Goal: Transaction & Acquisition: Purchase product/service

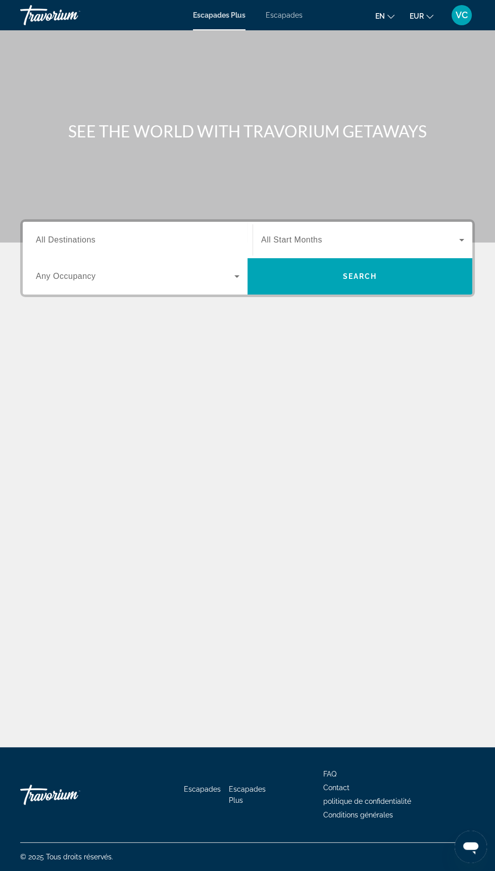
click at [164, 238] on input "Destination All Destinations" at bounding box center [138, 240] width 204 height 12
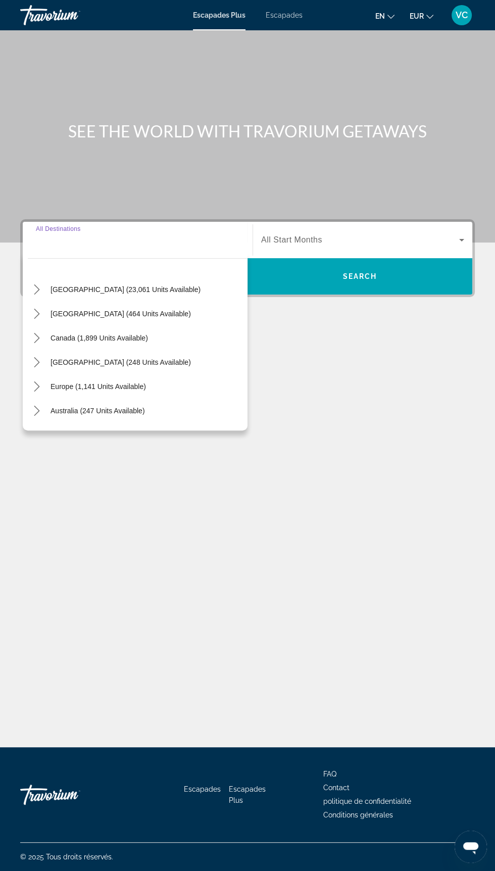
scroll to position [23, 0]
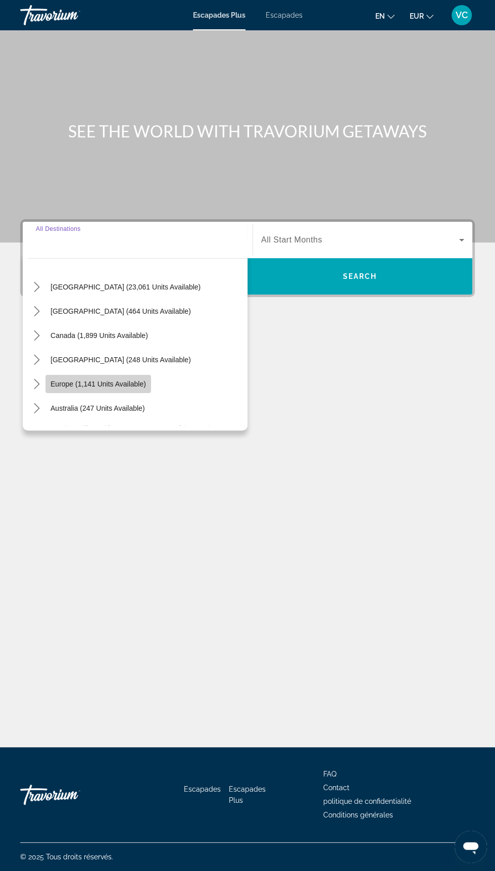
click at [138, 372] on span "Select destination: Europe (1,141 units available)" at bounding box center [98, 384] width 106 height 24
type input "**********"
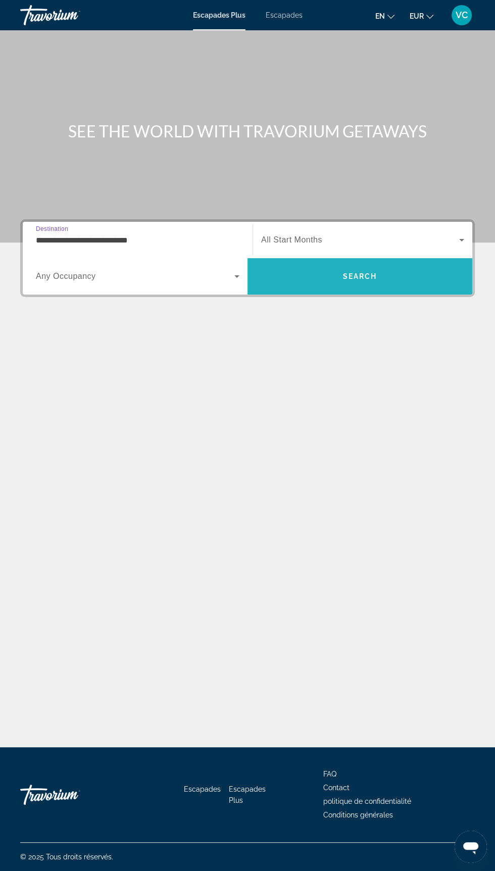
click at [350, 272] on span "Search" at bounding box center [360, 276] width 34 height 8
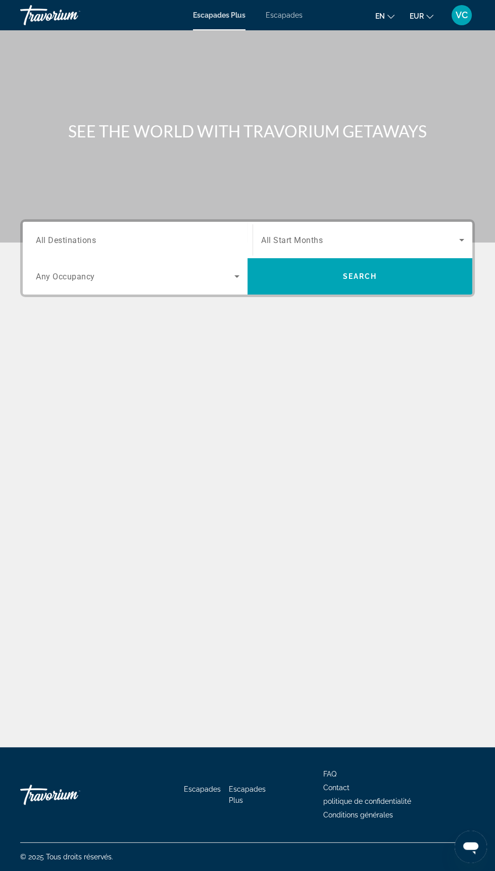
click at [371, 235] on span "Search widget" at bounding box center [360, 240] width 198 height 12
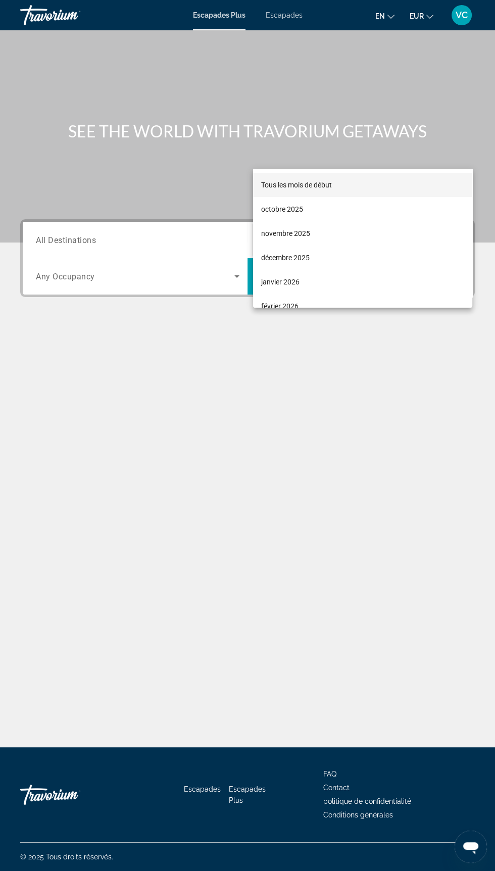
scroll to position [86, 0]
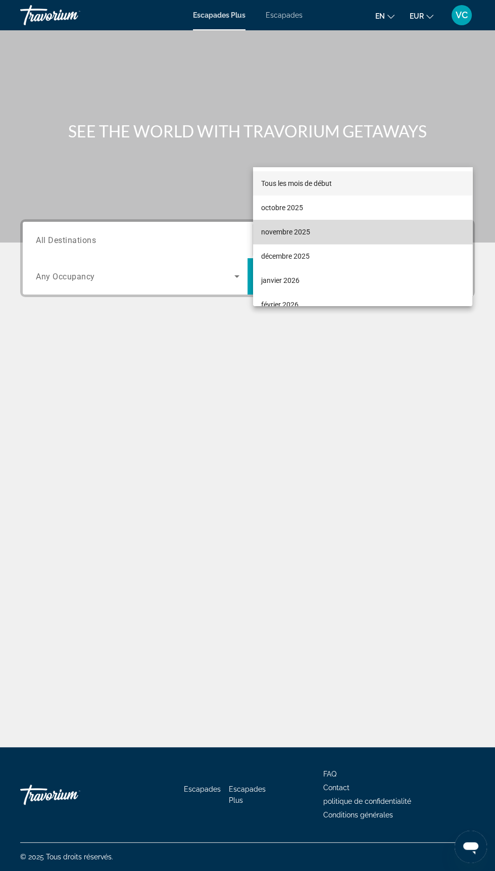
click at [313, 235] on mat-option "novembre 2025" at bounding box center [362, 232] width 219 height 24
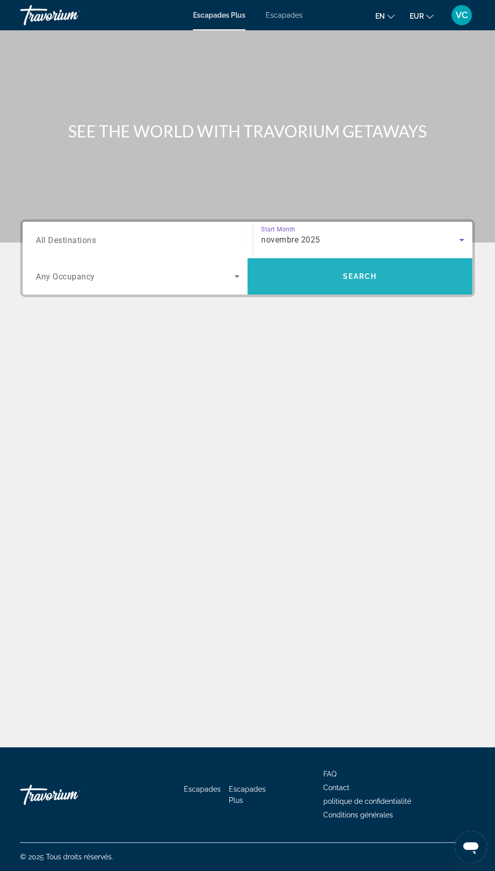
click at [380, 264] on span "Search" at bounding box center [360, 276] width 225 height 24
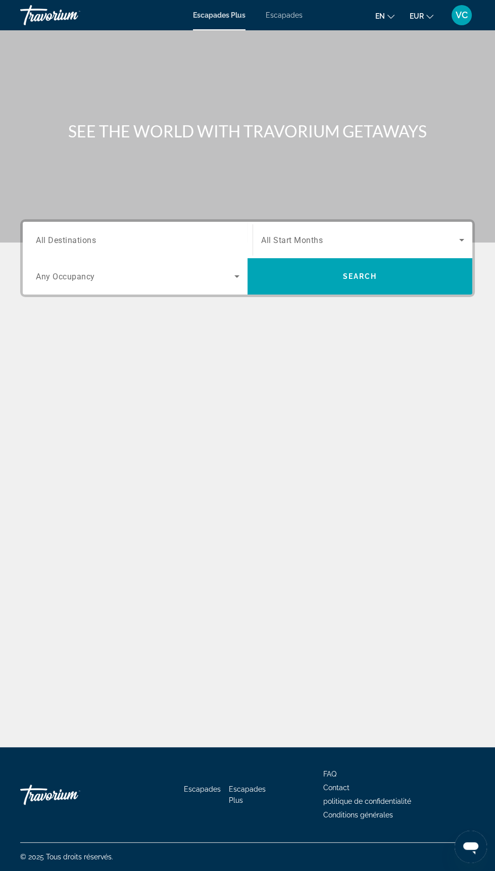
click at [399, 234] on span "Search widget" at bounding box center [360, 240] width 198 height 12
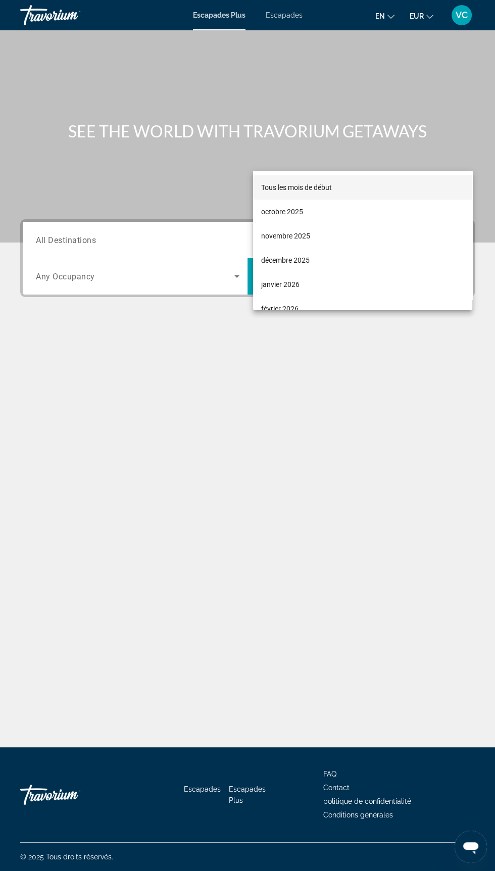
scroll to position [86, 0]
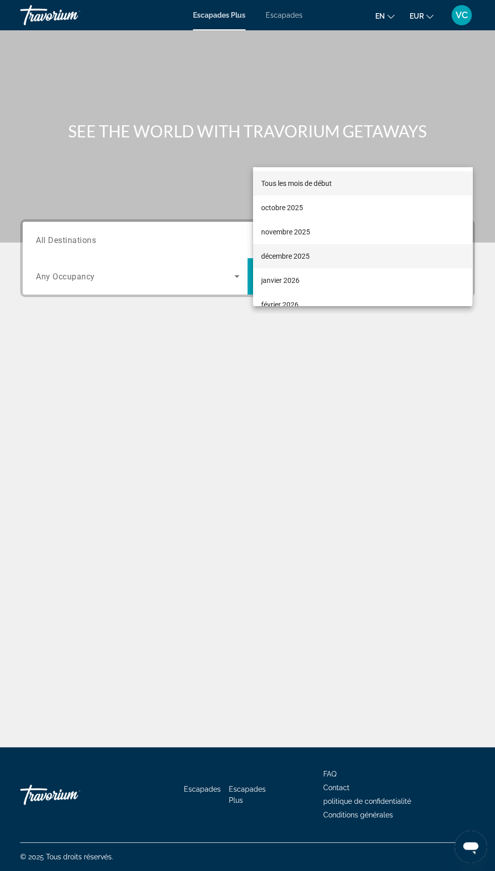
click at [327, 259] on mat-option "décembre 2025" at bounding box center [362, 256] width 219 height 24
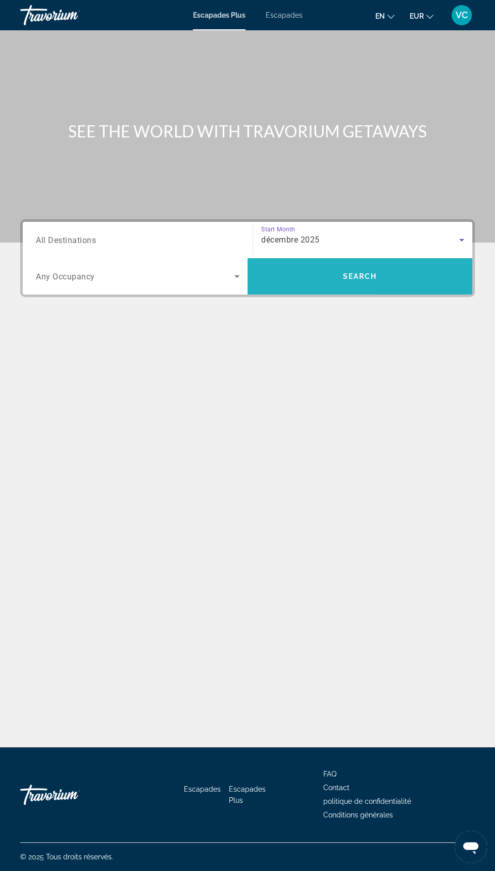
click at [395, 264] on span "Search" at bounding box center [360, 276] width 225 height 24
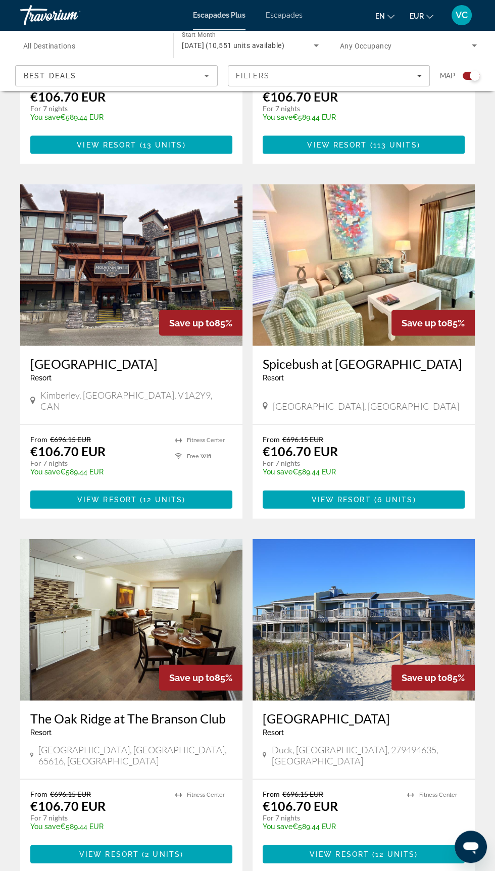
scroll to position [1621, 0]
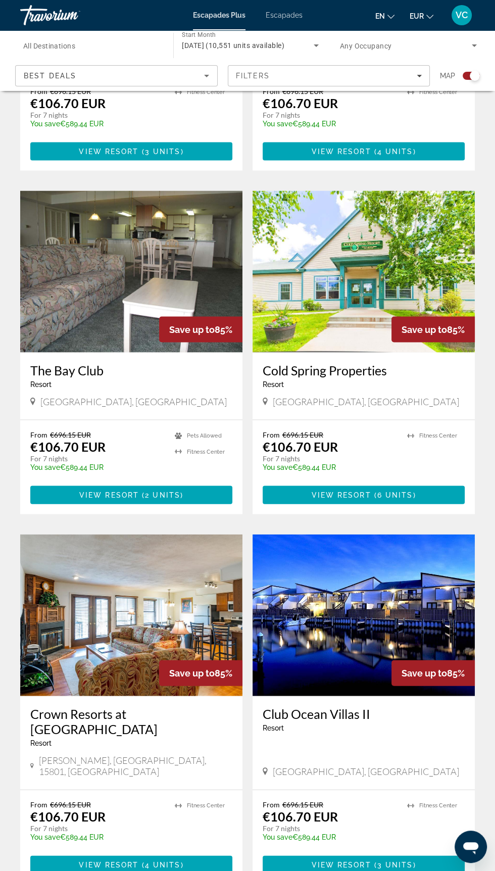
scroll to position [1666, 0]
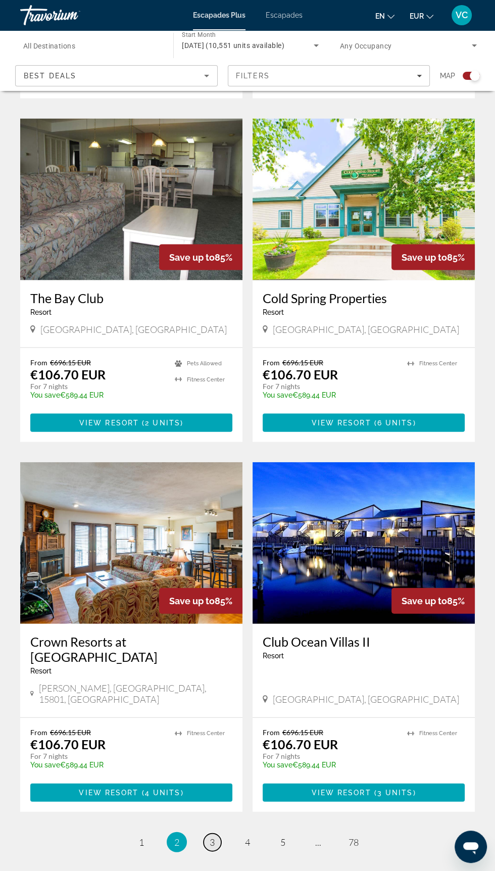
click at [216, 833] on link "page 3" at bounding box center [213, 842] width 18 height 18
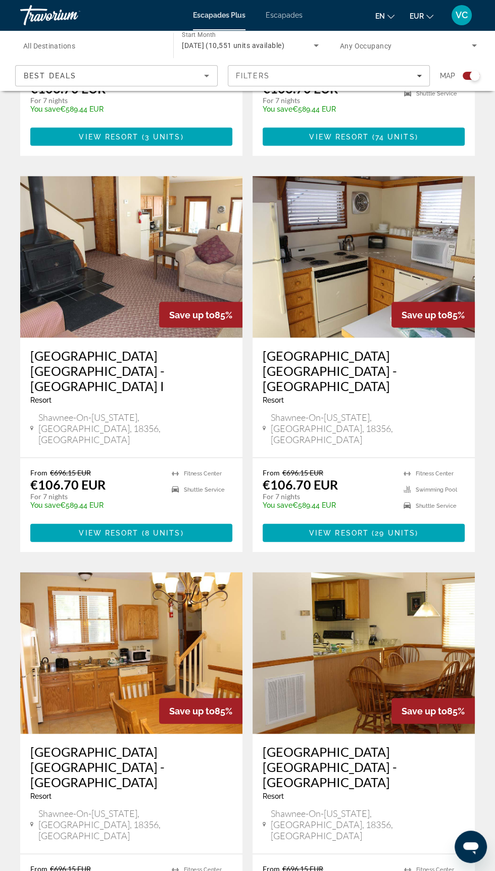
scroll to position [1651, 0]
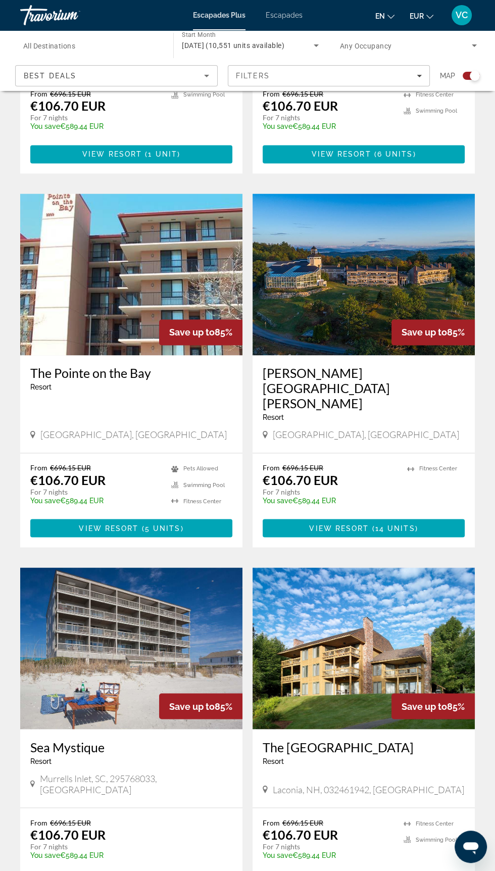
scroll to position [1606, 0]
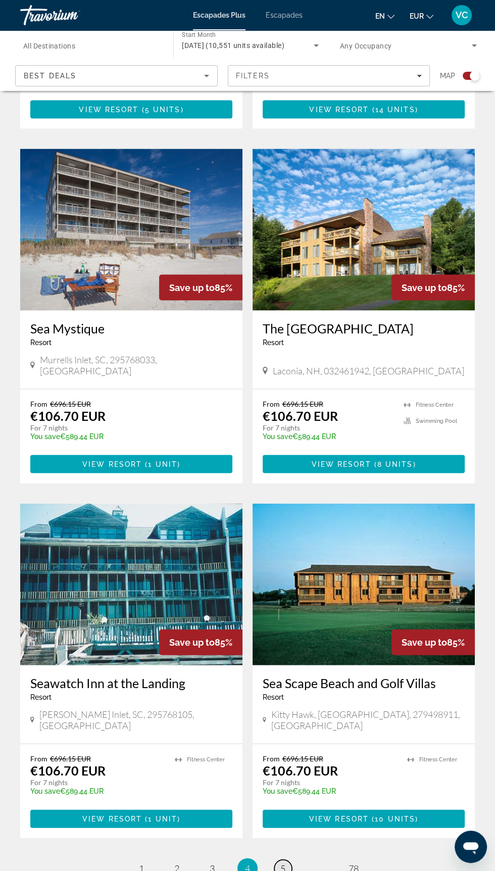
click at [283, 863] on span "5" at bounding box center [282, 868] width 5 height 11
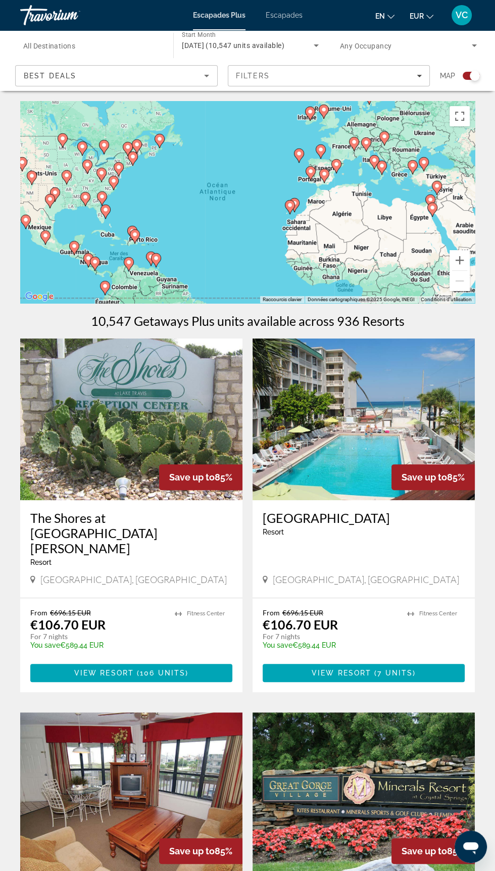
click at [380, 221] on div "Pour activer le glissement avec le clavier, appuyez sur Alt+Entrée. Une fois ce…" at bounding box center [247, 202] width 455 height 202
click at [218, 206] on div "Pour activer le glissement avec le clavier, appuyez sur Alt+Entrée. Une fois ce…" at bounding box center [247, 202] width 455 height 202
click at [464, 116] on button "Passer en plein écran" at bounding box center [460, 116] width 20 height 20
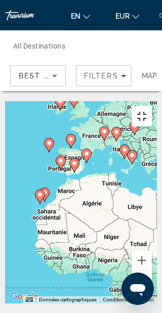
type input "**********"
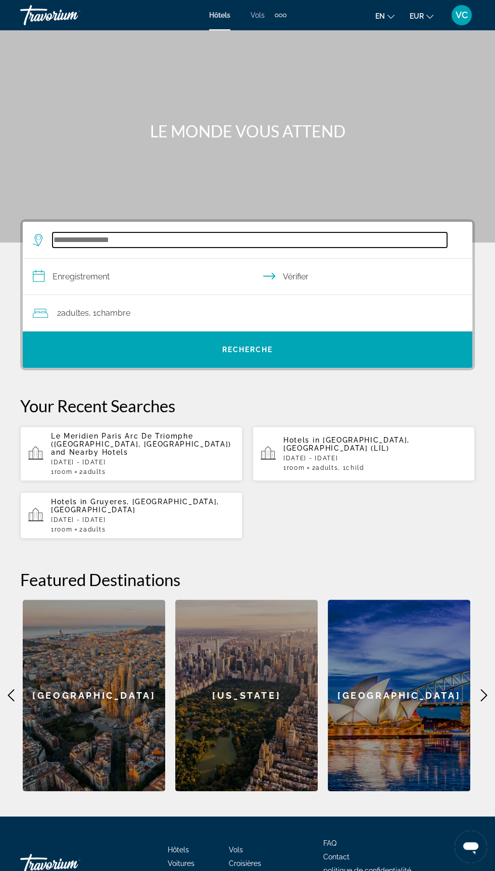
click at [187, 242] on input "Rechercher une destination hôtelière" at bounding box center [250, 239] width 395 height 15
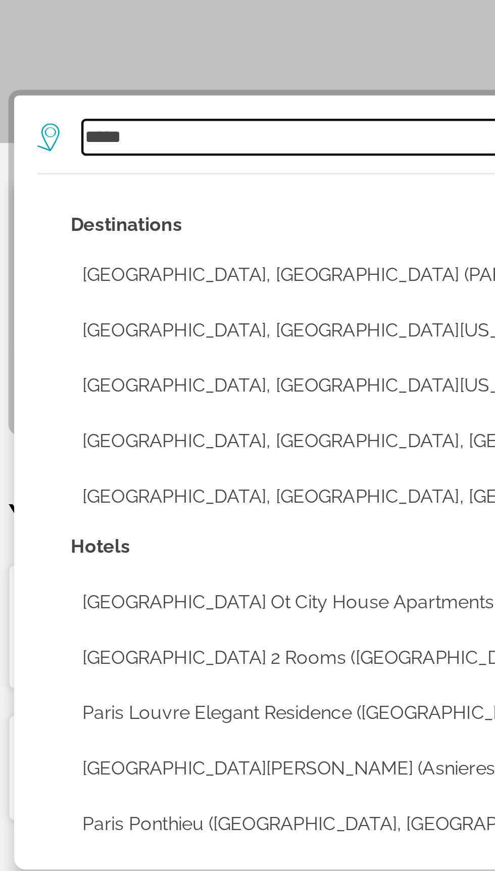
scroll to position [86, 0]
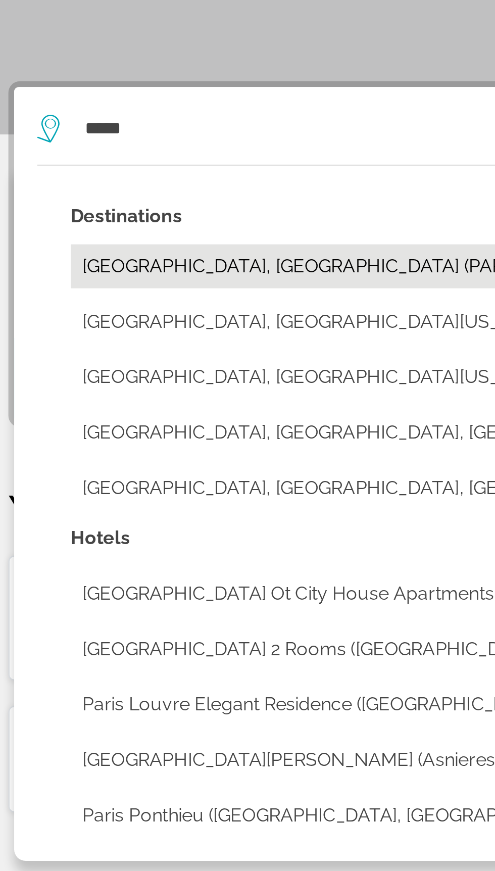
click at [91, 221] on button "Paris, France (PAR)" at bounding box center [254, 230] width 415 height 19
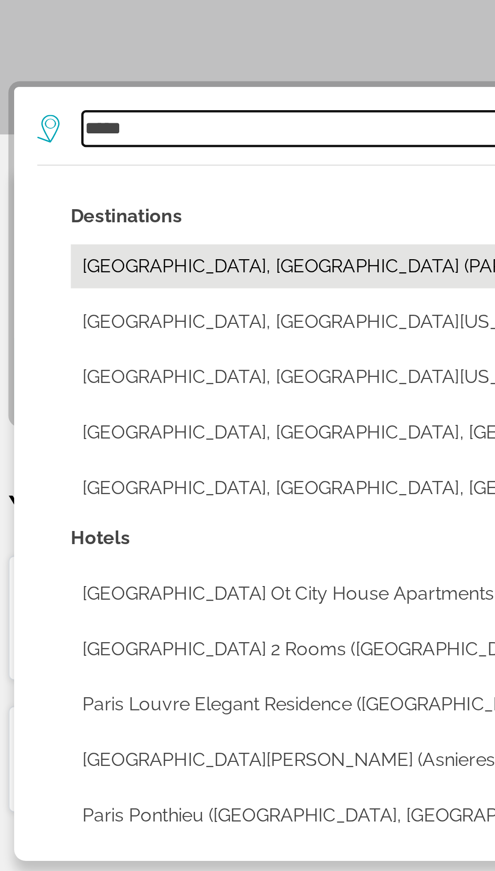
type input "**********"
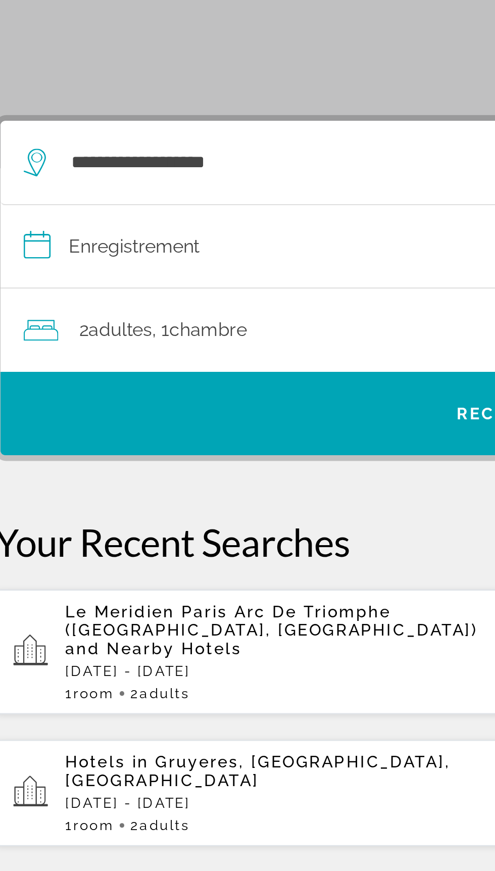
click at [93, 194] on input "**********" at bounding box center [250, 208] width 454 height 39
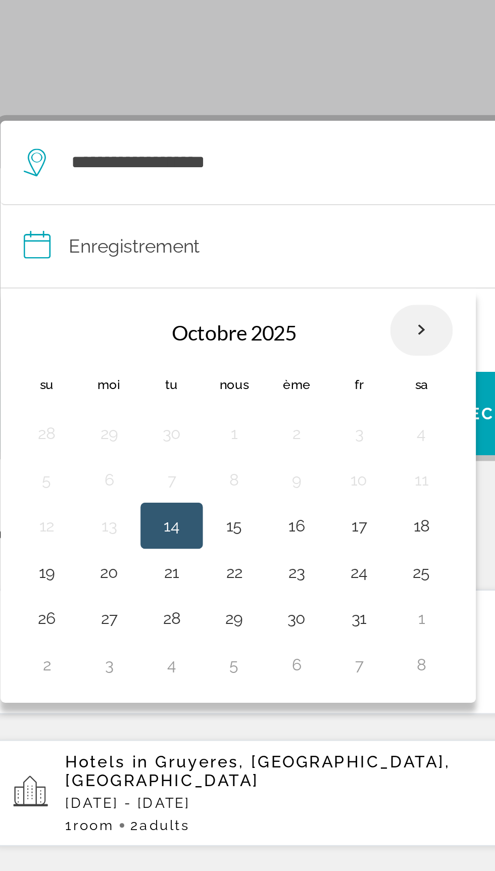
click at [207, 233] on th "Mois prochain" at bounding box center [206, 244] width 27 height 22
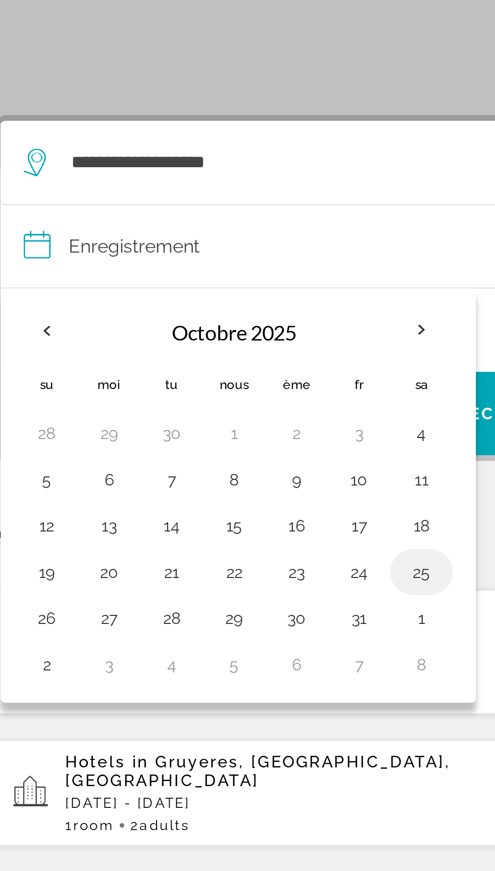
click at [209, 343] on button "25" at bounding box center [207, 350] width 16 height 14
click at [74, 363] on button "27" at bounding box center [70, 370] width 16 height 14
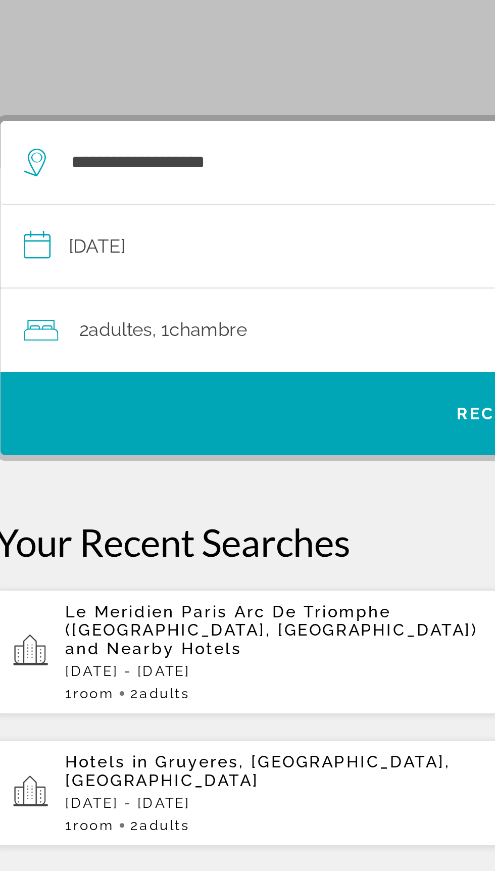
click at [83, 189] on input "**********" at bounding box center [250, 208] width 454 height 39
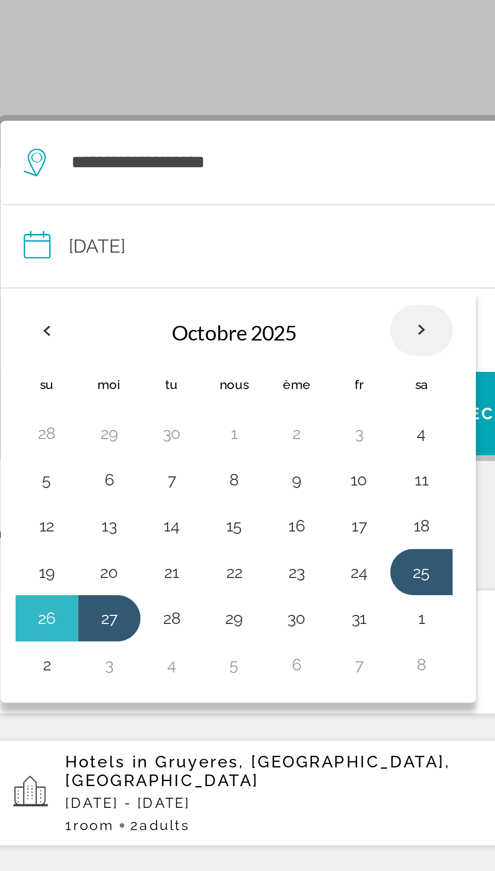
click at [206, 233] on th "Mois prochain" at bounding box center [206, 244] width 27 height 22
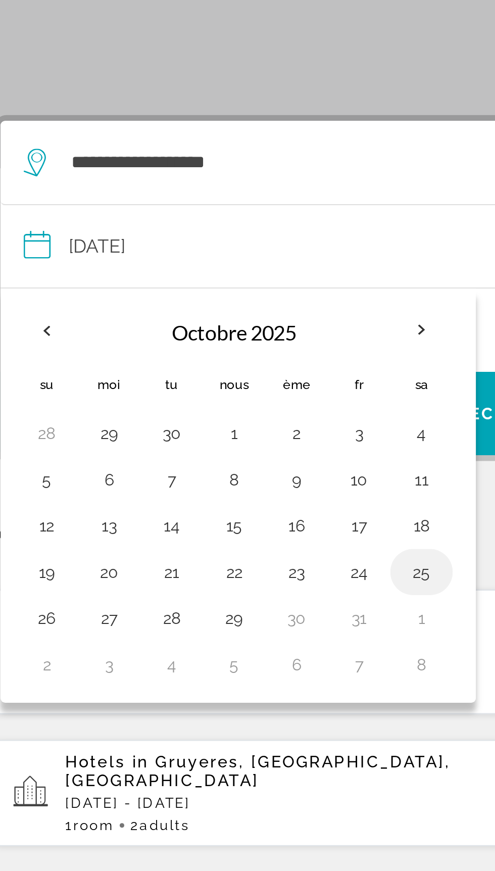
click at [208, 343] on button "25" at bounding box center [207, 350] width 16 height 14
click at [47, 363] on button "26" at bounding box center [43, 370] width 16 height 14
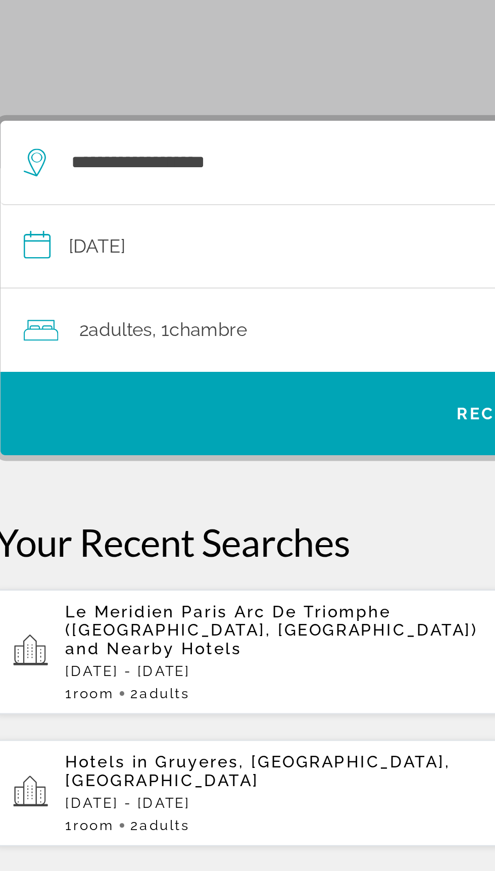
click at [92, 189] on input "**********" at bounding box center [250, 208] width 454 height 39
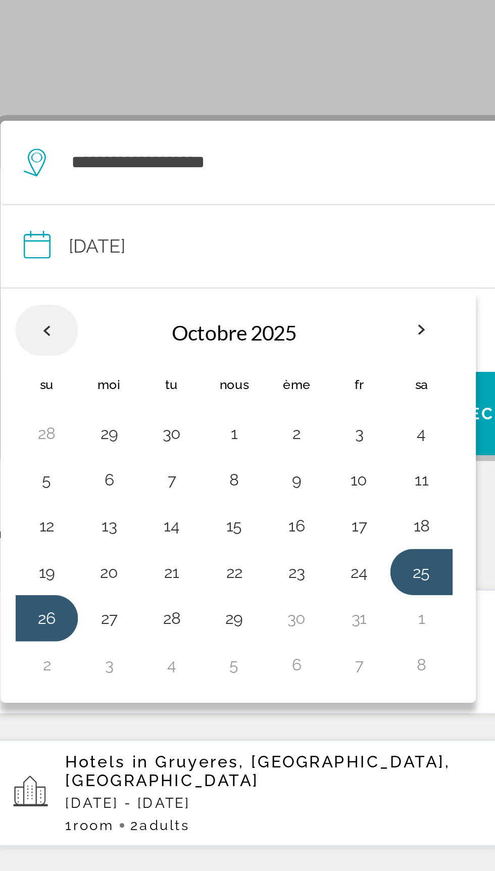
click at [46, 233] on th "Previous month" at bounding box center [42, 244] width 27 height 22
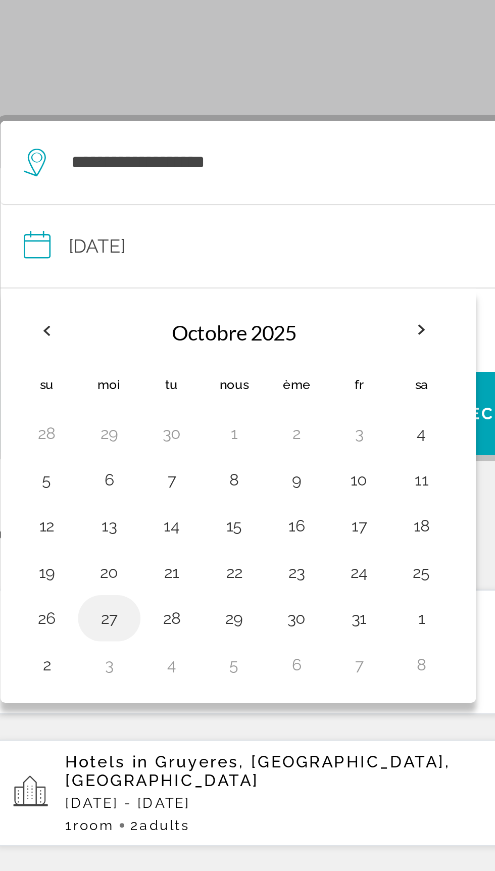
click at [75, 363] on button "27" at bounding box center [70, 370] width 16 height 14
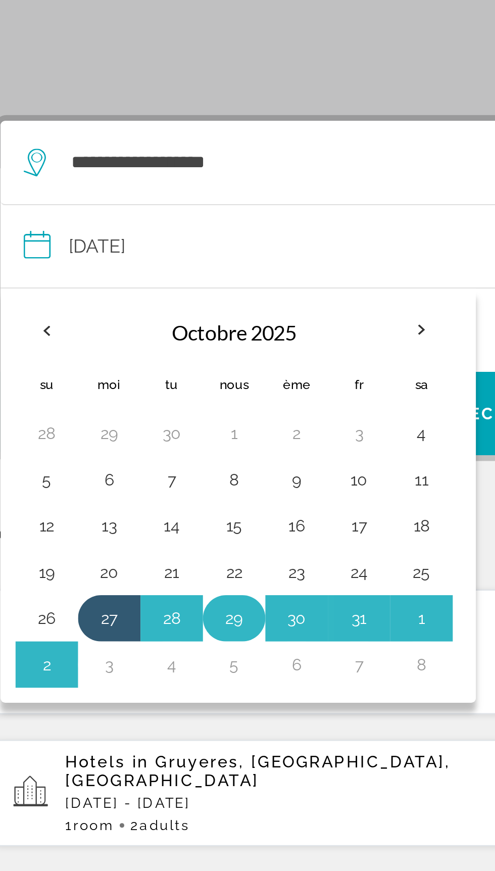
click at [123, 363] on button "29" at bounding box center [125, 370] width 16 height 14
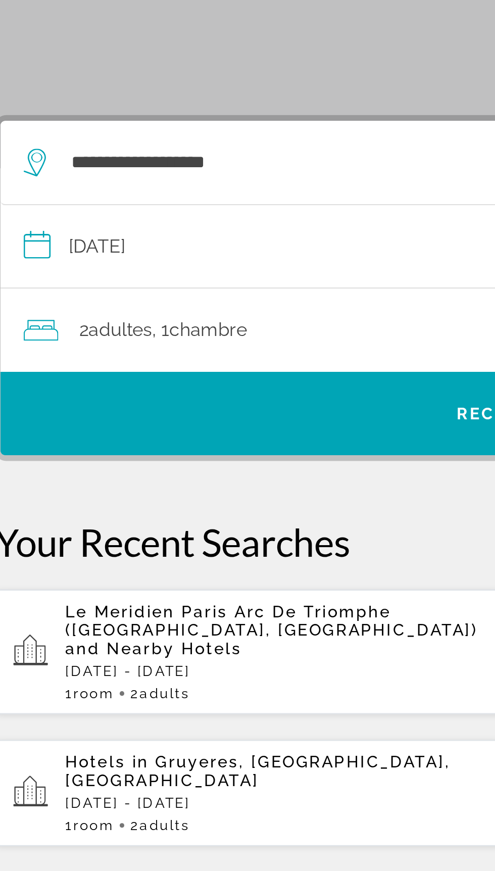
click at [85, 189] on input "**********" at bounding box center [250, 208] width 454 height 39
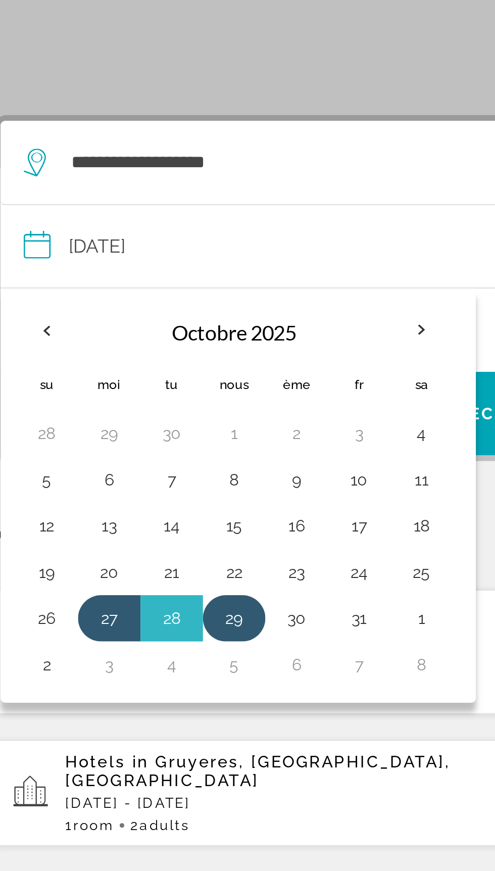
click at [130, 363] on button "29" at bounding box center [125, 370] width 16 height 14
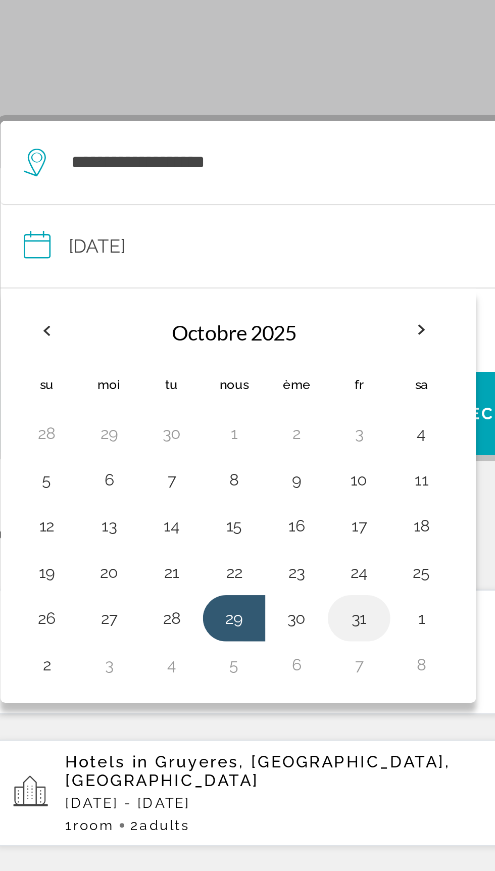
click at [179, 363] on button "31" at bounding box center [179, 370] width 16 height 14
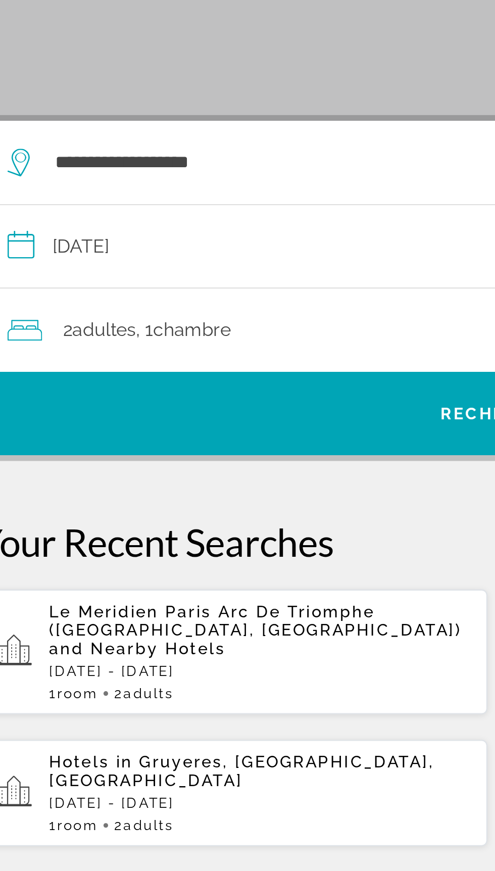
click at [90, 189] on input "**********" at bounding box center [250, 208] width 454 height 39
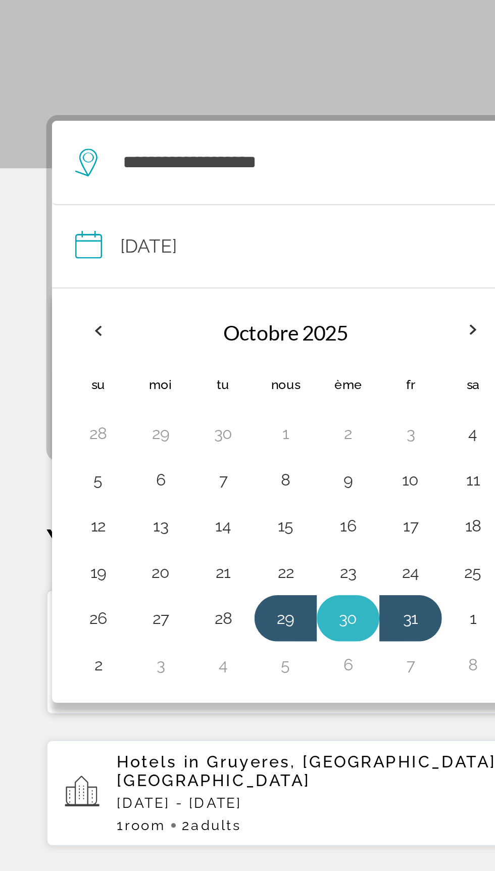
click at [158, 363] on button "30" at bounding box center [152, 370] width 16 height 14
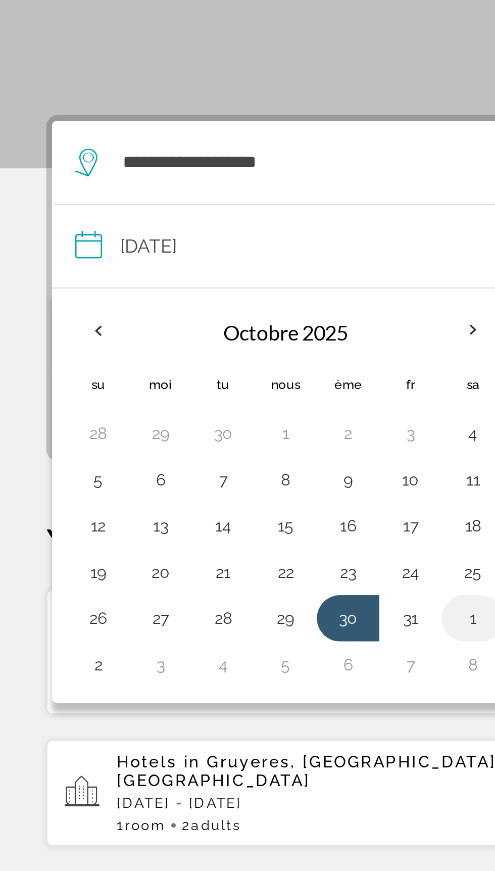
click at [208, 363] on button "1" at bounding box center [207, 370] width 16 height 14
type input "**********"
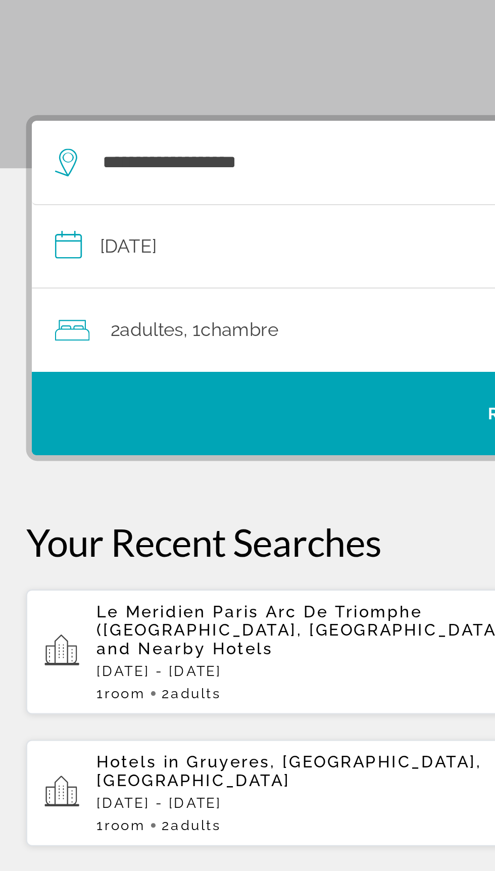
click at [122, 239] on font "chambre" at bounding box center [114, 244] width 34 height 10
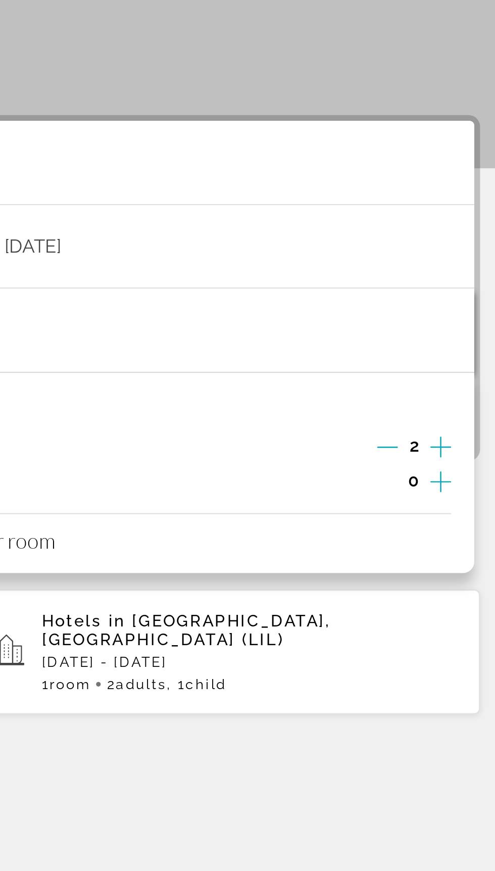
click at [460, 291] on icon "Increment adults" at bounding box center [457, 295] width 9 height 9
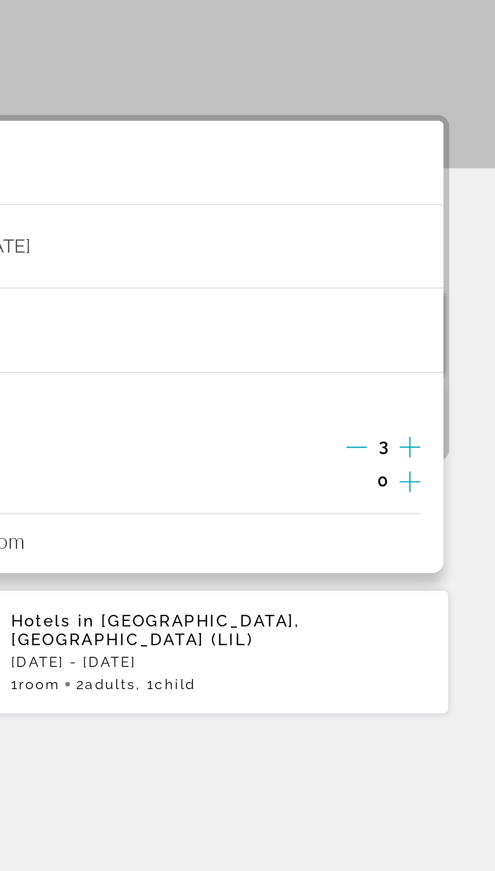
click at [434, 295] on icon "Decrement adults" at bounding box center [434, 295] width 9 height 1
click at [438, 291] on icon "Decrement adults" at bounding box center [434, 295] width 9 height 9
click at [459, 306] on icon "Increment children" at bounding box center [457, 310] width 9 height 9
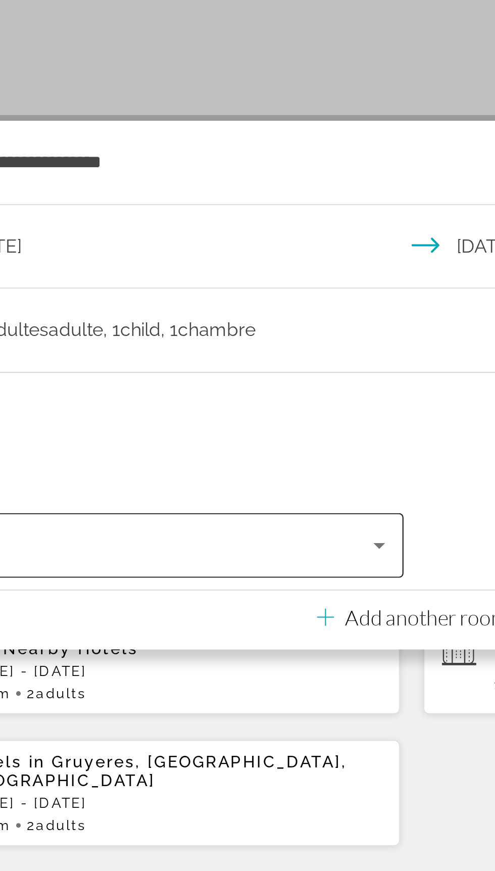
click at [235, 337] on icon "Travelers: 1 adult, 1 child" at bounding box center [233, 338] width 5 height 3
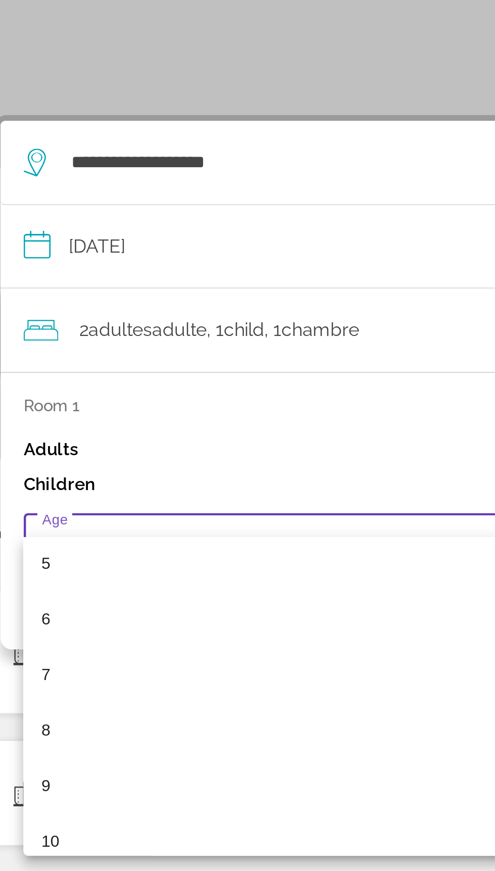
scroll to position [128, 0]
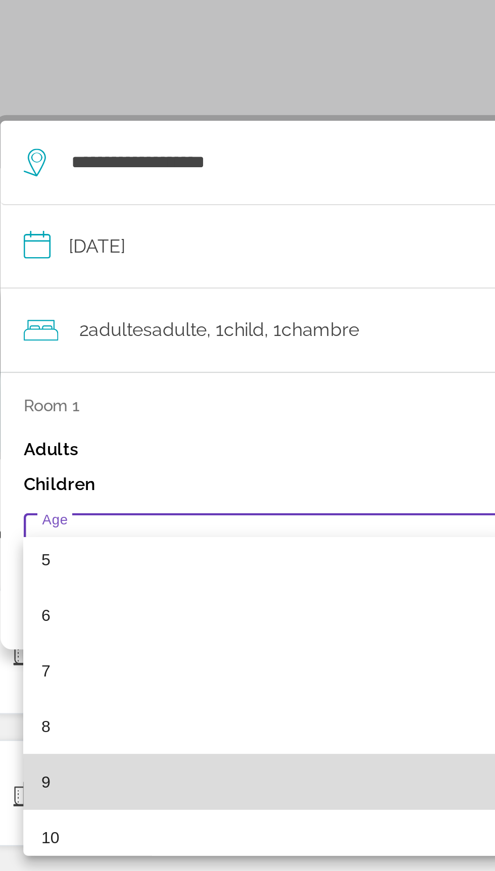
click at [95, 436] on mat-option "9" at bounding box center [138, 441] width 211 height 24
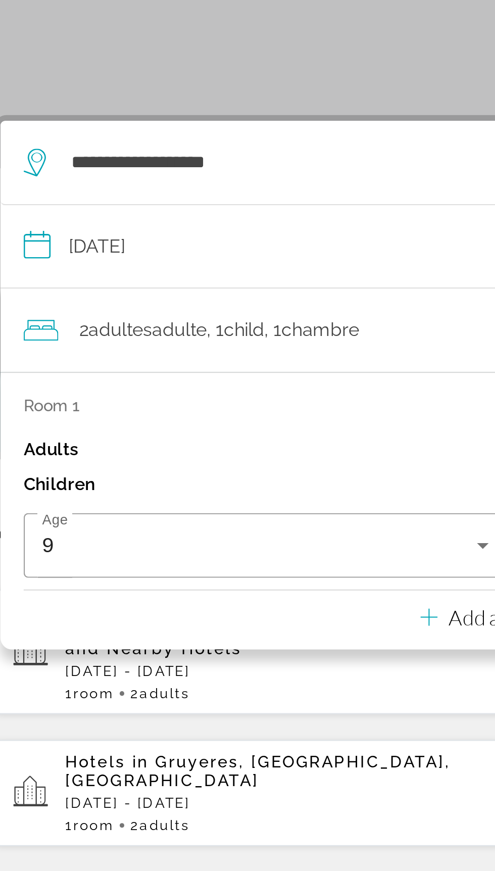
click at [137, 385] on app-hotels-recent-search "Le Meridien Paris Arc De Triomphe (Paris, FR) and Nearby Hotels Fri, 28 Nov - S…" at bounding box center [131, 384] width 222 height 55
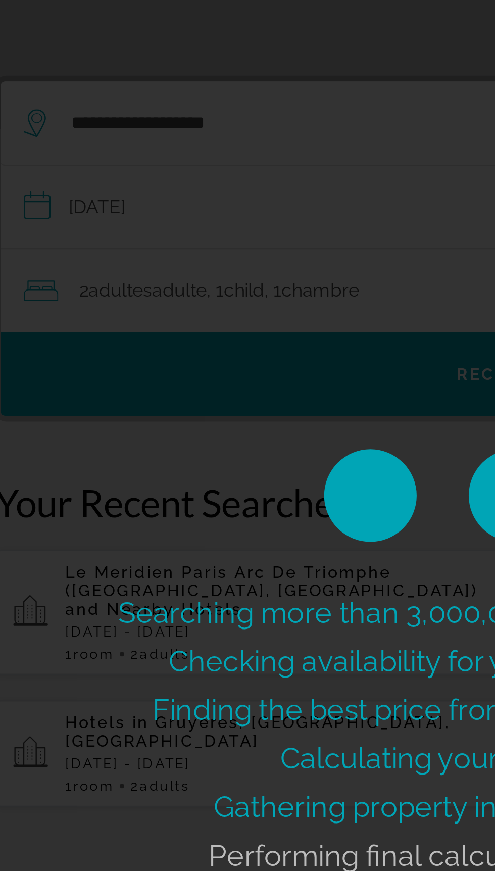
scroll to position [36, 0]
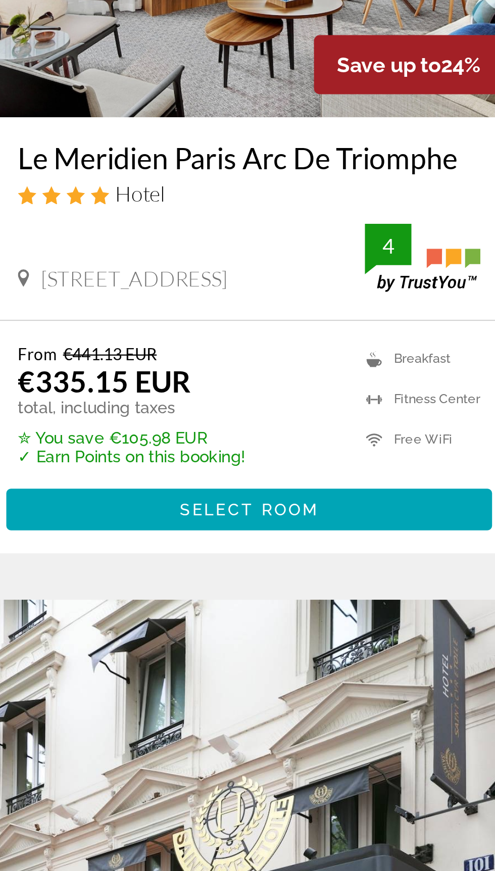
click at [36, 354] on div "81 Boulevard Gouvion Saint Cyr, Paris" at bounding box center [106, 358] width 152 height 11
click at [59, 353] on span "81 Boulevard Gouvion Saint Cyr, Paris" at bounding box center [80, 358] width 81 height 11
click at [104, 307] on h3 "Le Meridien Paris Arc De Triomphe" at bounding box center [131, 305] width 202 height 15
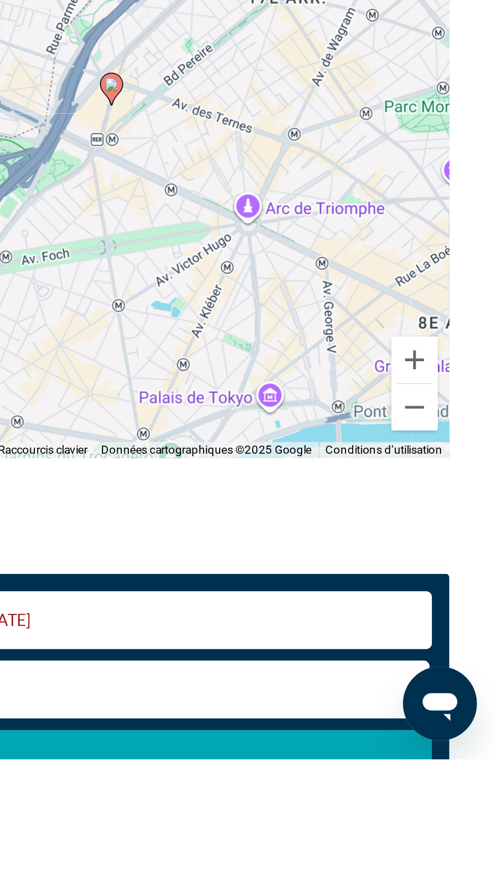
scroll to position [887, 0]
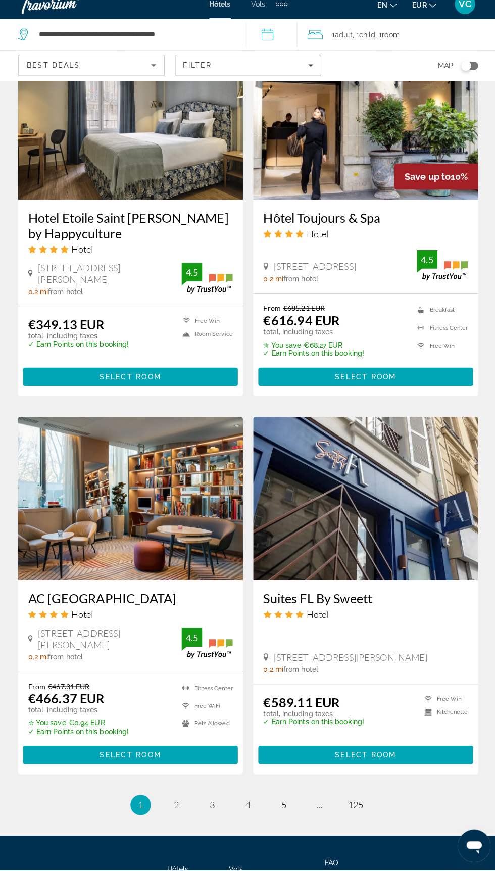
scroll to position [1558, 0]
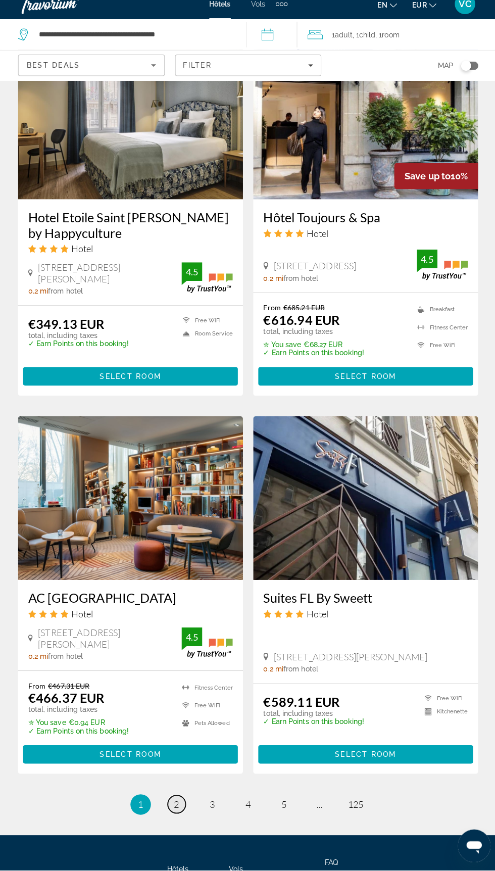
click at [177, 804] on span "2" at bounding box center [176, 805] width 5 height 11
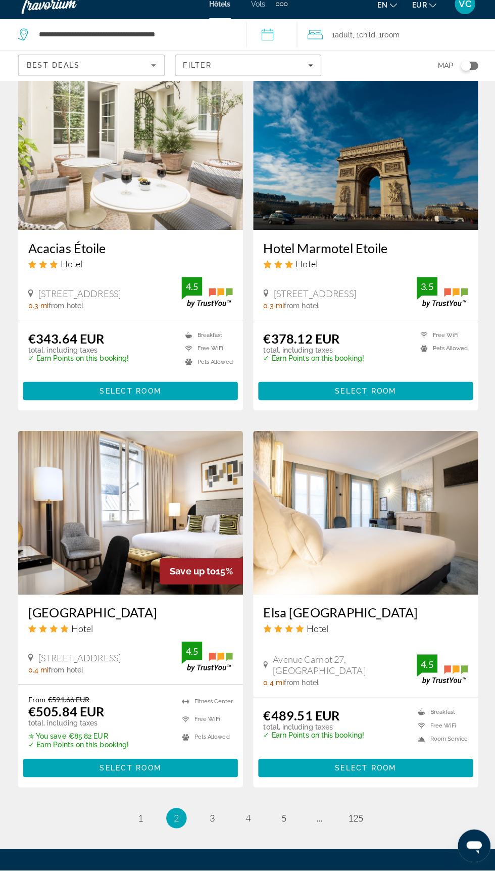
scroll to position [1559, 0]
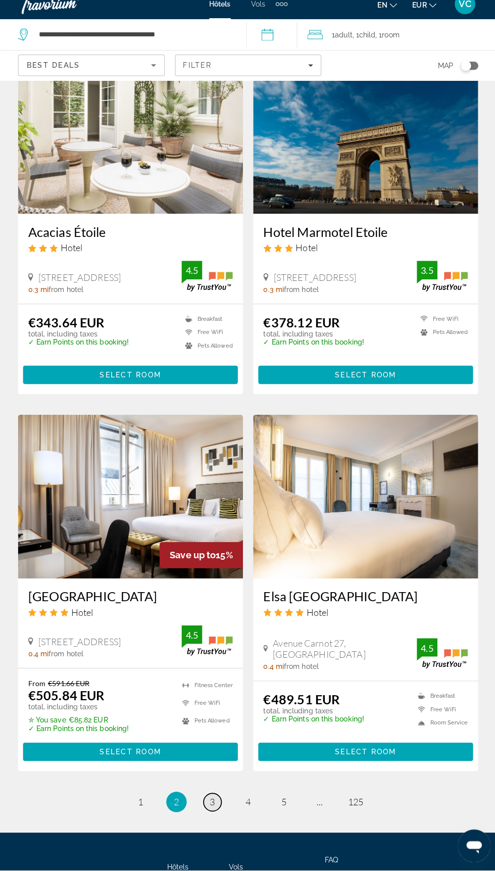
click at [212, 804] on span "3" at bounding box center [212, 803] width 5 height 11
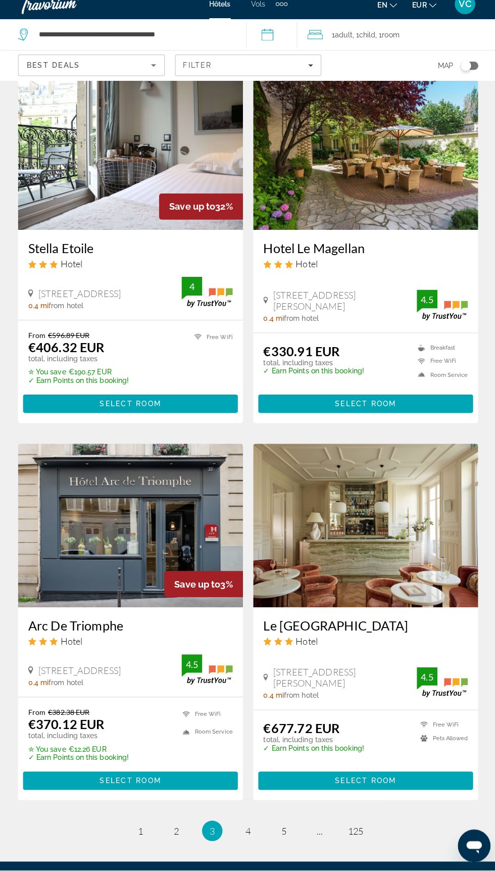
scroll to position [1569, 0]
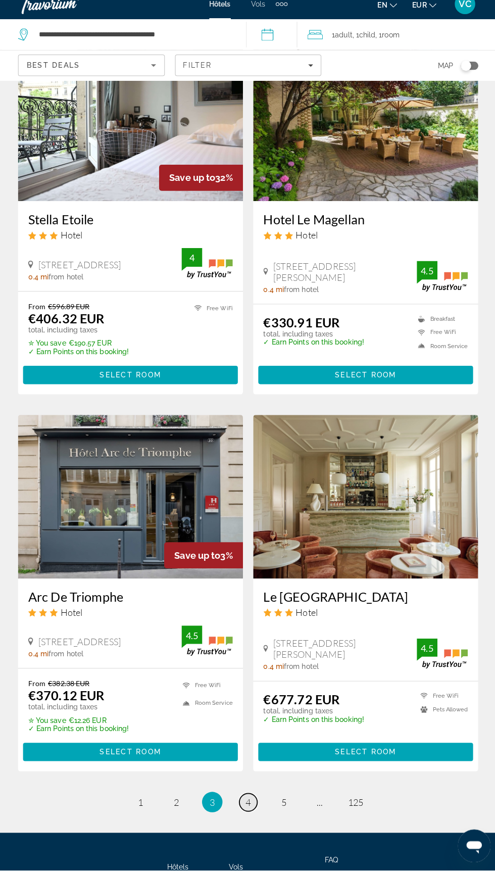
click at [247, 808] on span "4" at bounding box center [247, 803] width 5 height 11
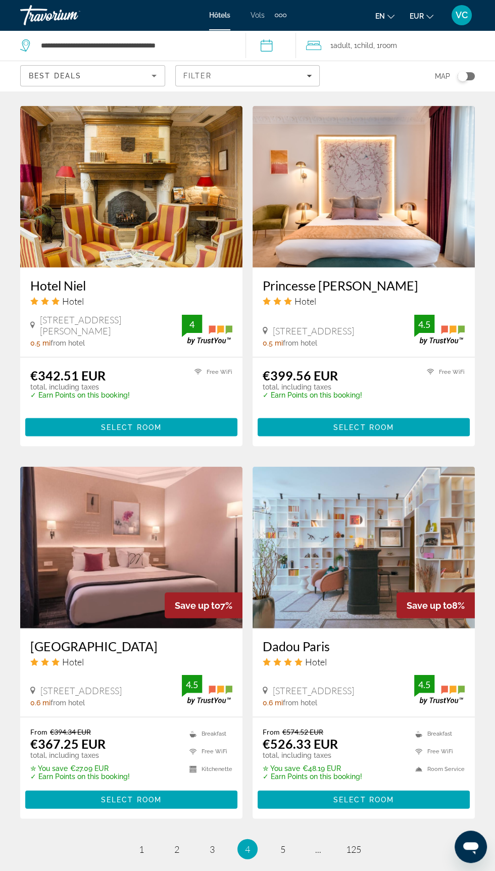
scroll to position [1532, 0]
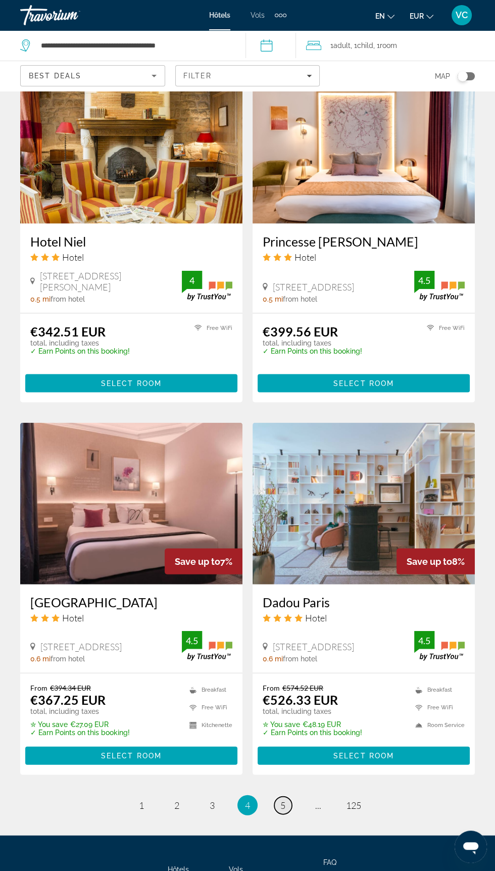
click at [287, 809] on link "page 5" at bounding box center [283, 805] width 18 height 18
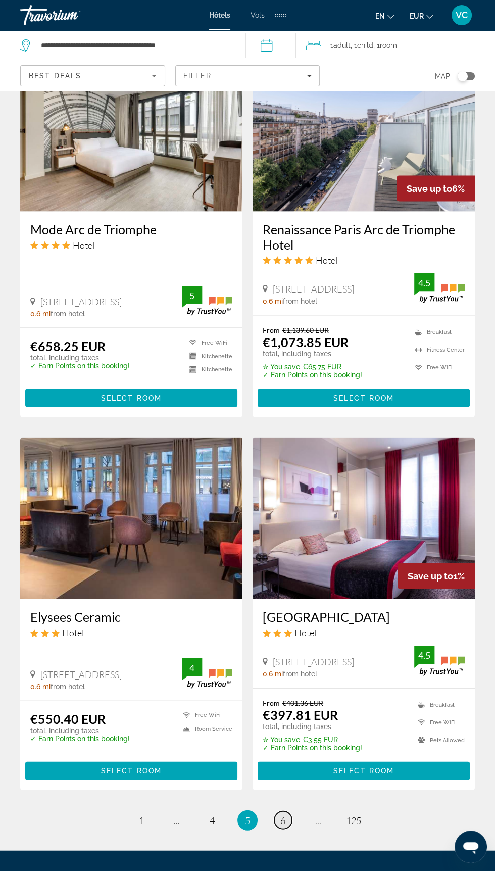
scroll to position [1598, 0]
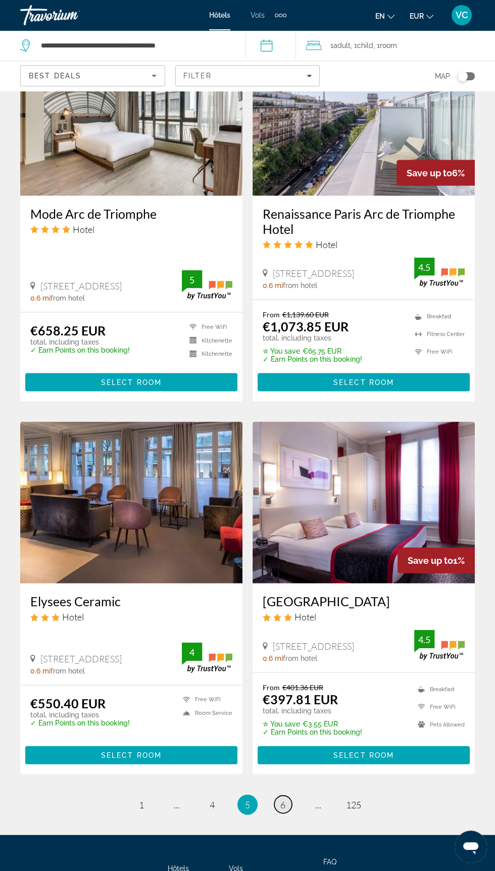
click at [283, 804] on span "6" at bounding box center [282, 804] width 5 height 11
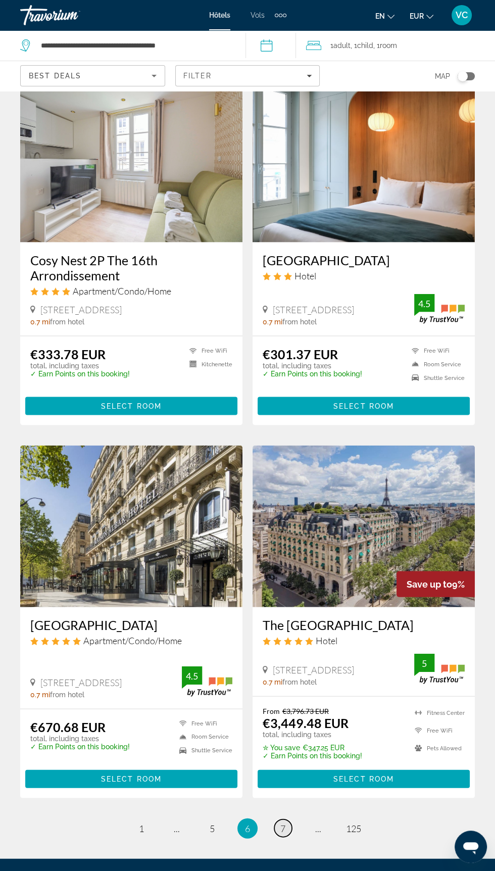
scroll to position [1536, 0]
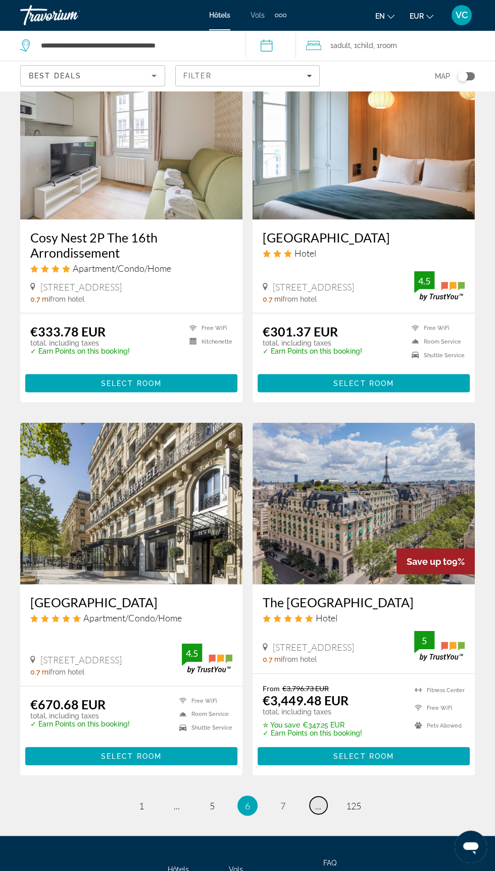
click at [317, 804] on span "..." at bounding box center [318, 805] width 6 height 11
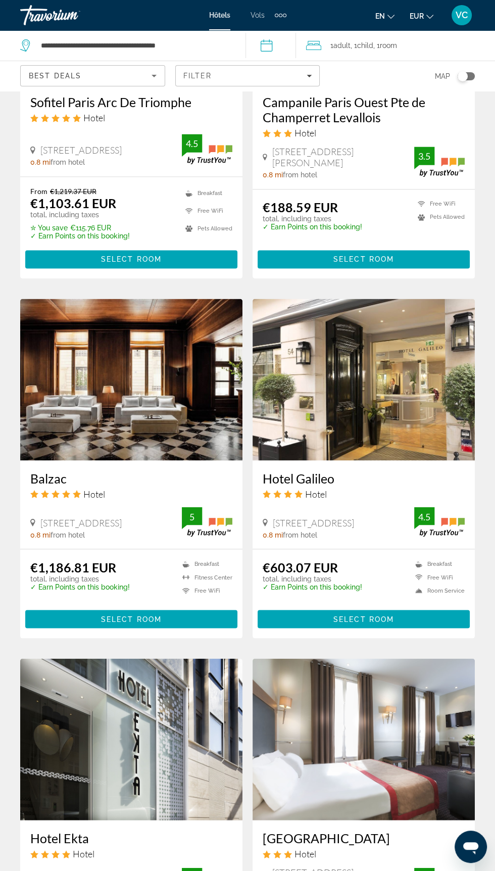
scroll to position [1546, 0]
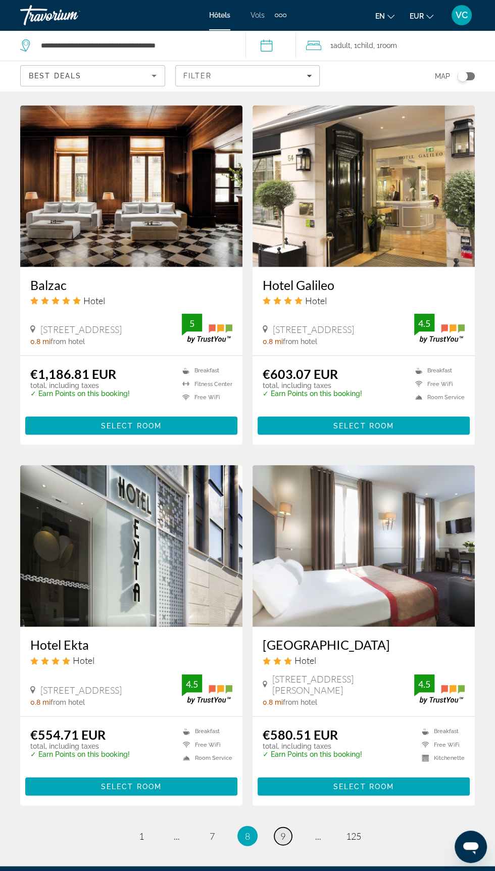
click at [282, 830] on span "9" at bounding box center [282, 835] width 5 height 11
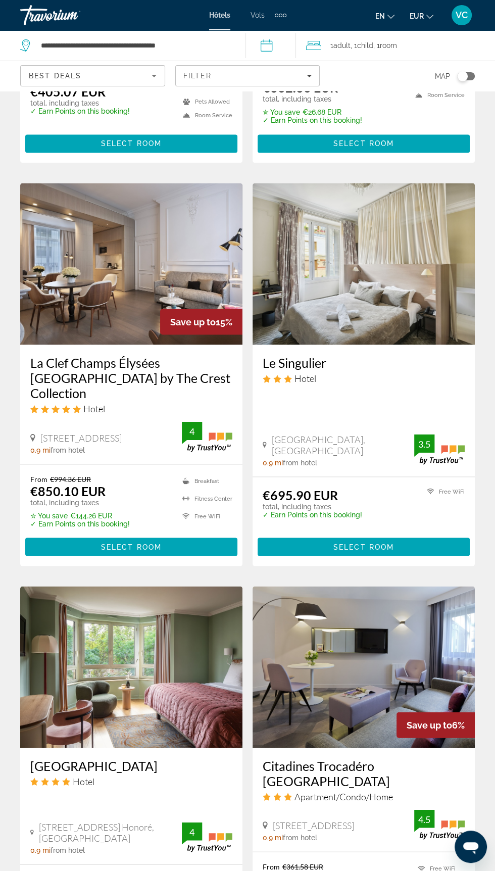
scroll to position [1614, 0]
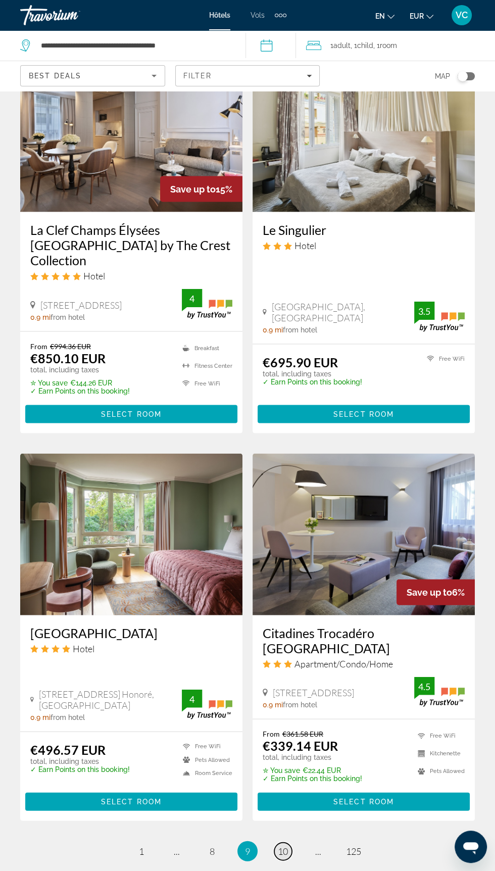
click at [282, 845] on span "10" at bounding box center [283, 850] width 10 height 11
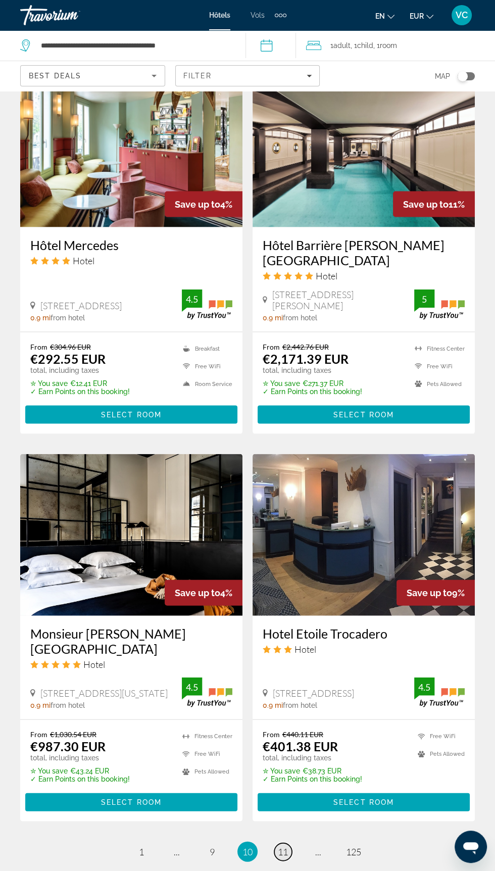
scroll to position [1602, 0]
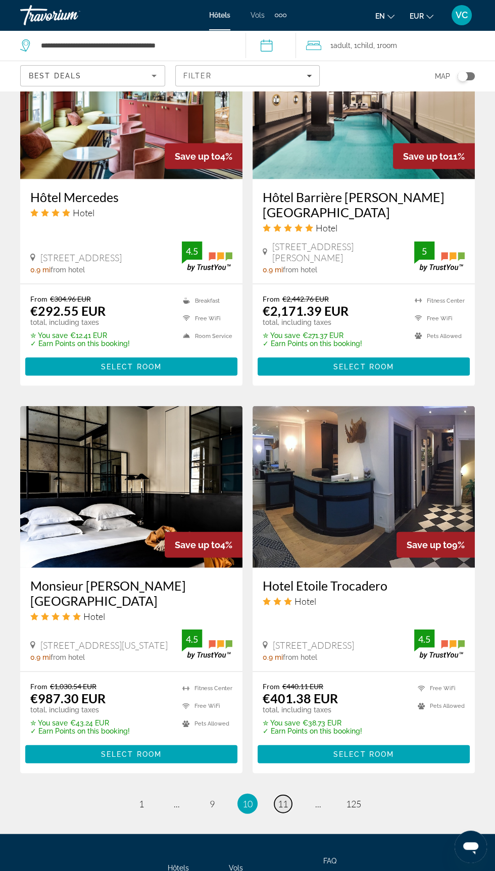
click at [286, 804] on span "11" at bounding box center [283, 803] width 10 height 11
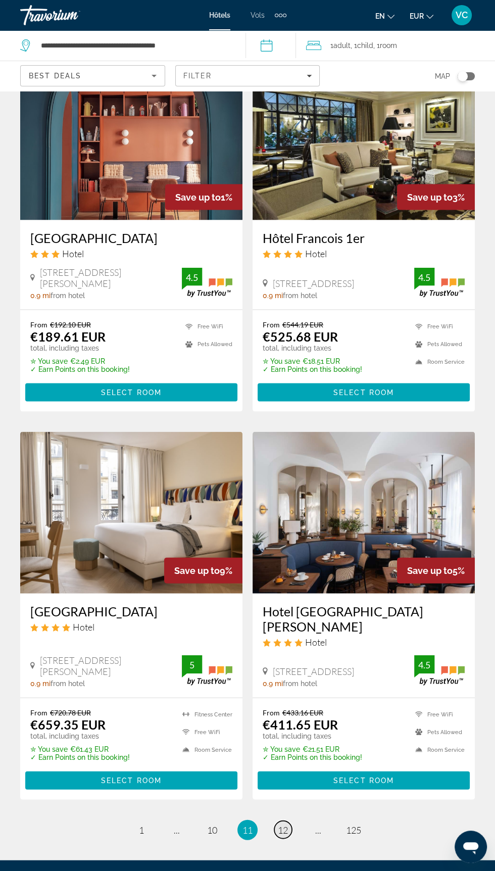
scroll to position [1584, 0]
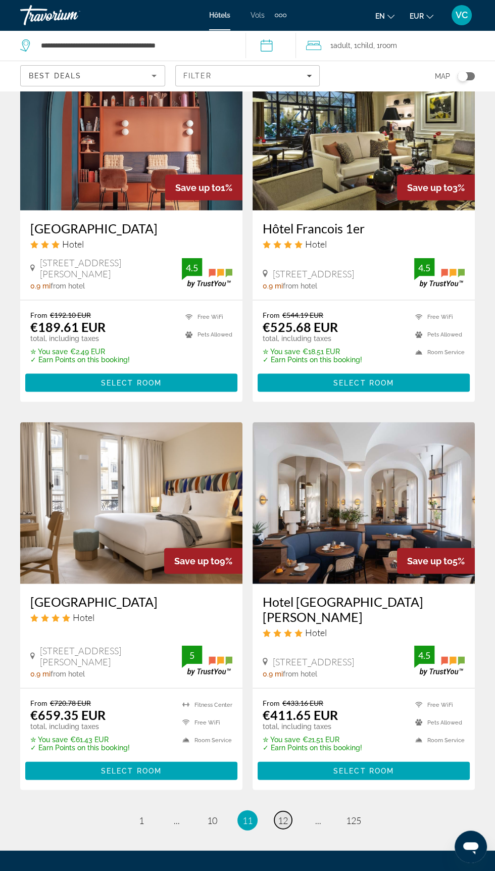
click at [288, 815] on span "12" at bounding box center [283, 820] width 10 height 11
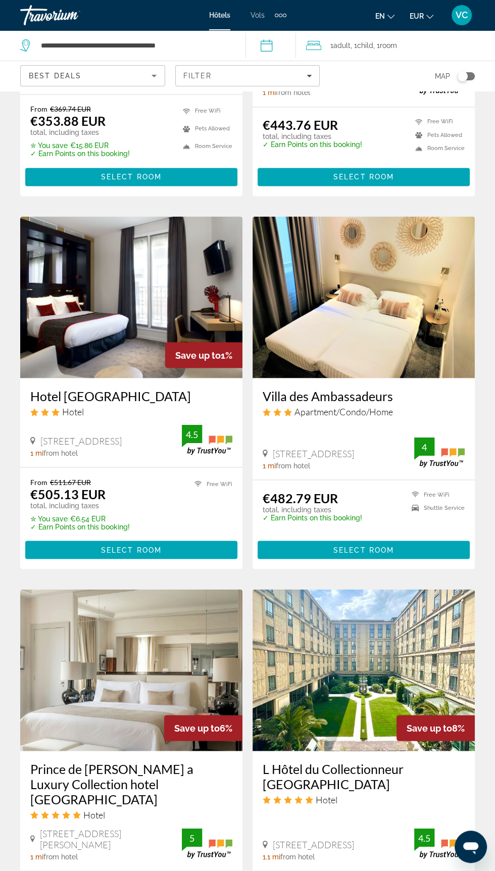
scroll to position [1613, 0]
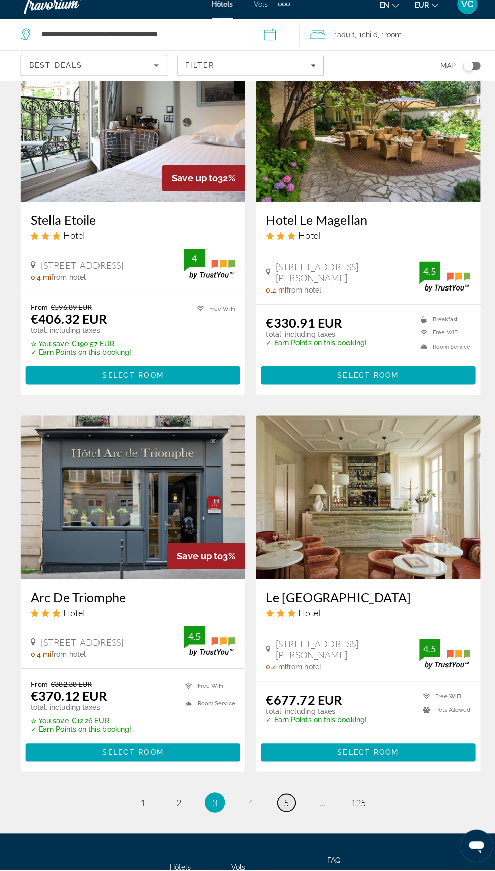
scroll to position [1569, 0]
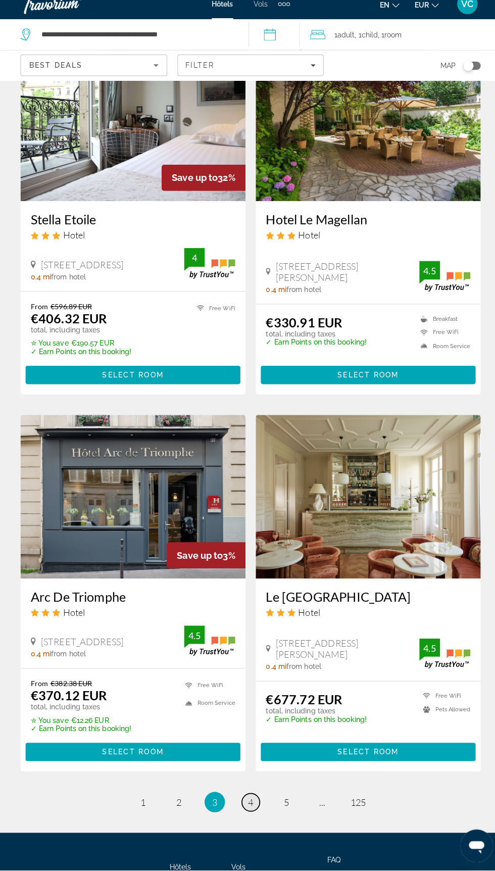
click at [247, 804] on span "4" at bounding box center [247, 803] width 5 height 11
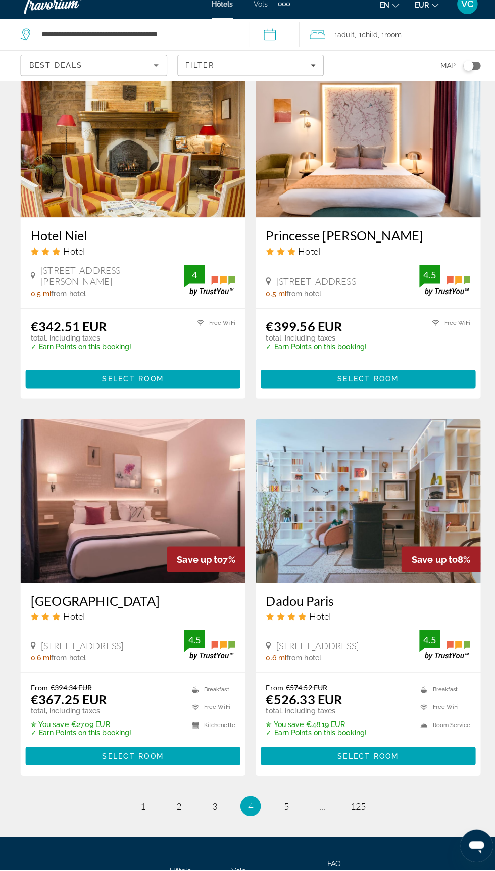
scroll to position [1532, 0]
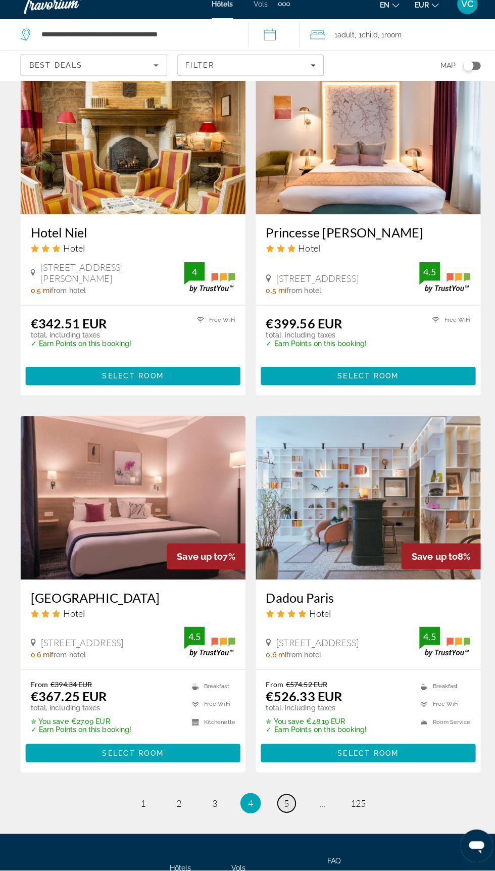
click at [283, 804] on span "5" at bounding box center [282, 804] width 5 height 11
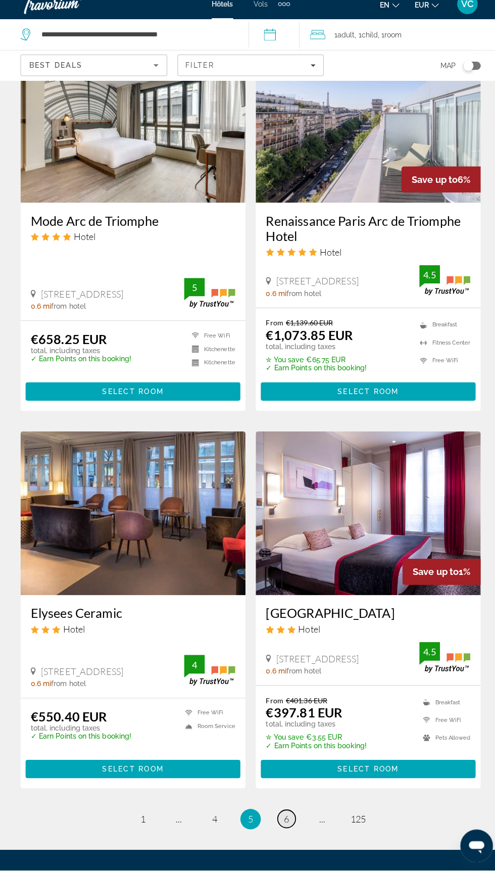
scroll to position [1595, 0]
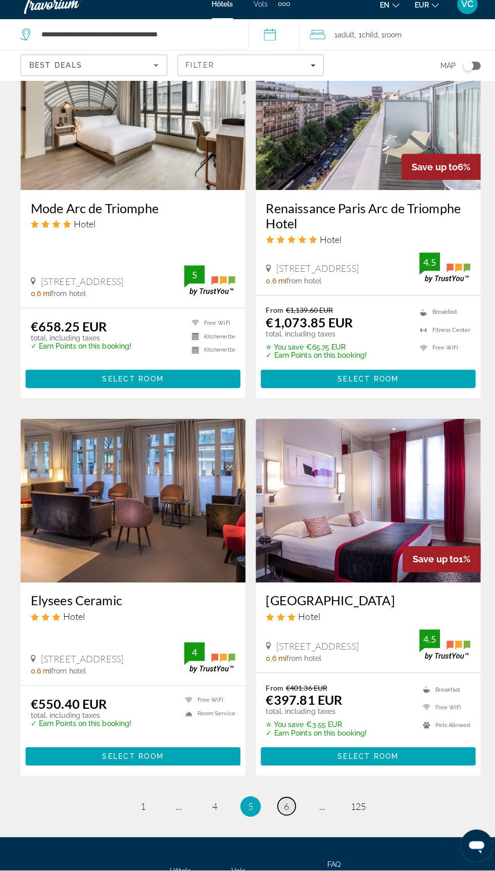
click at [283, 807] on span "6" at bounding box center [282, 807] width 5 height 11
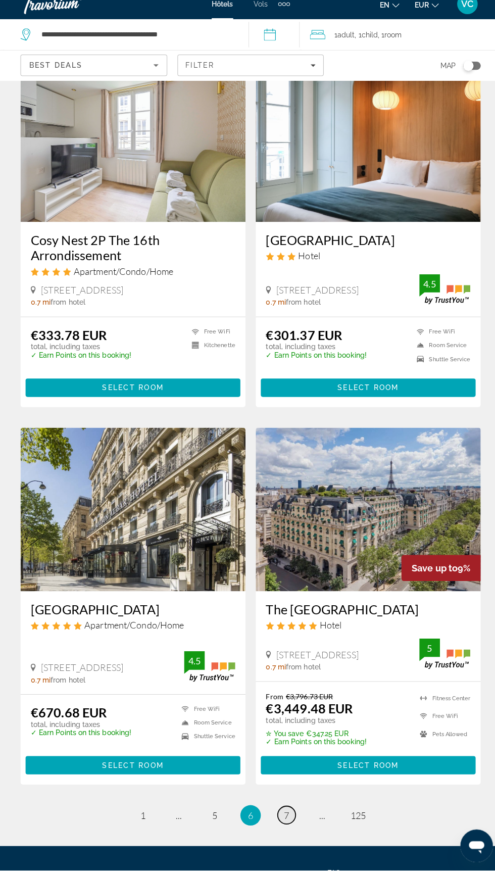
scroll to position [1537, 0]
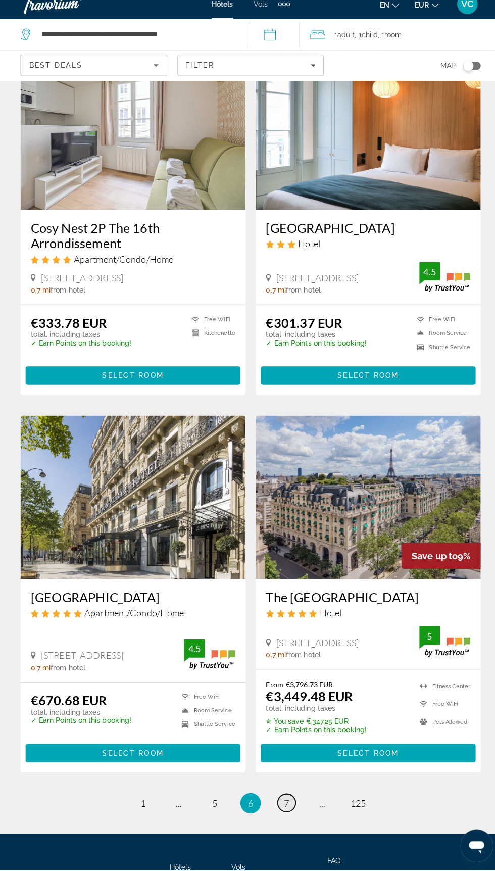
click at [283, 804] on span "7" at bounding box center [282, 804] width 5 height 11
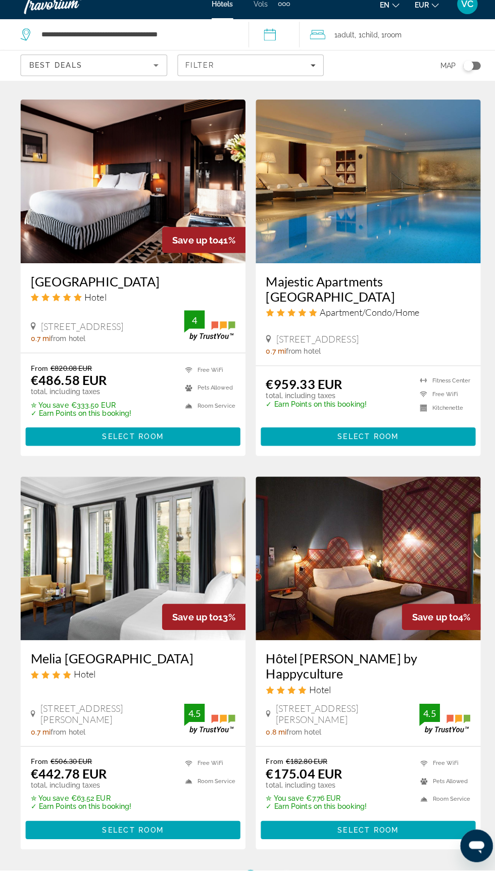
scroll to position [1584, 0]
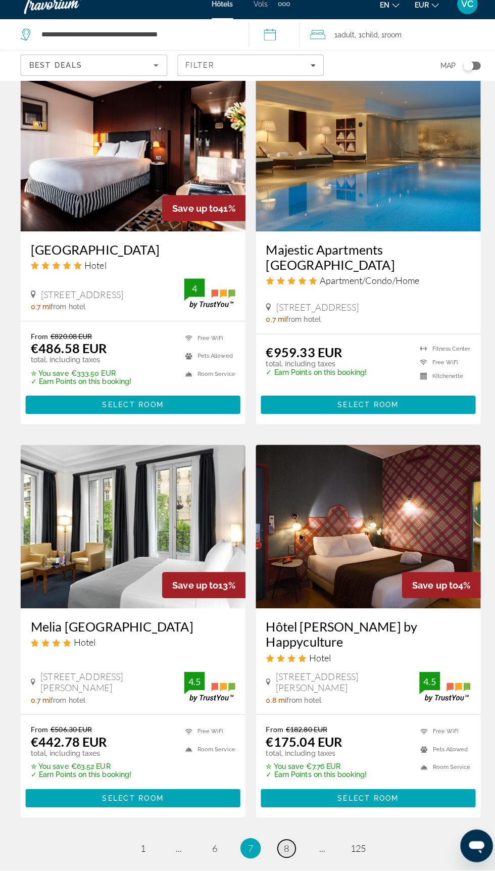
click at [283, 844] on span "8" at bounding box center [282, 849] width 5 height 11
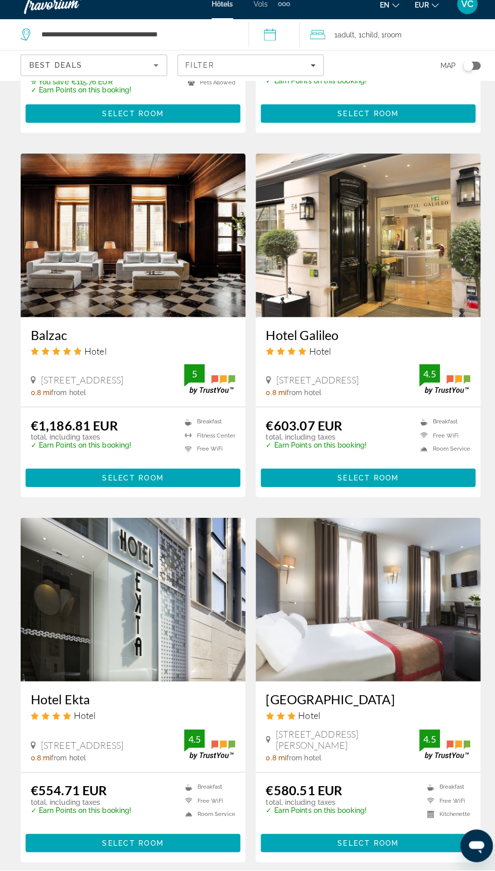
scroll to position [1493, 0]
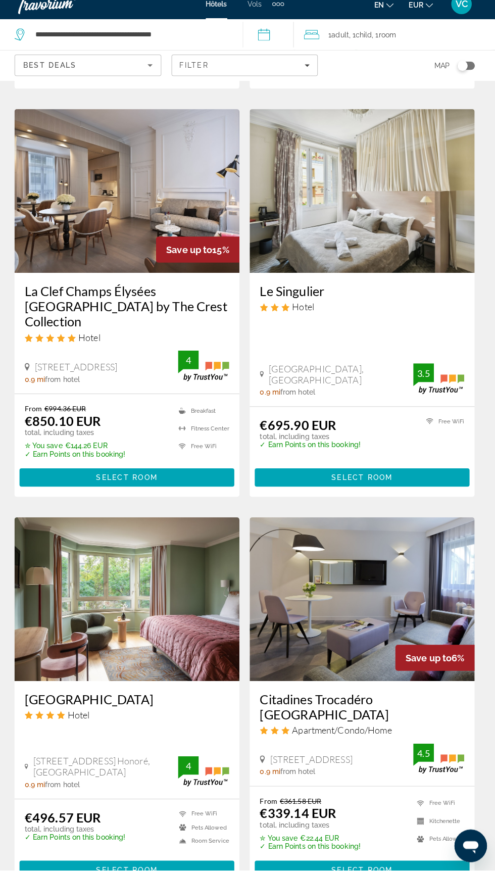
scroll to position [1551, 0]
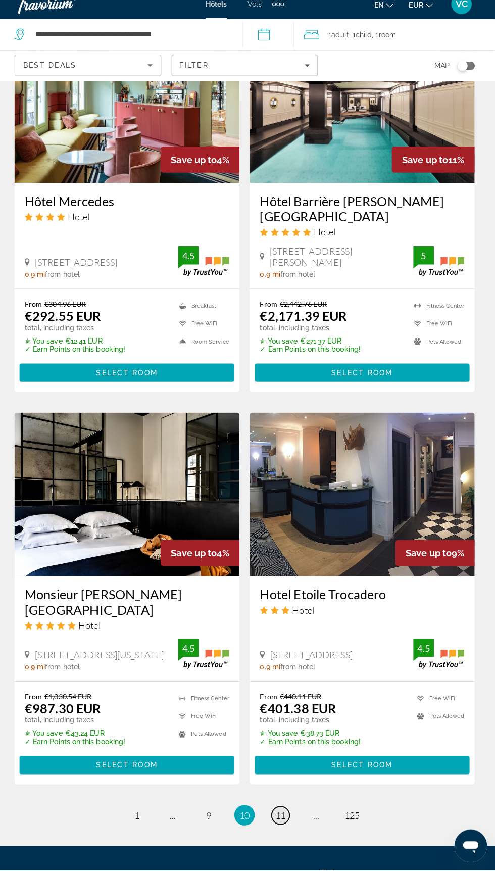
scroll to position [1590, 0]
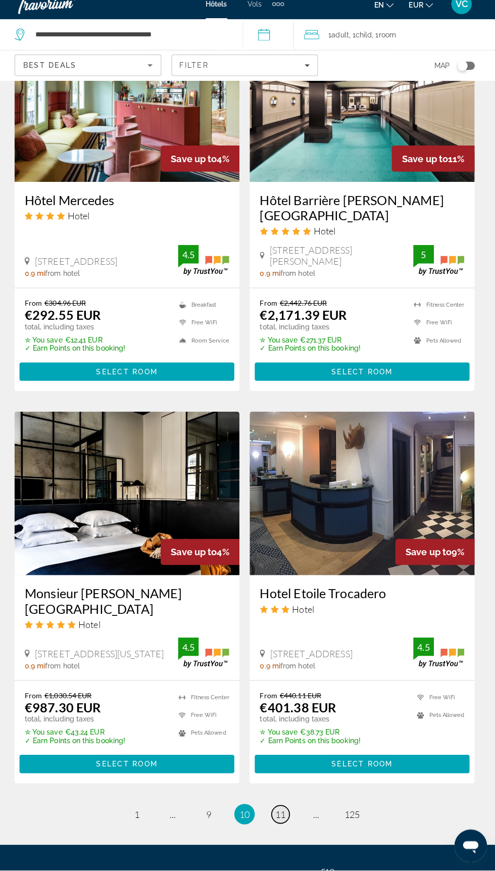
click at [285, 812] on span "11" at bounding box center [283, 815] width 10 height 11
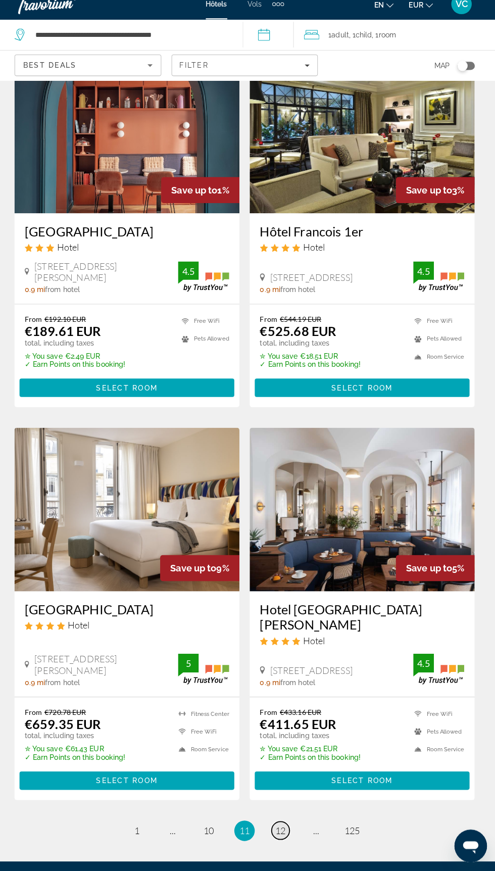
scroll to position [1584, 0]
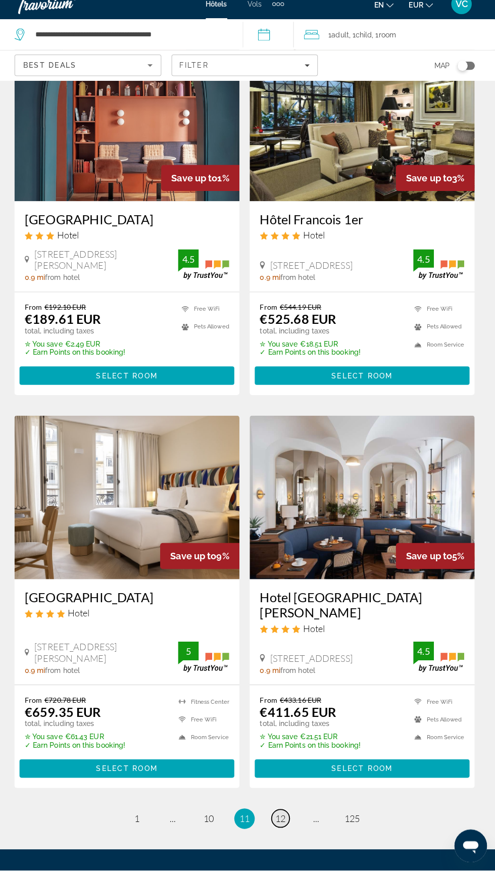
click at [282, 815] on span "12" at bounding box center [283, 820] width 10 height 11
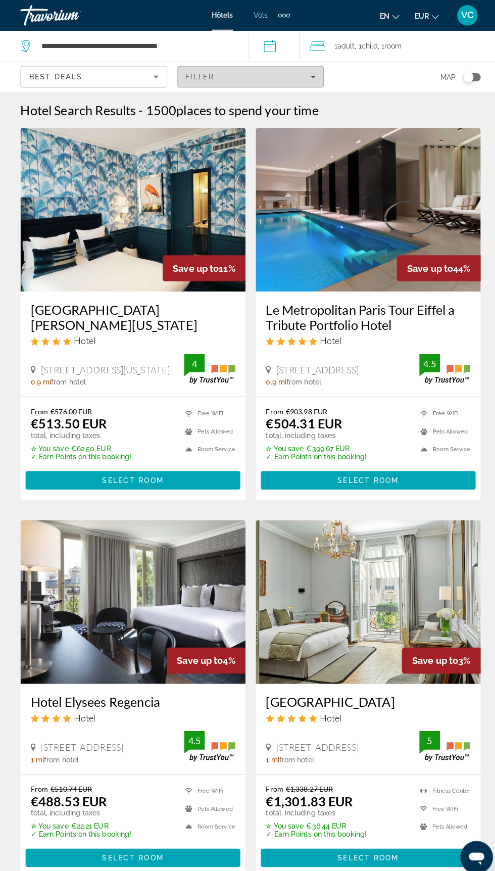
click at [250, 75] on div "Filter" at bounding box center [247, 76] width 129 height 8
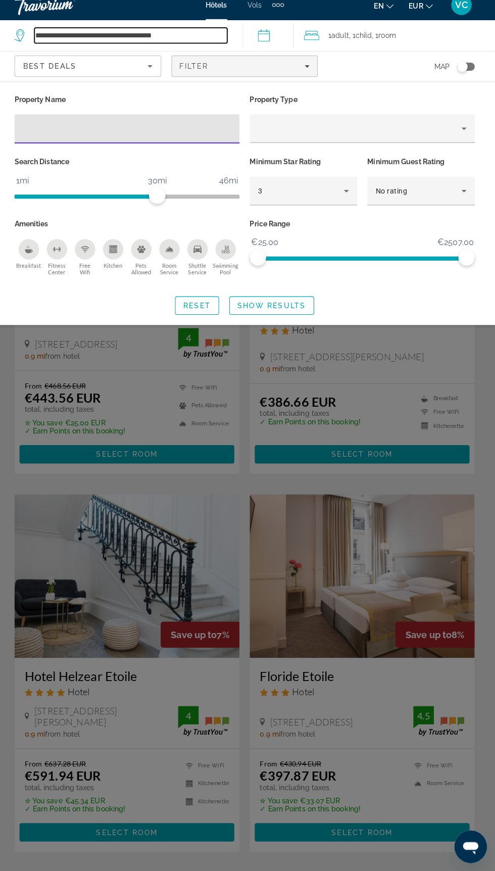
click at [196, 43] on input "**********" at bounding box center [135, 45] width 190 height 15
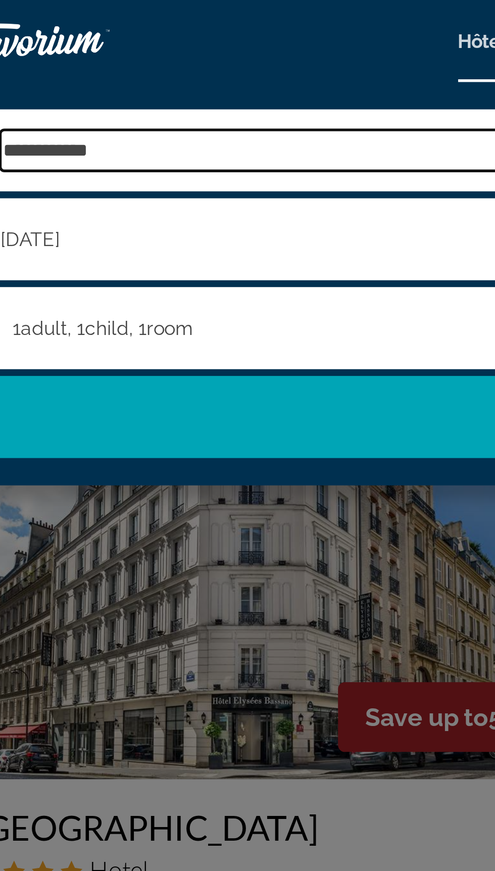
type input "**"
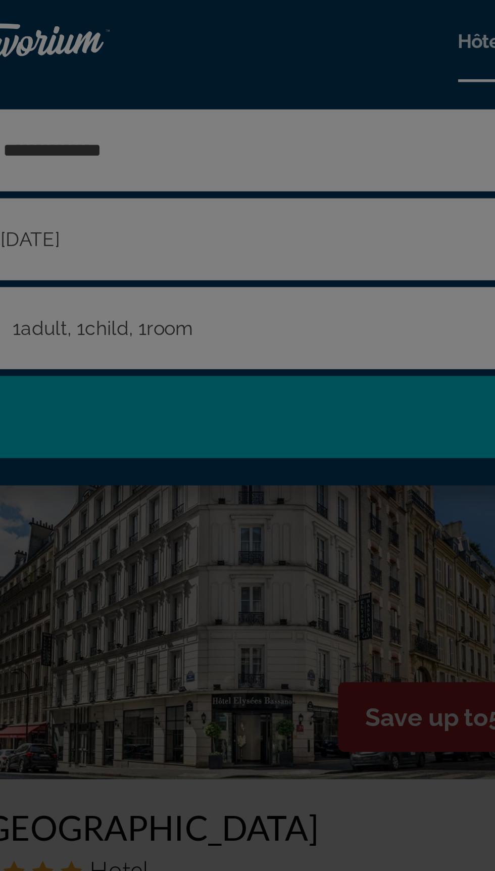
click at [120, 51] on div at bounding box center [247, 435] width 495 height 871
click at [108, 52] on div at bounding box center [247, 435] width 495 height 871
click at [92, 54] on div at bounding box center [247, 435] width 495 height 871
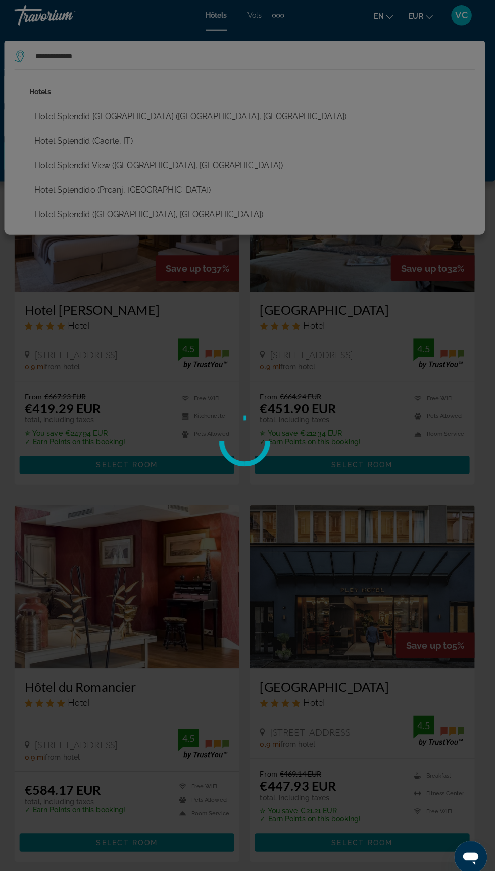
click at [116, 204] on div at bounding box center [247, 435] width 495 height 871
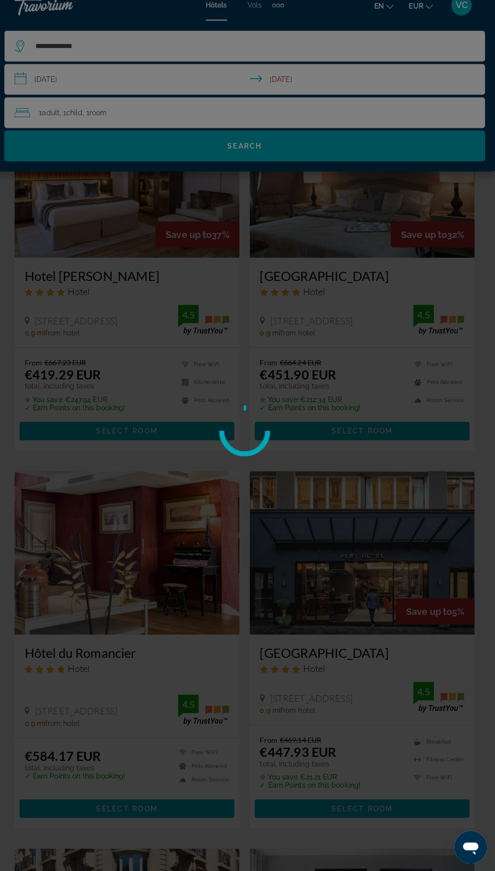
scroll to position [25, 0]
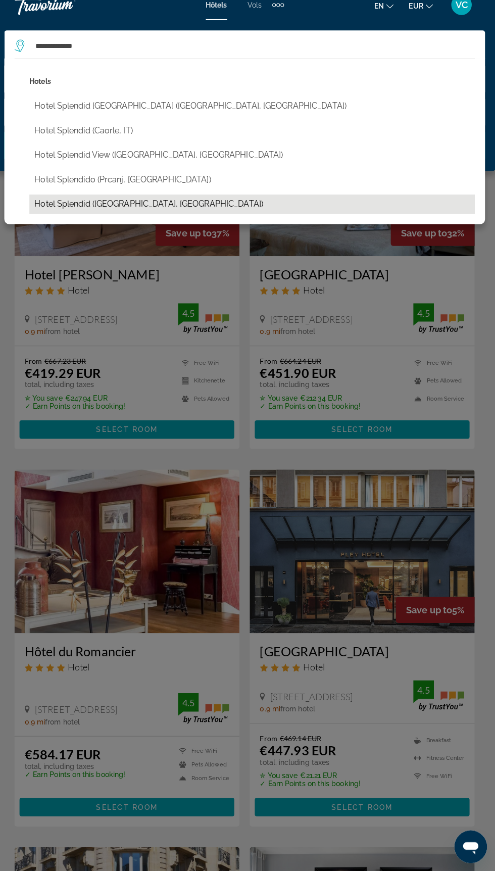
click at [120, 214] on button "Hotel Splendid ([GEOGRAPHIC_DATA], [GEOGRAPHIC_DATA])" at bounding box center [255, 212] width 440 height 19
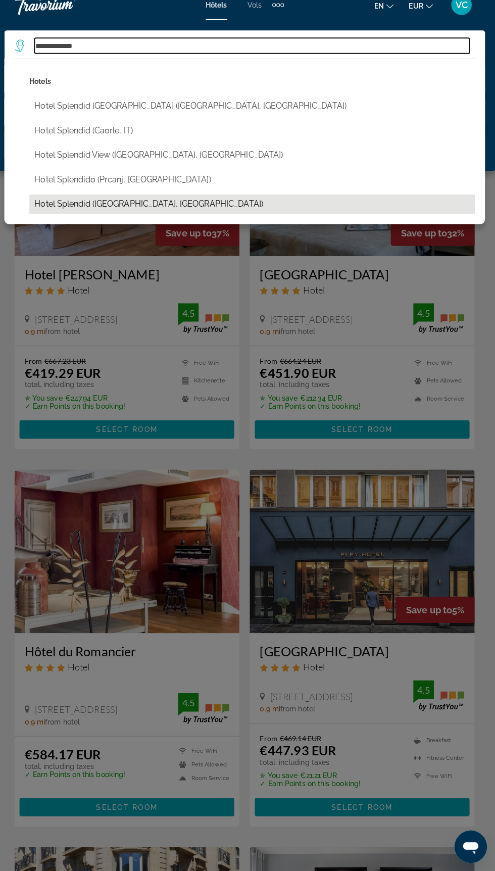
type input "**********"
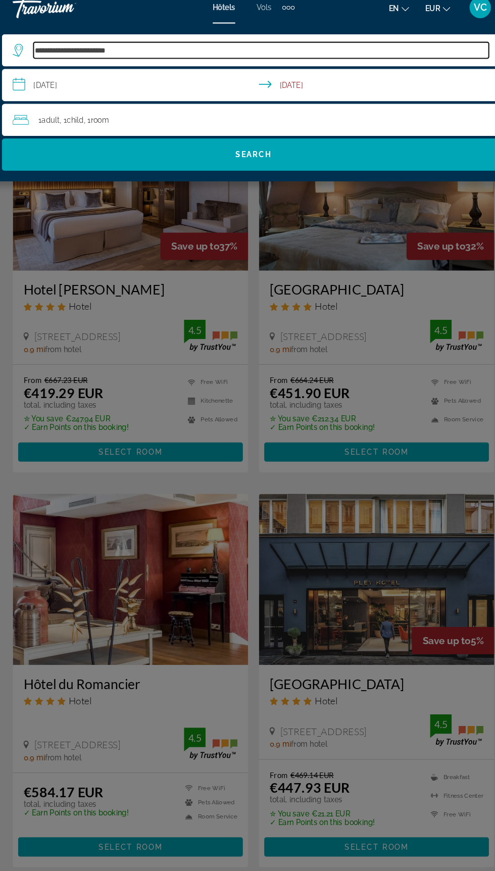
scroll to position [0, 0]
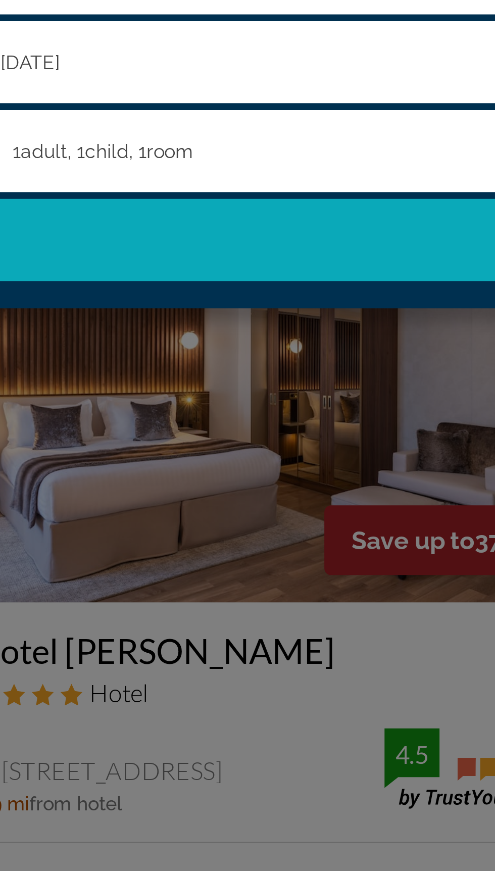
click at [155, 155] on span "Search" at bounding box center [247, 154] width 475 height 24
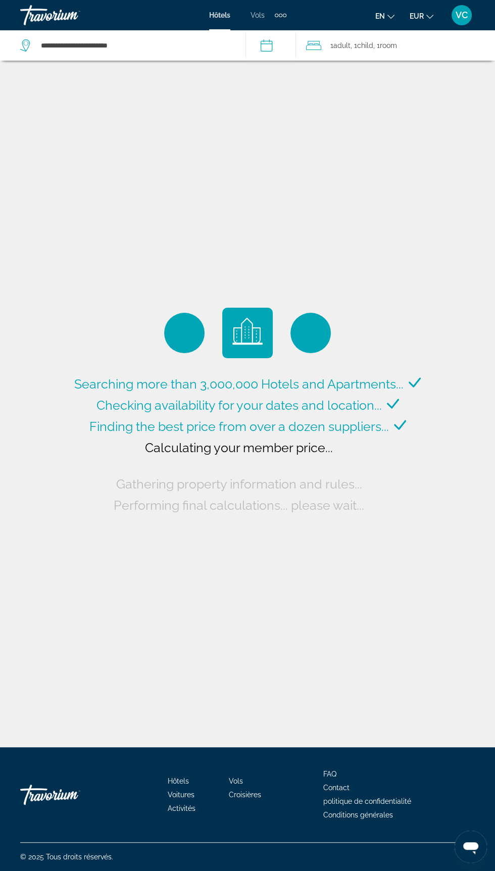
scroll to position [12, 0]
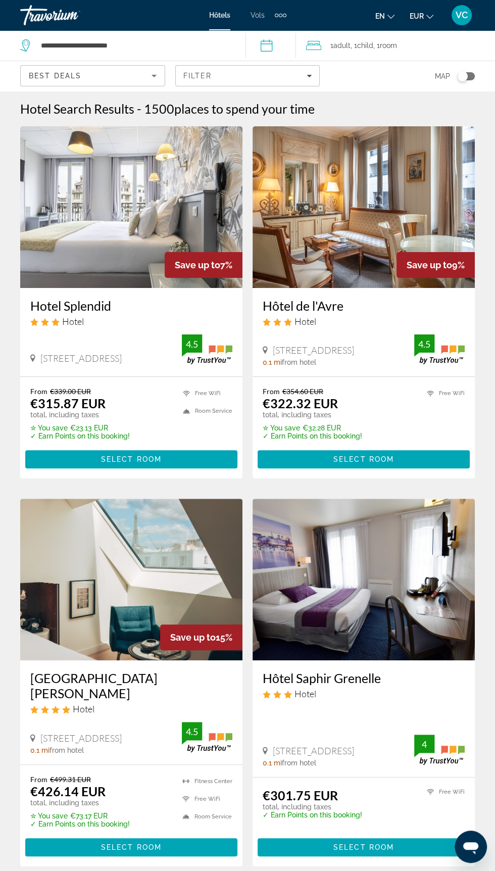
click at [121, 308] on h3 "Hotel Splendid" at bounding box center [131, 305] width 202 height 15
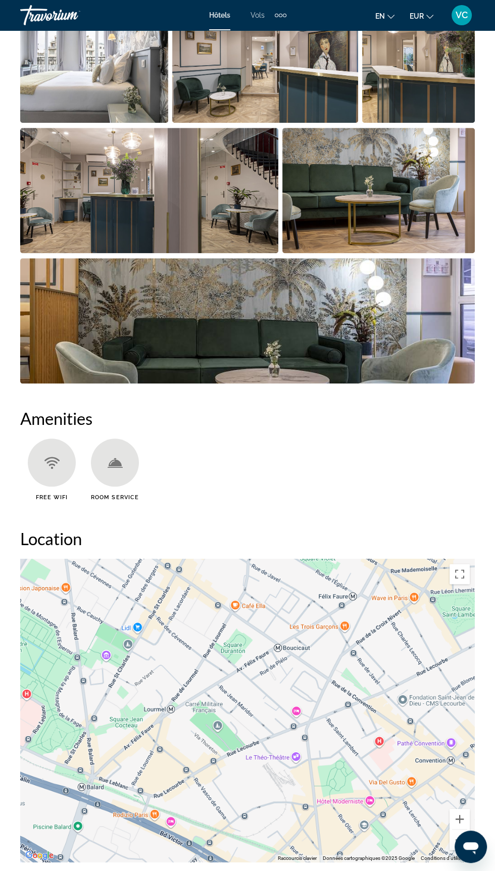
scroll to position [763, 0]
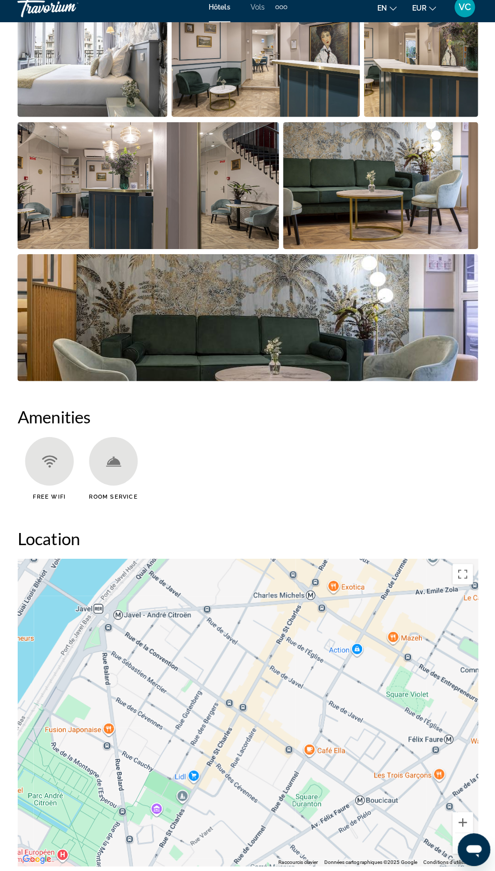
click at [409, 614] on div "Pour activer le glissement avec le clavier, appuyez sur Alt+Entrée. Une fois ce…" at bounding box center [247, 711] width 455 height 303
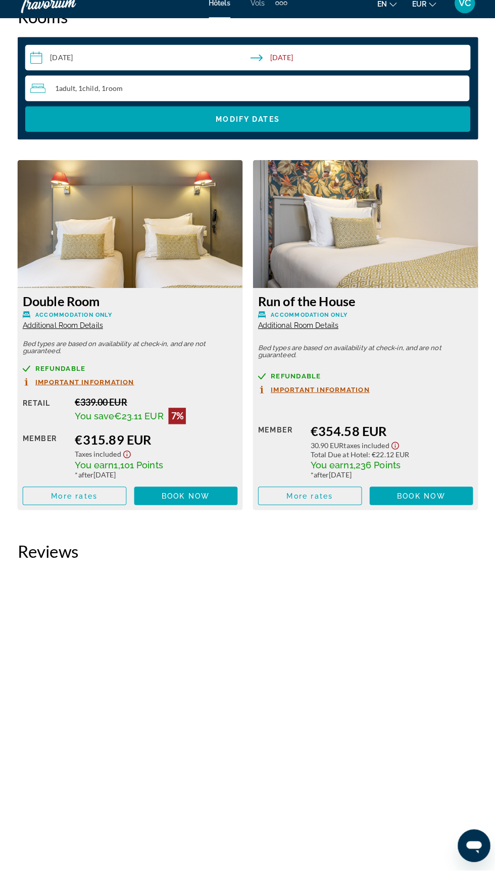
scroll to position [1643, 0]
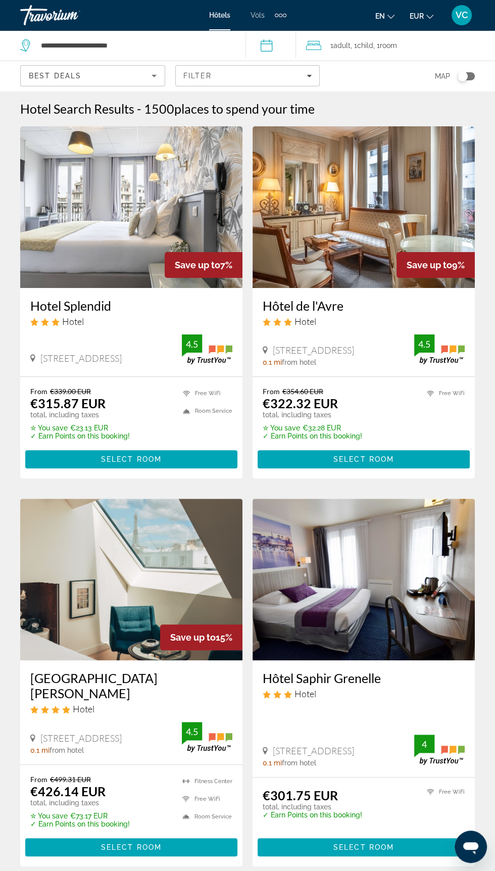
click at [140, 389] on div "From €339.00 EUR €315.87 EUR total, including taxes ✮ You save €23.13 EUR ✓ Ear…" at bounding box center [131, 413] width 202 height 53
click at [157, 459] on span "Select Room" at bounding box center [131, 459] width 61 height 8
click at [151, 38] on input "**********" at bounding box center [135, 45] width 190 height 15
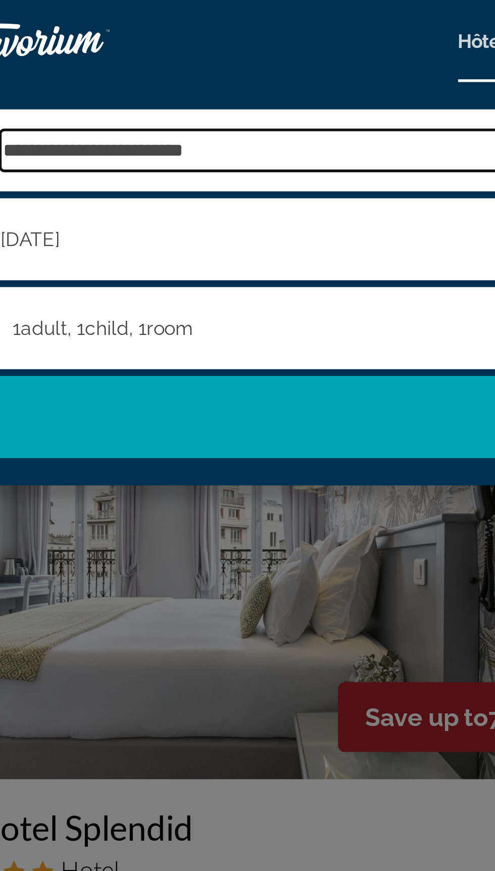
click at [85, 49] on input "**********" at bounding box center [255, 55] width 430 height 15
click at [87, 51] on input "**********" at bounding box center [255, 55] width 430 height 15
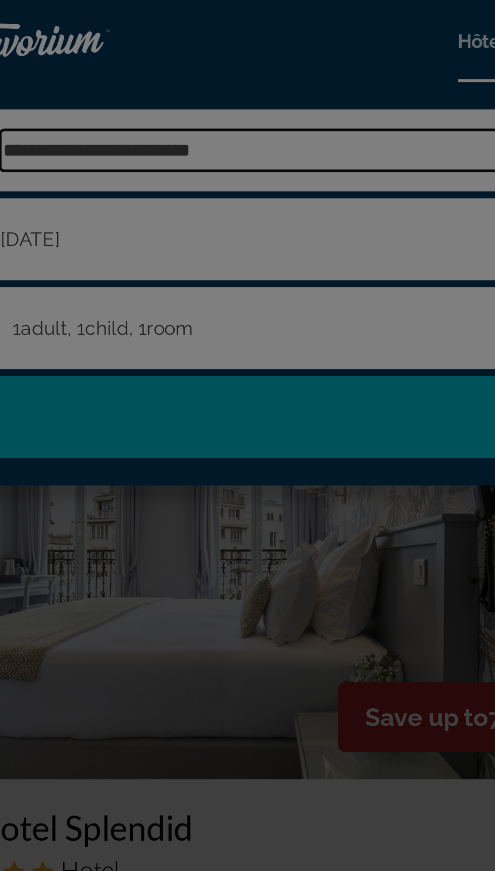
type input "**********"
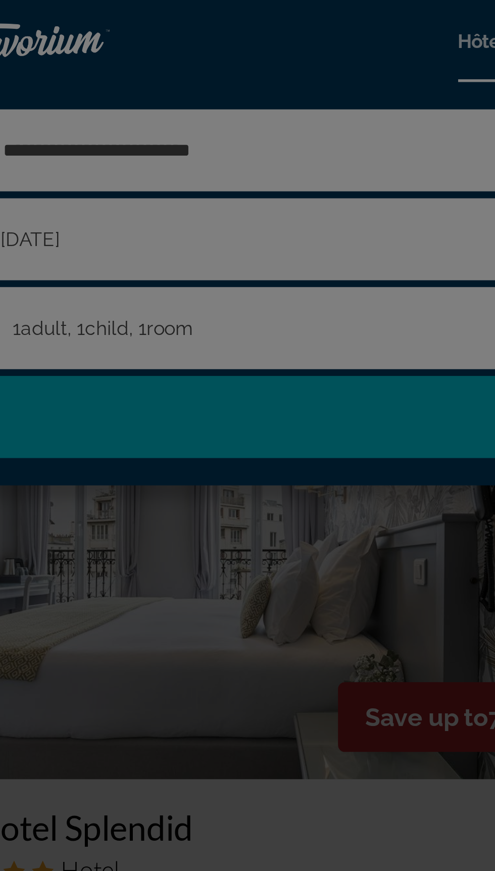
click at [151, 155] on div at bounding box center [247, 435] width 495 height 871
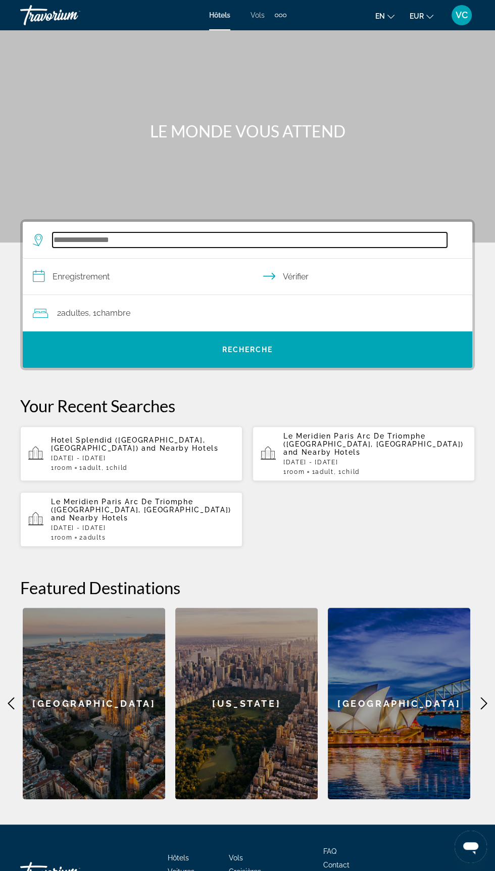
click at [122, 235] on input "Rechercher une destination hôtelière" at bounding box center [250, 239] width 395 height 15
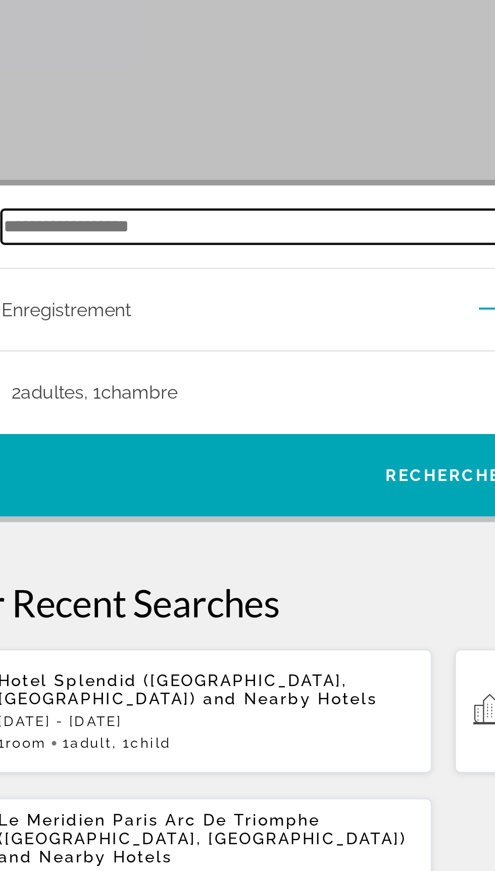
scroll to position [86, 0]
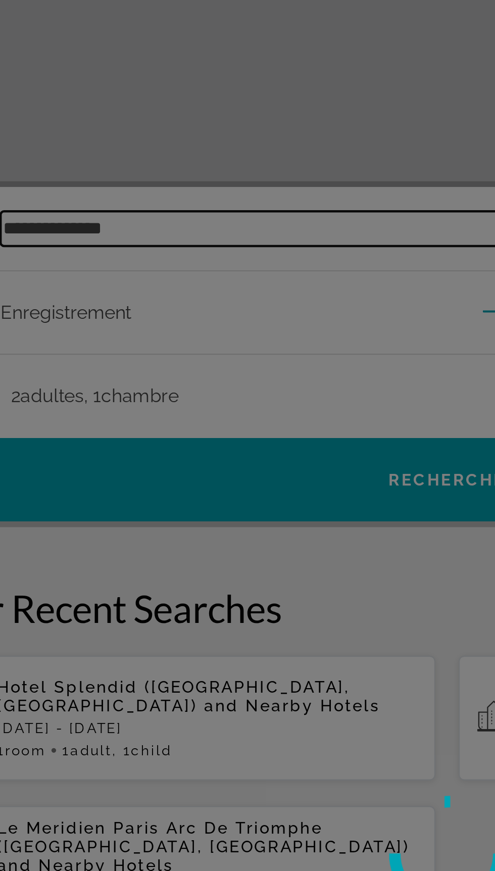
type input "**********"
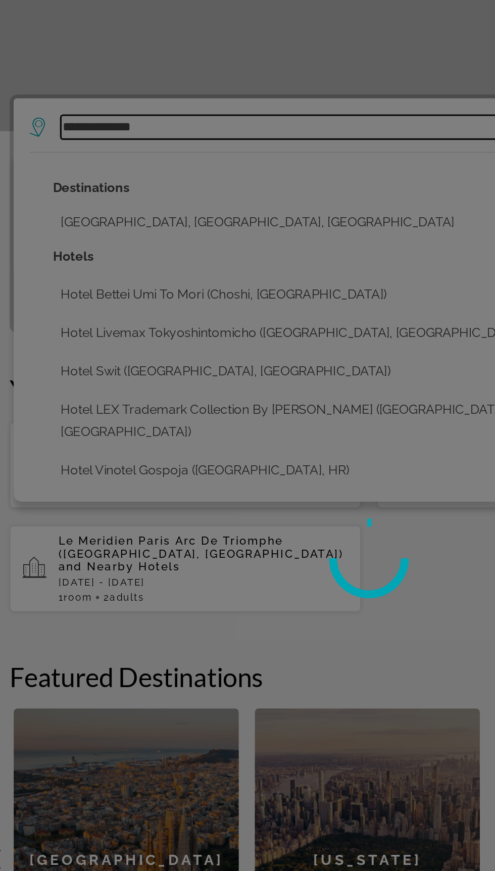
scroll to position [85, 0]
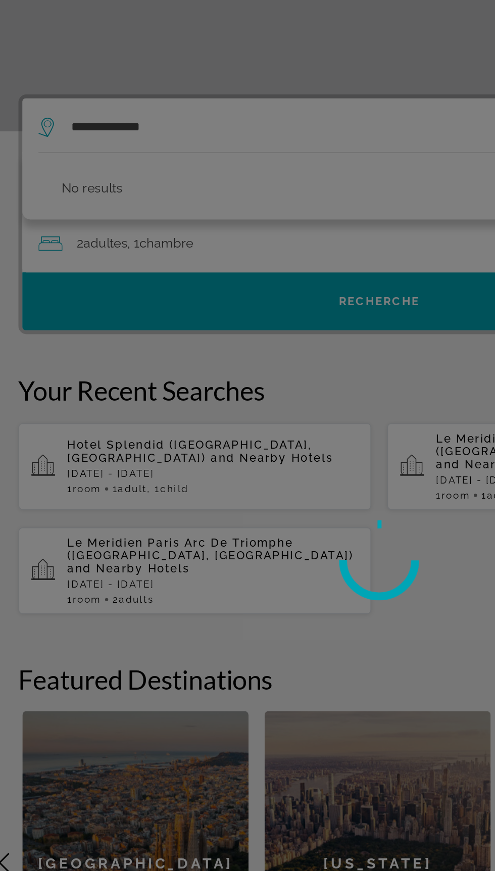
click at [125, 152] on div at bounding box center [247, 435] width 495 height 871
click at [122, 151] on div at bounding box center [247, 435] width 495 height 871
click at [134, 155] on div at bounding box center [247, 435] width 495 height 871
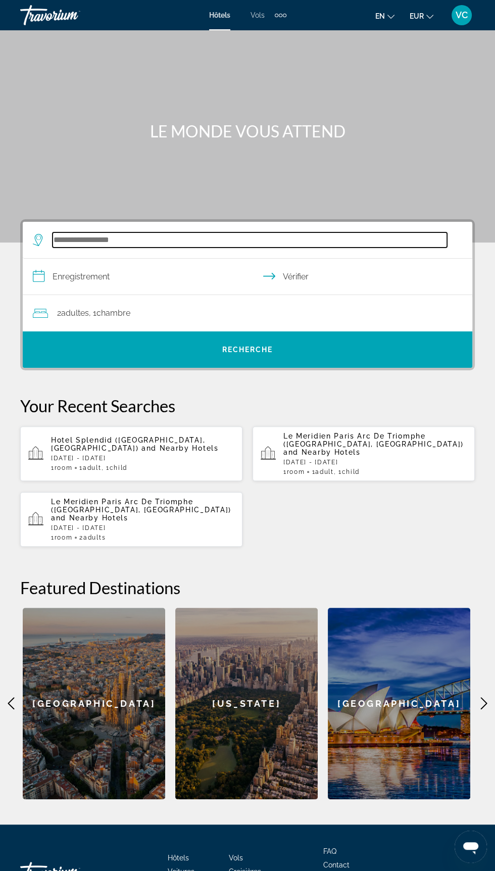
click at [137, 242] on input "Rechercher une destination hôtelière" at bounding box center [250, 239] width 395 height 15
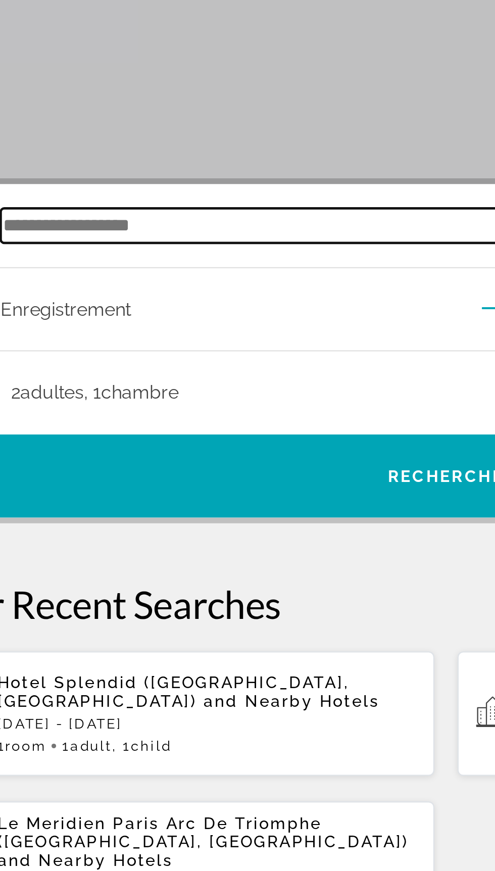
scroll to position [86, 0]
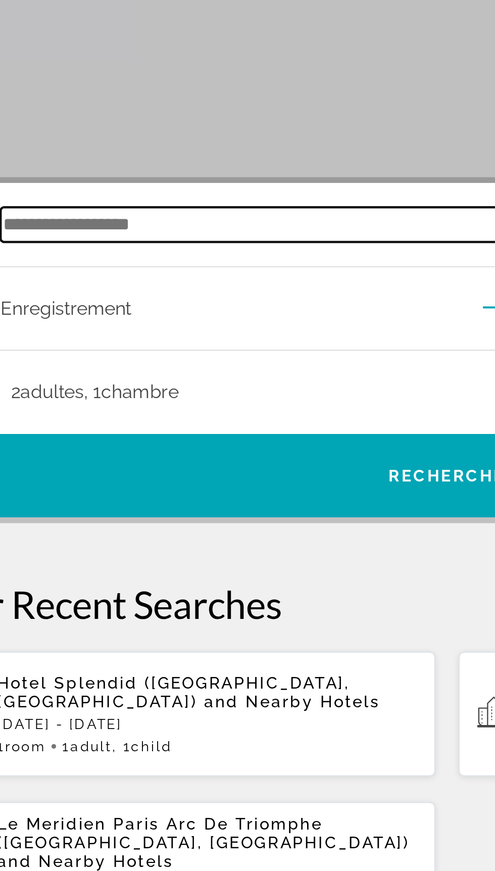
type input "*"
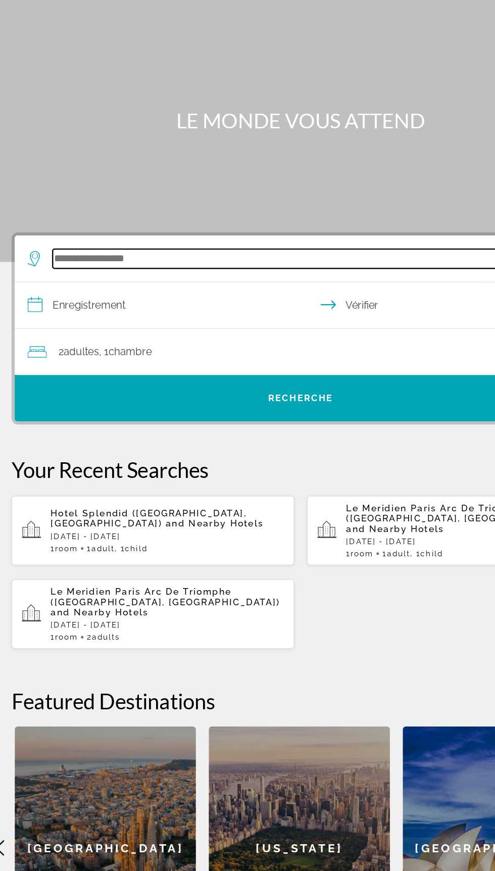
scroll to position [18, 0]
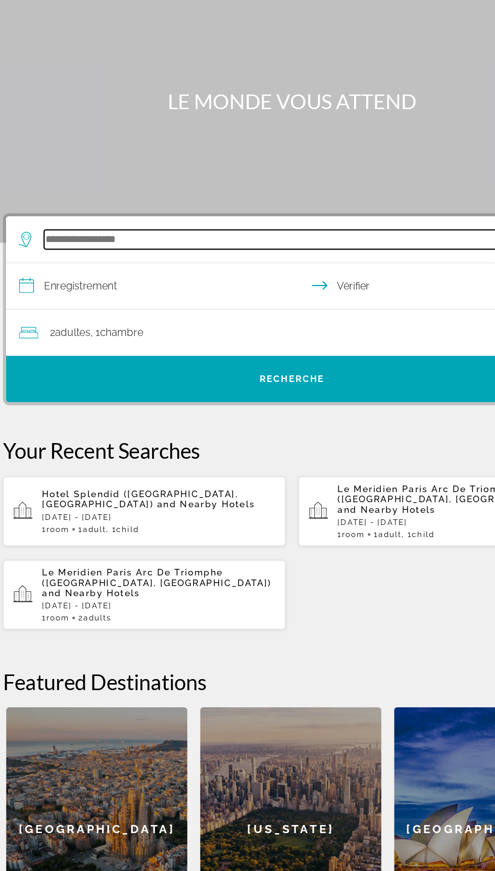
click at [77, 225] on input "Rechercher une destination hôtelière" at bounding box center [250, 222] width 395 height 15
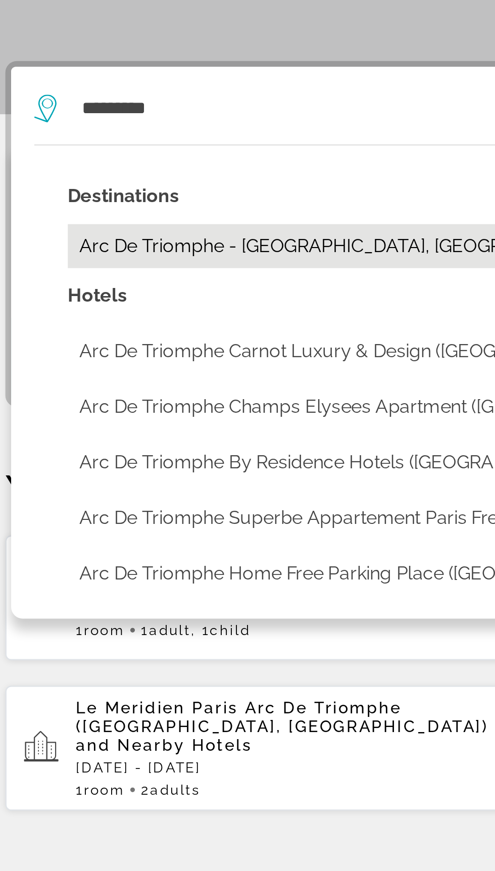
click at [76, 278] on button "Arc De Triomphe - [GEOGRAPHIC_DATA], [GEOGRAPHIC_DATA]" at bounding box center [254, 282] width 415 height 19
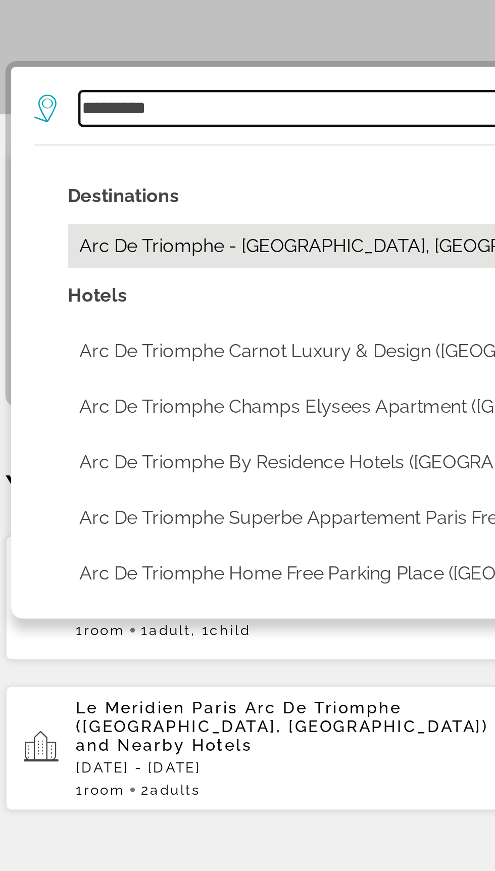
type input "**********"
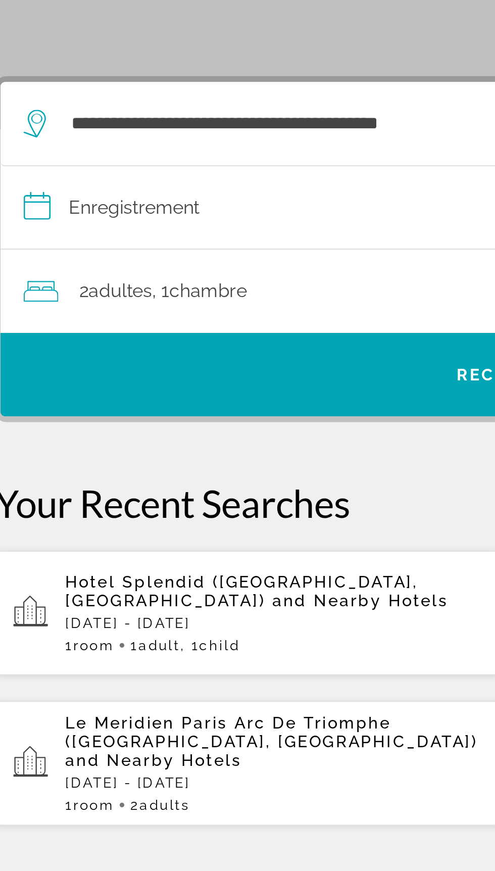
click at [67, 257] on input "**********" at bounding box center [250, 260] width 454 height 39
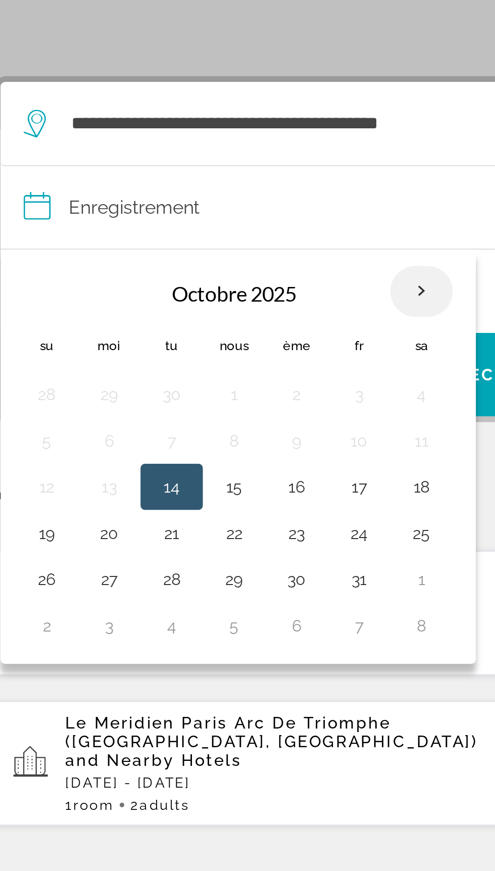
click at [207, 291] on th "Mois prochain" at bounding box center [206, 295] width 27 height 22
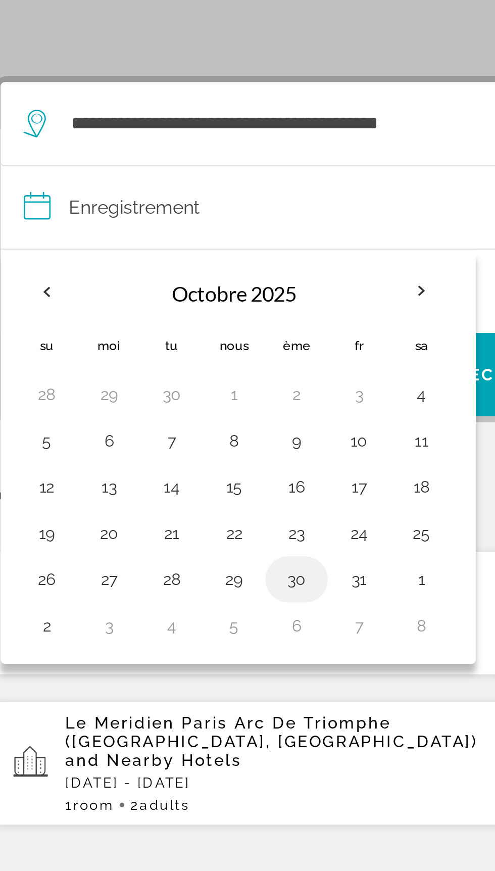
click at [152, 417] on button "30" at bounding box center [152, 421] width 16 height 14
click at [209, 420] on button "1" at bounding box center [207, 421] width 16 height 14
type input "**********"
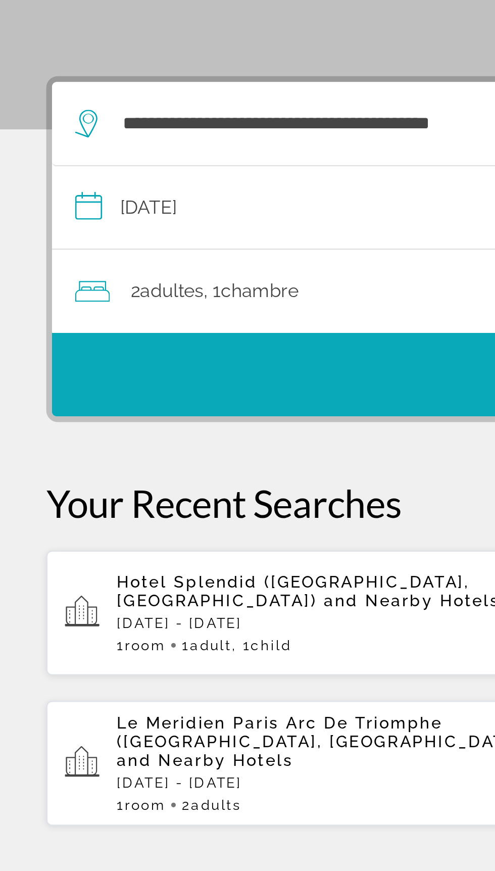
click at [81, 332] on span "Recherche" at bounding box center [248, 332] width 450 height 24
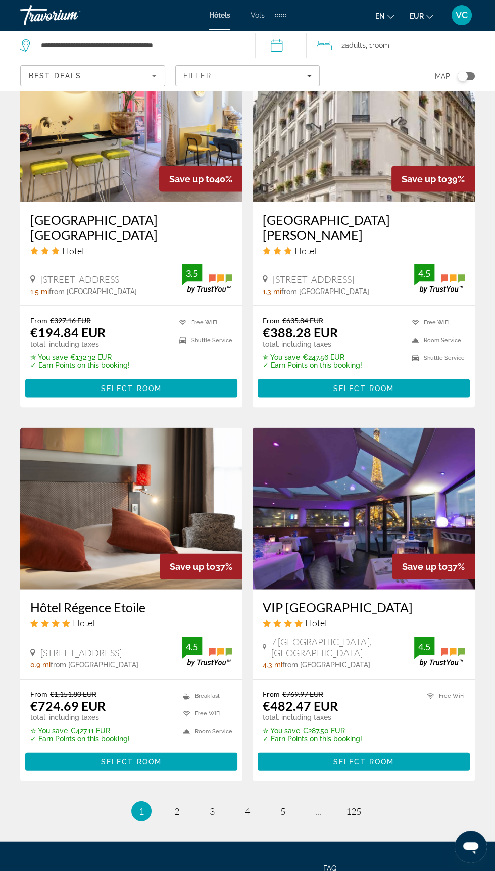
scroll to position [1613, 0]
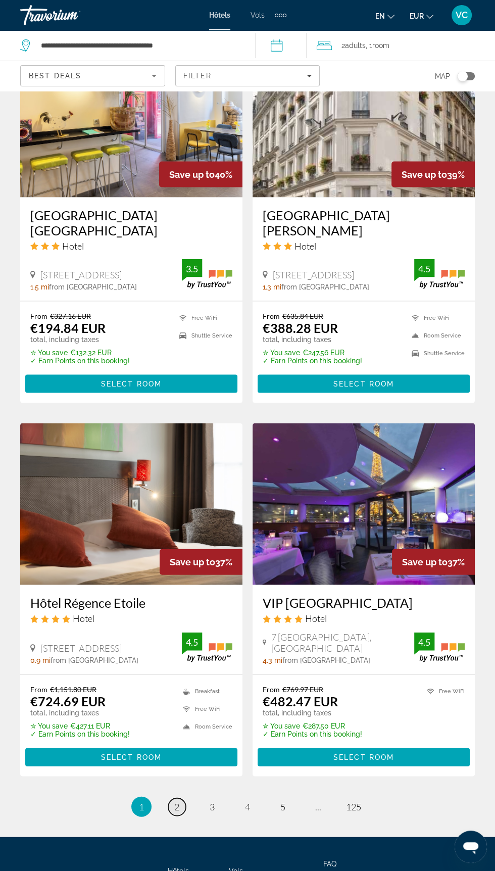
click at [181, 805] on link "page 2" at bounding box center [177, 807] width 18 height 18
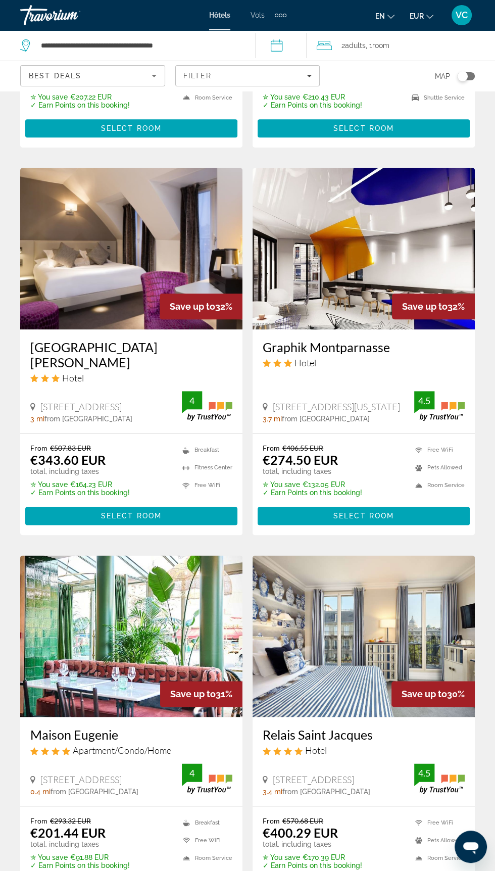
scroll to position [755, 0]
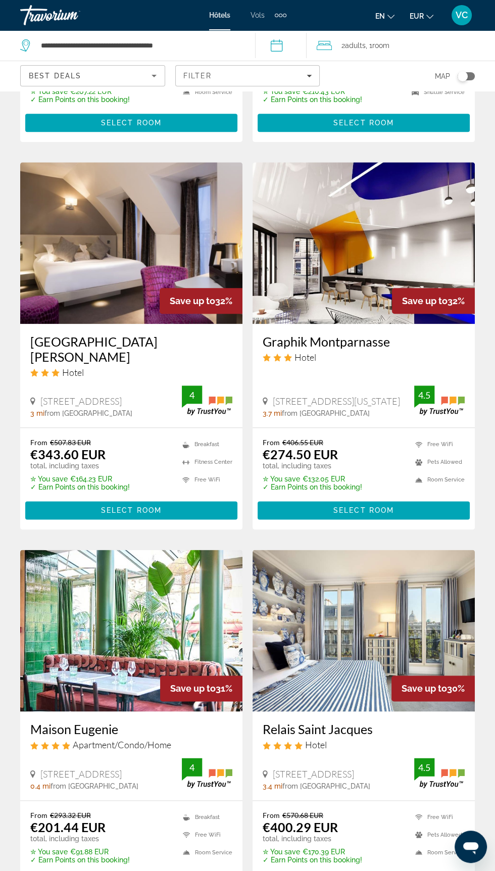
click at [174, 763] on div "Maison Eugenie Apartment/Condo/Home 167 Rue De Rome, Paris 0.4 mi from Arc De T…" at bounding box center [131, 755] width 222 height 88
click at [184, 643] on img "Contenu principal" at bounding box center [131, 631] width 222 height 162
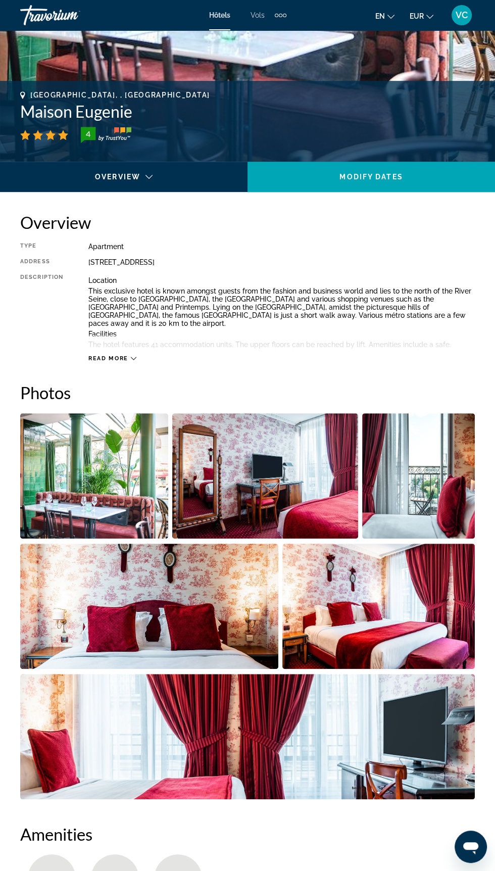
scroll to position [350, 0]
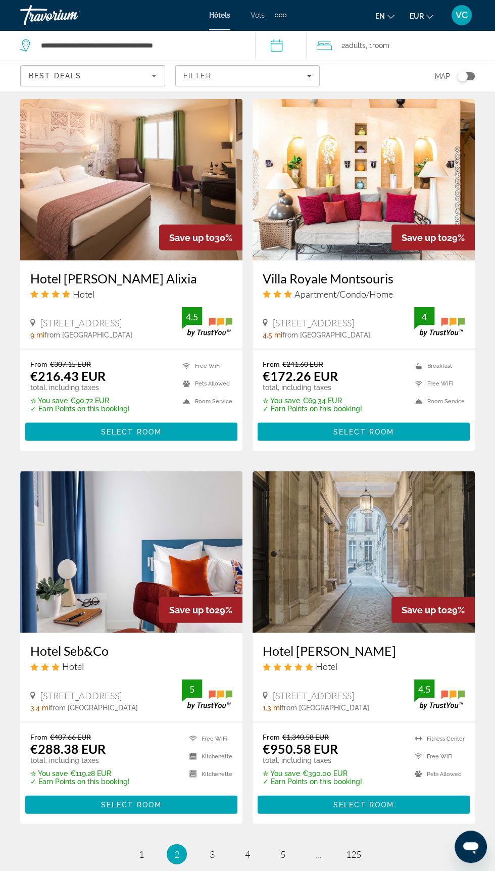
scroll to position [1587, 0]
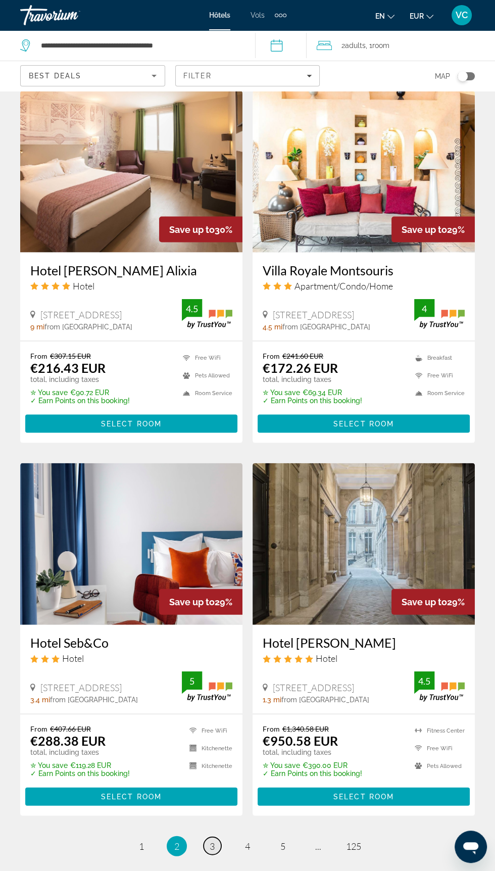
click at [212, 840] on span "3" at bounding box center [212, 845] width 5 height 11
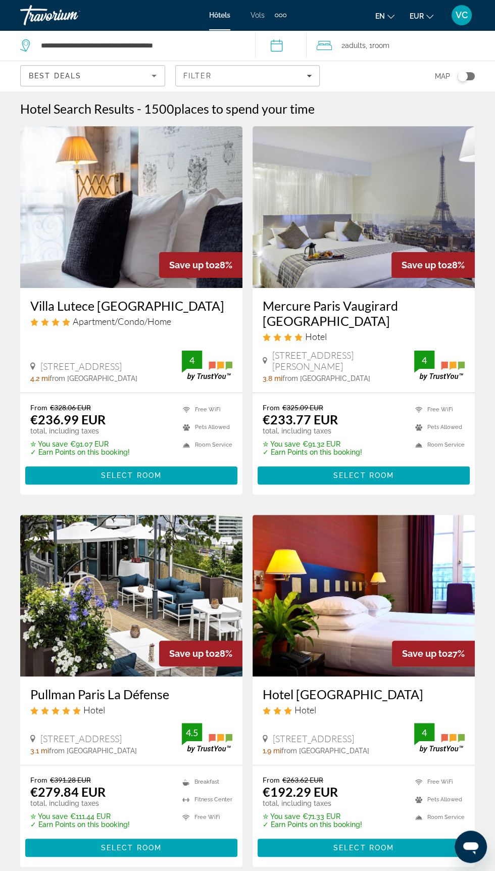
click at [304, 324] on h3 "Mercure Paris Vaugirard Porte de Versailles" at bounding box center [364, 313] width 202 height 30
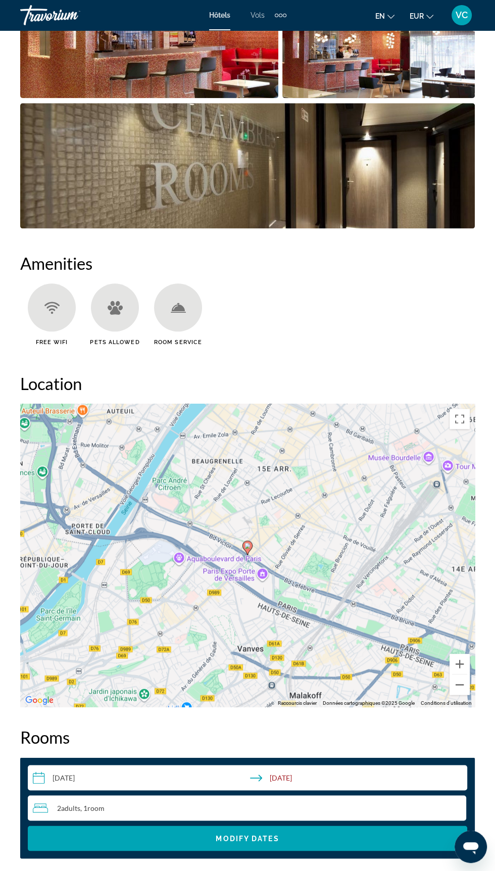
scroll to position [925, 0]
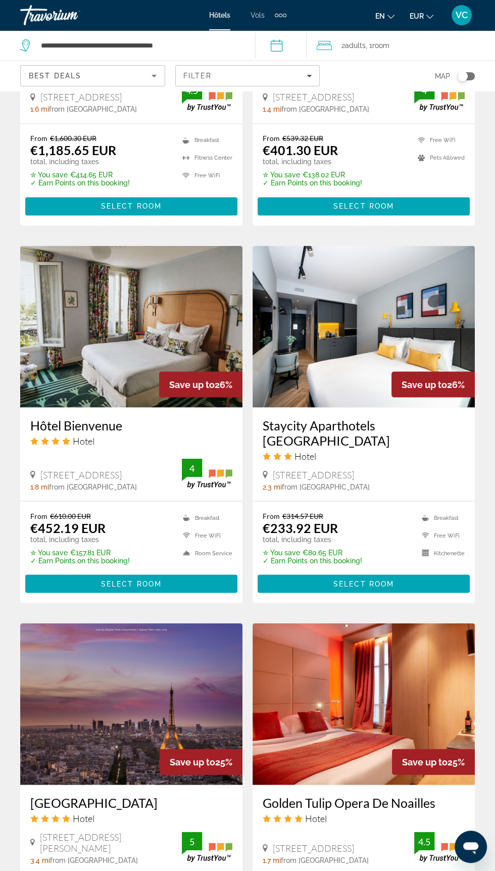
scroll to position [1435, 0]
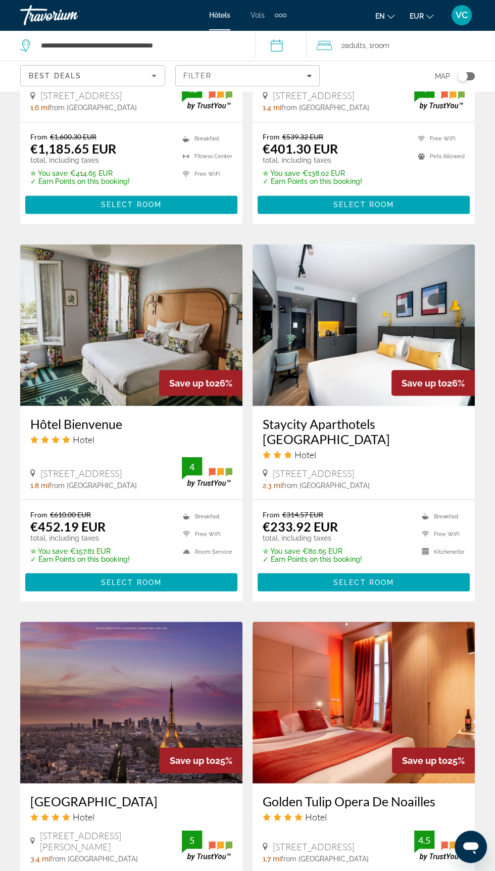
click at [316, 431] on div "Staycity Aparthotels Paris La Défense Hotel" at bounding box center [364, 442] width 202 height 52
click at [309, 416] on h3 "Staycity Aparthotels Paris La Défense" at bounding box center [364, 431] width 202 height 30
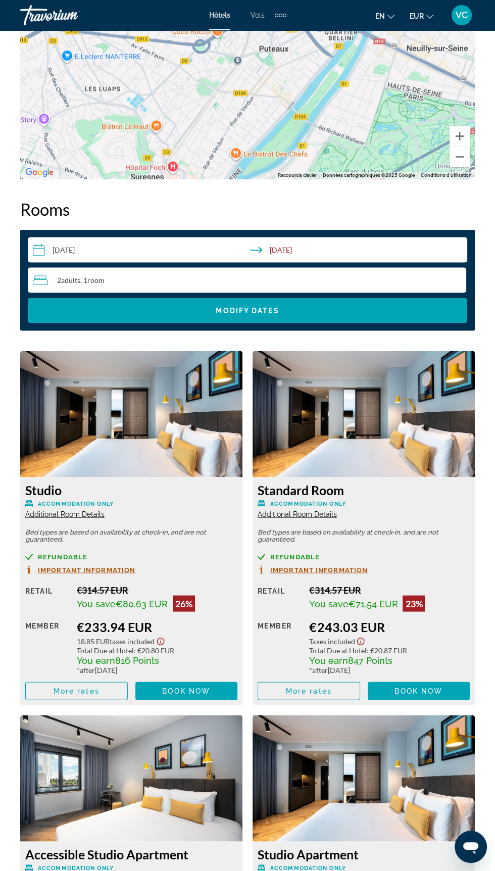
scroll to position [1451, 0]
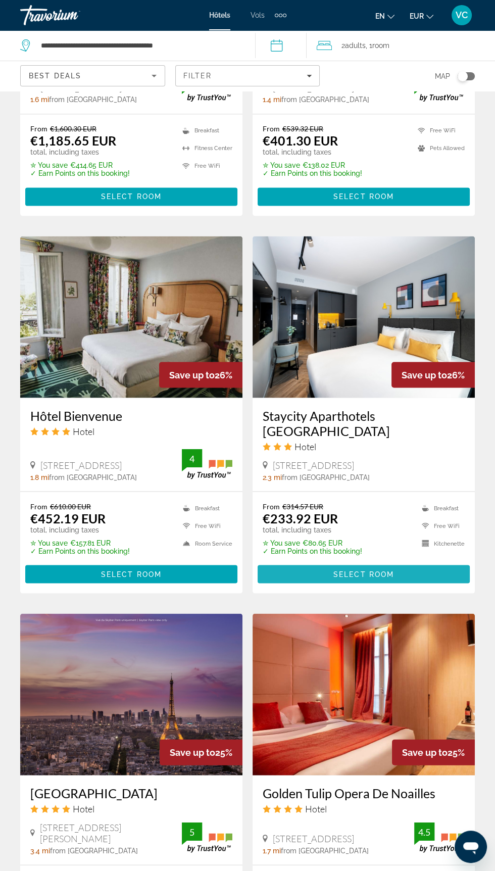
scroll to position [1605, 0]
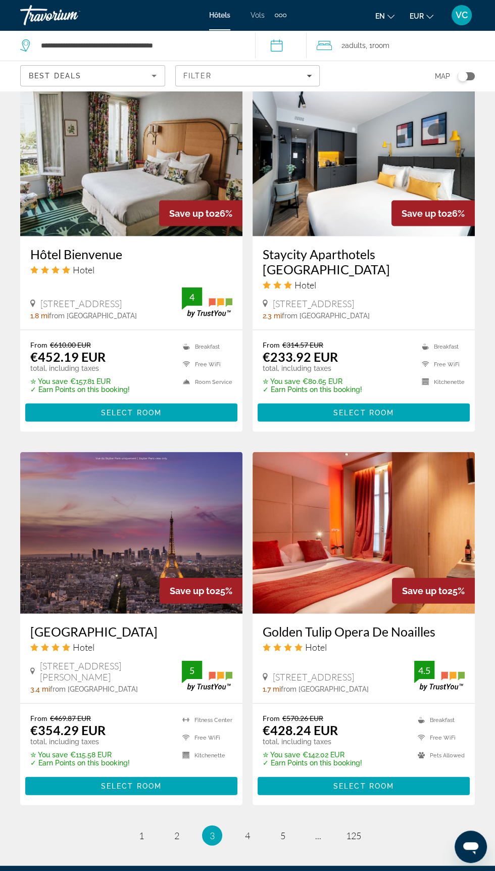
click at [96, 624] on h3 "Pullman Paris Montparnasse Hotel" at bounding box center [131, 631] width 202 height 15
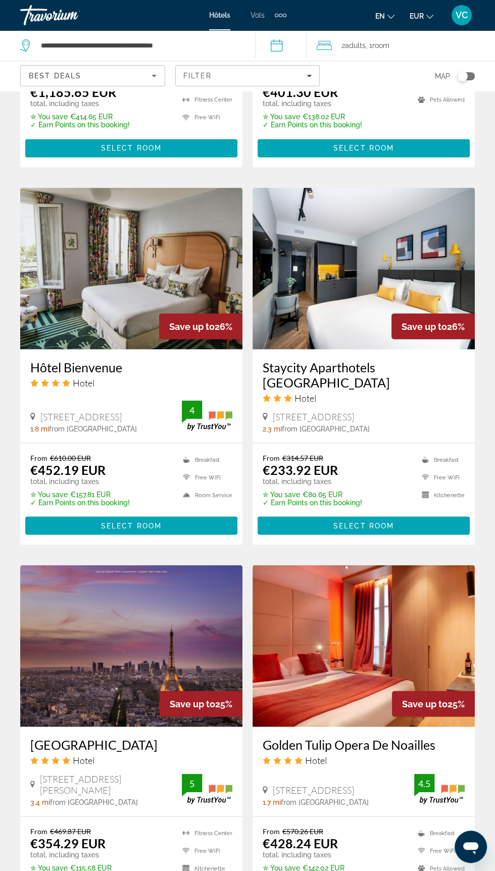
scroll to position [1605, 0]
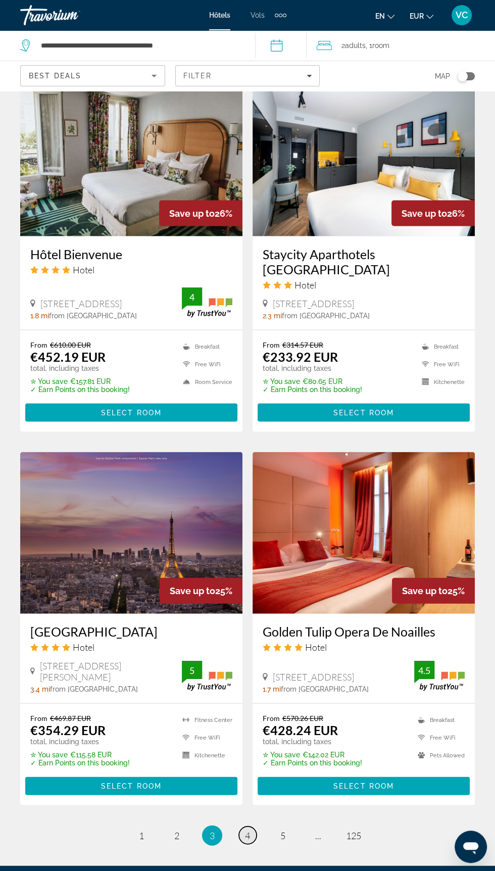
click at [248, 830] on span "4" at bounding box center [247, 835] width 5 height 11
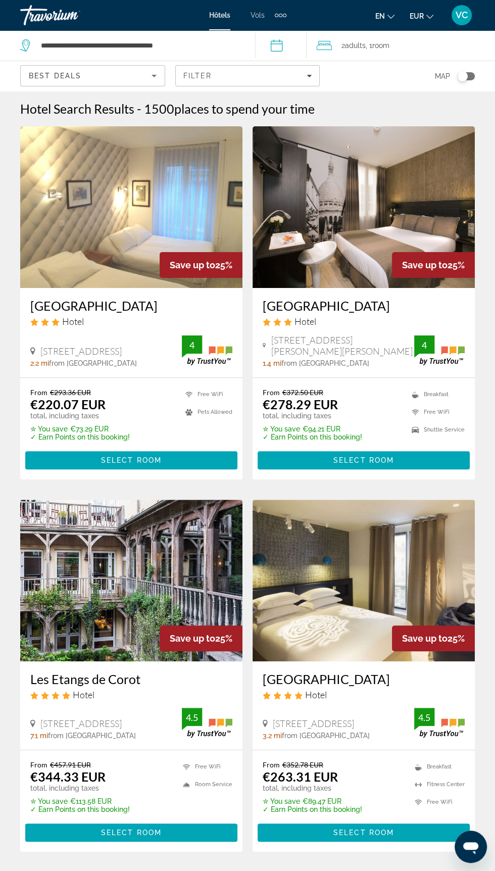
click at [398, 739] on div "3.2 mi from Arc De Triomphe city center from hotel" at bounding box center [339, 736] width 152 height 8
click at [346, 719] on span "110 Rue Blomet, Paris" at bounding box center [313, 723] width 81 height 11
click at [355, 624] on img "Contenu principal" at bounding box center [364, 581] width 222 height 162
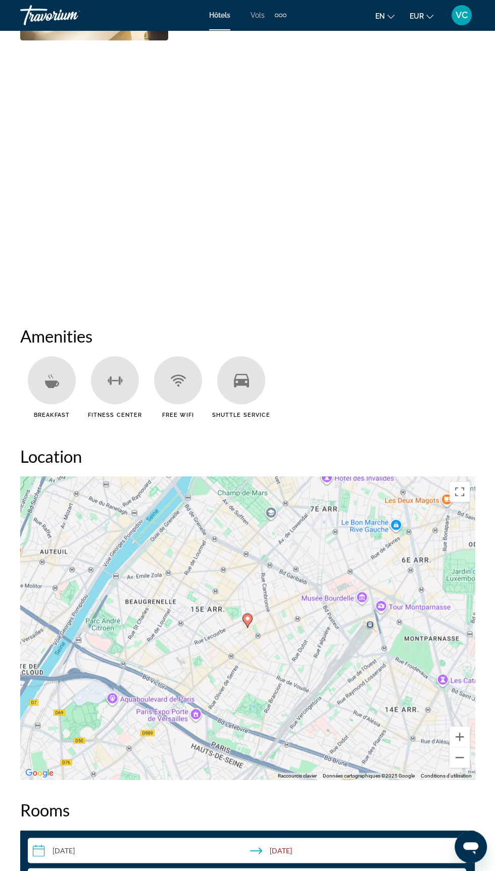
scroll to position [849, 0]
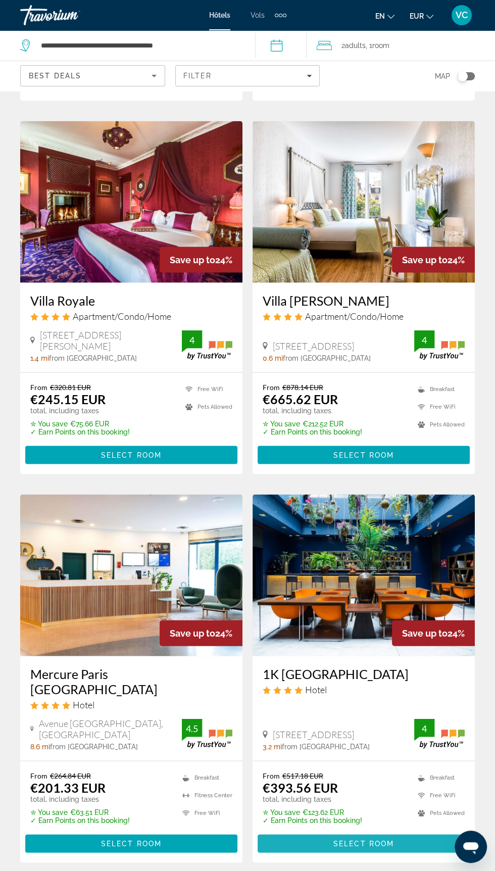
scroll to position [1569, 0]
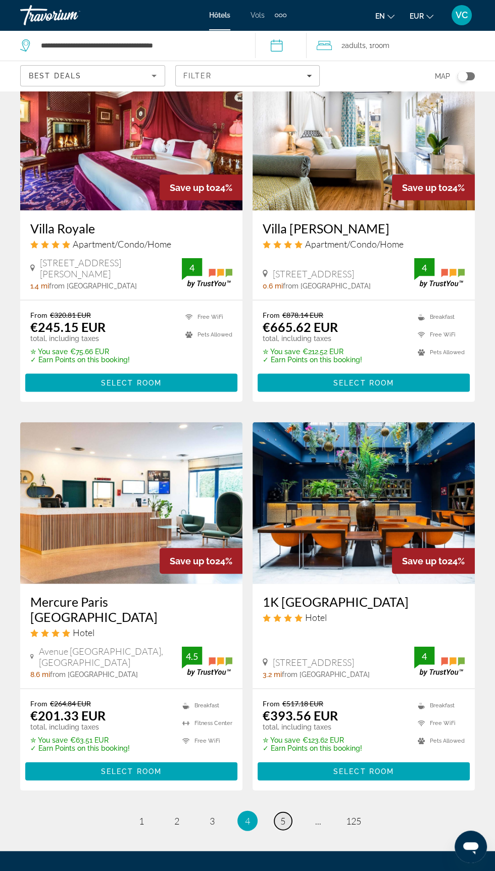
click at [283, 815] on span "5" at bounding box center [282, 820] width 5 height 11
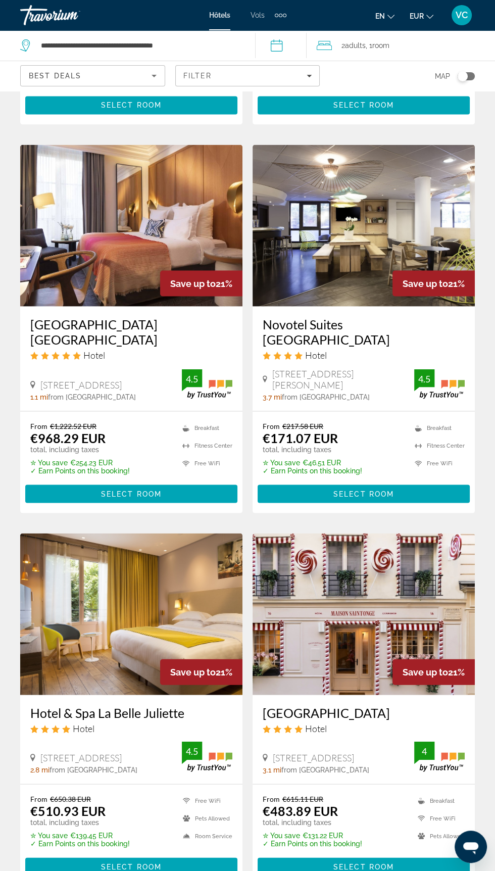
scroll to position [1614, 0]
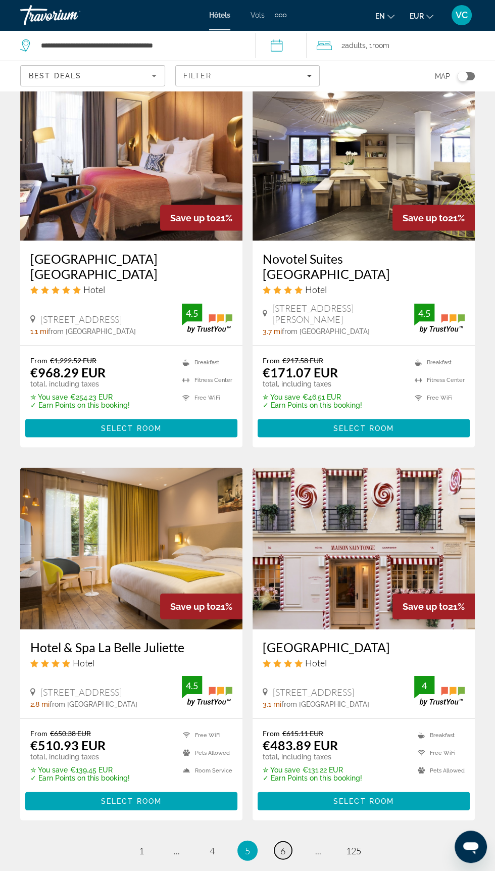
click at [286, 841] on link "page 6" at bounding box center [283, 850] width 18 height 18
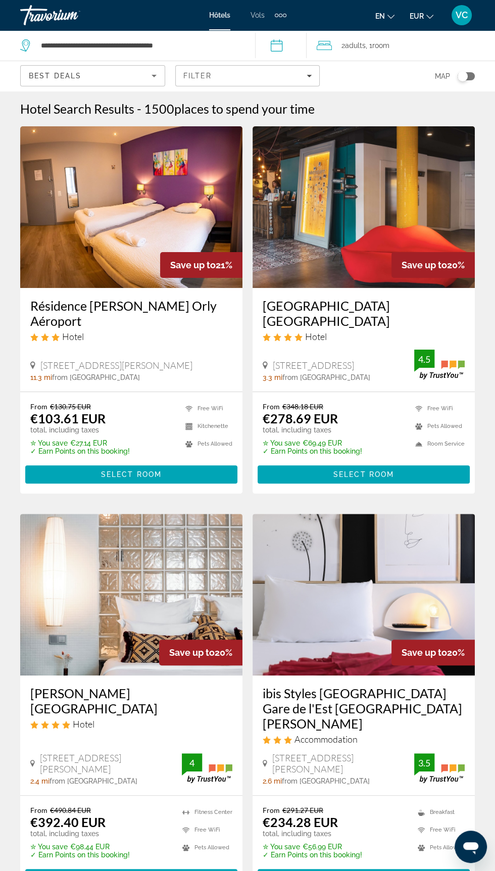
click at [350, 361] on span "20 Rue De La Gaîté, Paris" at bounding box center [313, 365] width 81 height 11
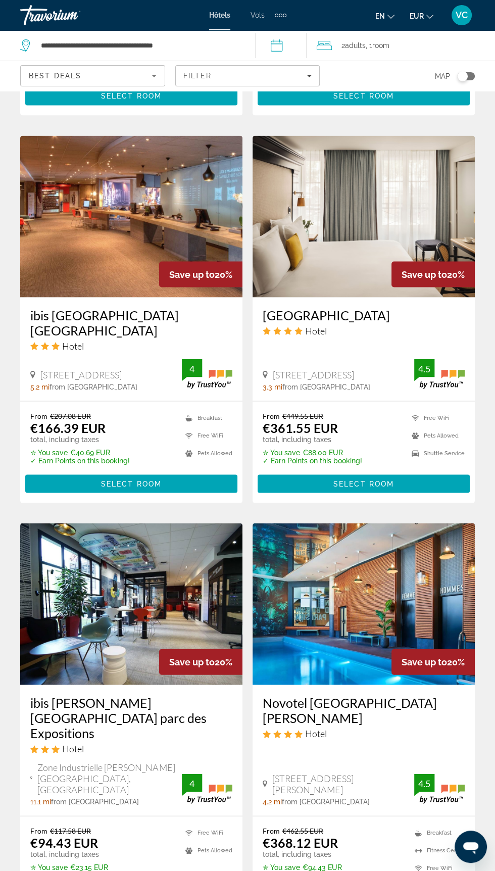
scroll to position [1568, 0]
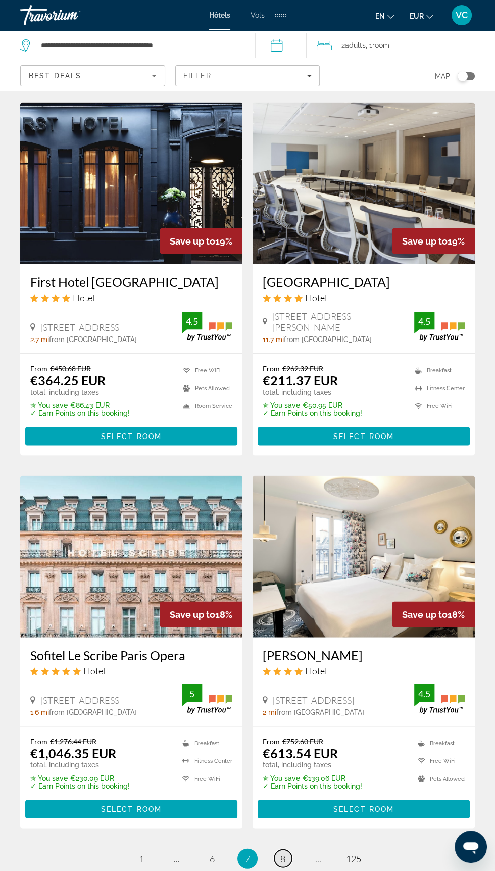
scroll to position [1578, 0]
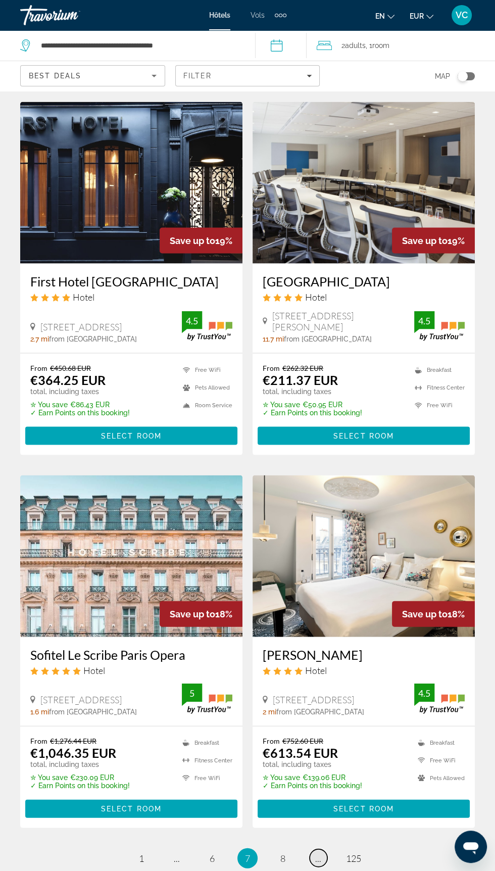
click at [314, 855] on link "page ..." at bounding box center [319, 858] width 18 height 18
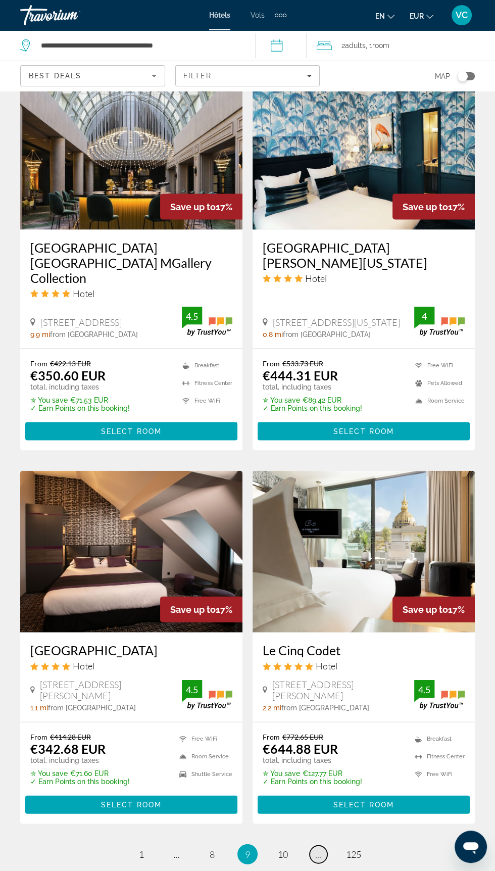
scroll to position [1628, 0]
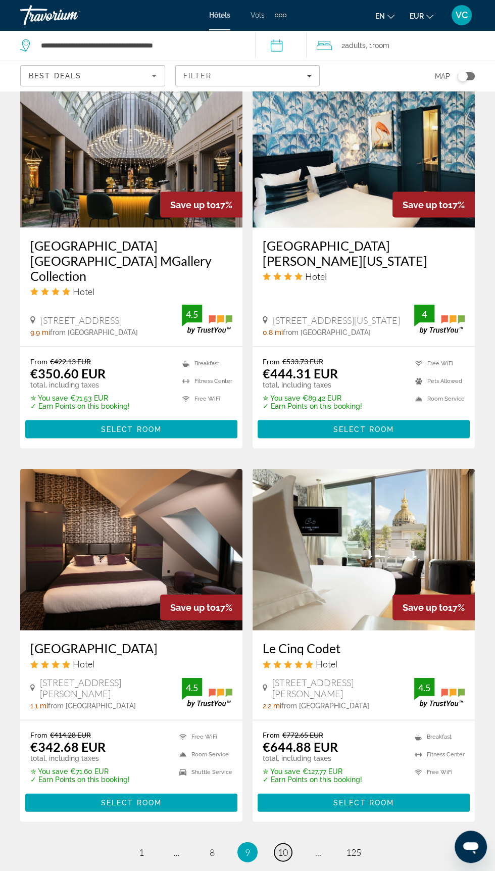
click at [283, 846] on span "10" at bounding box center [283, 851] width 10 height 11
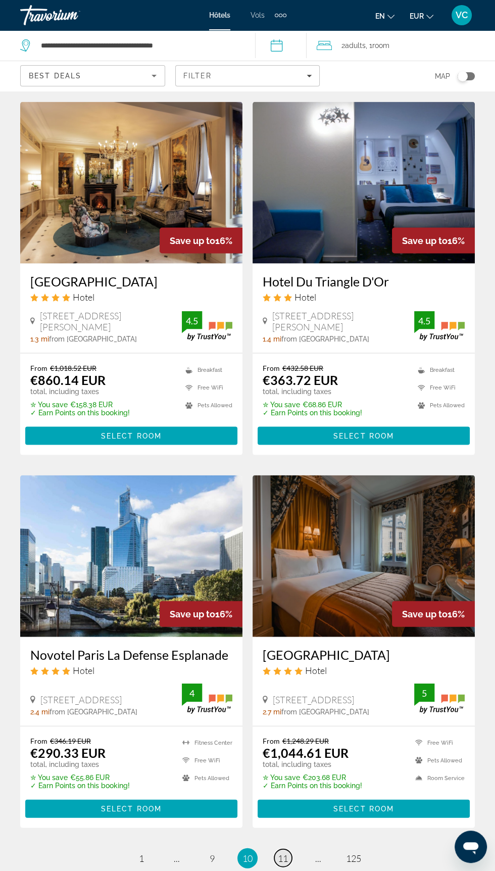
scroll to position [1573, 0]
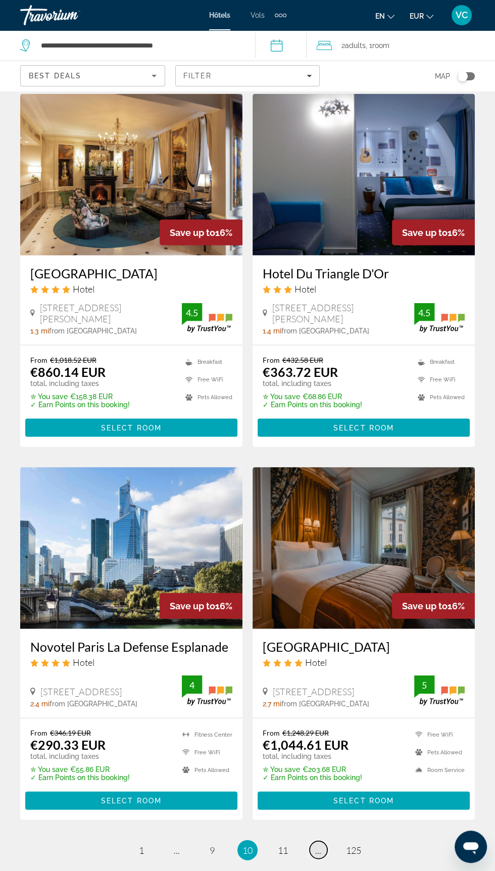
click at [312, 841] on link "page ..." at bounding box center [319, 850] width 18 height 18
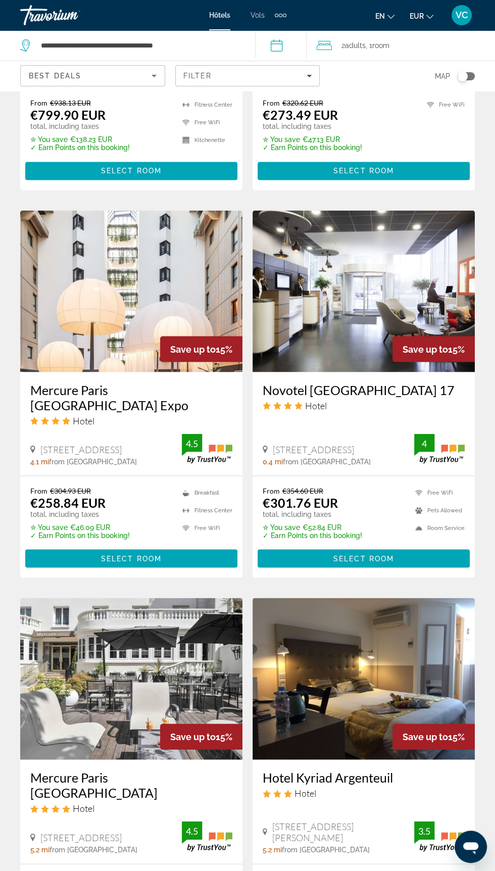
scroll to position [1599, 0]
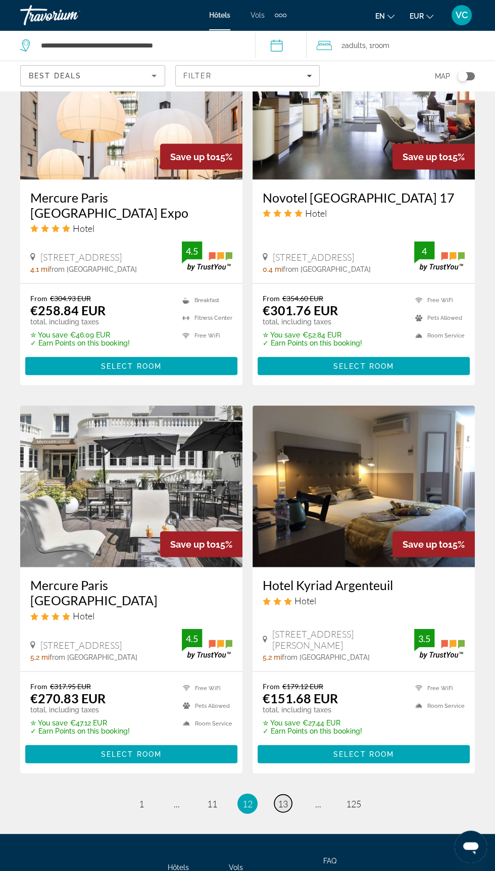
click at [286, 806] on span "13" at bounding box center [283, 803] width 10 height 11
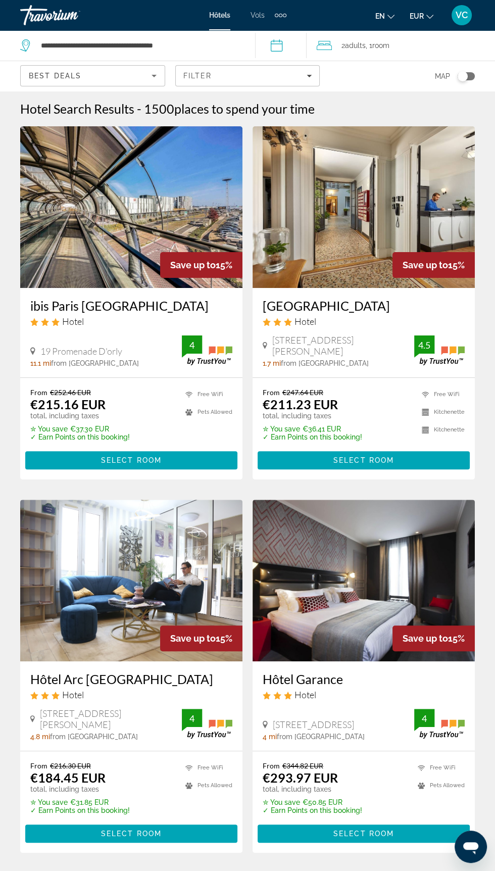
click at [194, 757] on div "From €216.30 EUR €184.45 EUR total, including taxes ✮ You save €31.85 EUR ✓ Ear…" at bounding box center [131, 802] width 222 height 102
click at [142, 726] on span "11 Rue Gabriel Péri, Montrouge" at bounding box center [111, 719] width 142 height 22
click at [191, 678] on h3 "Hôtel Arc Porte D'Orleans" at bounding box center [131, 679] width 202 height 15
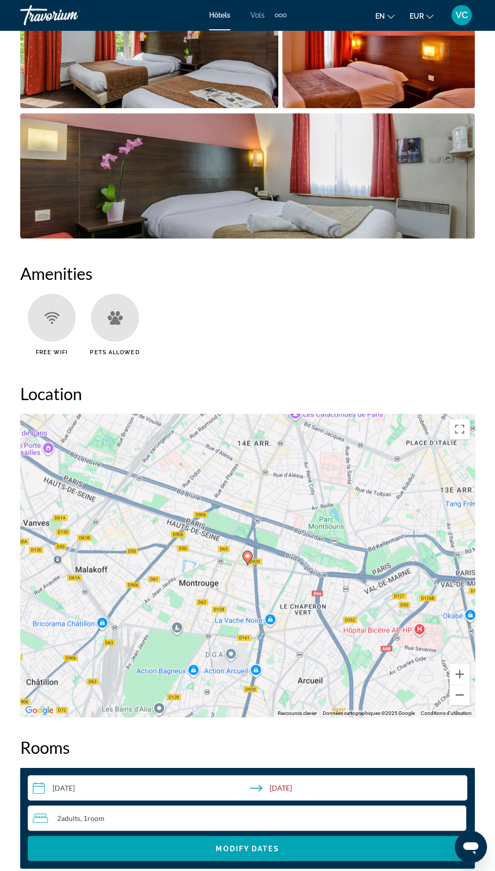
scroll to position [915, 0]
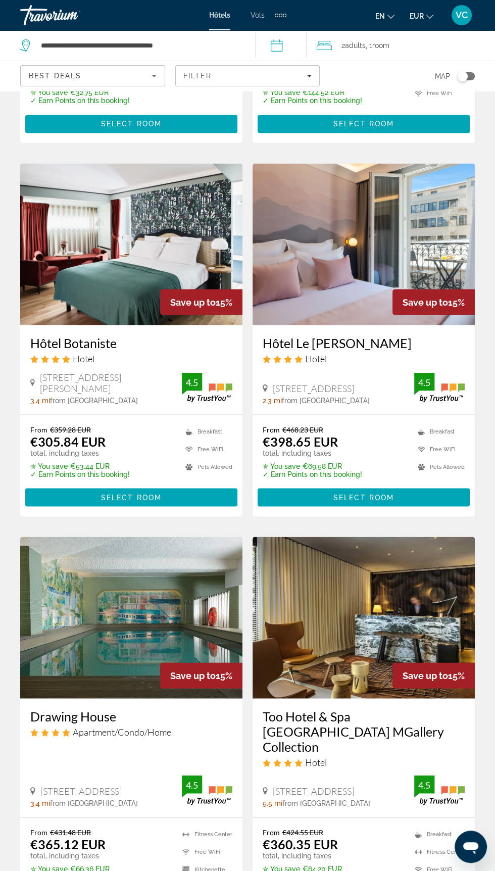
scroll to position [1614, 0]
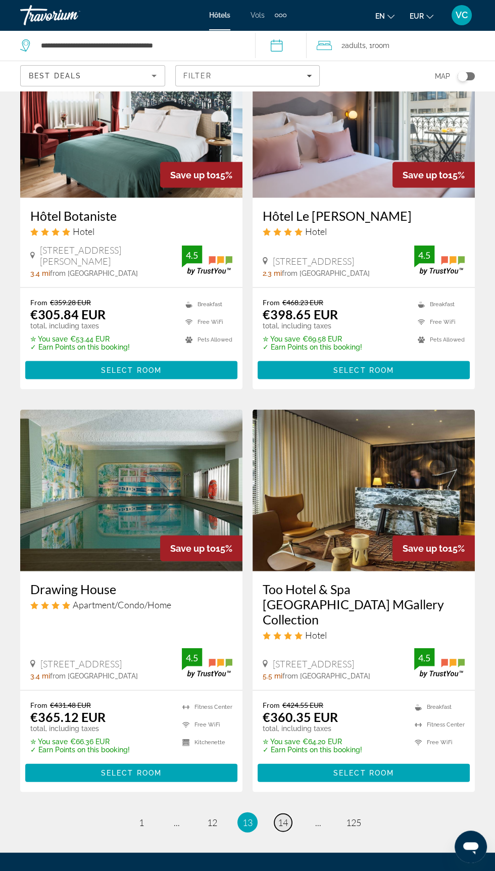
click at [282, 817] on span "14" at bounding box center [283, 822] width 10 height 11
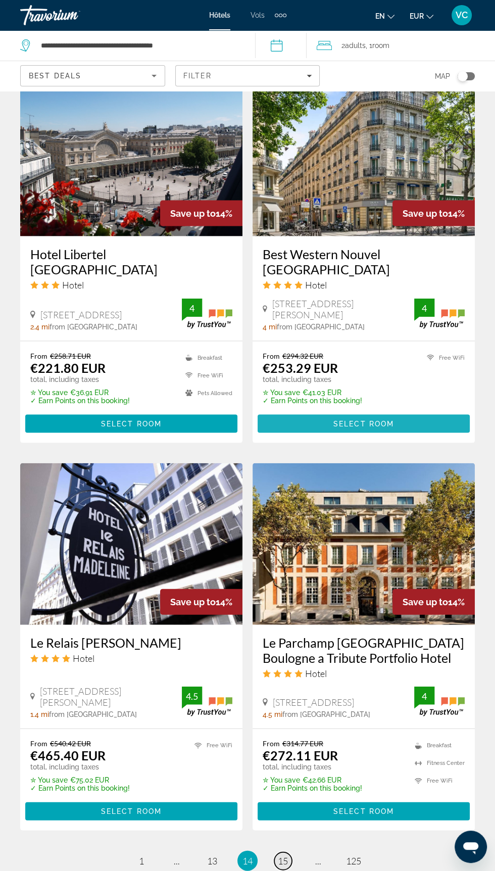
scroll to position [1630, 0]
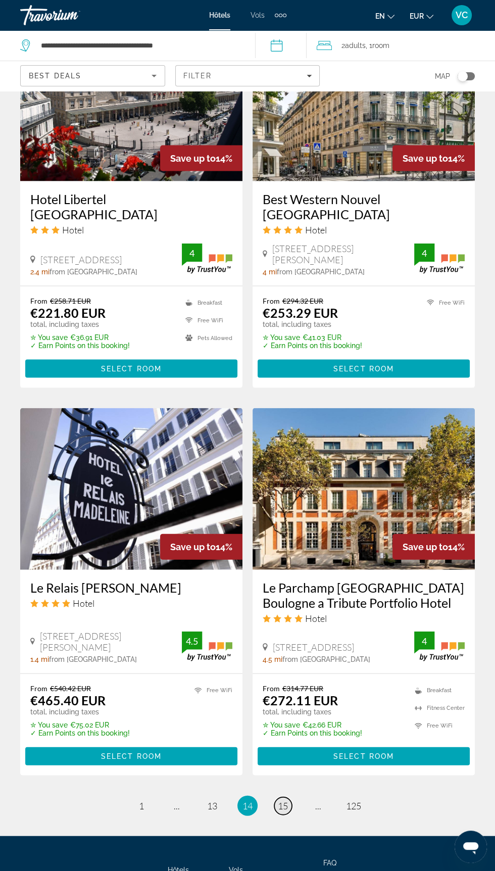
click at [284, 804] on span "15" at bounding box center [283, 805] width 10 height 11
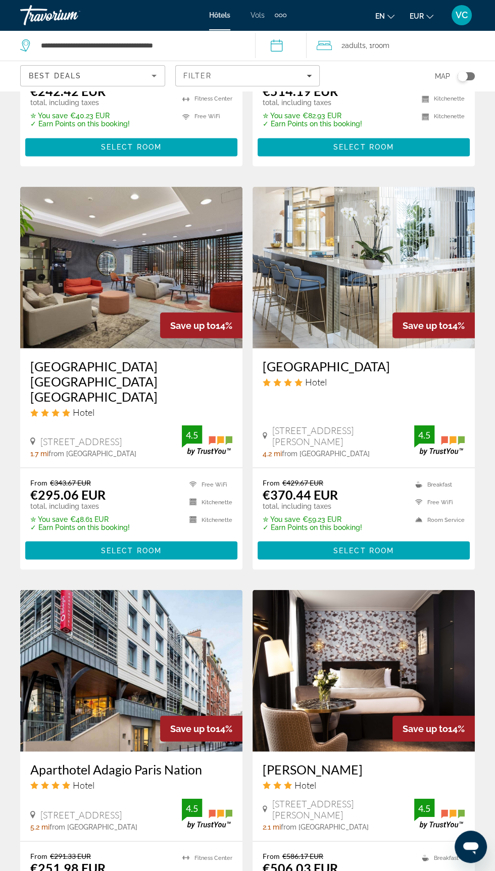
scroll to position [1600, 0]
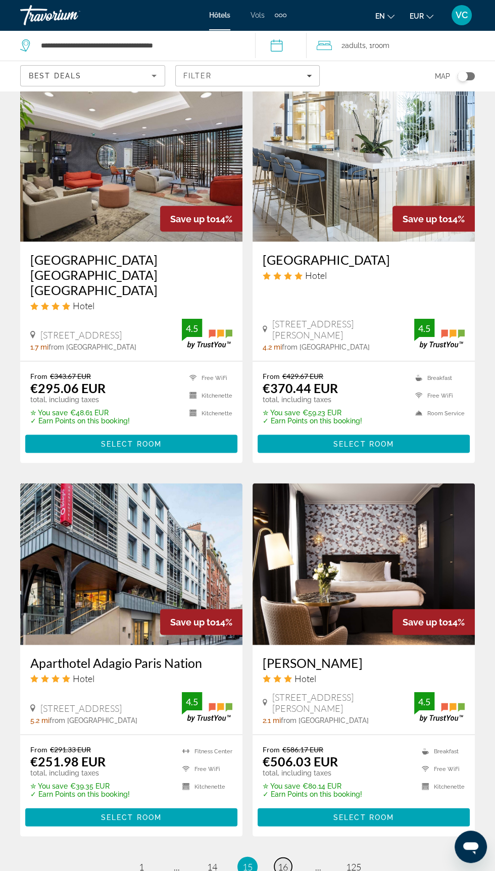
click at [282, 861] on span "16" at bounding box center [283, 866] width 10 height 11
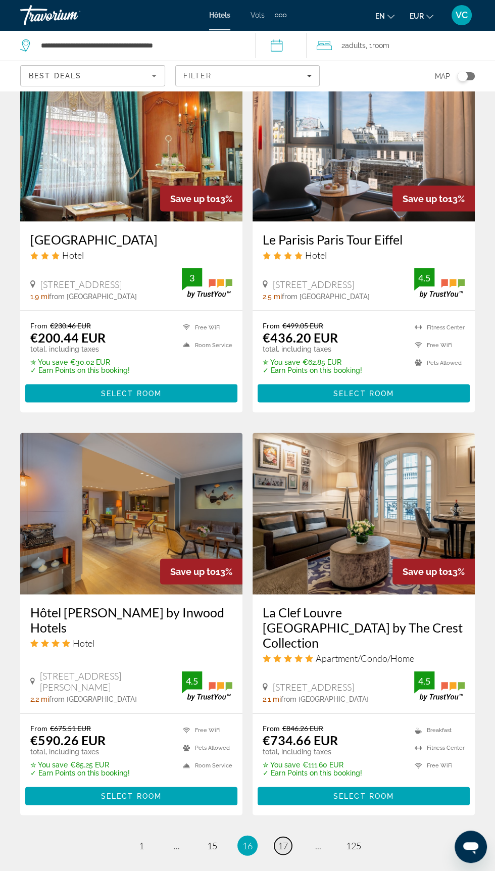
scroll to position [1630, 0]
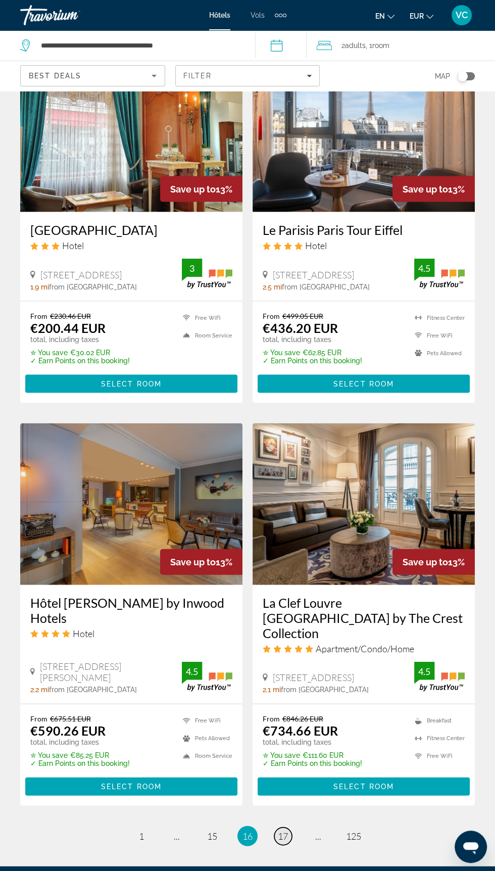
click at [282, 830] on span "17" at bounding box center [283, 835] width 10 height 11
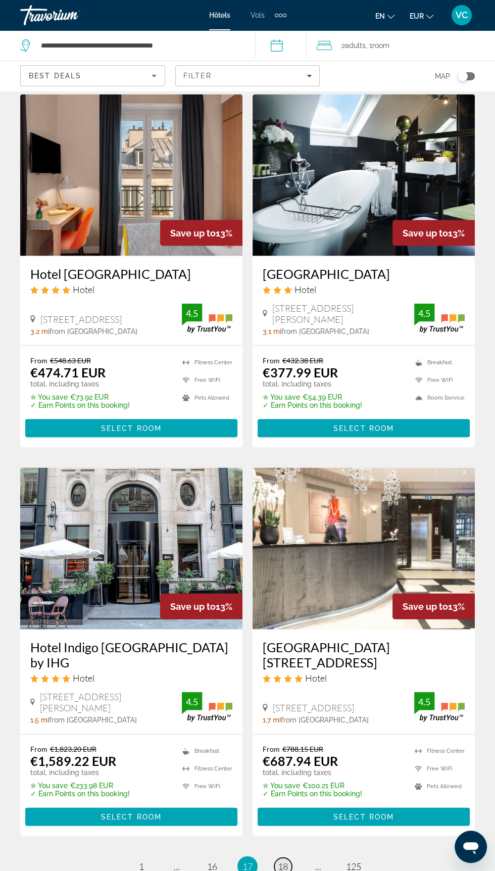
scroll to position [1569, 0]
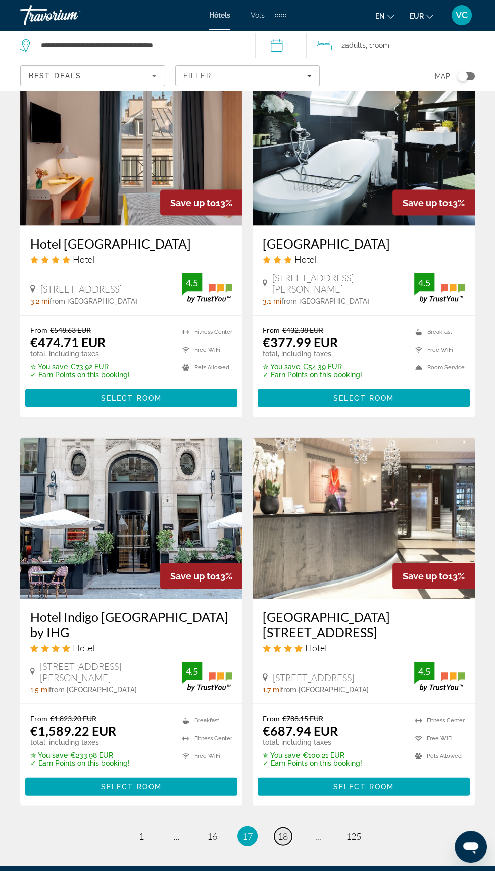
click at [283, 830] on span "18" at bounding box center [283, 835] width 10 height 11
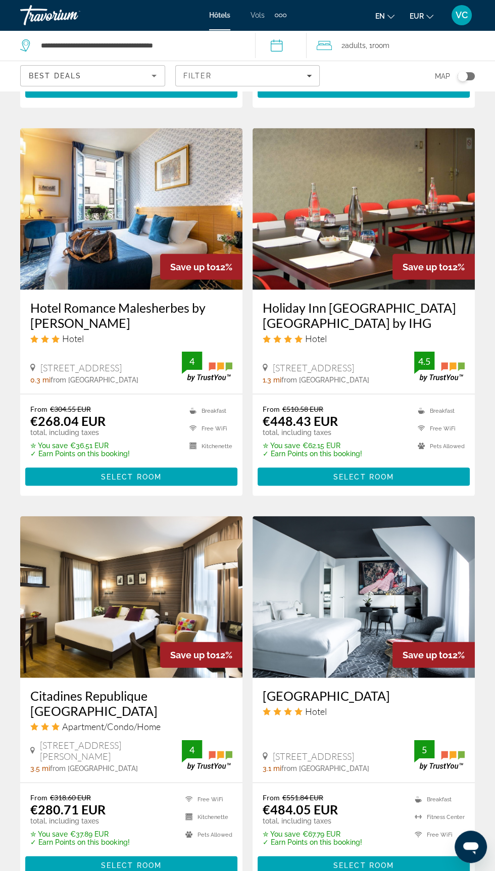
scroll to position [1614, 0]
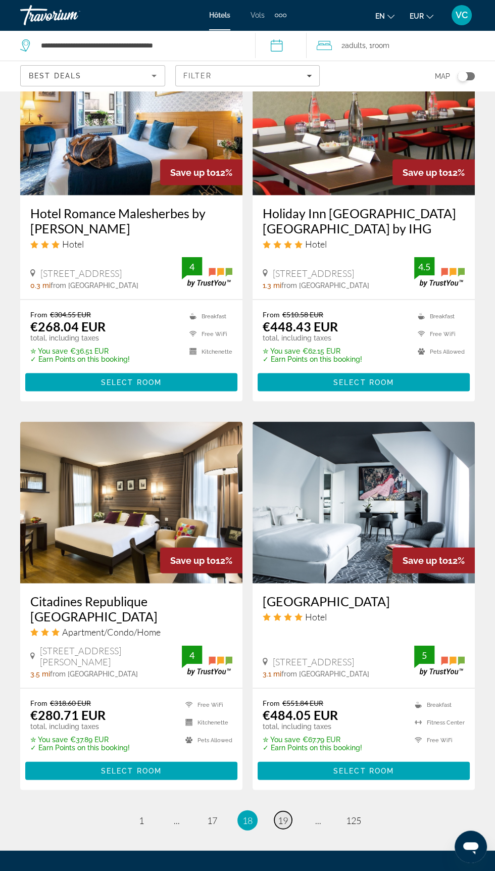
click at [282, 815] on span "19" at bounding box center [283, 820] width 10 height 11
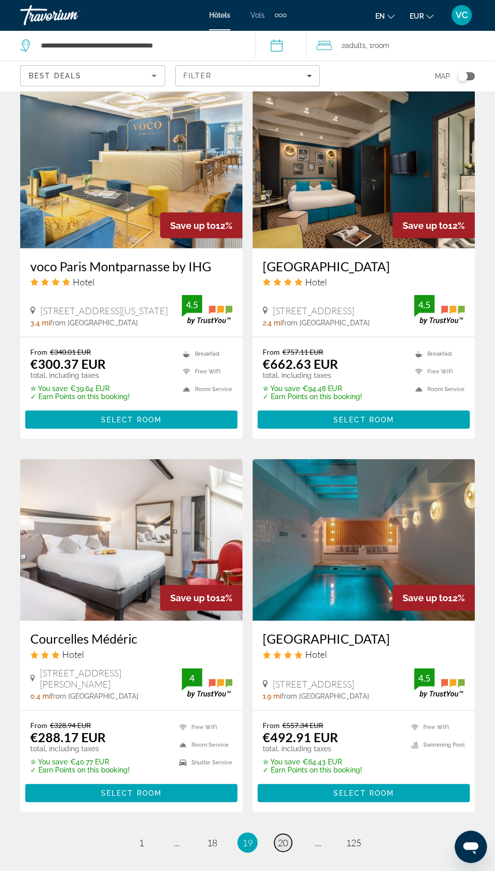
scroll to position [1613, 0]
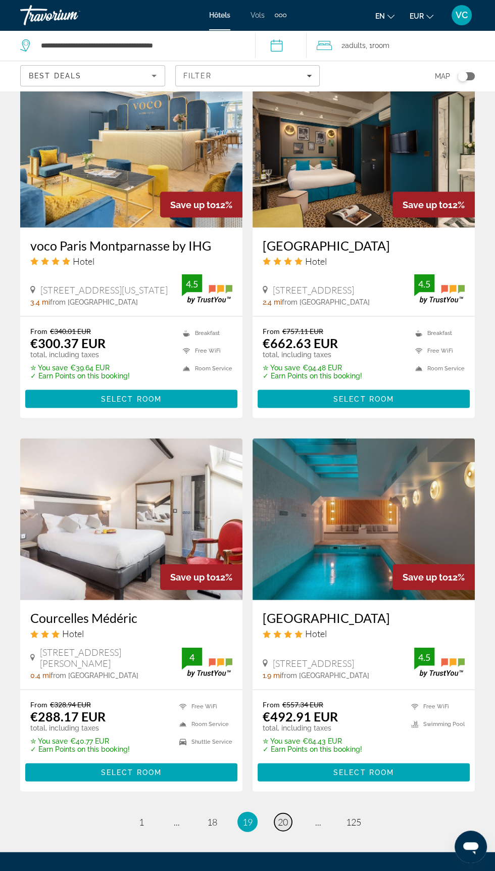
click at [284, 816] on span "20" at bounding box center [283, 821] width 10 height 11
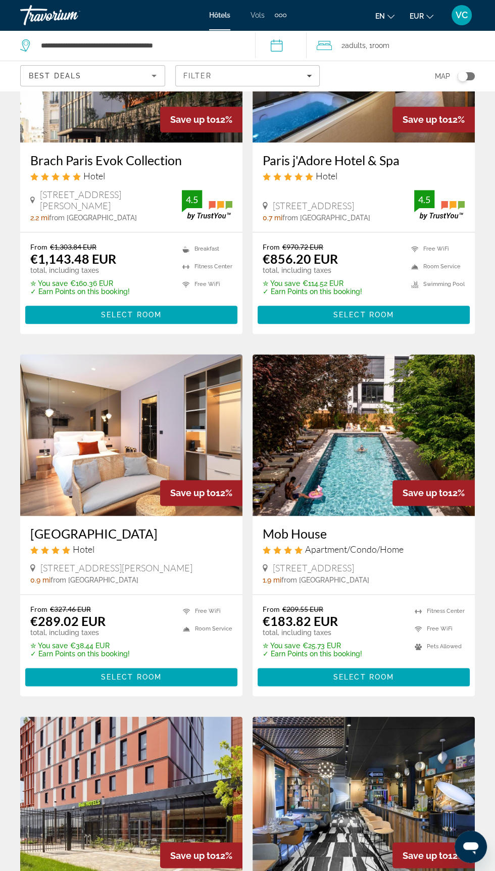
scroll to position [894, 0]
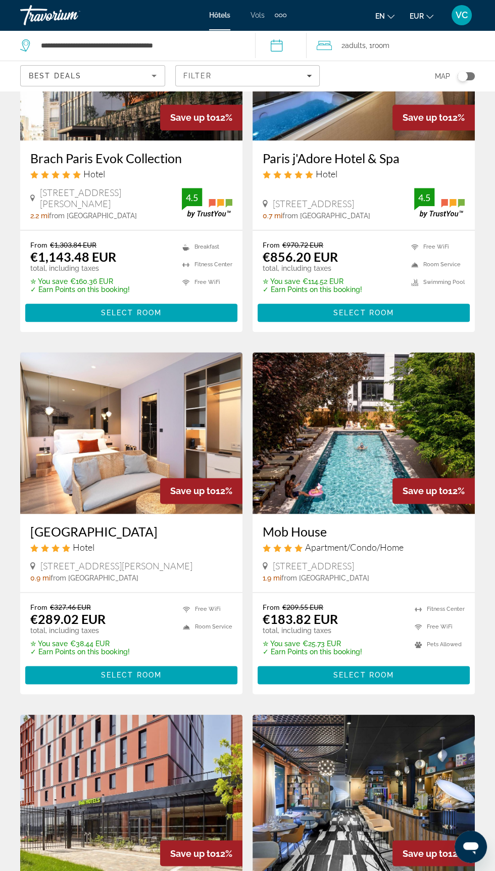
click at [65, 529] on h3 "Le Katorze Hôtel" at bounding box center [131, 531] width 202 height 15
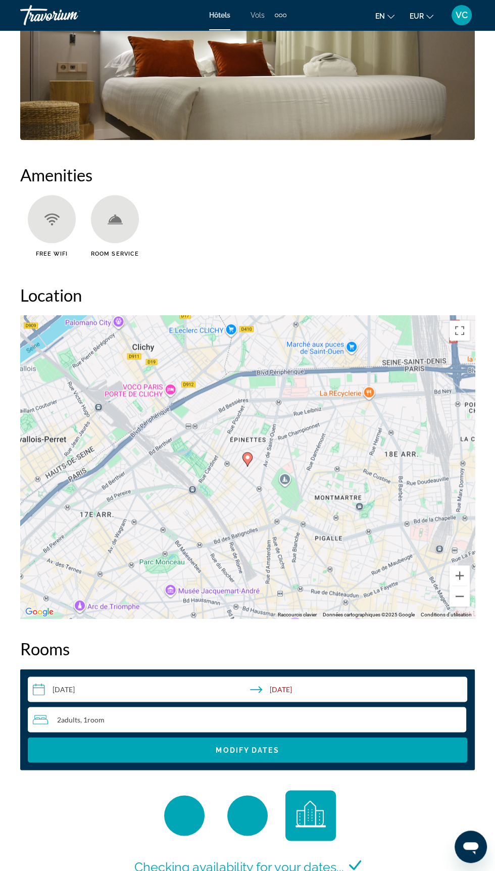
scroll to position [1009, 0]
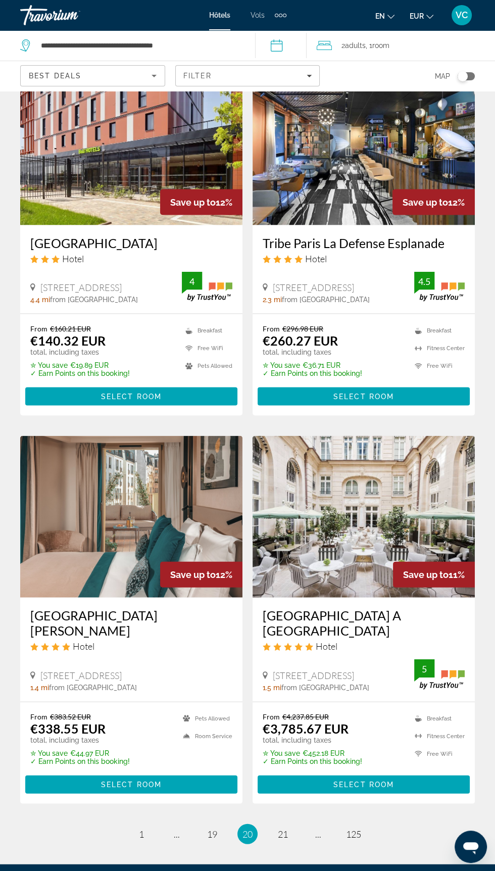
scroll to position [1558, 0]
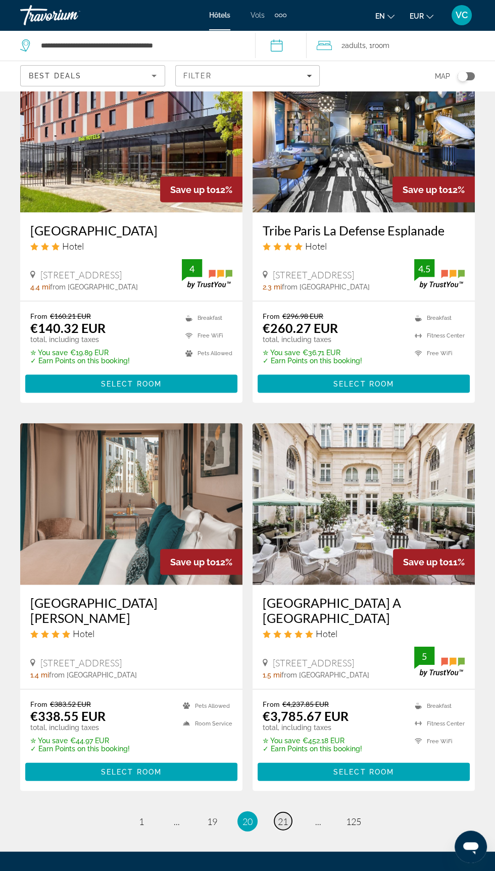
click at [283, 816] on span "21" at bounding box center [283, 821] width 10 height 11
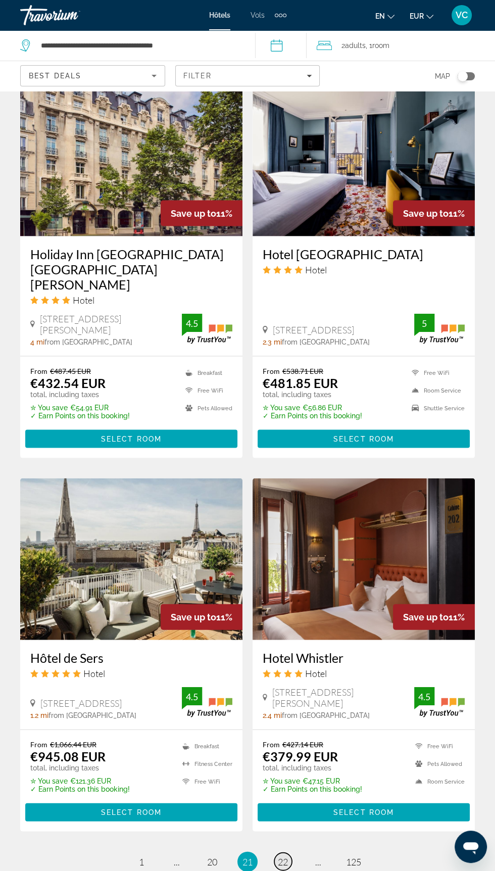
scroll to position [1585, 0]
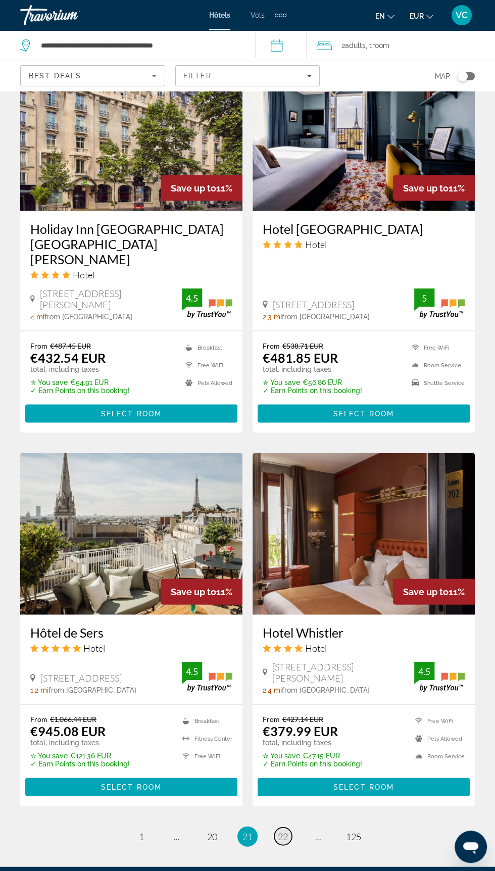
click at [284, 831] on span "22" at bounding box center [283, 836] width 10 height 11
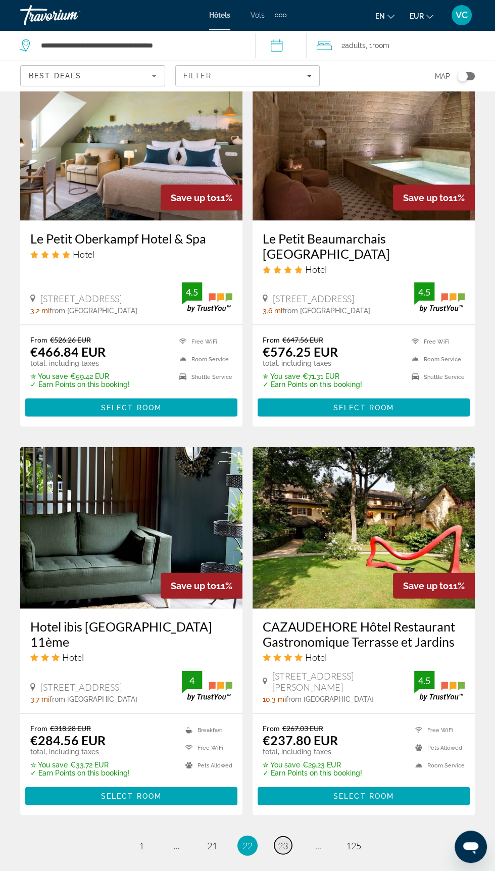
scroll to position [1615, 0]
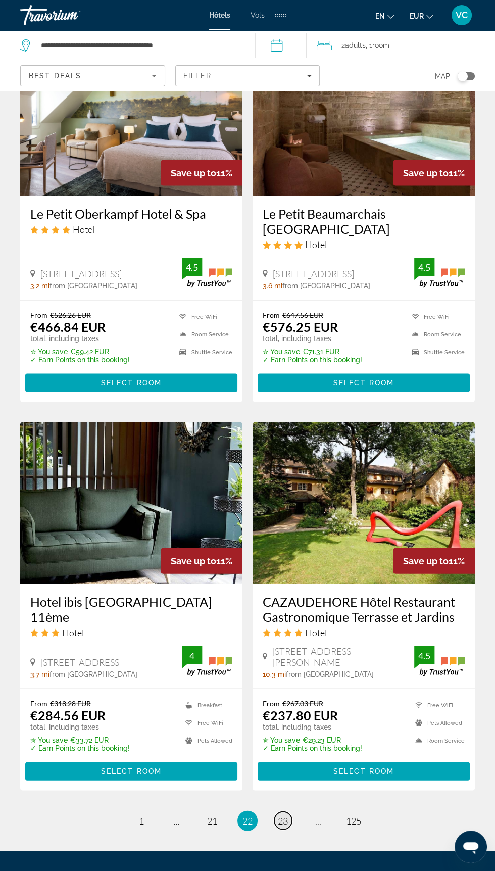
click at [282, 815] on span "23" at bounding box center [283, 820] width 10 height 11
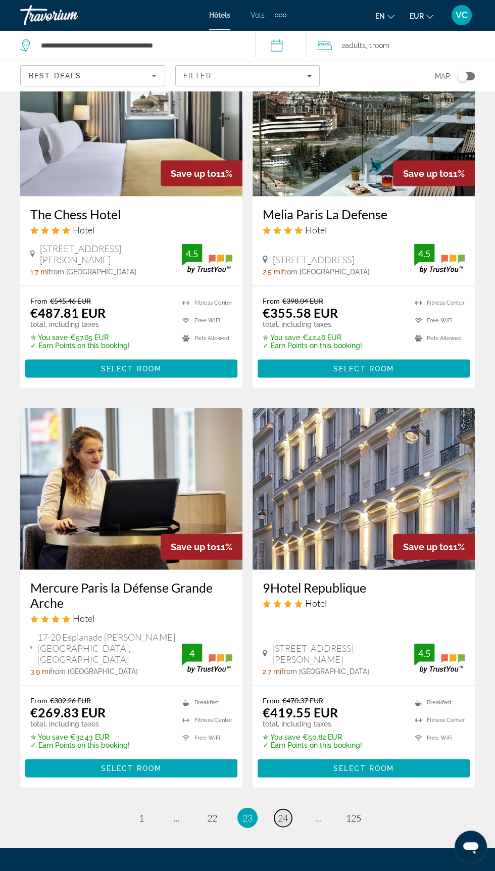
scroll to position [1632, 0]
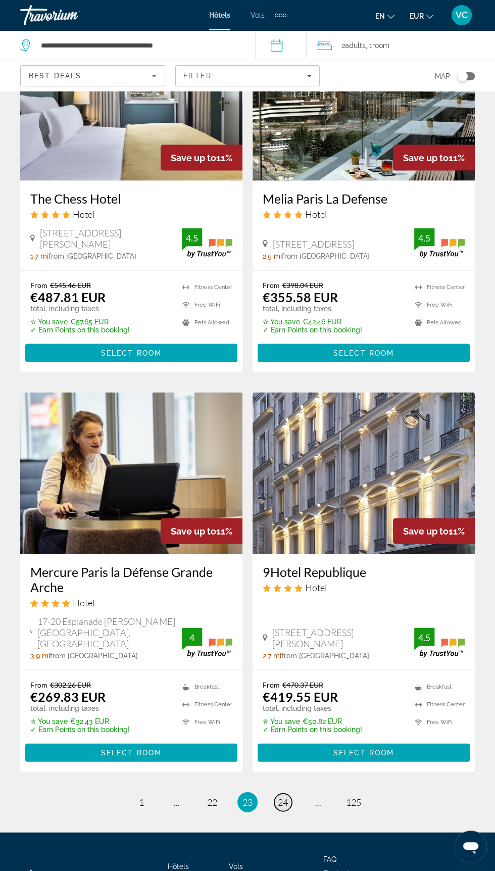
click at [286, 804] on span "24" at bounding box center [283, 801] width 10 height 11
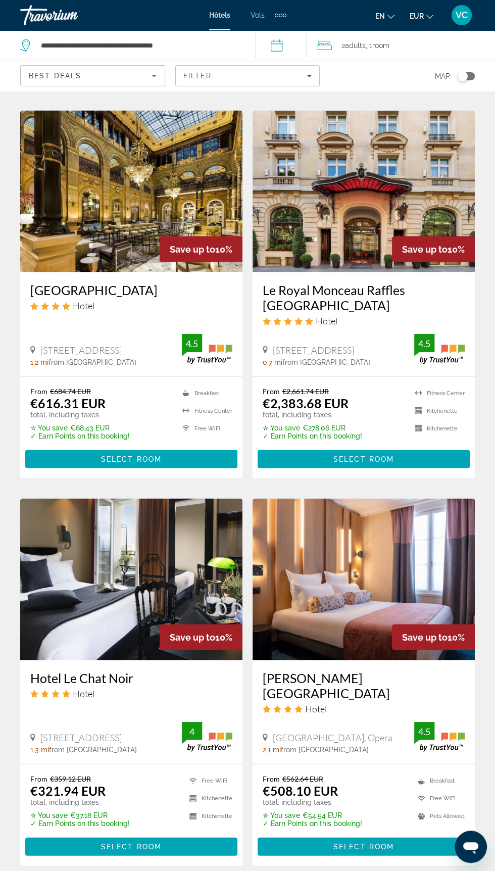
scroll to position [1619, 0]
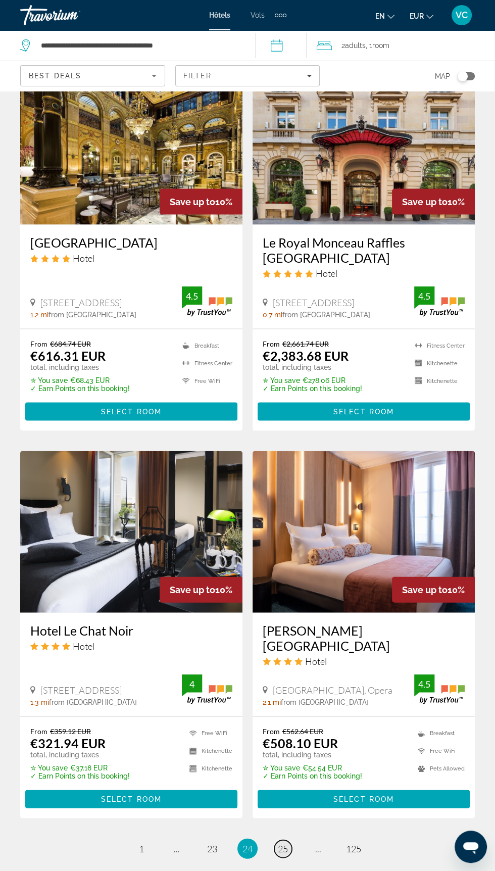
click at [282, 843] on span "25" at bounding box center [283, 848] width 10 height 11
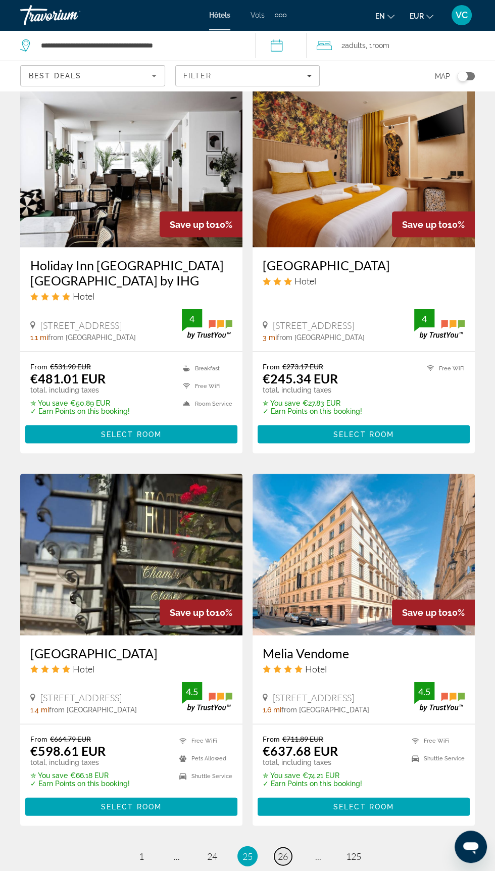
scroll to position [1584, 0]
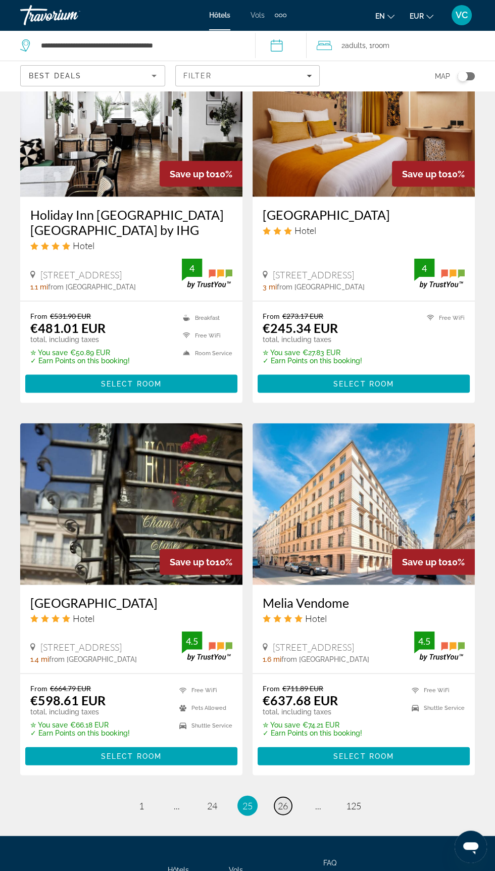
click at [286, 805] on span "26" at bounding box center [283, 805] width 10 height 11
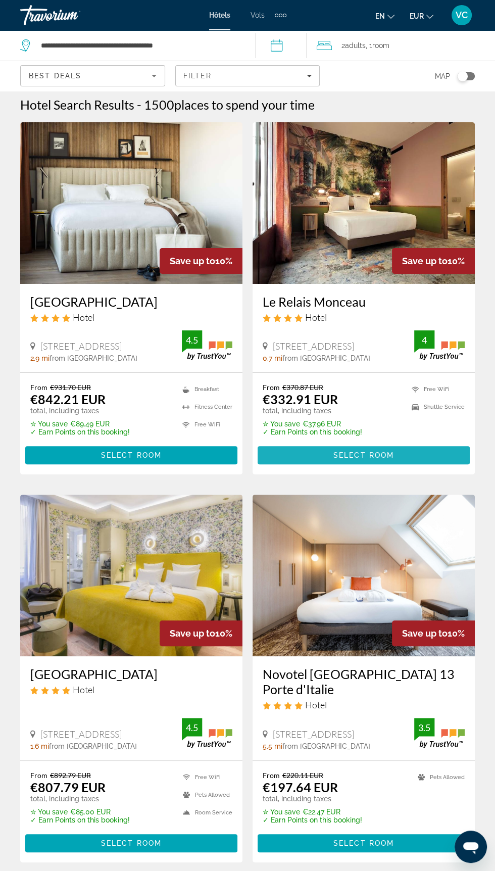
scroll to position [5, 0]
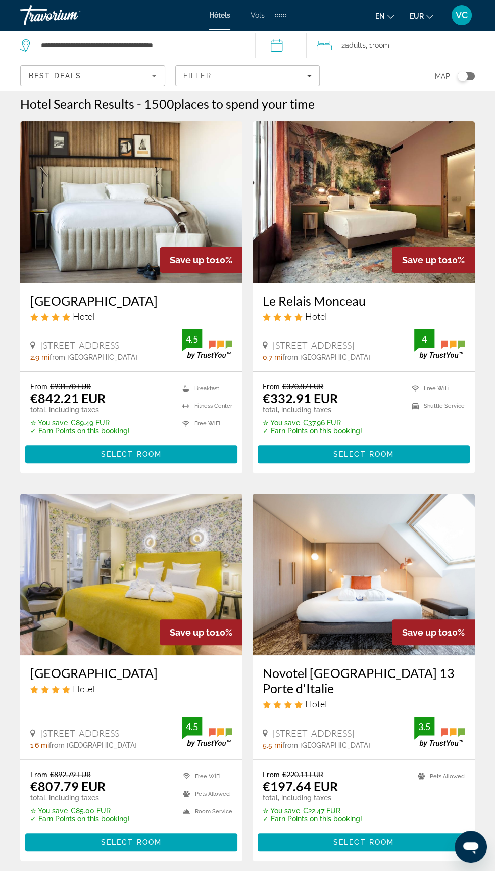
click at [390, 417] on div "From €370.87 EUR €332.91 EUR total, including taxes ✮ You save €37.96 EUR ✓ Ear…" at bounding box center [364, 408] width 202 height 53
click at [370, 336] on div "85 Rue Du Rocher, Paris 0.7 mi from Arc De Triomphe city center from hotel 4" at bounding box center [364, 345] width 202 height 32
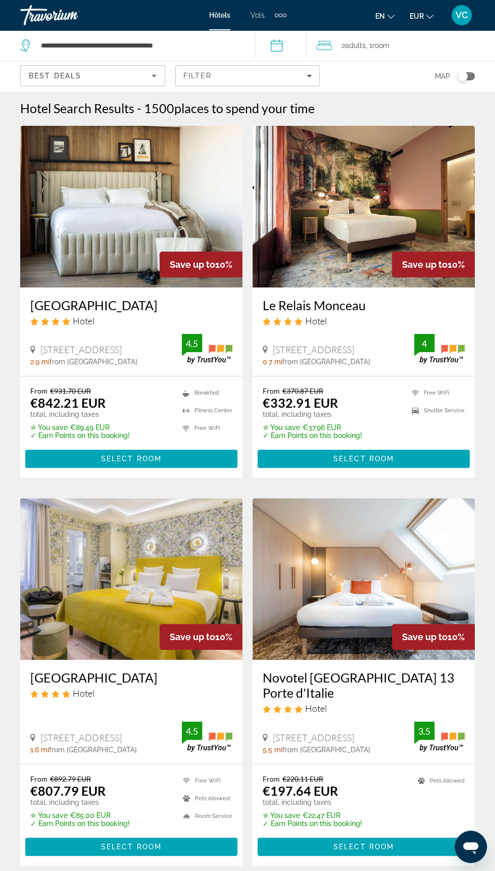
click at [363, 335] on div "85 Rue Du Rocher, Paris 0.7 mi from Arc De Triomphe city center from hotel 4" at bounding box center [364, 350] width 202 height 32
click at [312, 303] on h3 "Le Relais Monceau" at bounding box center [364, 305] width 202 height 15
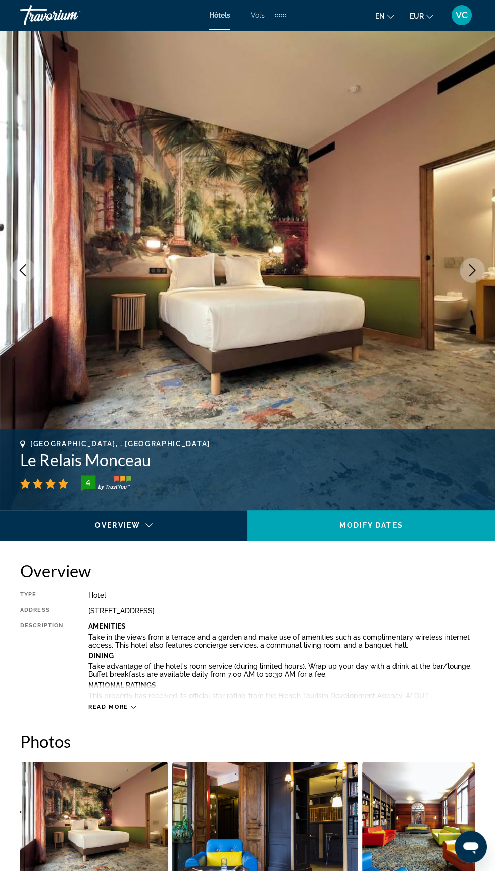
click at [476, 280] on button "Next image" at bounding box center [472, 270] width 25 height 25
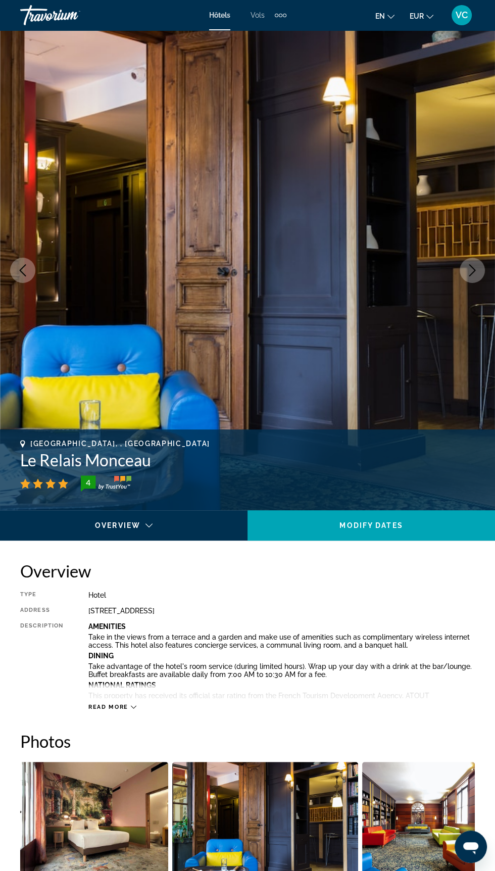
click at [456, 260] on img "Contenu principal" at bounding box center [247, 270] width 495 height 480
click at [466, 270] on icon "Next image" at bounding box center [472, 270] width 12 height 12
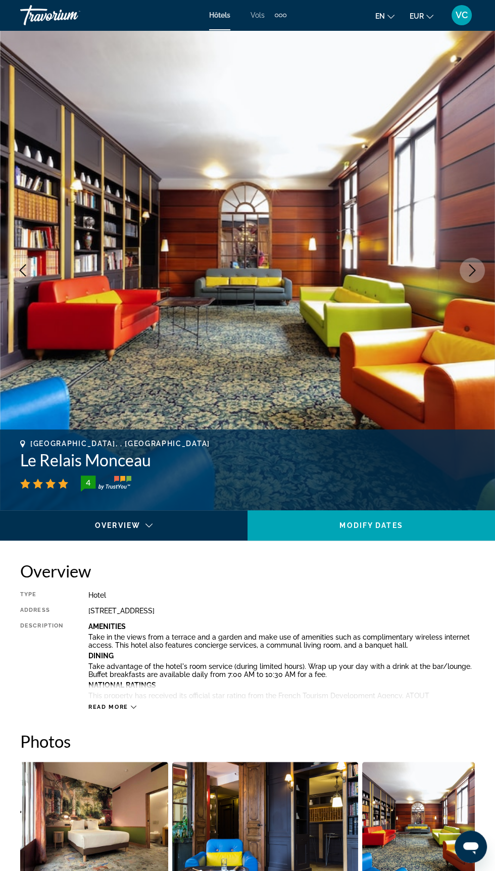
click at [461, 284] on img "Contenu principal" at bounding box center [247, 270] width 495 height 480
click at [34, 279] on img "Contenu principal" at bounding box center [247, 270] width 495 height 480
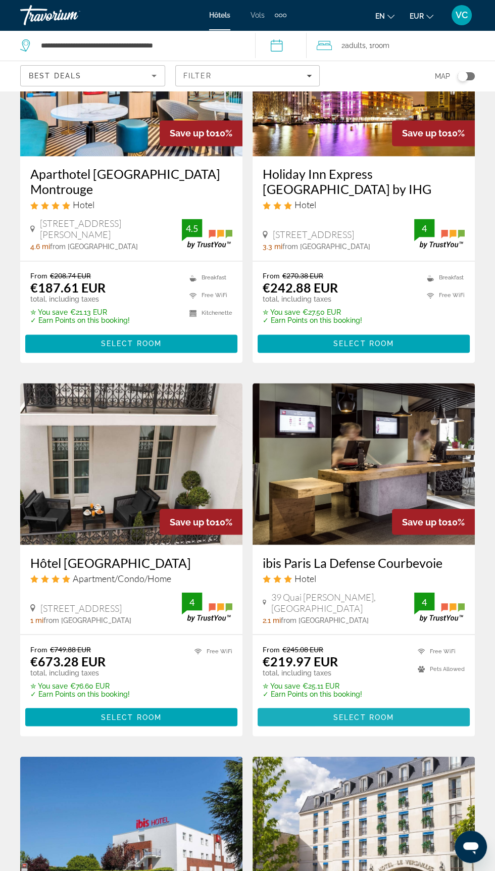
scroll to position [1271, 0]
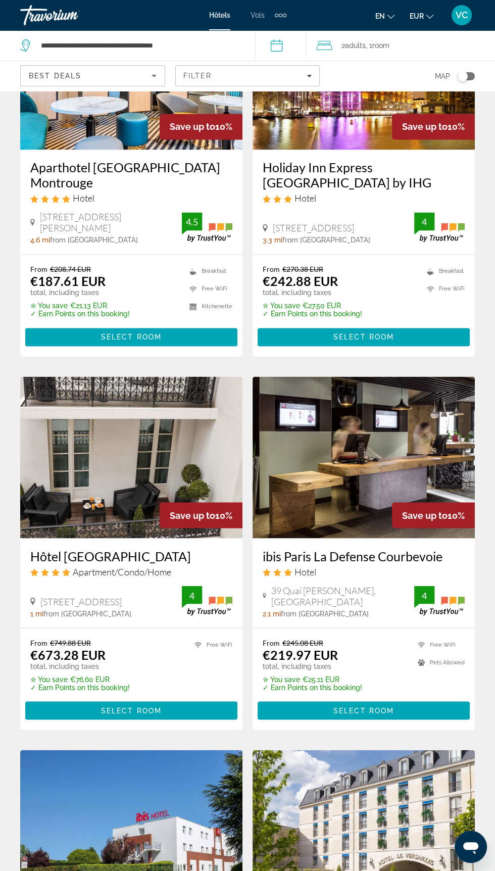
click at [365, 661] on div "From €245.08 EUR €219.97 EUR total, including taxes ✮ You save €25.11 EUR ✓ Ear…" at bounding box center [364, 664] width 202 height 53
click at [344, 638] on p "From €245.08 EUR" at bounding box center [313, 642] width 100 height 9
click at [363, 548] on h3 "ibis Paris La Defense Courbevoie" at bounding box center [364, 555] width 202 height 15
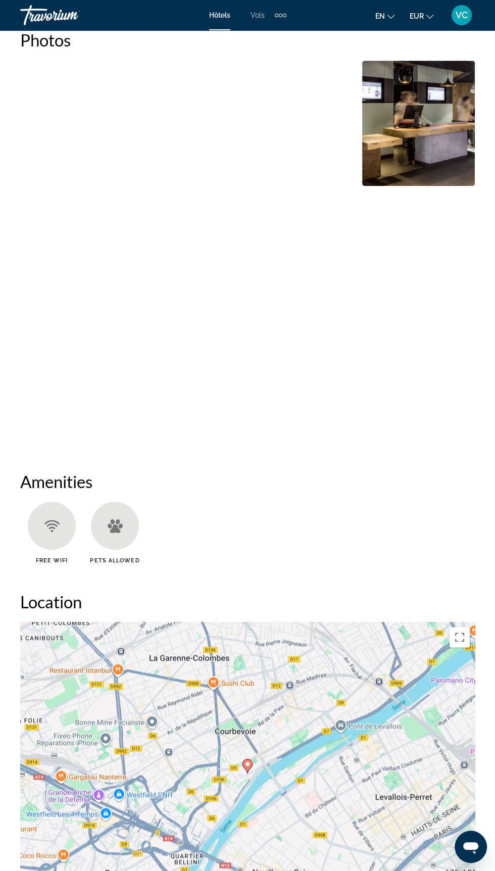
scroll to position [707, 0]
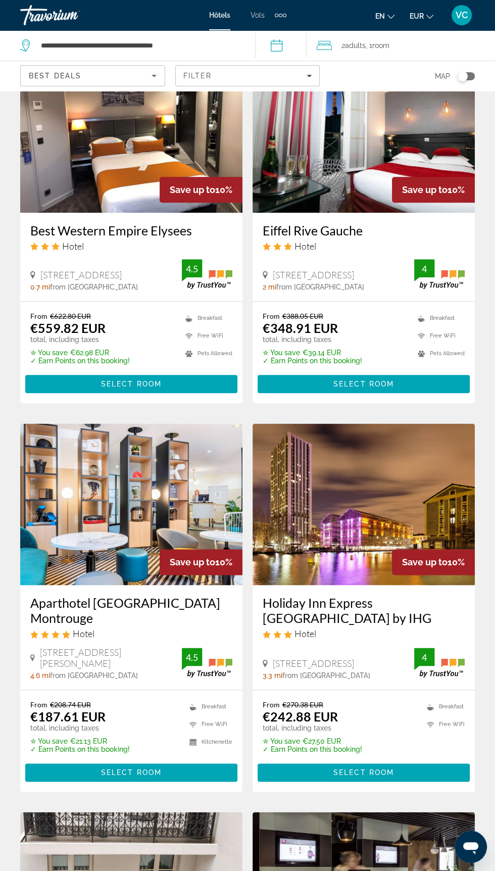
scroll to position [838, 0]
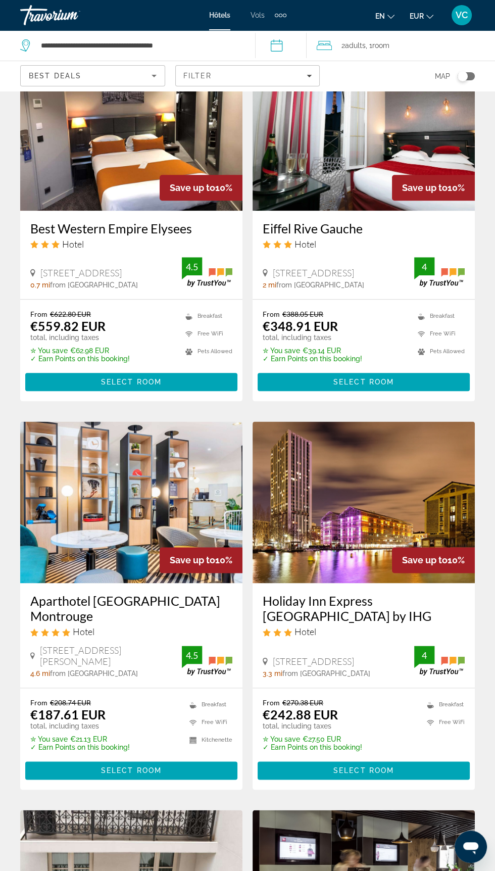
click at [341, 593] on h3 "Holiday Inn Express Paris Canal de la Villette by IHG" at bounding box center [364, 608] width 202 height 30
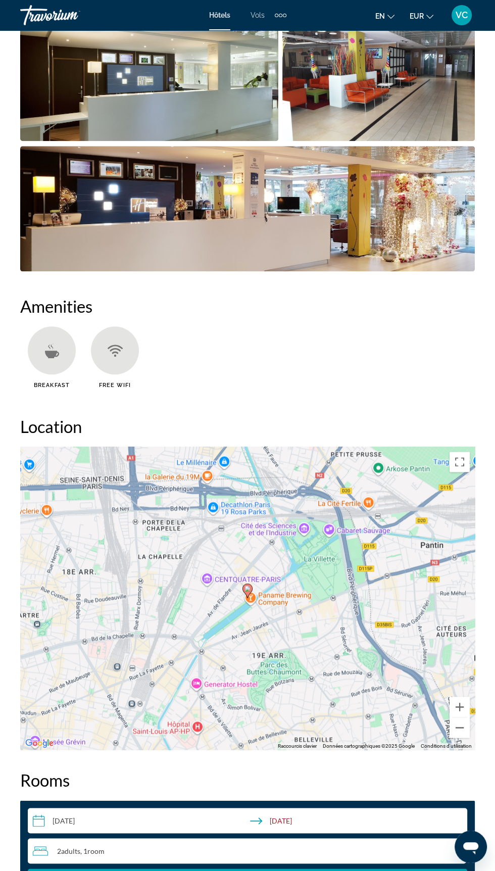
scroll to position [880, 0]
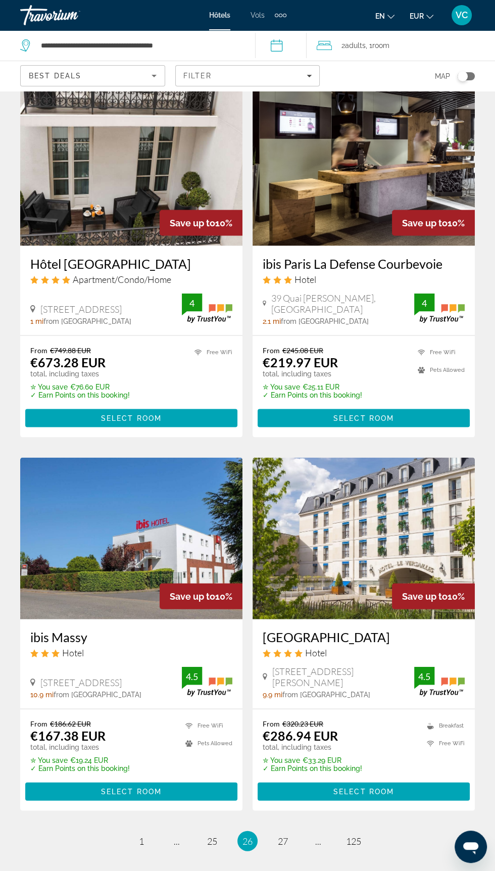
scroll to position [1583, 0]
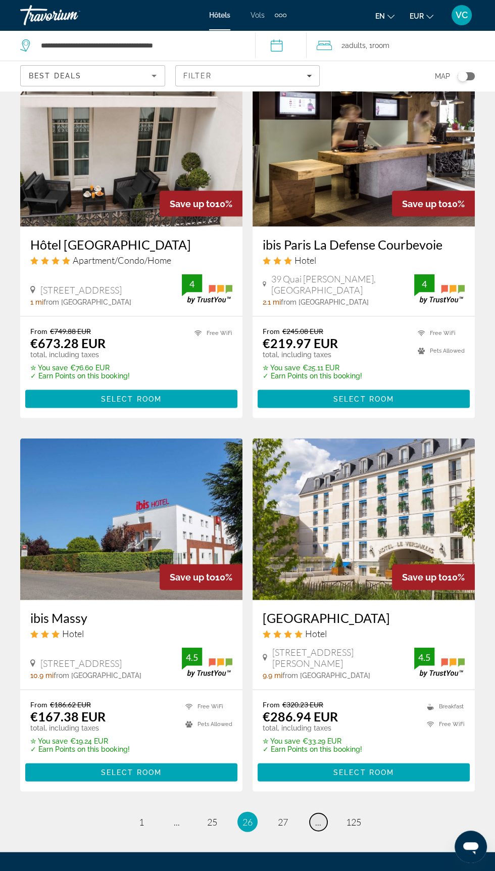
click at [316, 816] on span "..." at bounding box center [318, 821] width 6 height 11
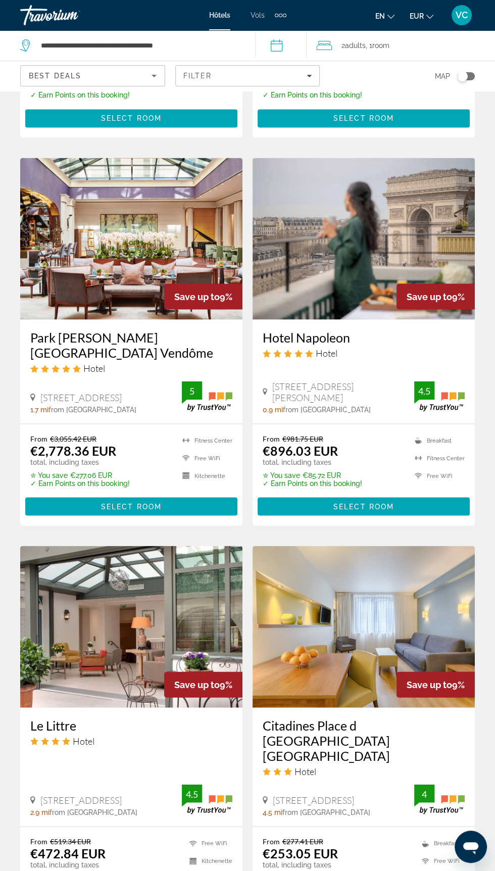
scroll to position [1589, 0]
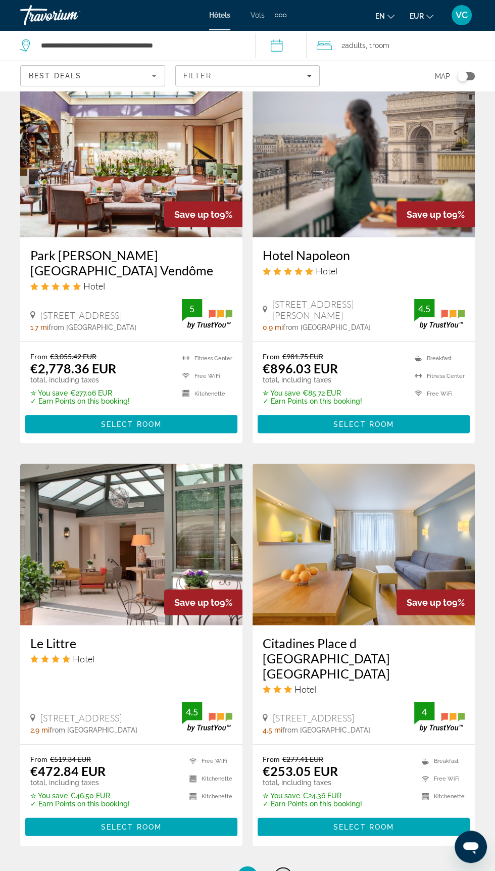
click at [284, 871] on span "29" at bounding box center [283, 876] width 10 height 11
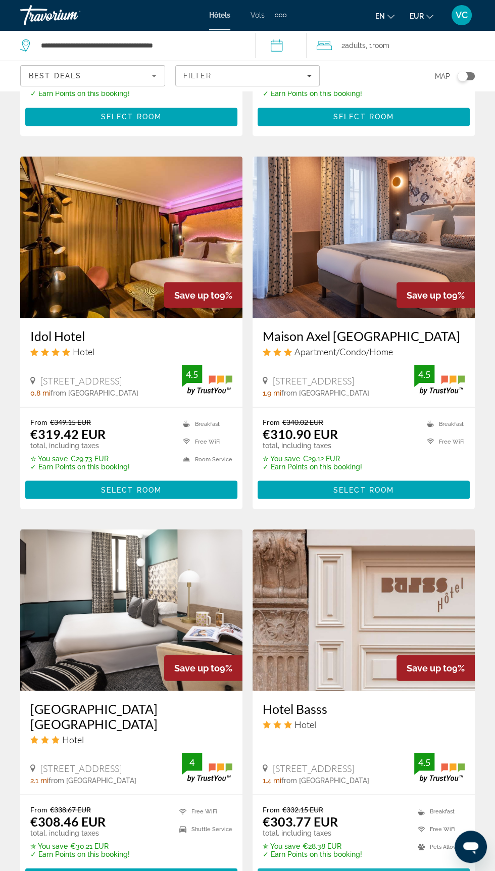
scroll to position [1583, 0]
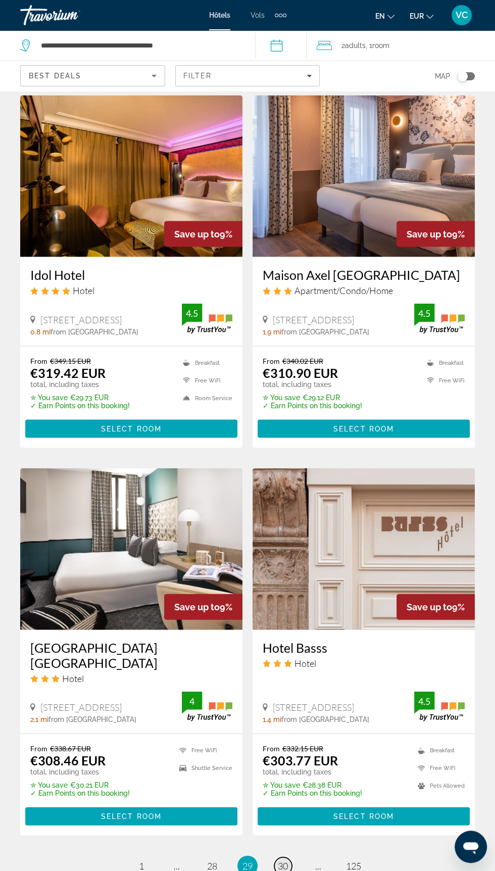
click at [282, 860] on span "30" at bounding box center [283, 865] width 10 height 11
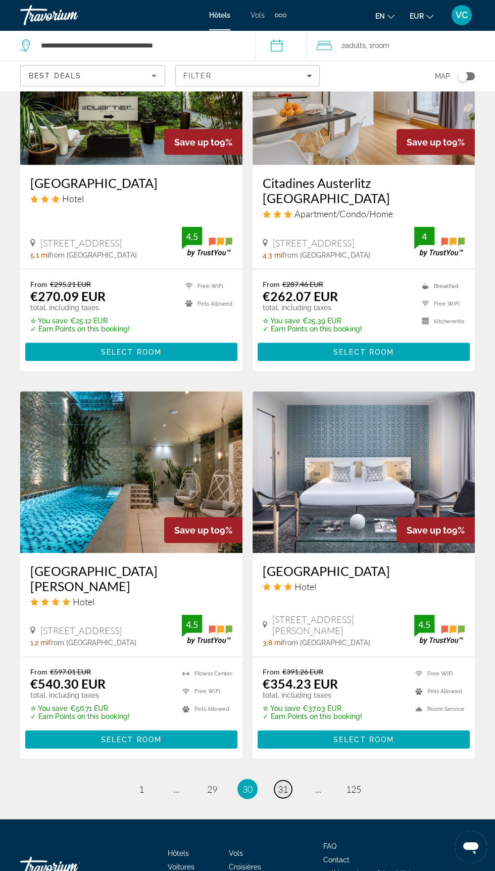
scroll to position [1655, 0]
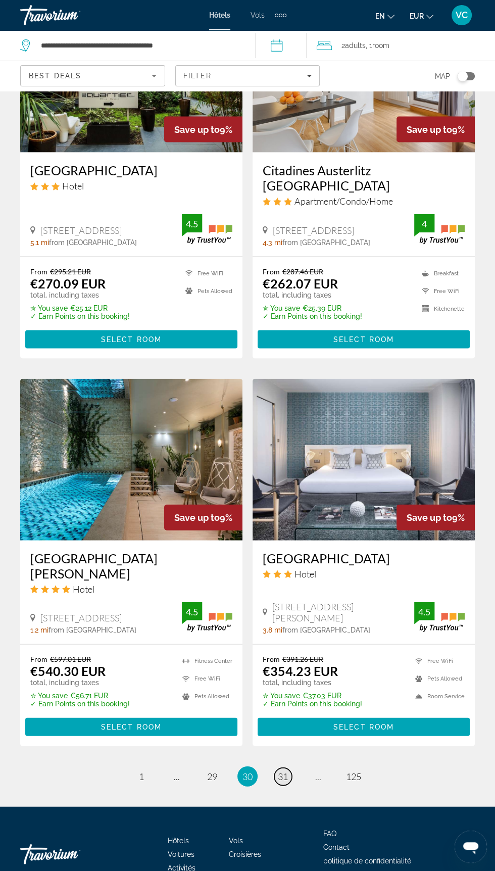
click at [282, 771] on span "31" at bounding box center [283, 776] width 10 height 11
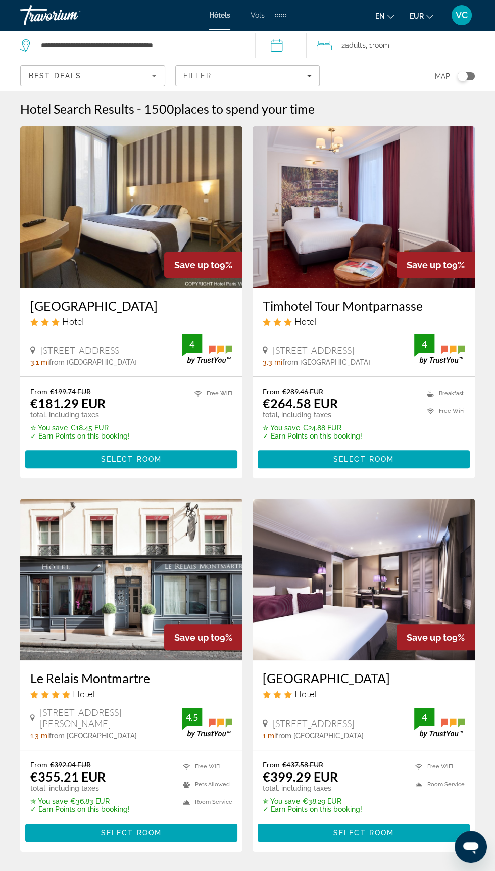
click at [142, 389] on div "From €199.74 EUR €181.29 EUR total, including taxes ✮ You save €18.45 EUR ✓ Ear…" at bounding box center [131, 413] width 202 height 53
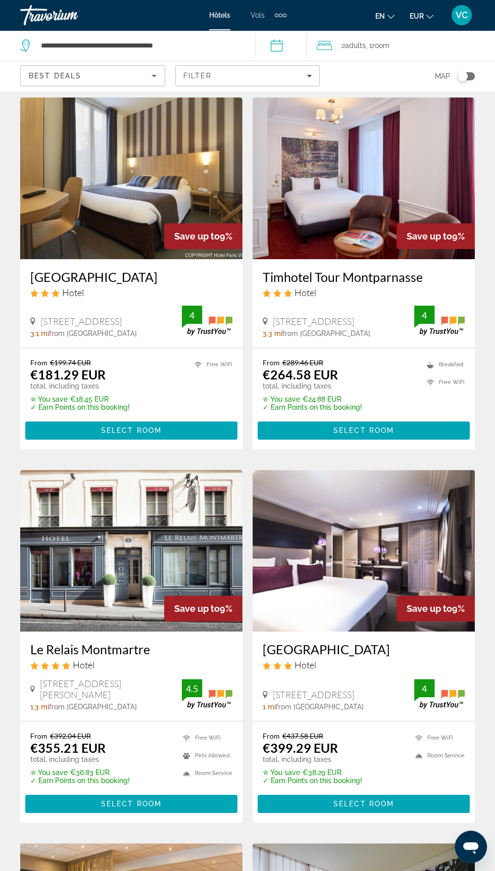
click at [119, 271] on h3 "Hotel Paris Villette" at bounding box center [131, 276] width 202 height 15
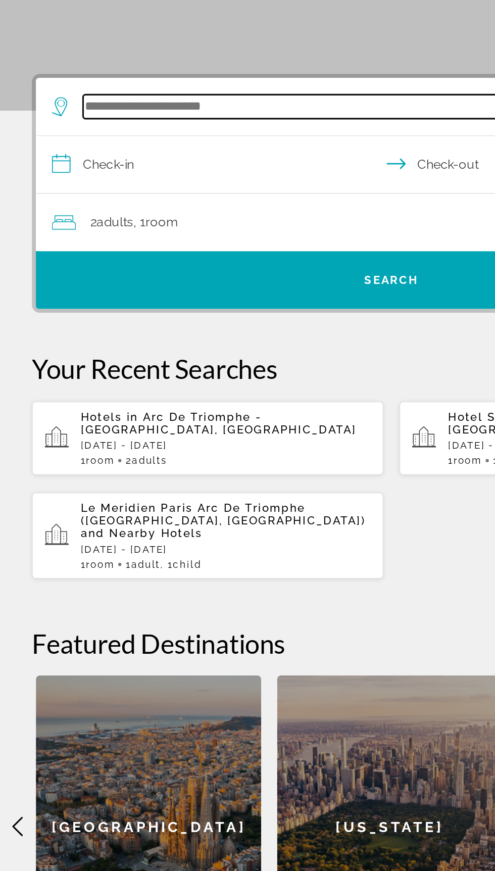
click at [114, 236] on input "Search hotel destination" at bounding box center [250, 239] width 395 height 15
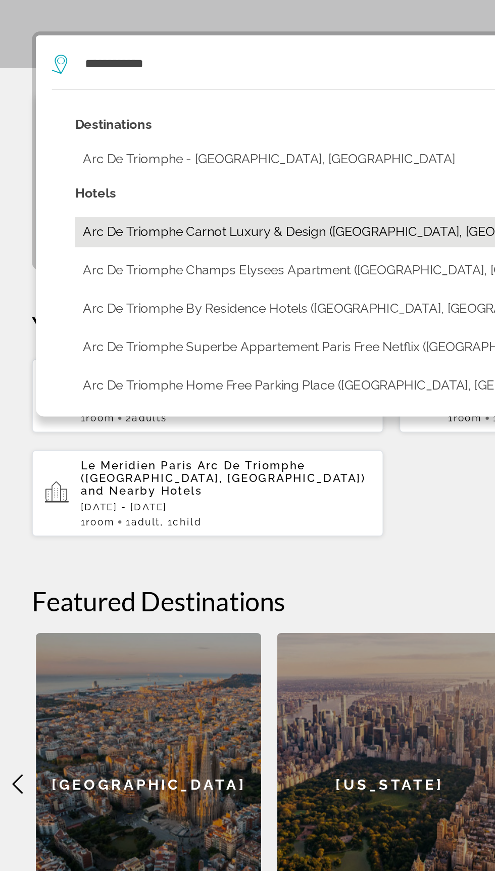
click at [190, 344] on button "Arc De Triomphe Carnot Luxury & Design ([GEOGRAPHIC_DATA], [GEOGRAPHIC_DATA])" at bounding box center [254, 346] width 415 height 19
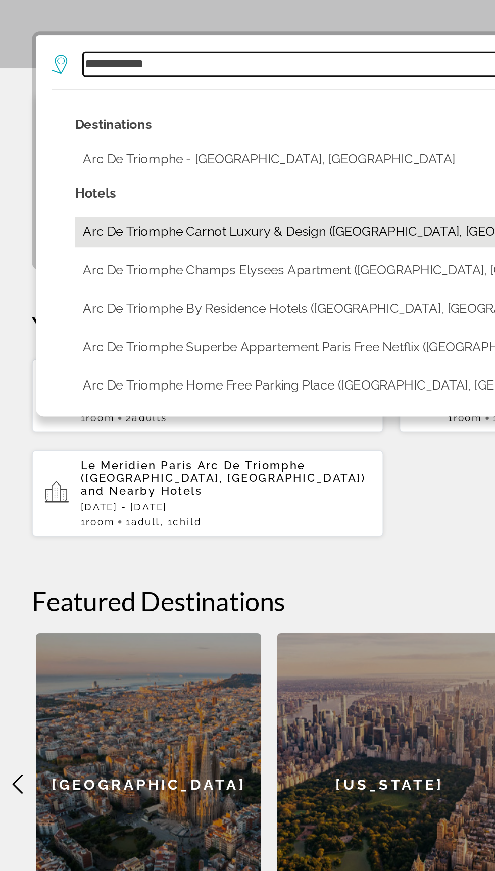
type input "**********"
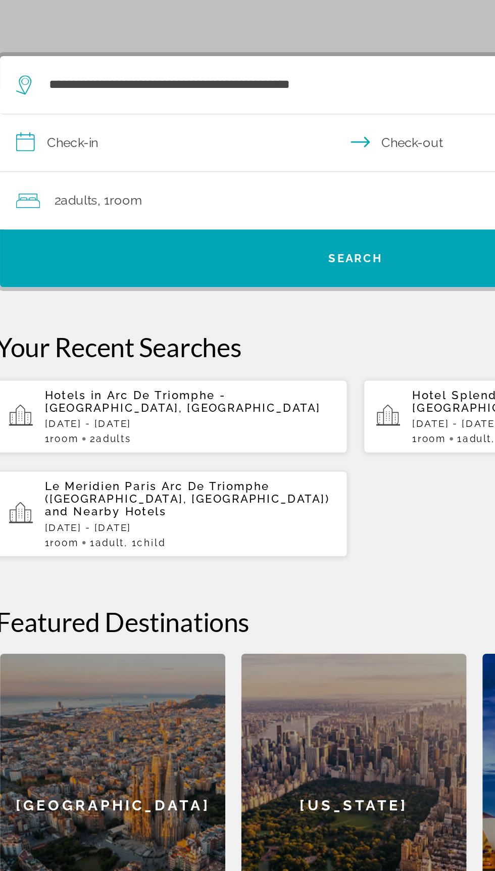
click at [143, 266] on input "**********" at bounding box center [250, 278] width 454 height 39
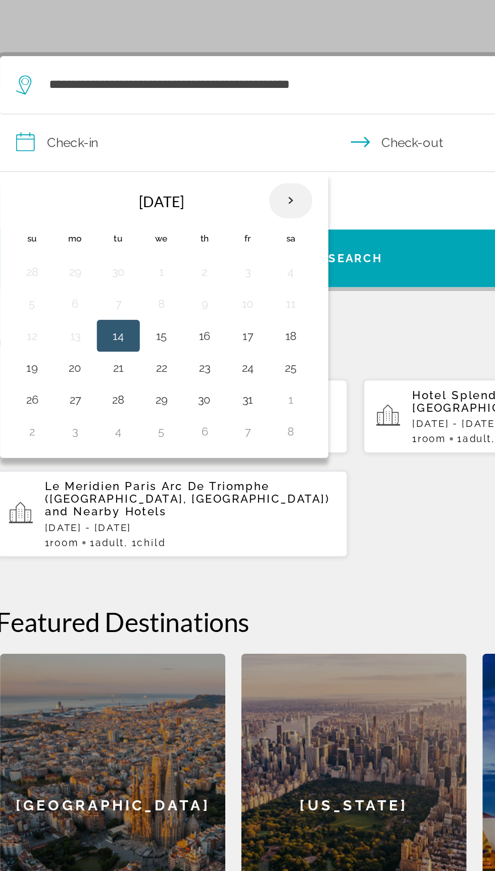
click at [205, 309] on th "Next month" at bounding box center [206, 313] width 27 height 22
click at [153, 433] on button "27" at bounding box center [152, 439] width 16 height 14
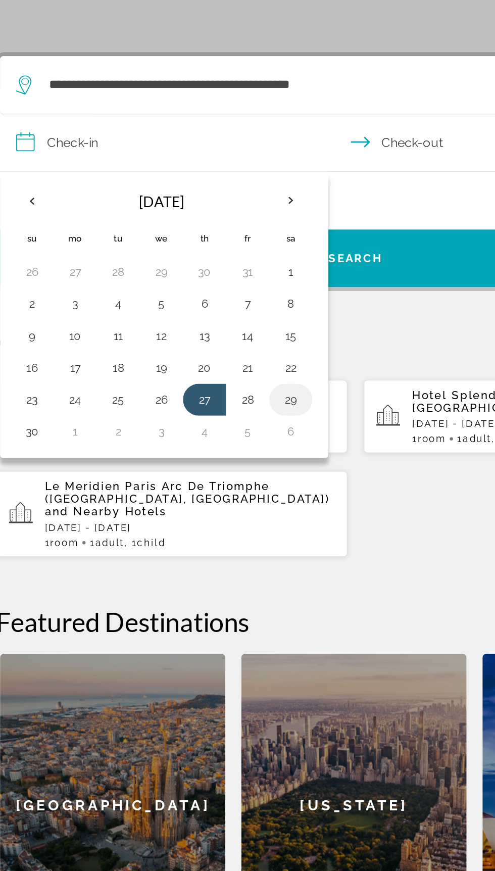
click at [206, 433] on button "29" at bounding box center [207, 439] width 16 height 14
type input "**********"
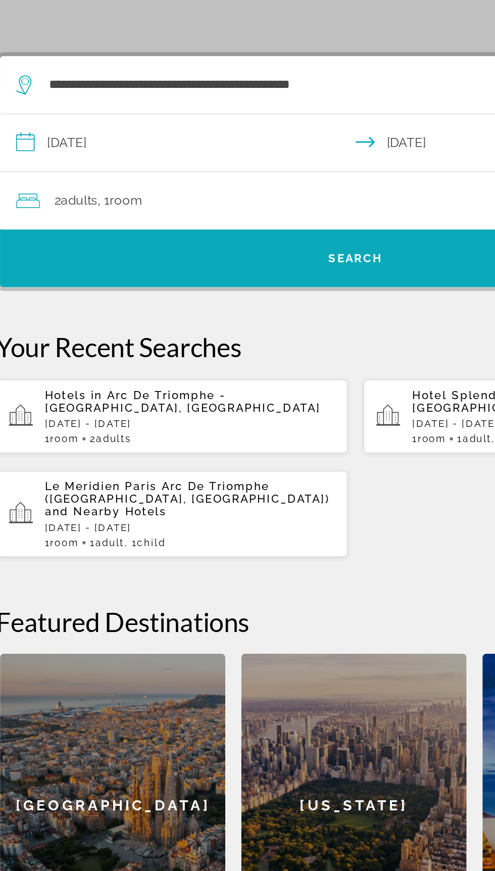
click at [194, 343] on span "Search" at bounding box center [248, 350] width 450 height 24
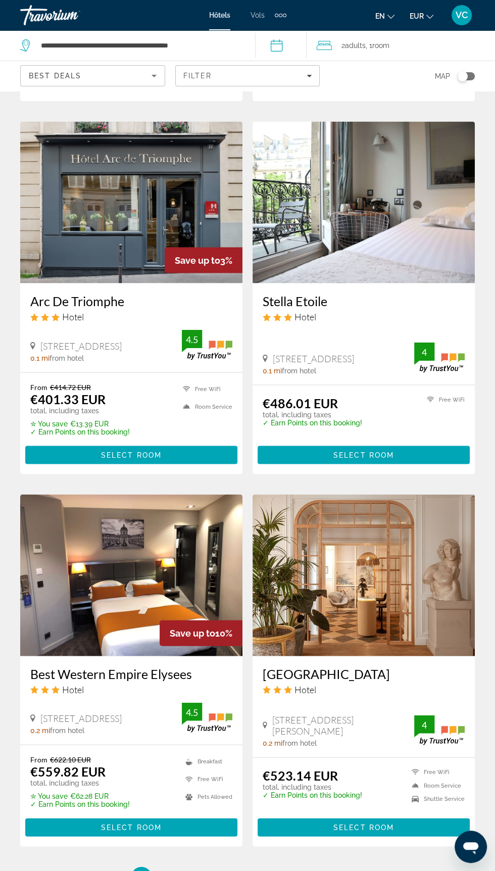
scroll to position [1484, 0]
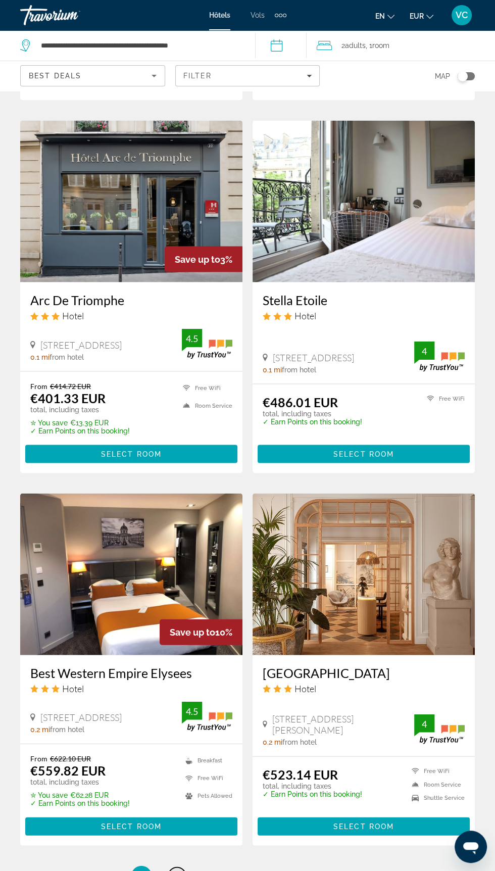
click at [177, 871] on span "2" at bounding box center [176, 875] width 5 height 11
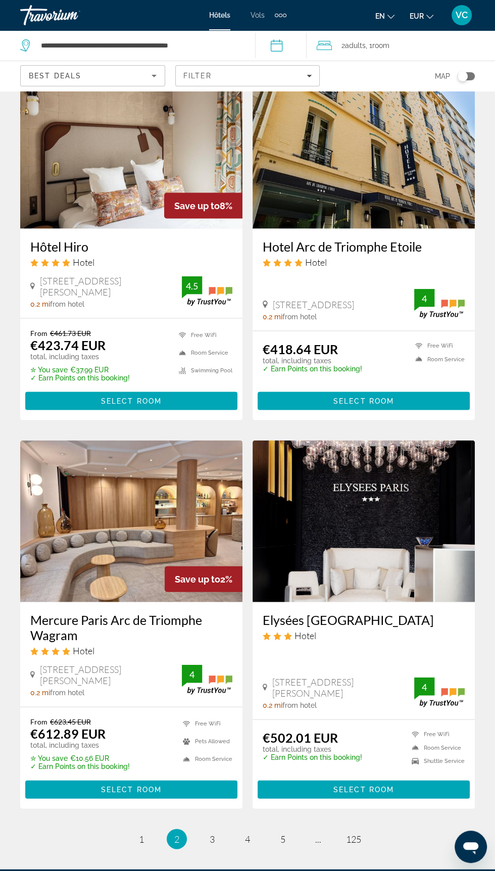
scroll to position [1570, 0]
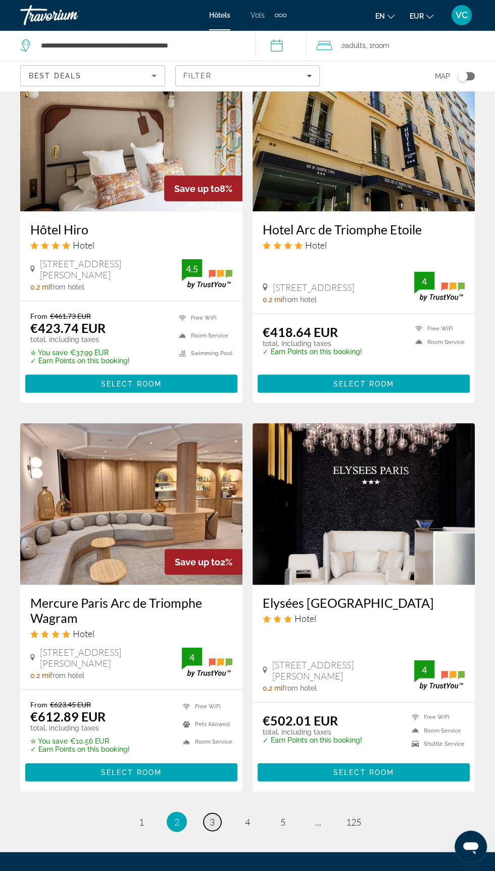
click at [212, 816] on span "3" at bounding box center [212, 821] width 5 height 11
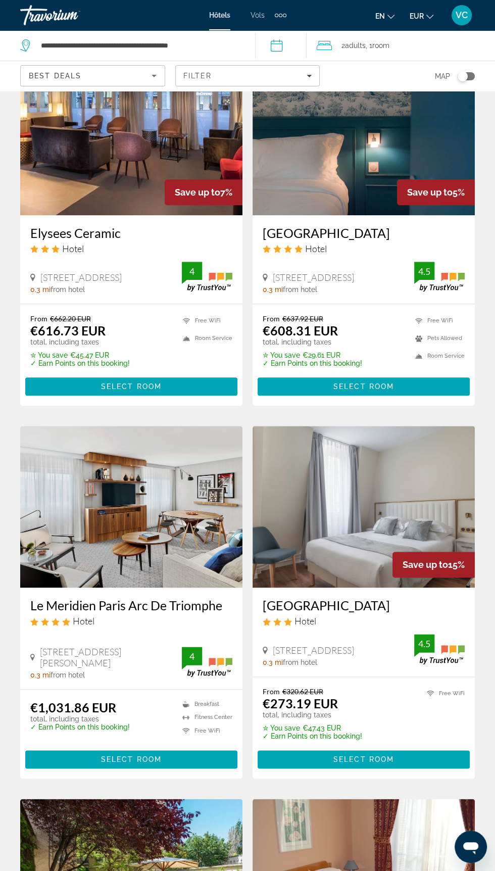
scroll to position [822, 0]
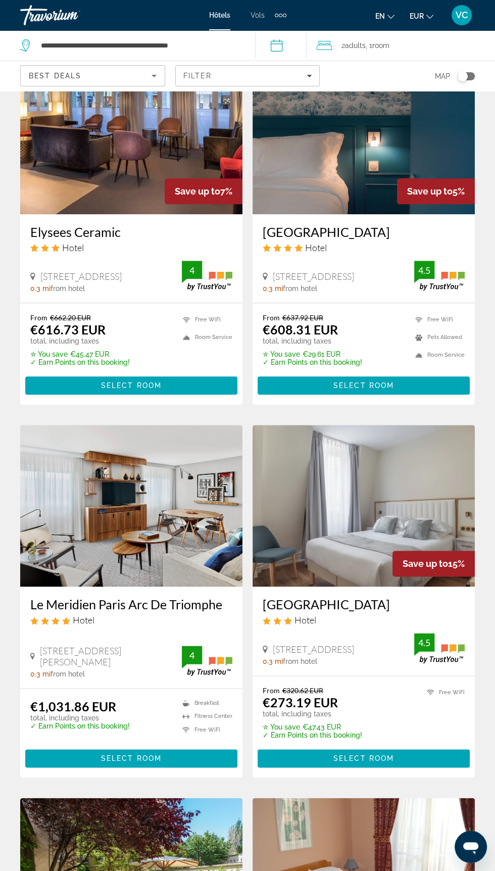
click at [359, 612] on h3 "Hôtel Des Deux Avenues" at bounding box center [364, 604] width 202 height 15
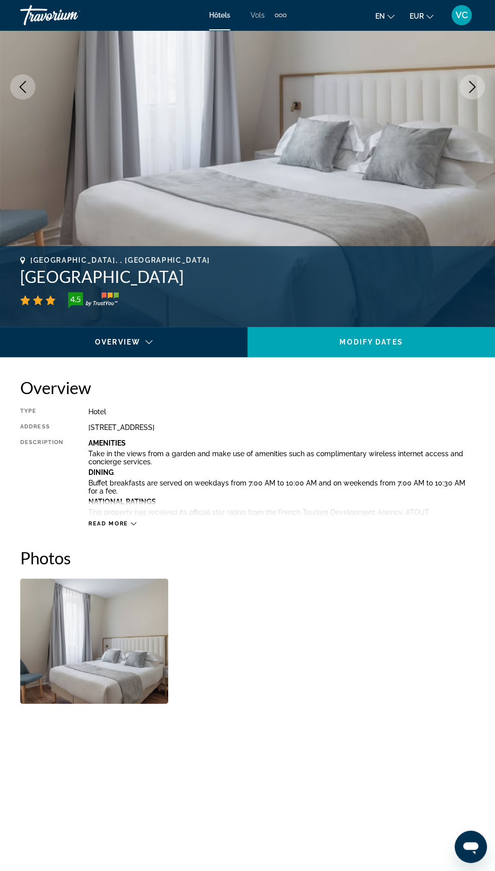
scroll to position [184, 0]
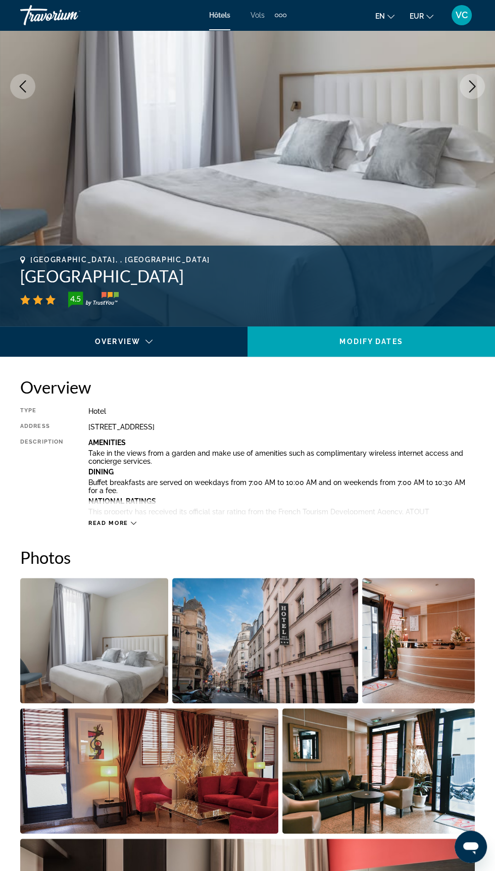
click at [133, 522] on icon "Contenu principal" at bounding box center [134, 523] width 6 height 6
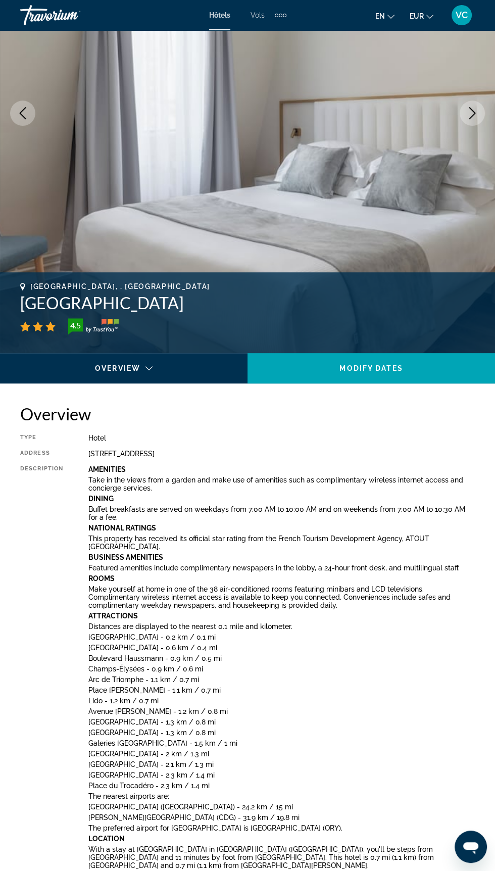
scroll to position [147, 0]
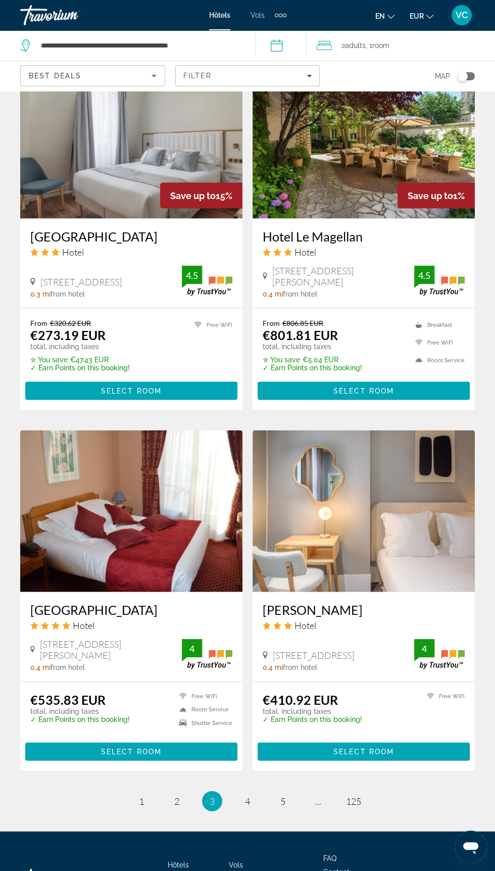
scroll to position [1586, 0]
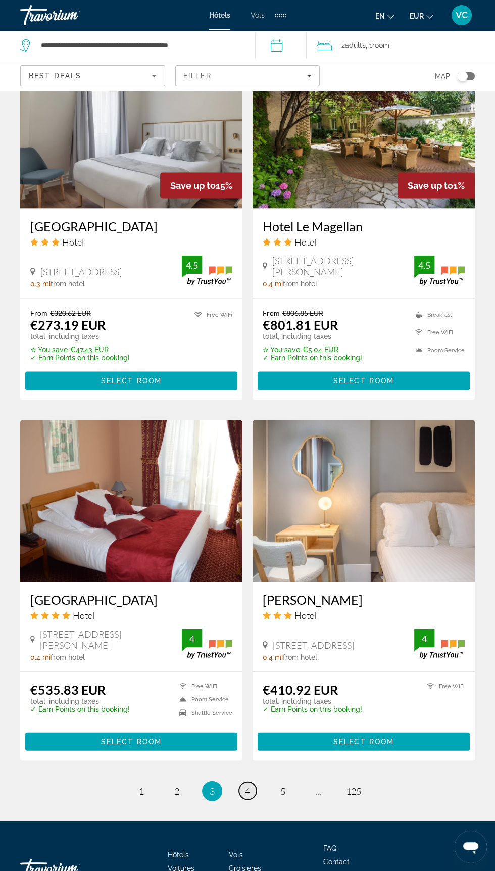
click at [247, 796] on span "4" at bounding box center [247, 790] width 5 height 11
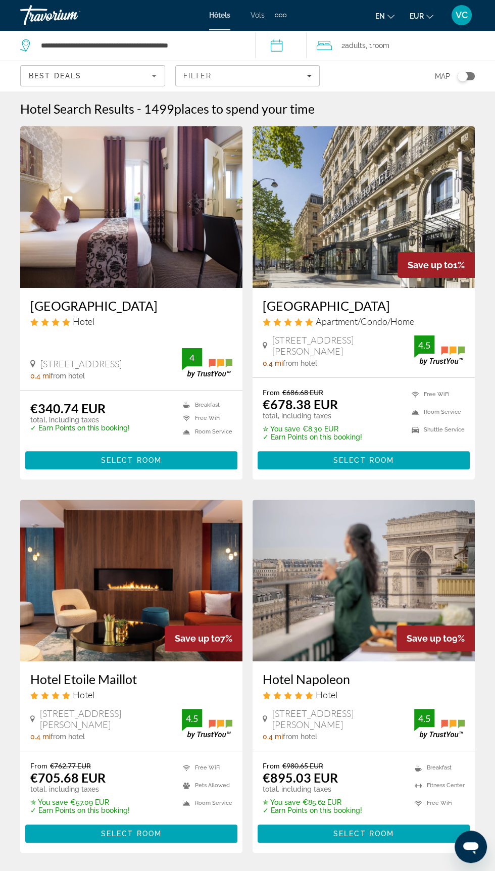
click at [160, 388] on div "Hotel Monceau Wagram Hotel 7 Rue Rennequin, Paris 0.4 mi from hotel 4" at bounding box center [131, 339] width 222 height 102
click at [161, 306] on h3 "Hotel Monceau Wagram" at bounding box center [131, 305] width 202 height 15
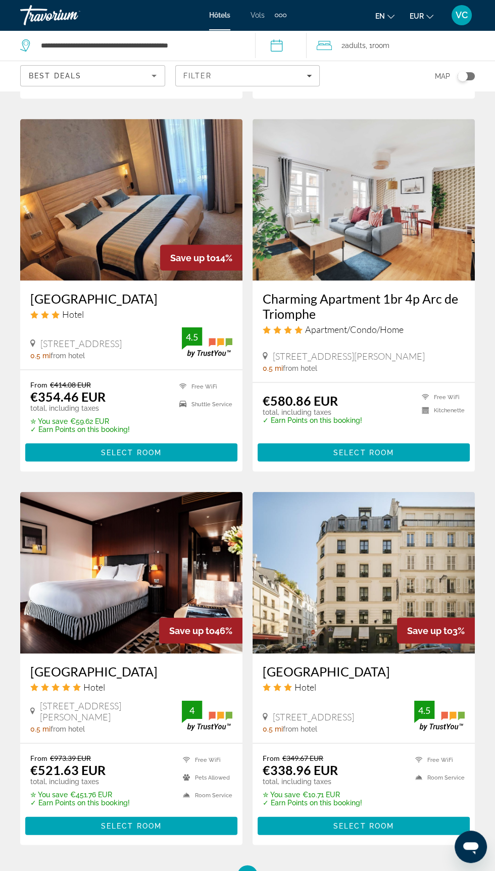
scroll to position [1568, 0]
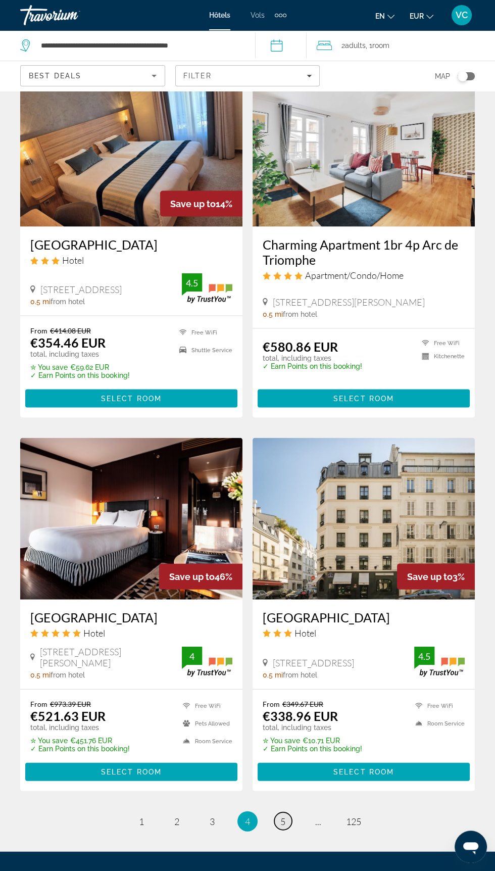
click at [283, 816] on span "5" at bounding box center [282, 821] width 5 height 11
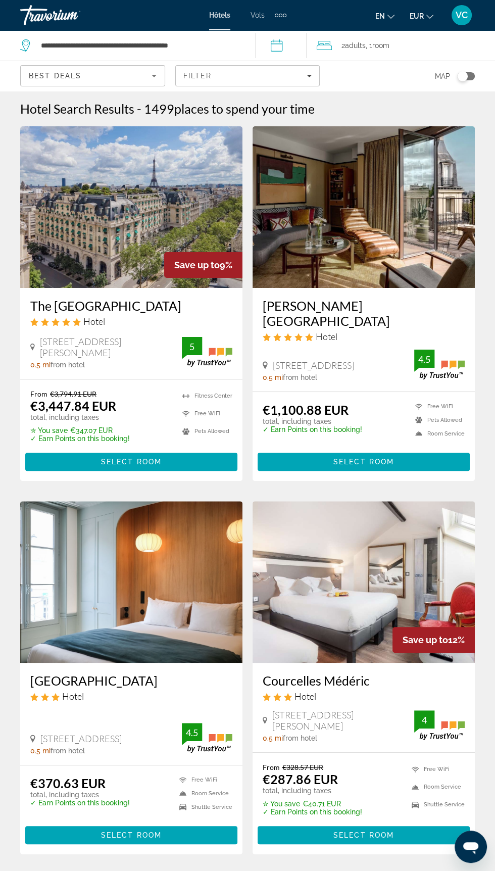
click at [352, 683] on h3 "Courcelles Médéric" at bounding box center [364, 680] width 202 height 15
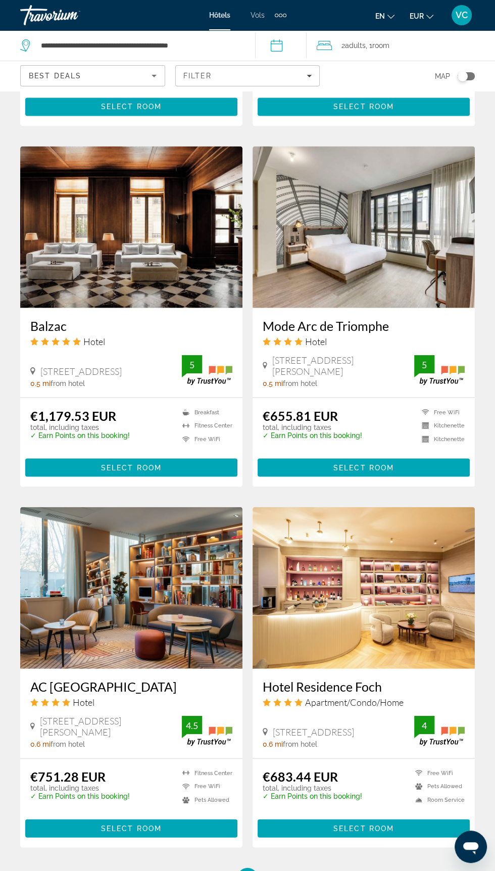
scroll to position [1494, 0]
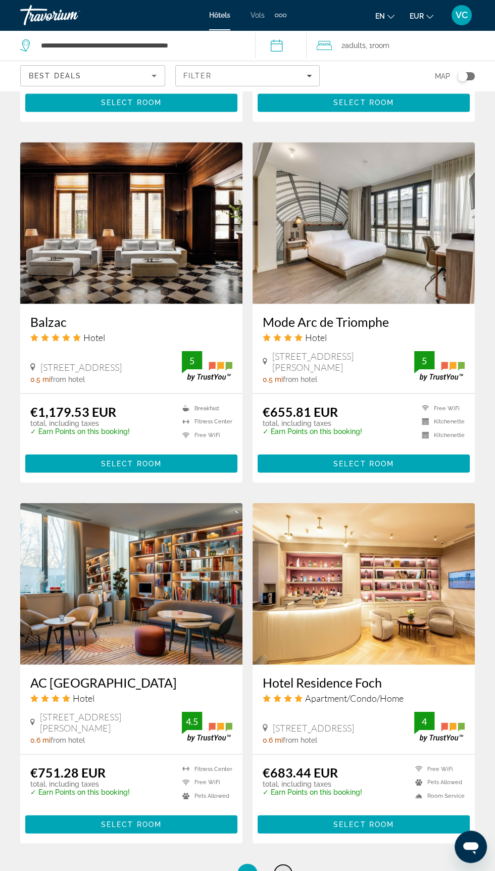
click at [283, 868] on span "6" at bounding box center [282, 873] width 5 height 11
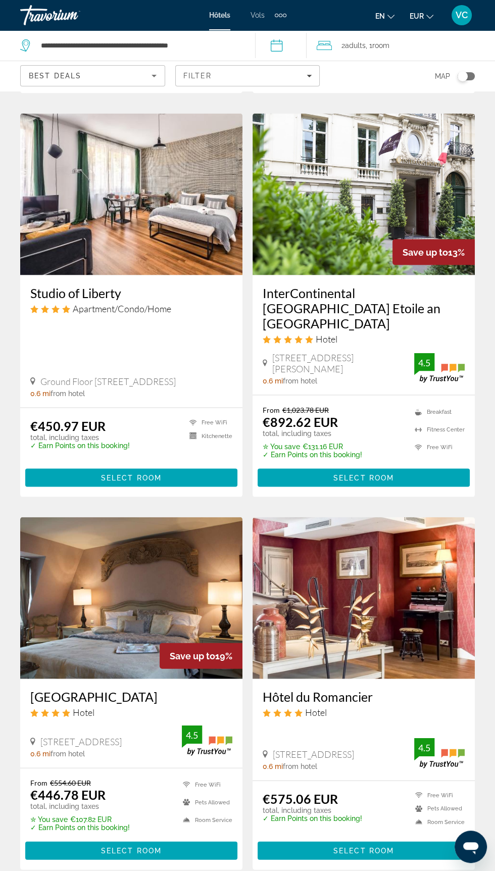
scroll to position [1607, 0]
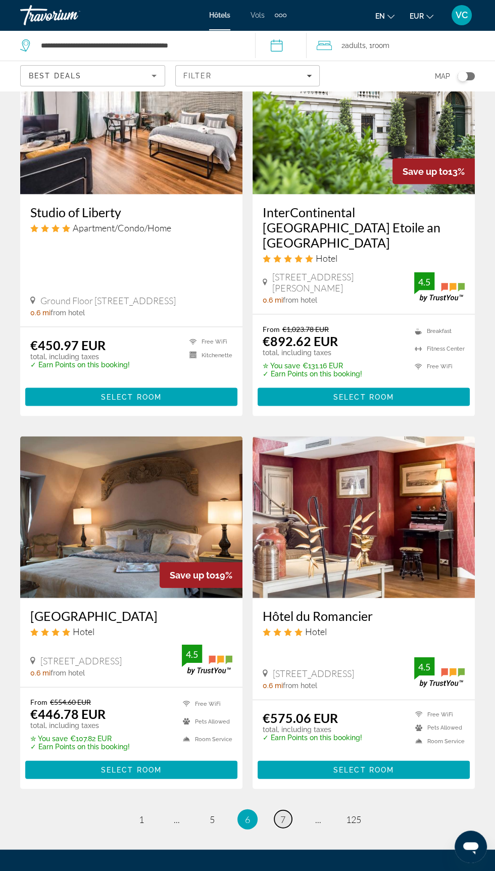
click at [283, 813] on span "7" at bounding box center [282, 818] width 5 height 11
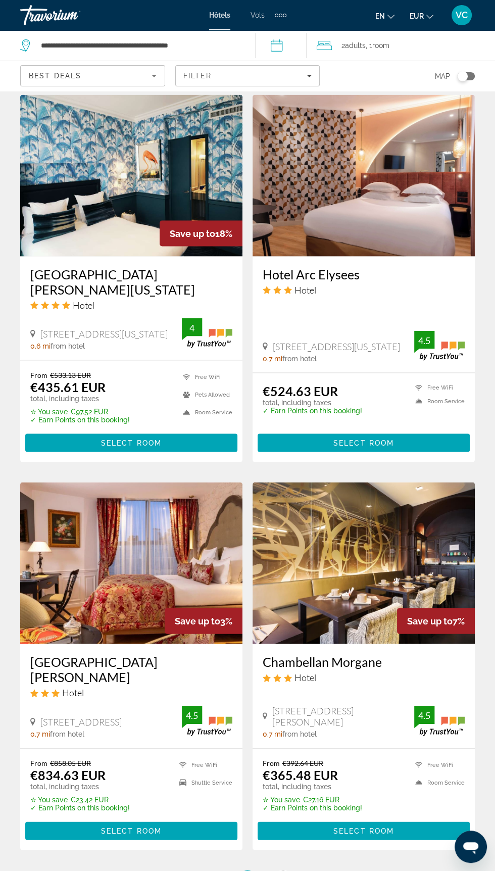
scroll to position [1599, 0]
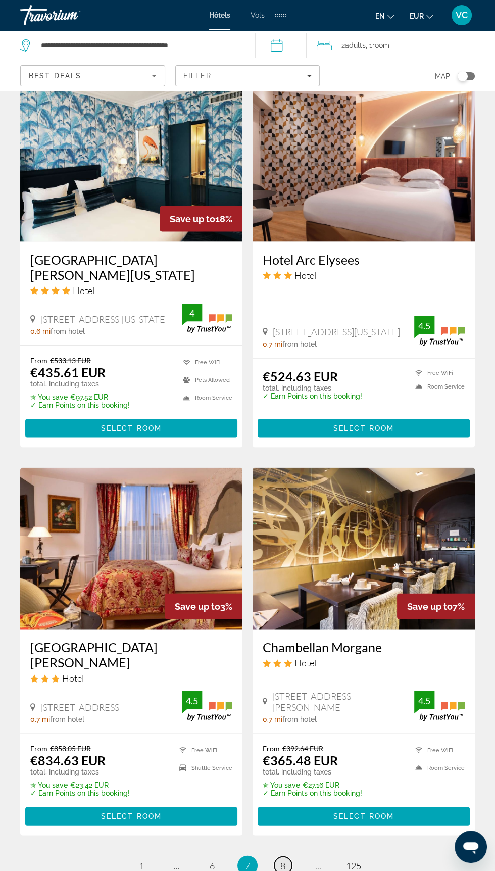
click at [283, 860] on span "8" at bounding box center [282, 865] width 5 height 11
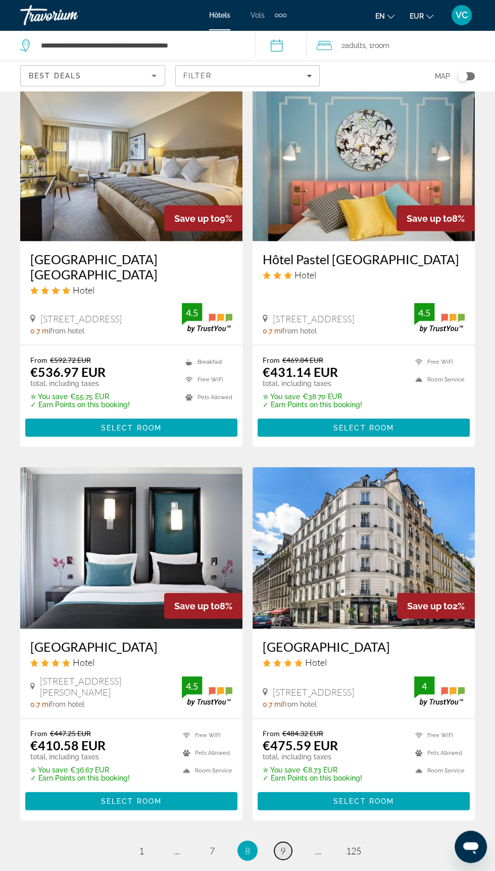
scroll to position [1555, 0]
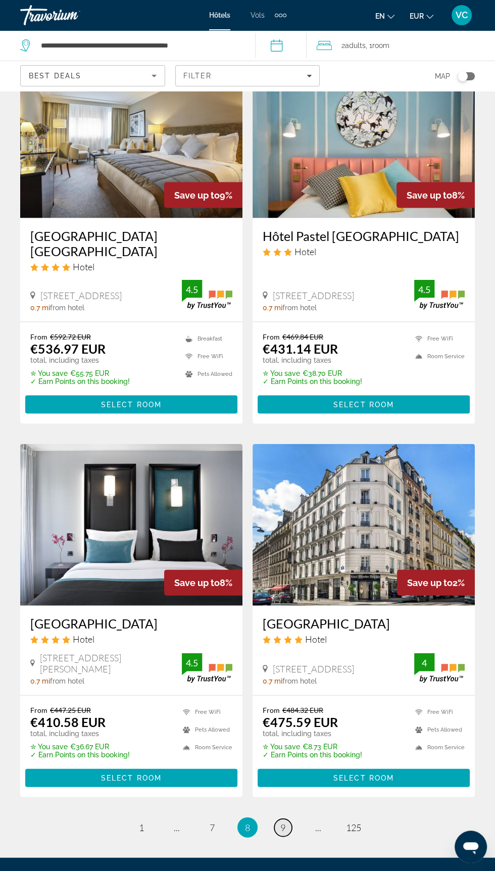
click at [286, 819] on link "page 9" at bounding box center [283, 828] width 18 height 18
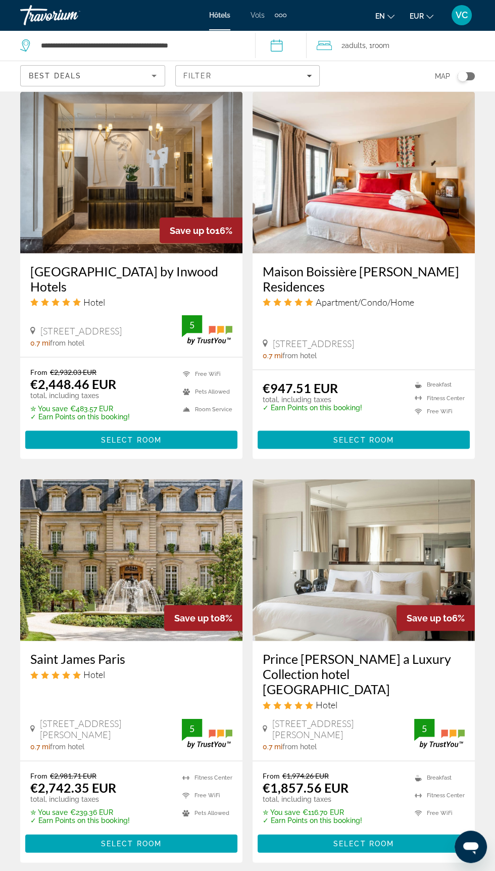
scroll to position [1558, 0]
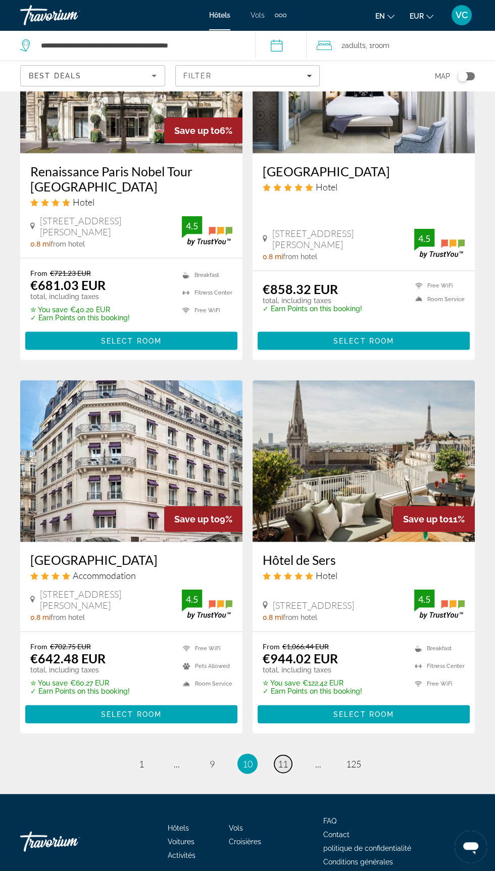
scroll to position [1665, 0]
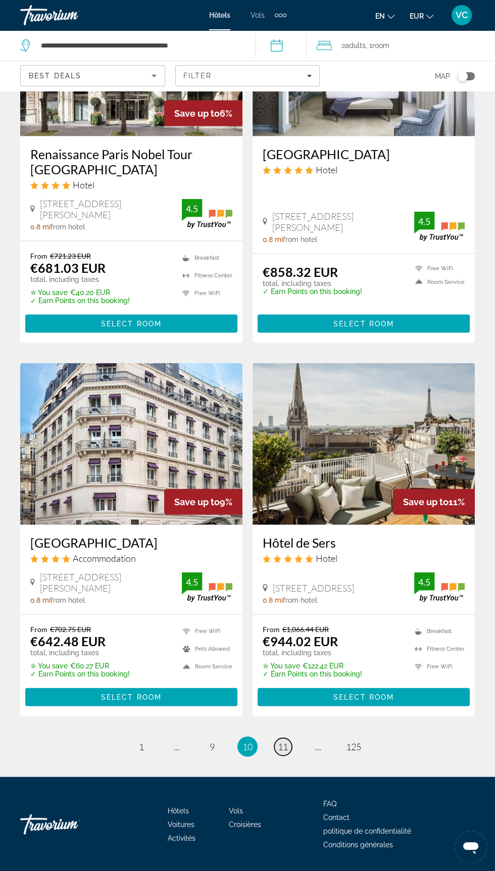
click at [286, 741] on span "11" at bounding box center [283, 746] width 10 height 11
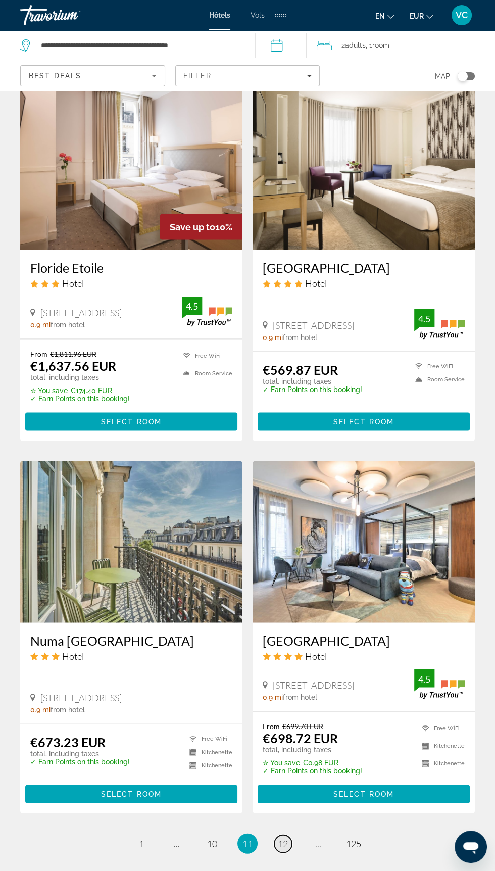
scroll to position [1599, 0]
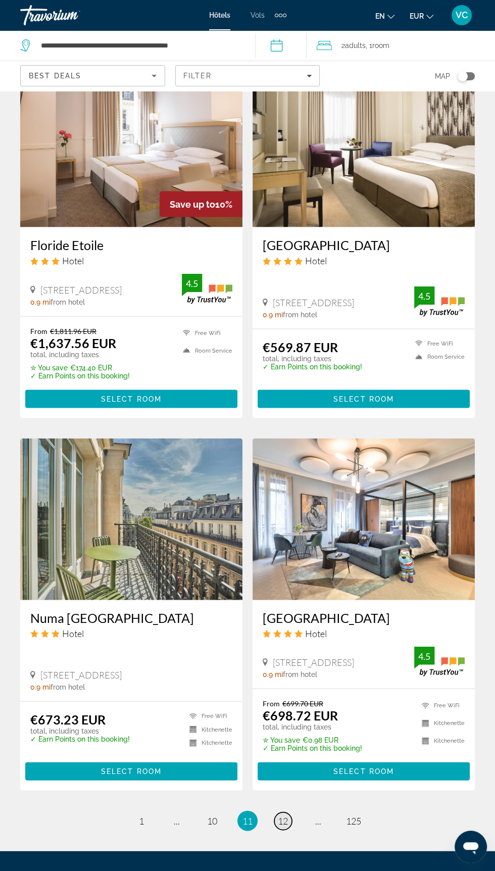
click at [283, 815] on span "12" at bounding box center [283, 820] width 10 height 11
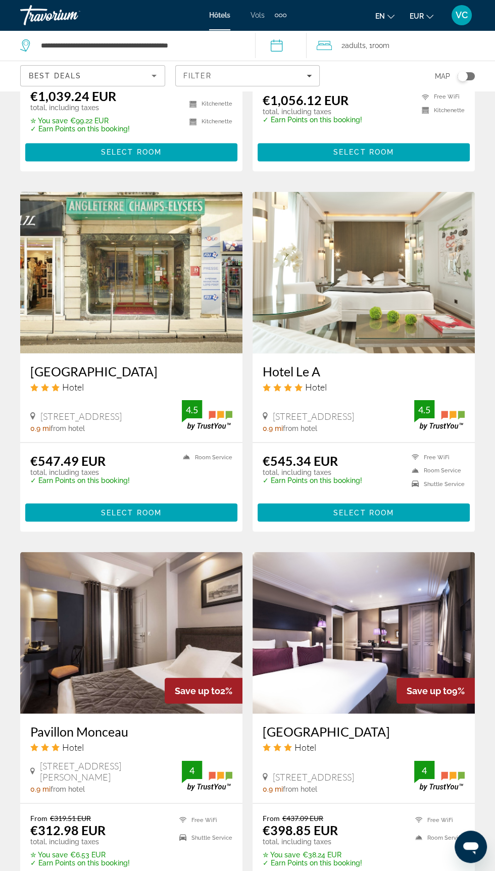
scroll to position [1604, 0]
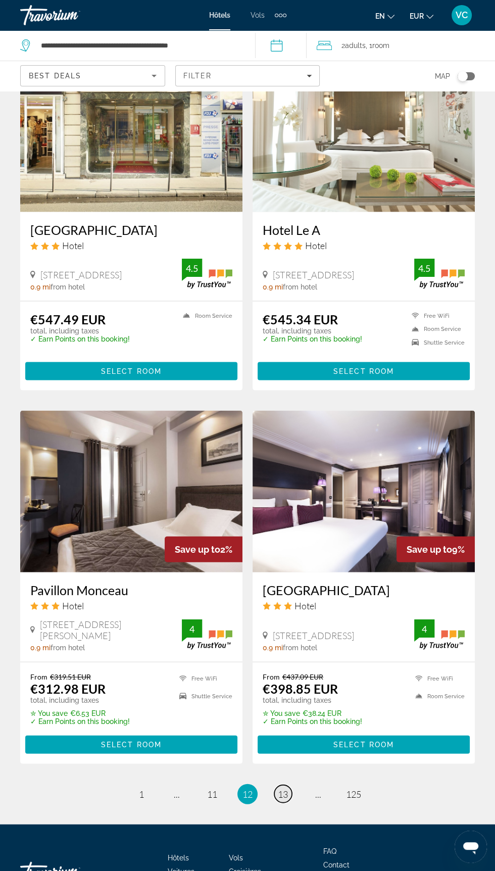
click at [286, 799] on span "13" at bounding box center [283, 793] width 10 height 11
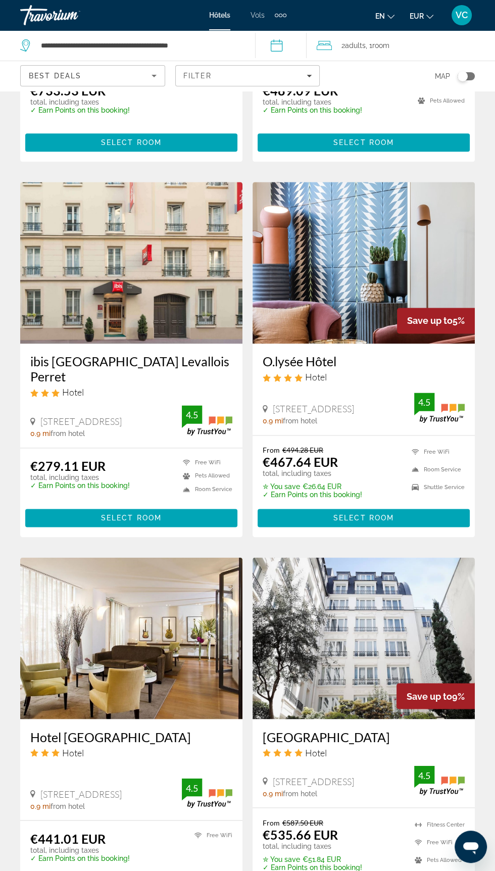
scroll to position [1056, 0]
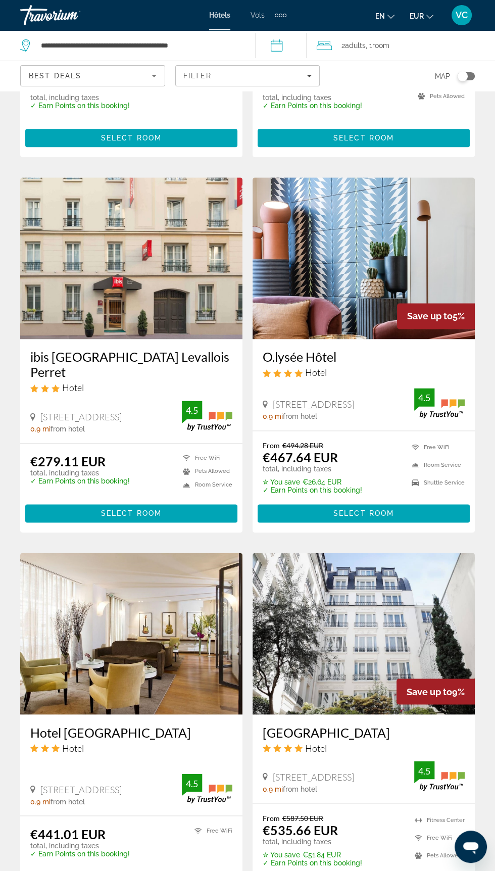
click at [155, 325] on img "Contenu principal" at bounding box center [131, 258] width 222 height 162
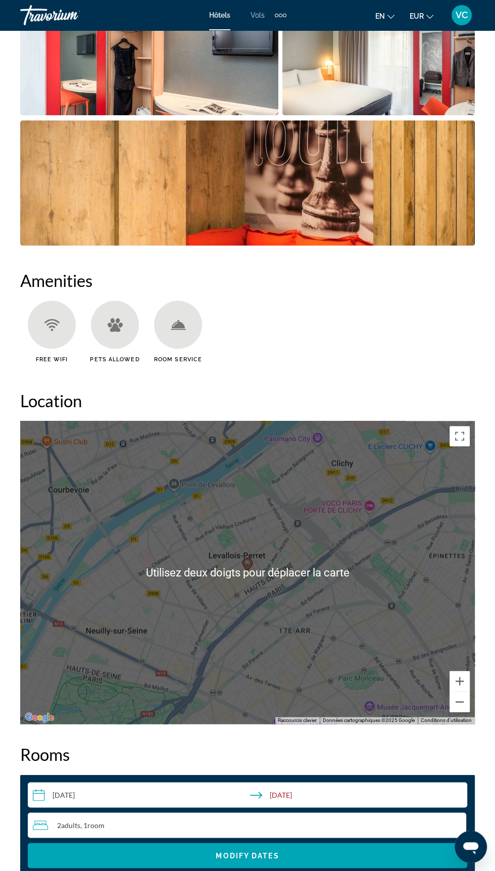
scroll to position [902, 0]
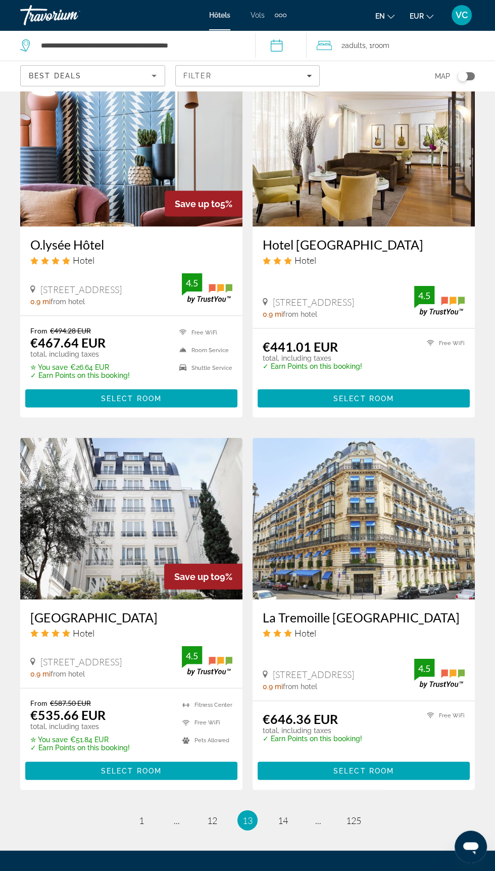
scroll to position [1544, 0]
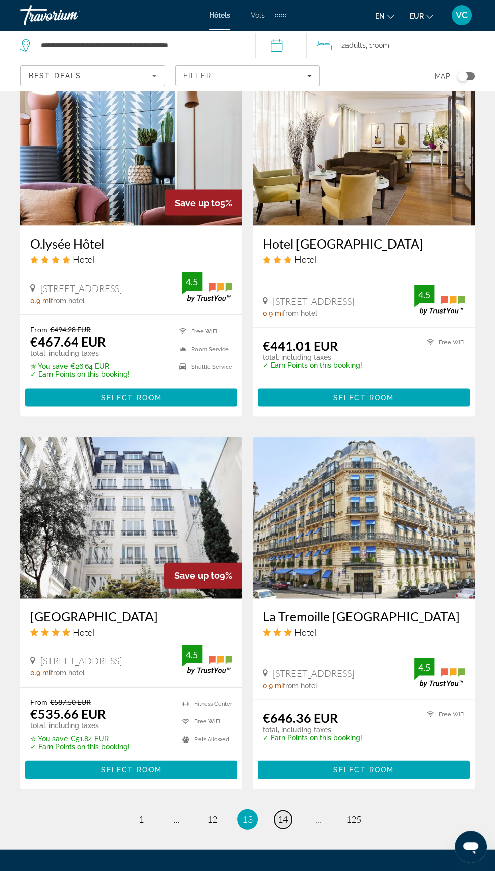
click at [286, 813] on span "14" at bounding box center [283, 818] width 10 height 11
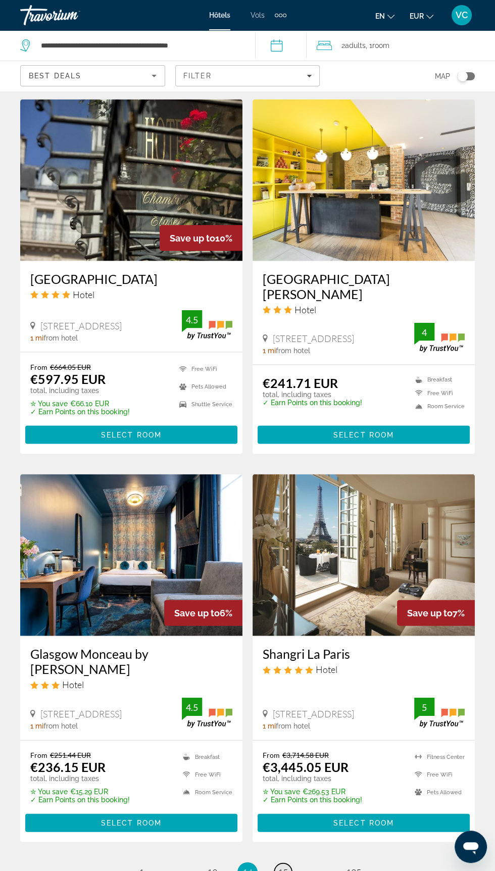
scroll to position [1599, 0]
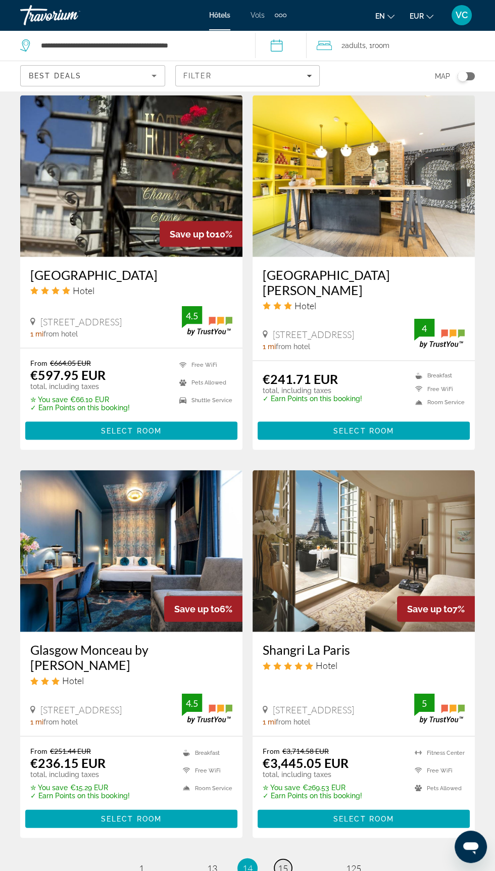
click at [286, 863] on span "15" at bounding box center [283, 868] width 10 height 11
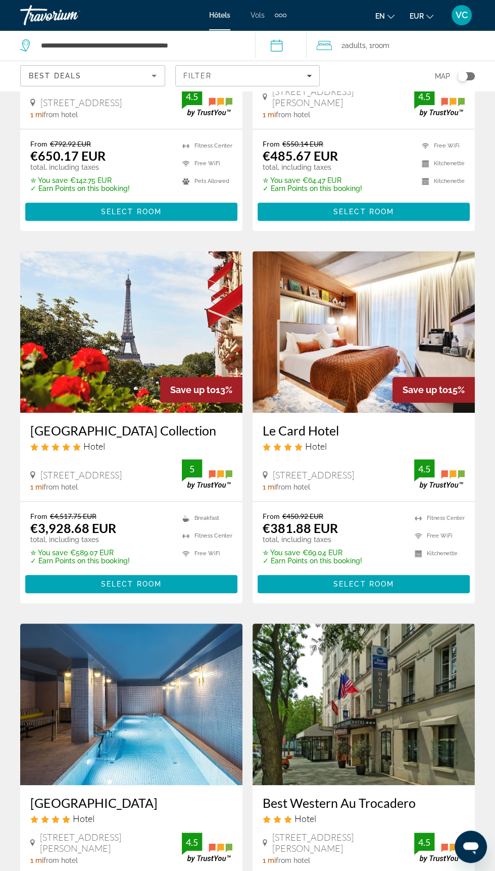
scroll to position [265, 0]
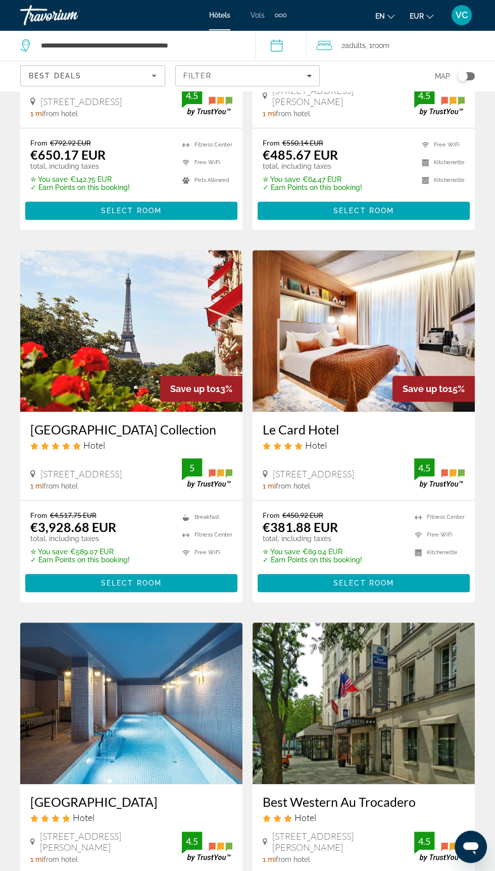
click at [385, 509] on div "From €450.92 EUR €381.88 EUR total, including taxes ✮ You save €69.04 EUR ✓ Ear…" at bounding box center [364, 552] width 222 height 102
click at [362, 465] on div "Rue Cardinet 104 6, Paris 1 mi from hotel 4.5" at bounding box center [364, 474] width 202 height 32
click at [361, 422] on h3 "Le Card Hotel" at bounding box center [364, 429] width 202 height 15
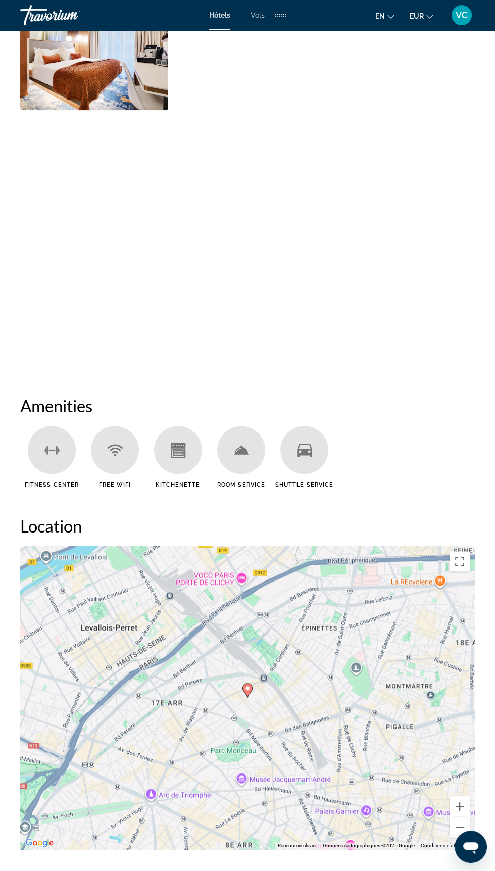
scroll to position [779, 0]
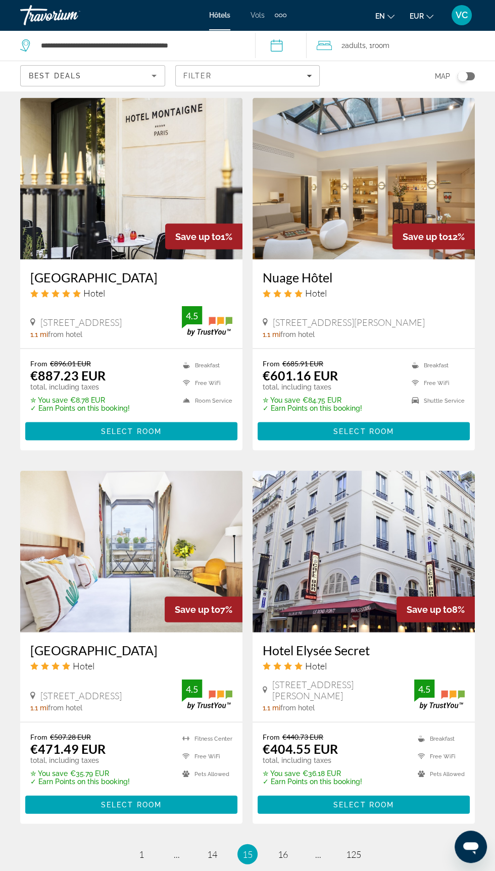
scroll to position [1587, 0]
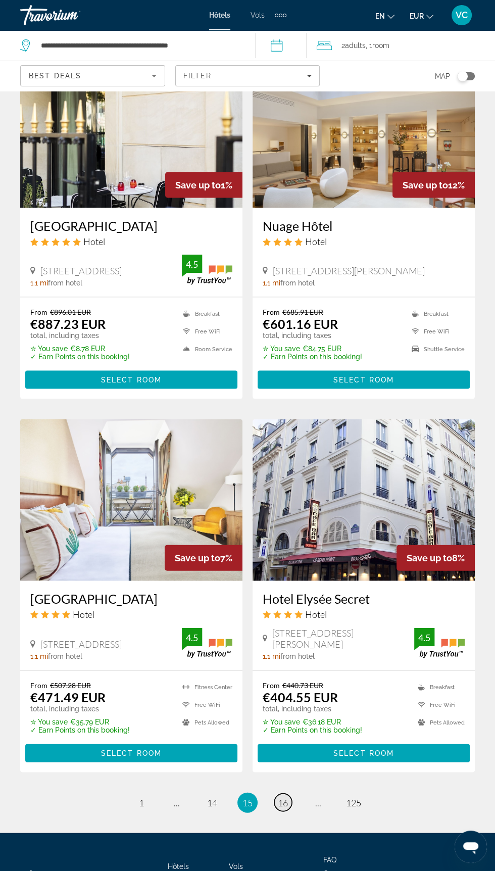
click at [286, 804] on span "16" at bounding box center [283, 802] width 10 height 11
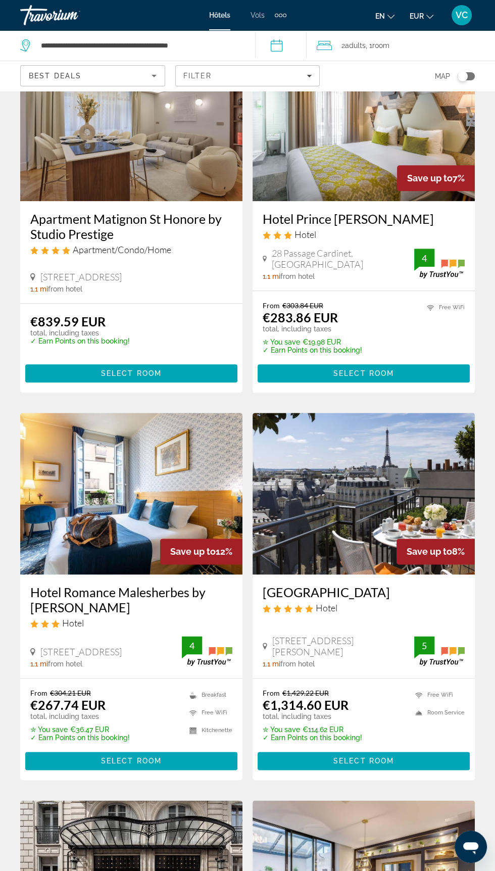
scroll to position [837, 0]
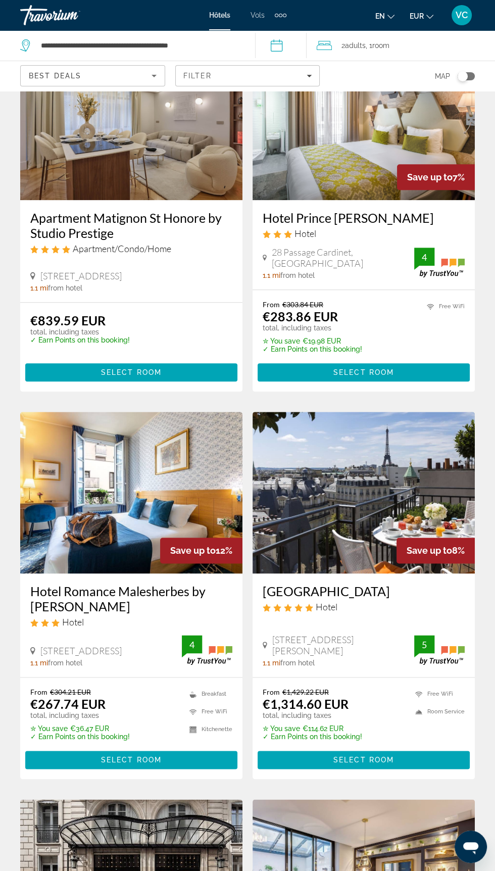
click at [77, 678] on div "From €304.21 EUR €267.74 EUR total, including taxes ✮ You save €36.47 EUR ✓ Ear…" at bounding box center [131, 729] width 222 height 102
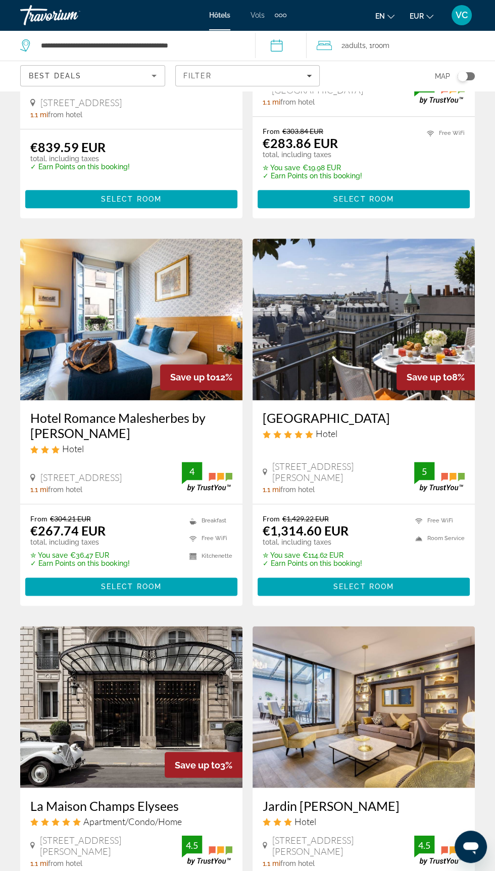
scroll to position [1019, 0]
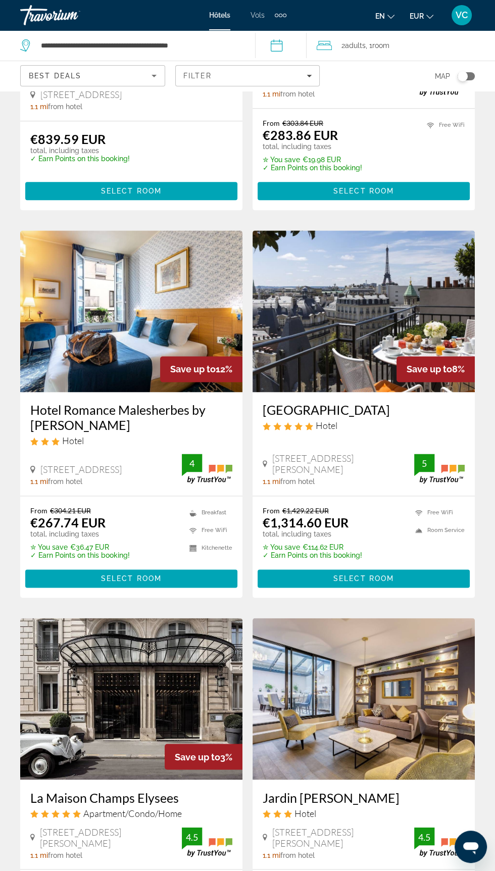
click at [171, 405] on h3 "Hotel Romance Malesherbes by Patrick Hayat" at bounding box center [131, 417] width 202 height 30
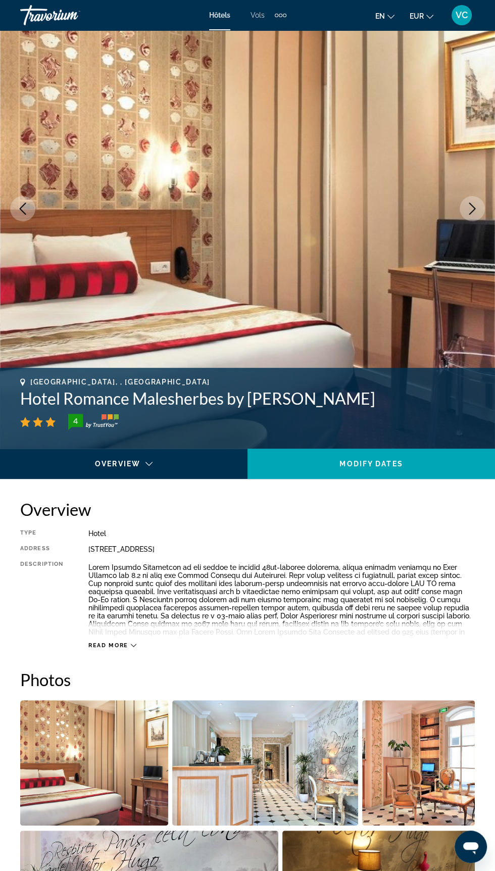
scroll to position [62, 0]
click at [474, 210] on icon "Next image" at bounding box center [472, 209] width 12 height 12
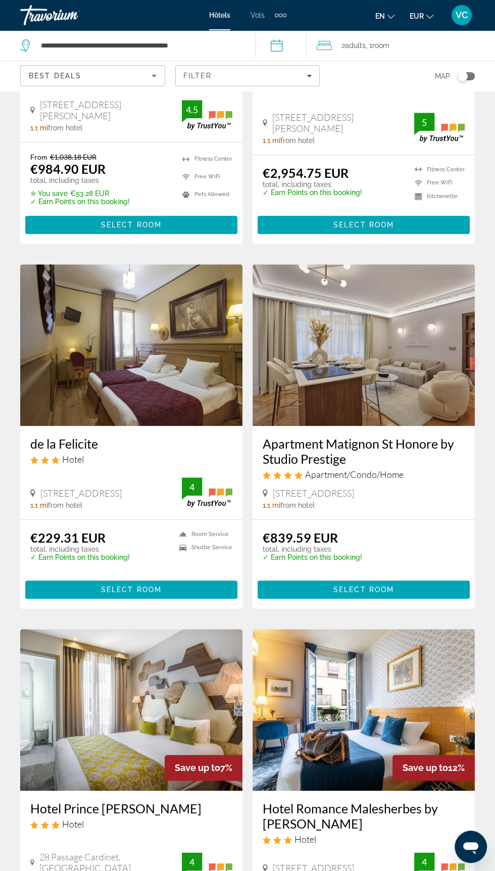
scroll to position [625, 0]
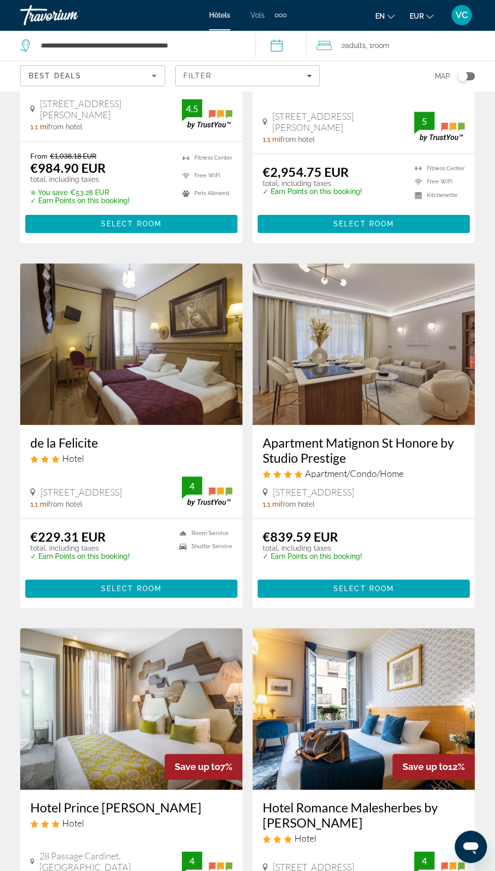
click at [98, 441] on h3 "de la Felicite" at bounding box center [131, 442] width 202 height 15
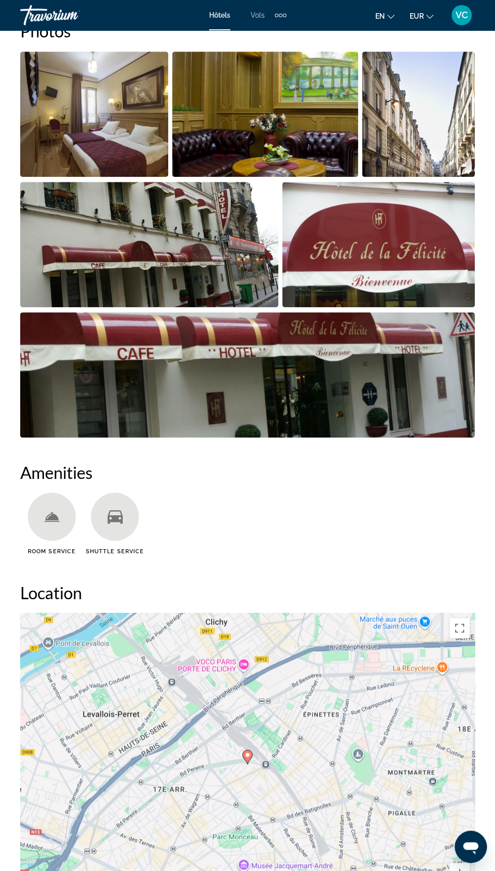
scroll to position [716, 0]
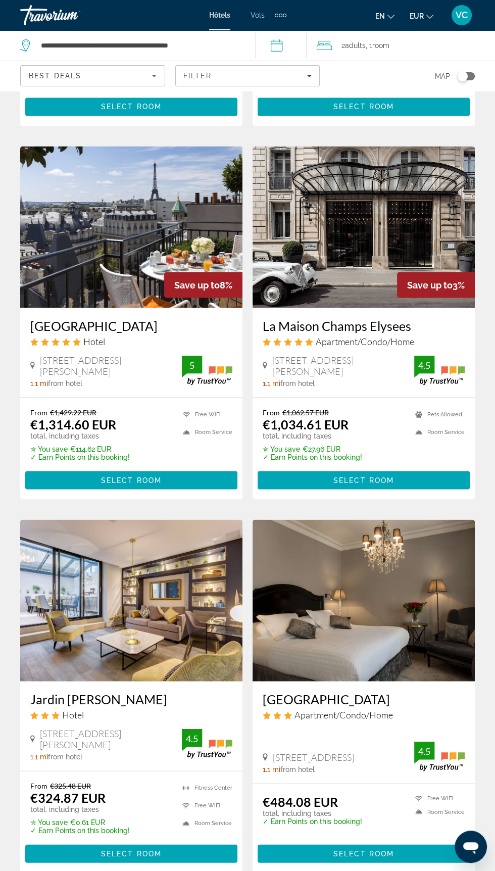
scroll to position [1591, 0]
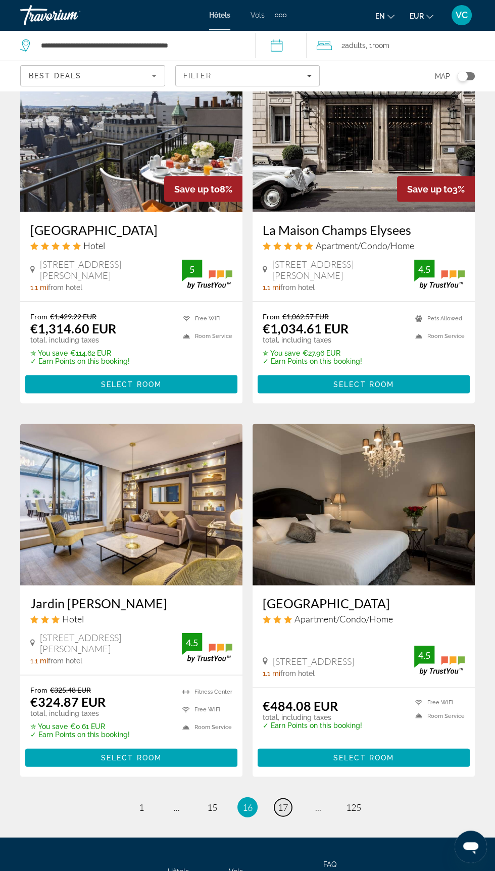
click at [283, 805] on span "17" at bounding box center [283, 806] width 10 height 11
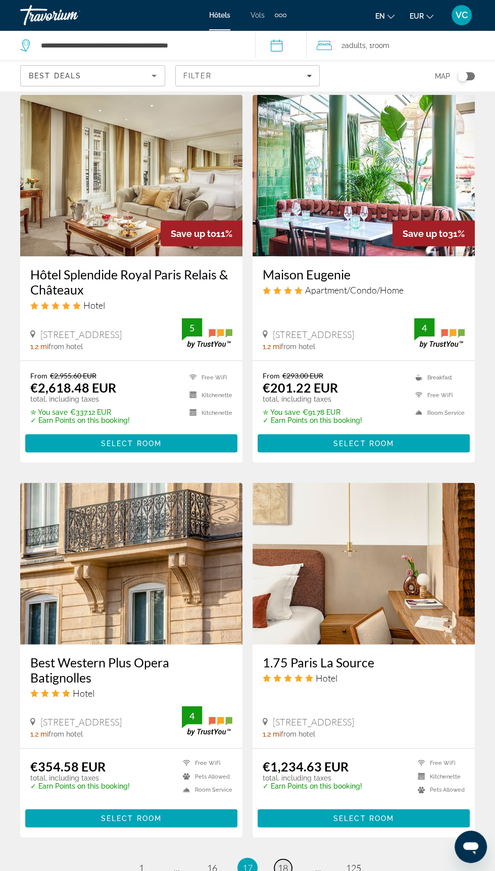
scroll to position [1602, 0]
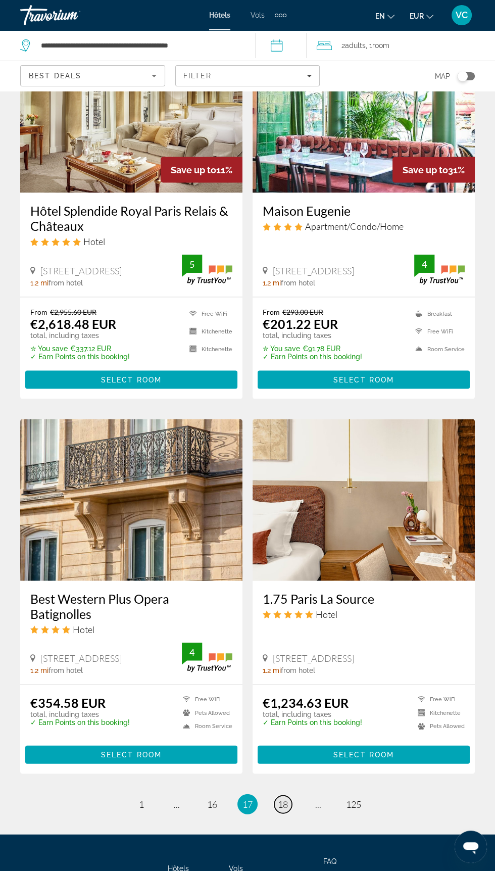
click at [282, 804] on span "18" at bounding box center [283, 803] width 10 height 11
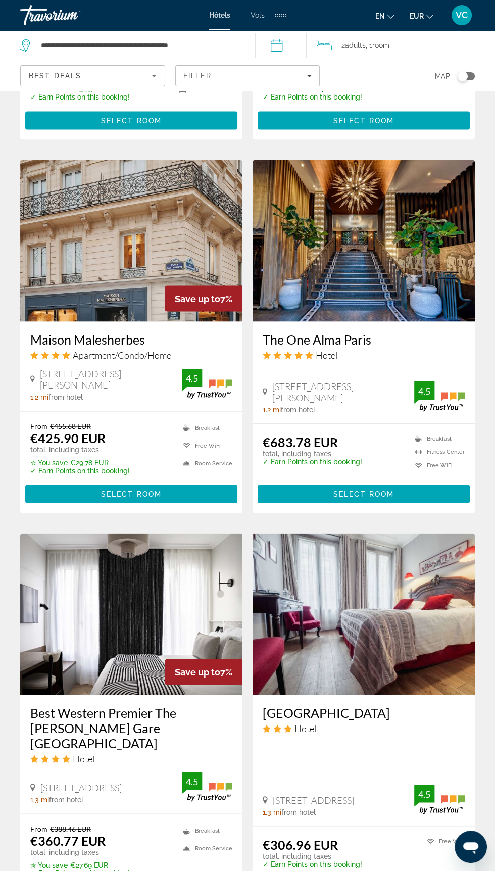
scroll to position [1577, 0]
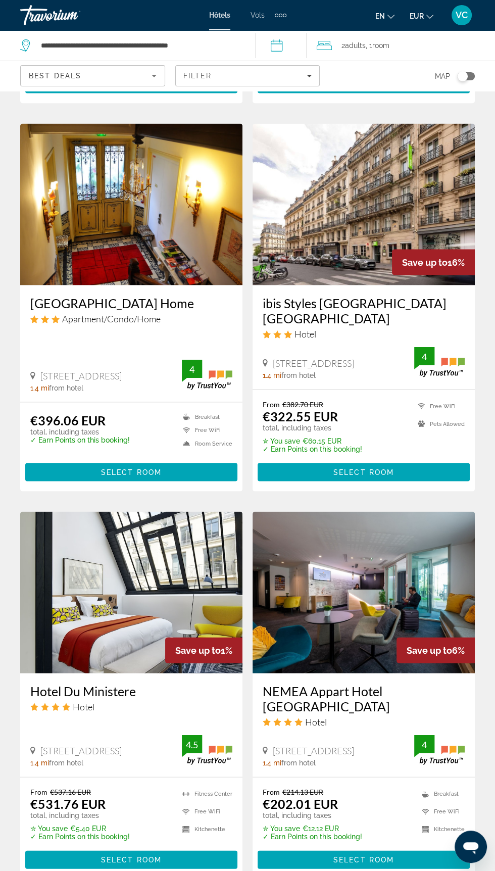
scroll to position [1613, 0]
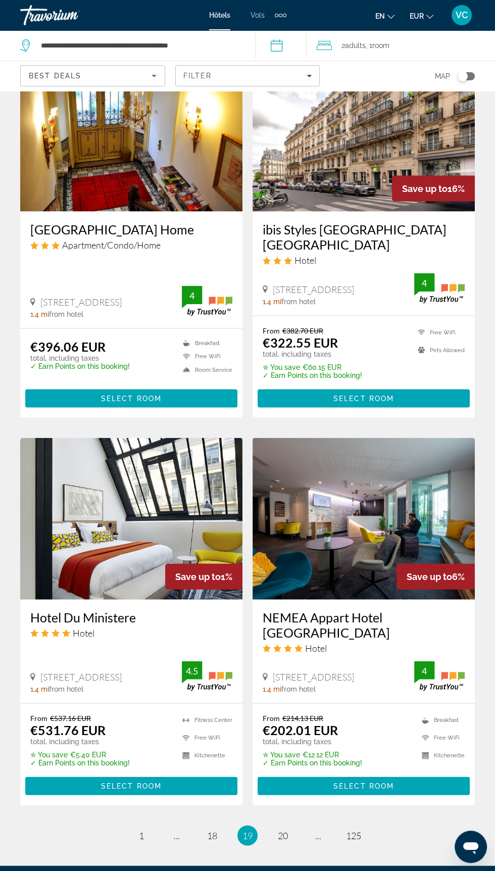
click at [377, 609] on h3 "NEMEA Appart Hotel Paris Levallois" at bounding box center [364, 624] width 202 height 30
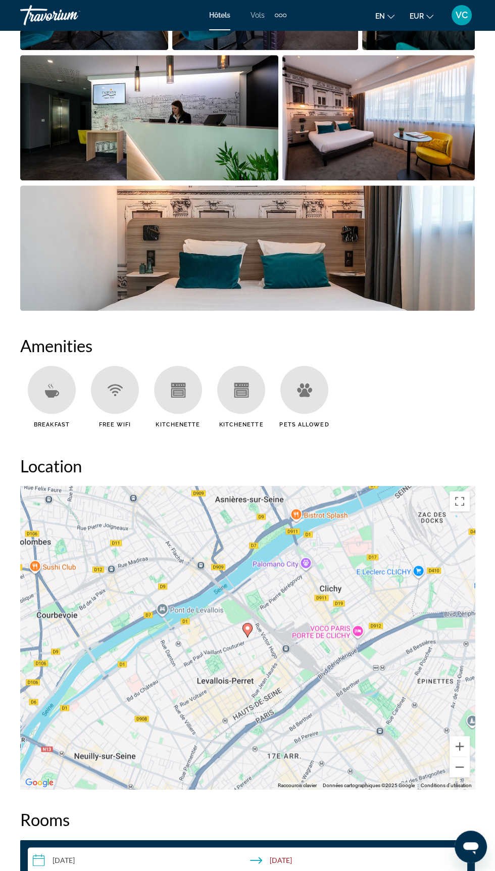
scroll to position [838, 0]
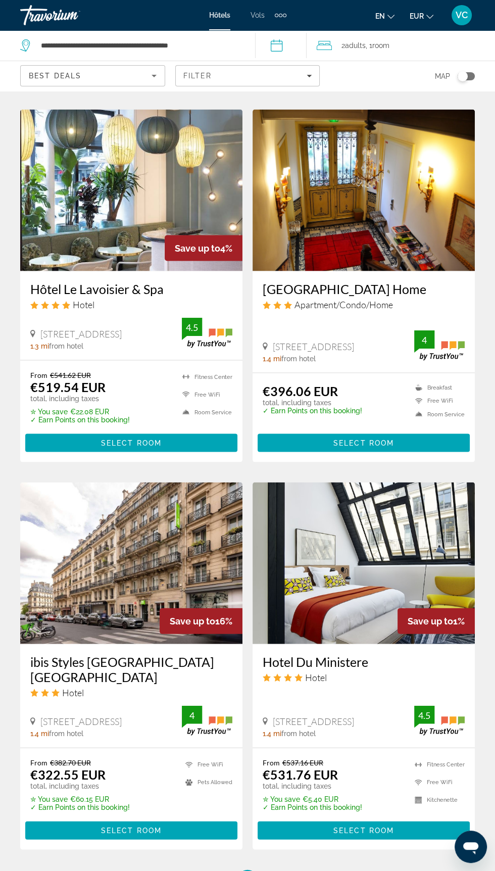
scroll to position [1598, 0]
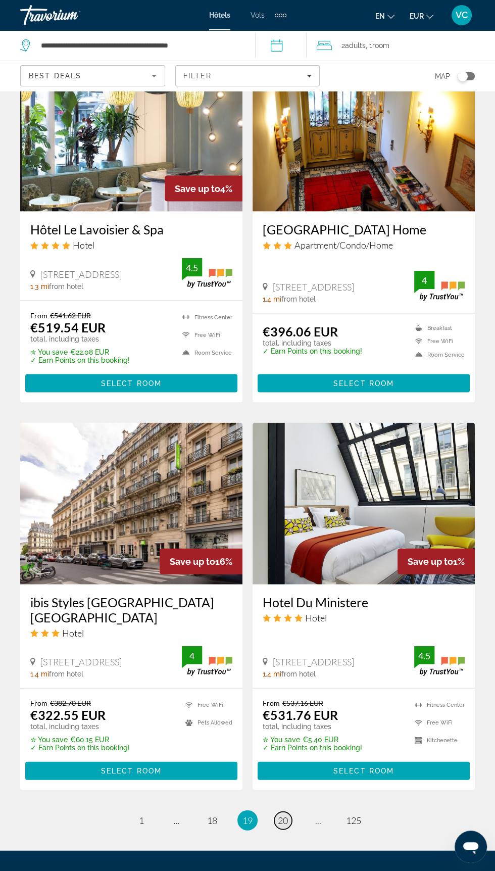
click at [287, 815] on span "20" at bounding box center [283, 820] width 10 height 11
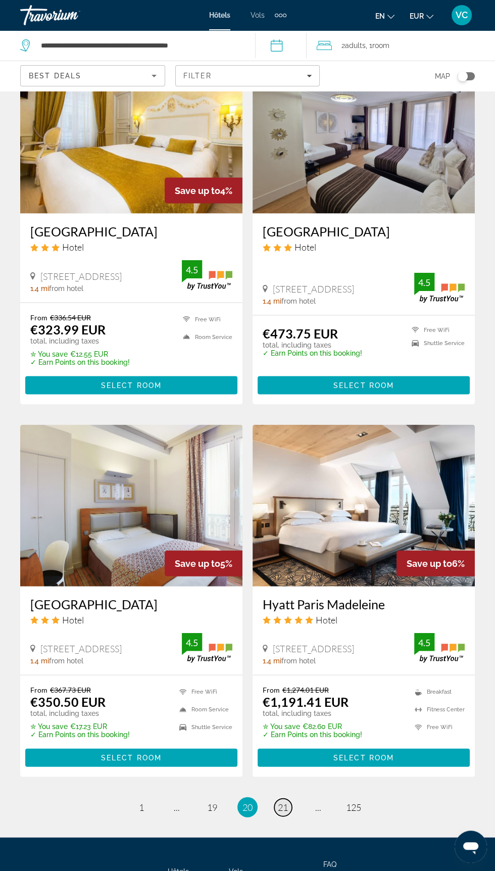
scroll to position [1570, 0]
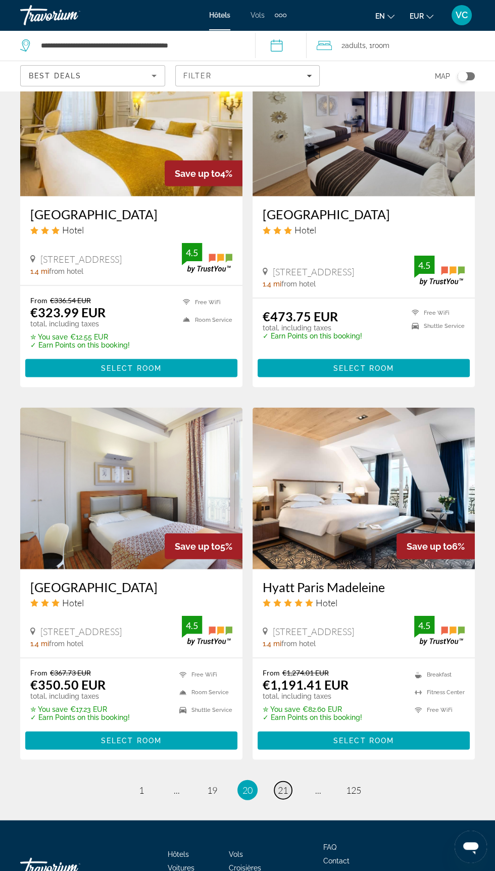
click at [287, 795] on span "21" at bounding box center [283, 789] width 10 height 11
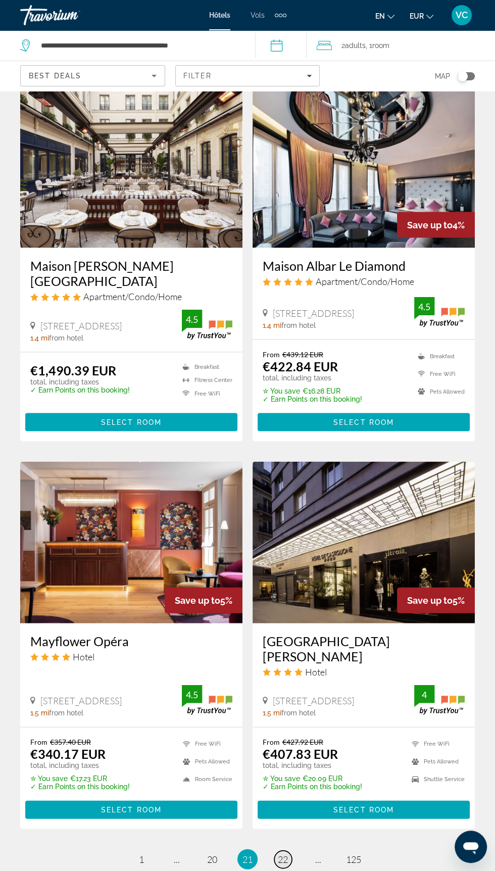
scroll to position [1557, 0]
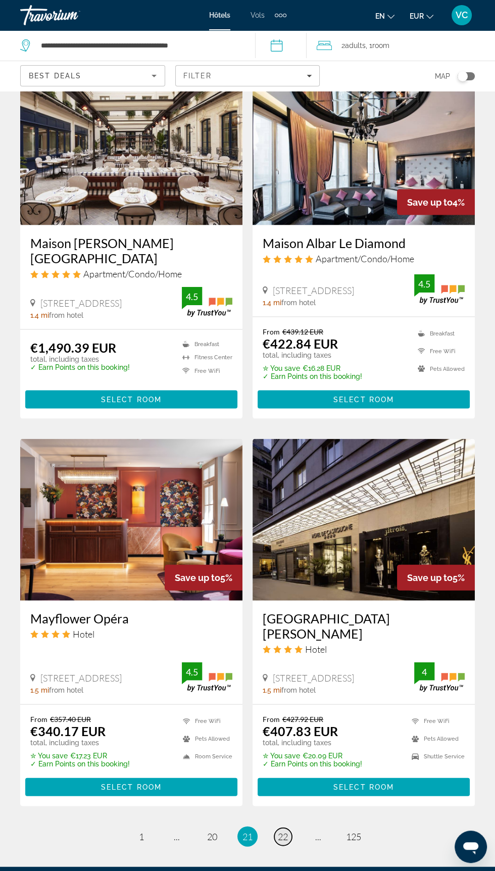
click at [284, 831] on span "22" at bounding box center [283, 836] width 10 height 11
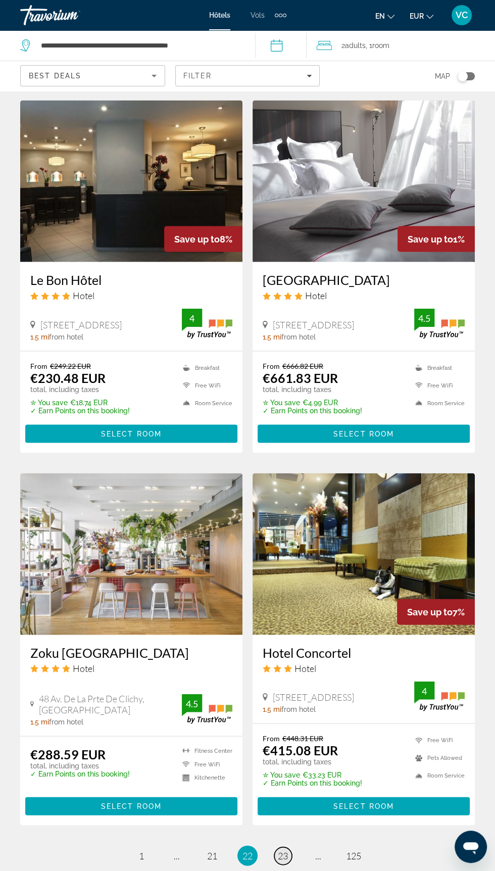
scroll to position [1560, 0]
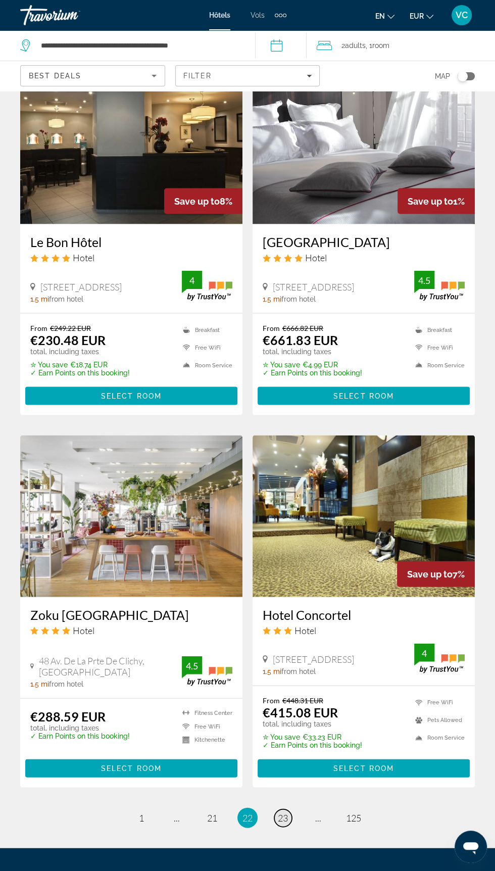
click at [282, 812] on span "23" at bounding box center [283, 817] width 10 height 11
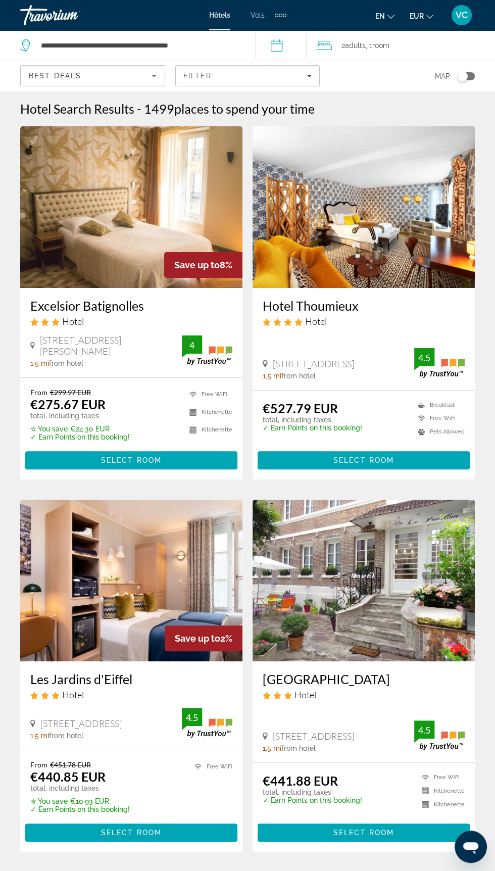
click at [50, 308] on h3 "Excelsior Batignolles" at bounding box center [131, 305] width 202 height 15
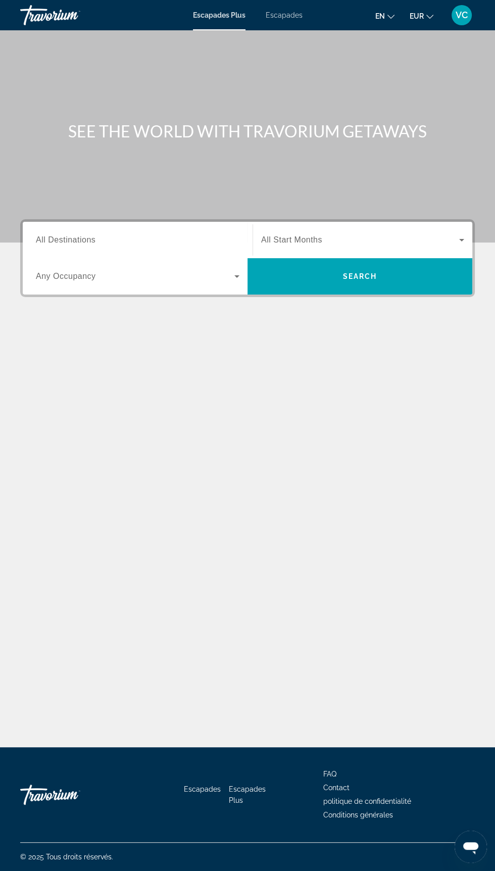
click at [115, 236] on input "Destination All Destinations" at bounding box center [138, 240] width 204 height 12
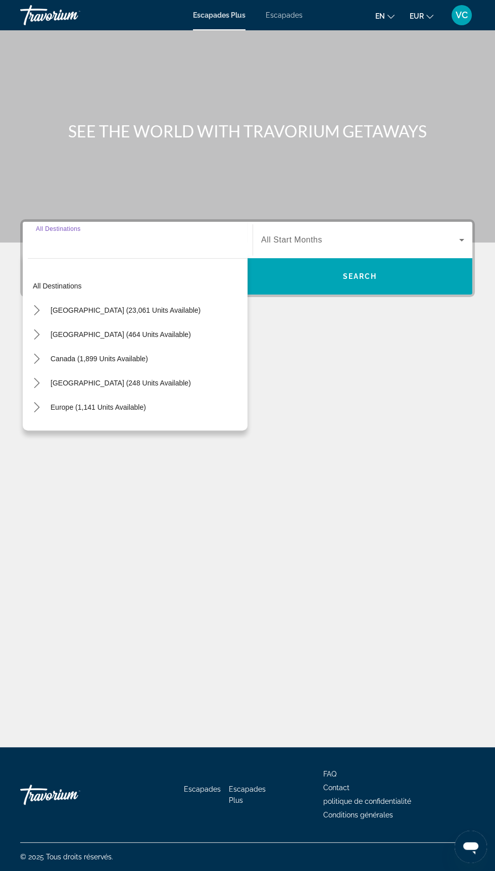
scroll to position [86, 0]
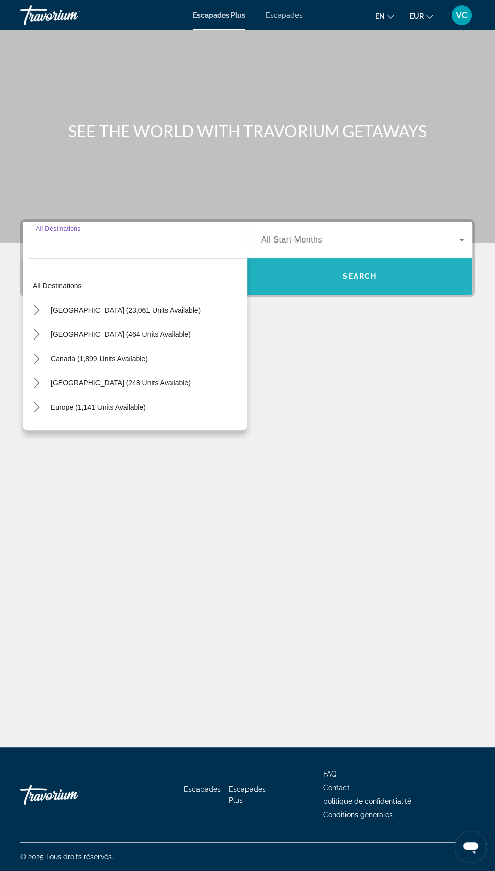
click at [382, 264] on span "Recherche" at bounding box center [360, 276] width 225 height 24
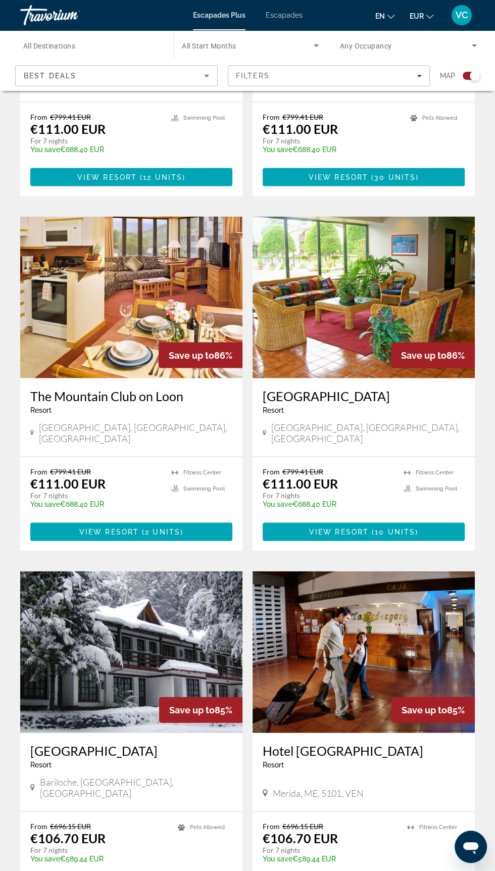
scroll to position [1621, 0]
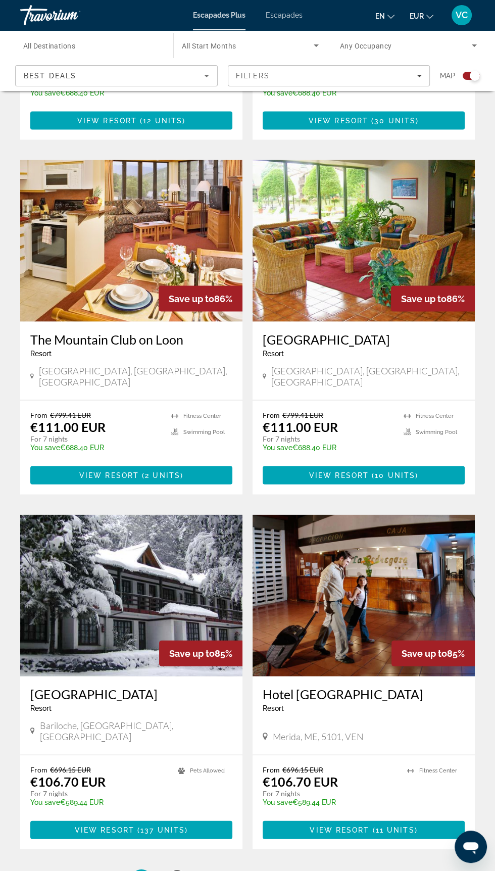
click at [176, 871] on span "2" at bounding box center [176, 879] width 5 height 11
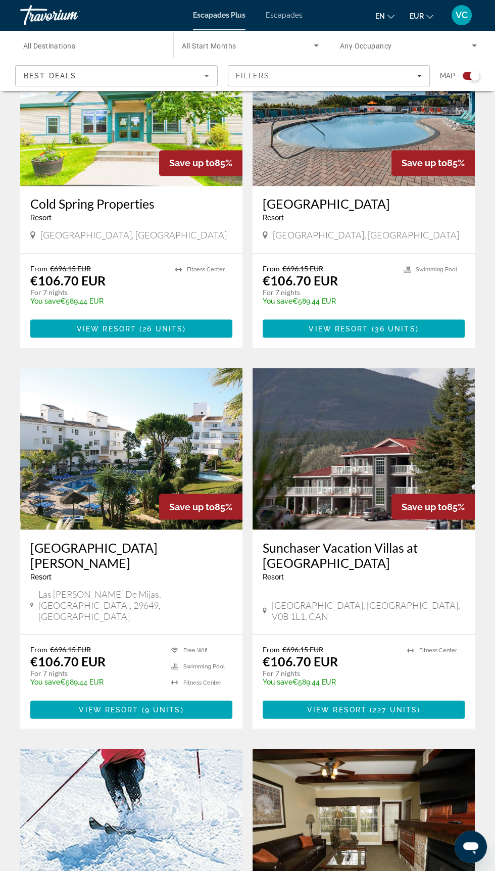
scroll to position [1636, 0]
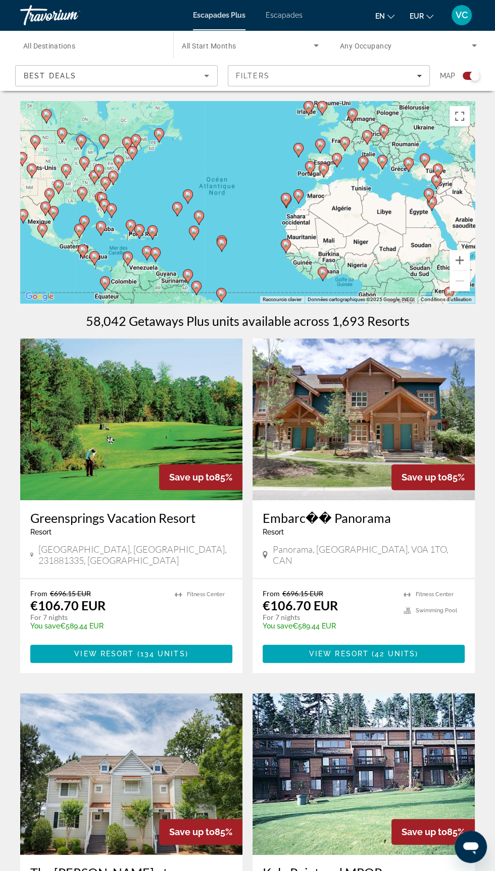
type input "**********"
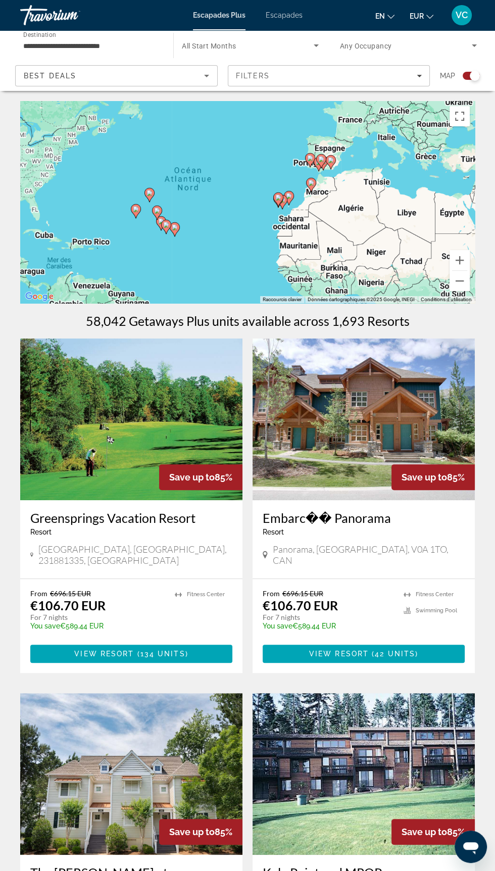
click at [296, 193] on div "Pour activer le glissement avec le clavier, appuyez sur Alt+Entrée. Une fois ce…" at bounding box center [247, 202] width 455 height 202
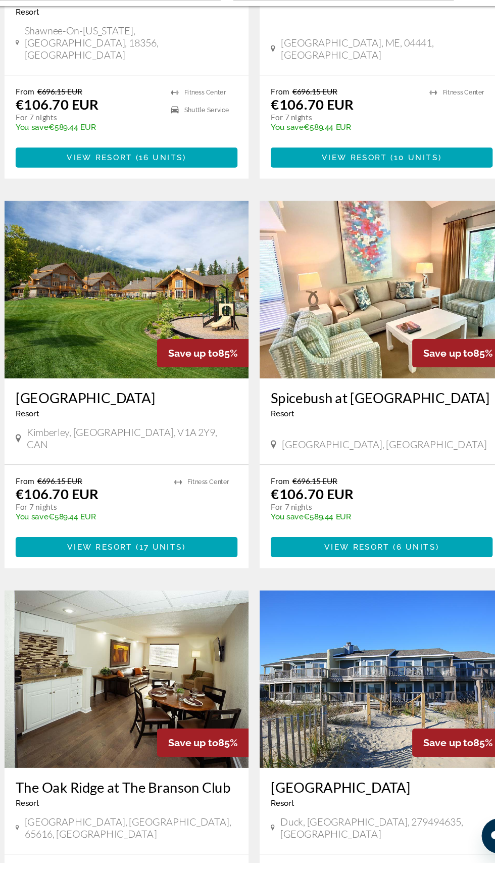
scroll to position [1561, 0]
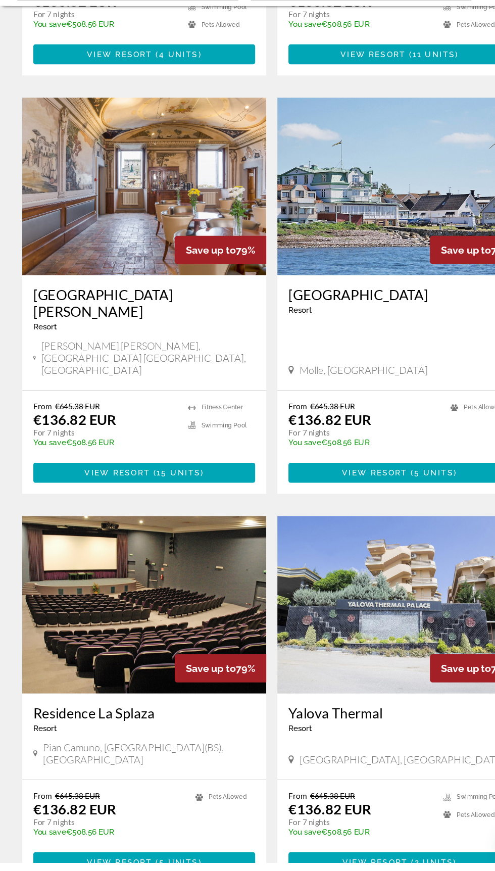
scroll to position [1606, 0]
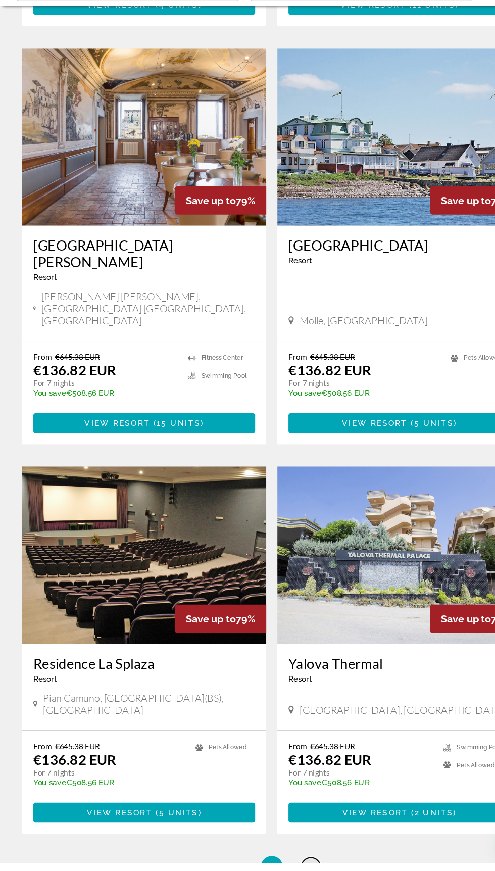
click at [283, 870] on span "5" at bounding box center [282, 875] width 5 height 11
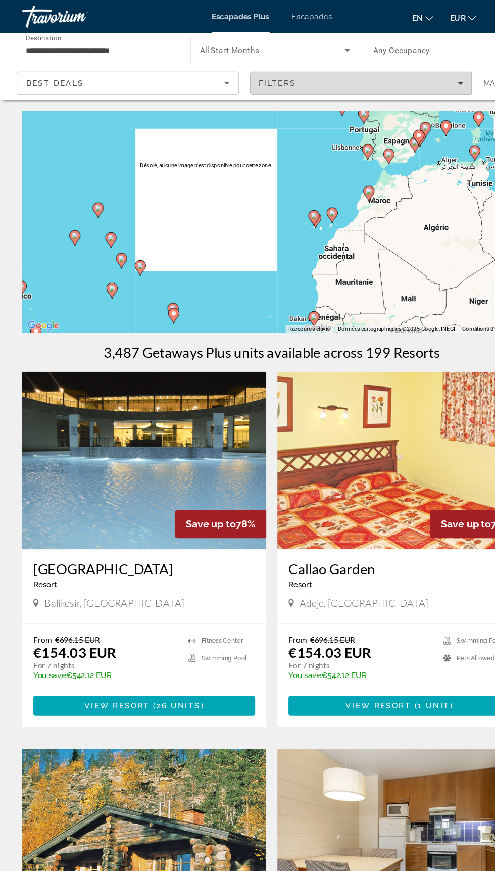
click at [409, 72] on div "Filters" at bounding box center [329, 76] width 186 height 8
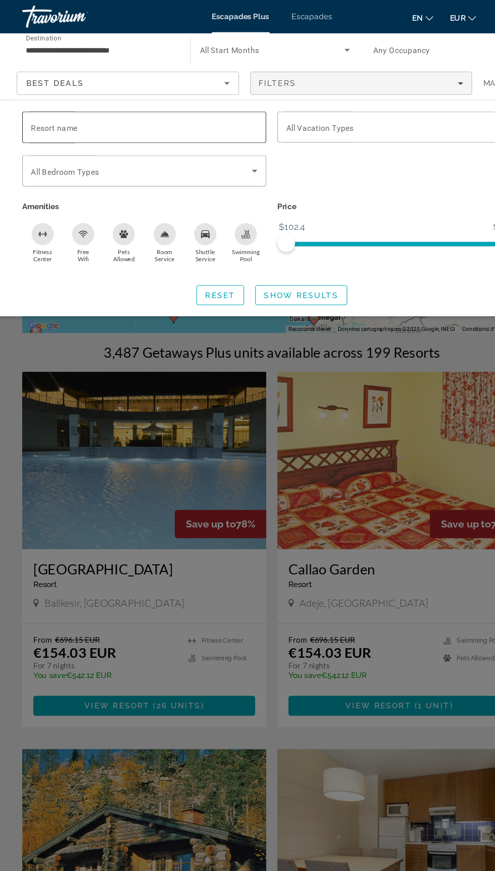
click at [148, 110] on input "Resort name" at bounding box center [131, 116] width 206 height 12
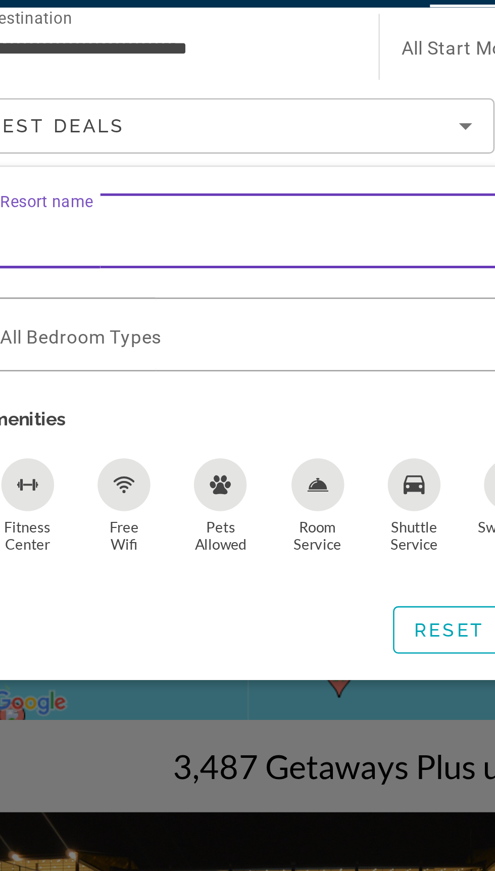
click at [73, 112] on input "Resort name" at bounding box center [131, 116] width 206 height 12
paste input "*********"
type input "*********"
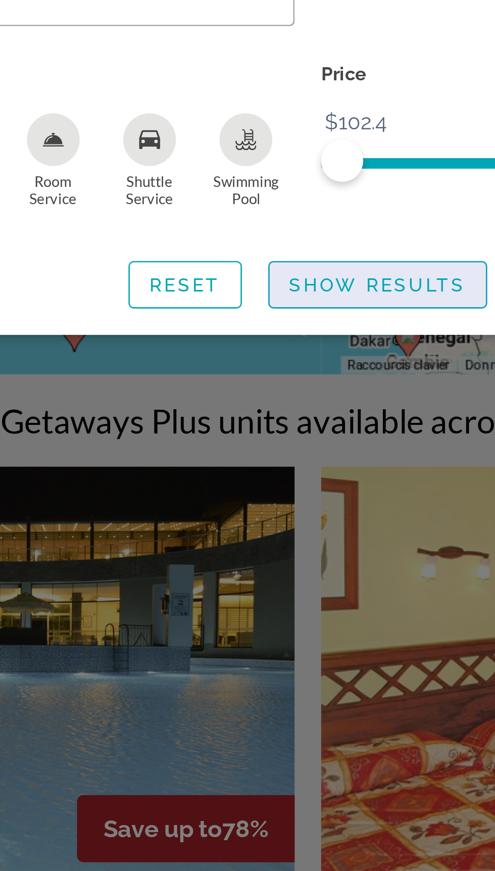
click at [281, 263] on span "Search widget" at bounding box center [274, 269] width 83 height 24
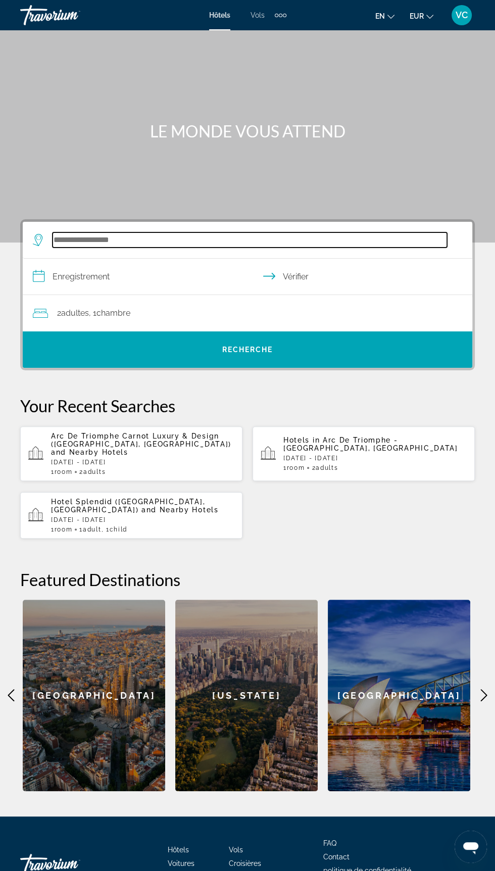
click at [150, 237] on input "Rechercher une destination hôtelière" at bounding box center [250, 239] width 395 height 15
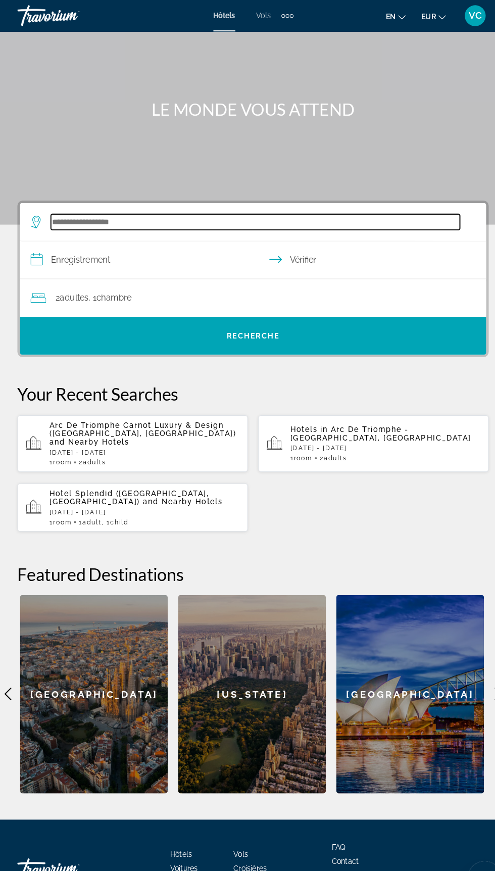
scroll to position [86, 0]
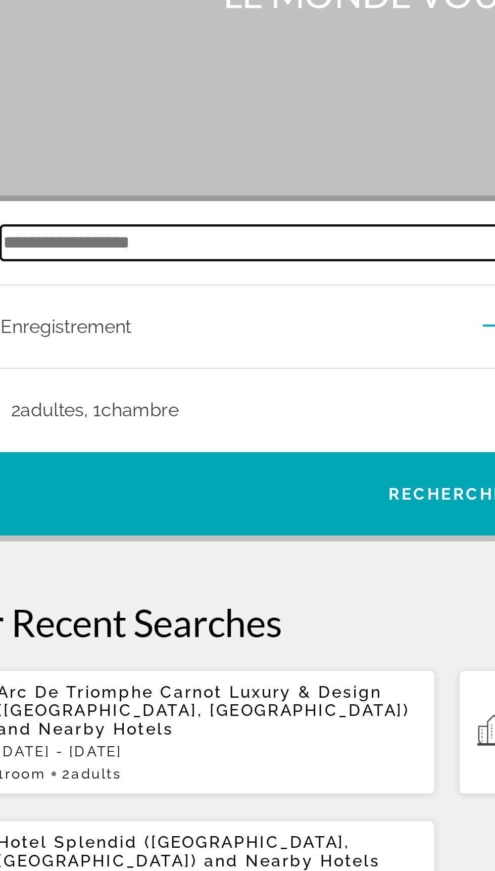
paste input "*********"
type input "*********"
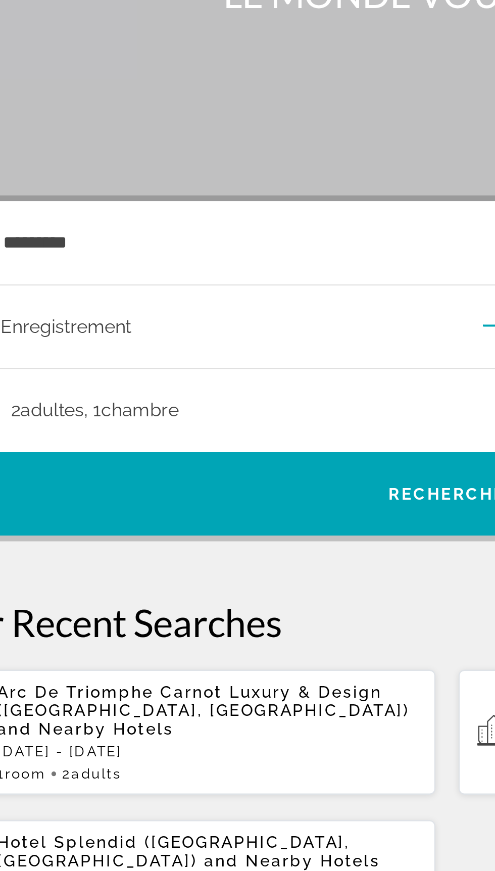
click at [111, 189] on input "**********" at bounding box center [250, 208] width 454 height 39
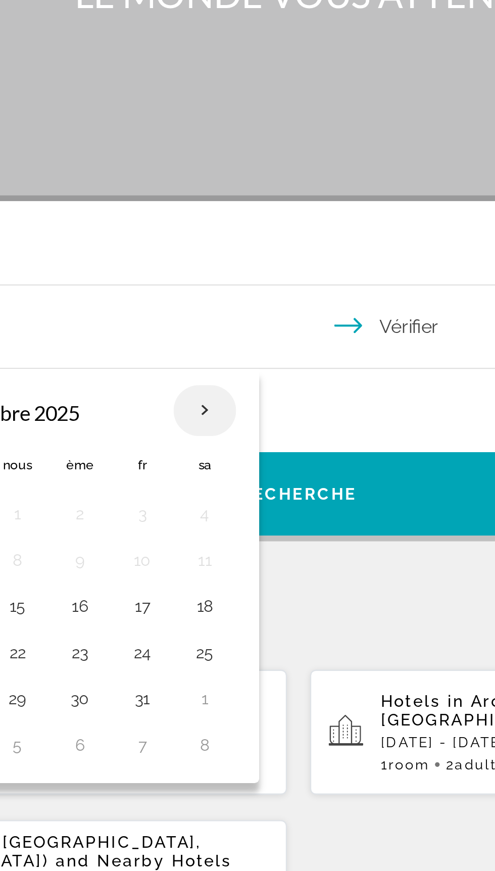
click at [210, 233] on th "Mois prochain" at bounding box center [206, 244] width 27 height 22
click at [213, 233] on th "Mois prochain" at bounding box center [206, 244] width 27 height 22
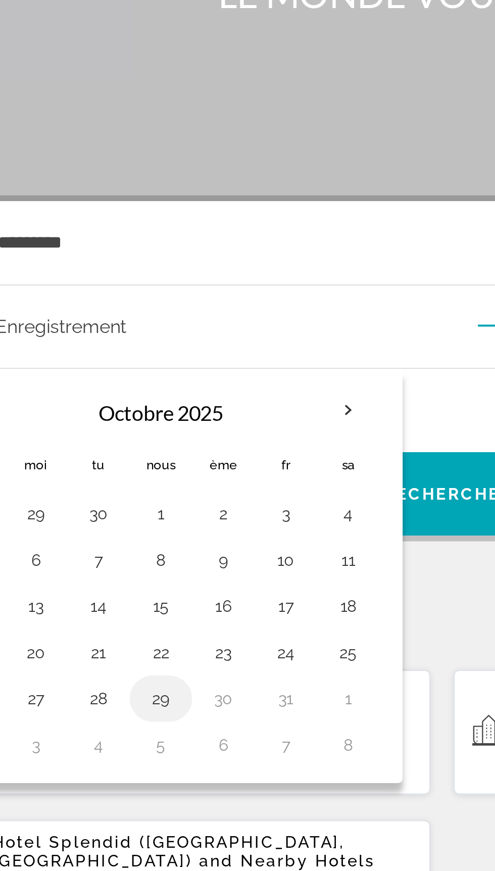
click at [131, 363] on button "29" at bounding box center [125, 370] width 16 height 14
click at [75, 363] on button "27" at bounding box center [70, 370] width 16 height 14
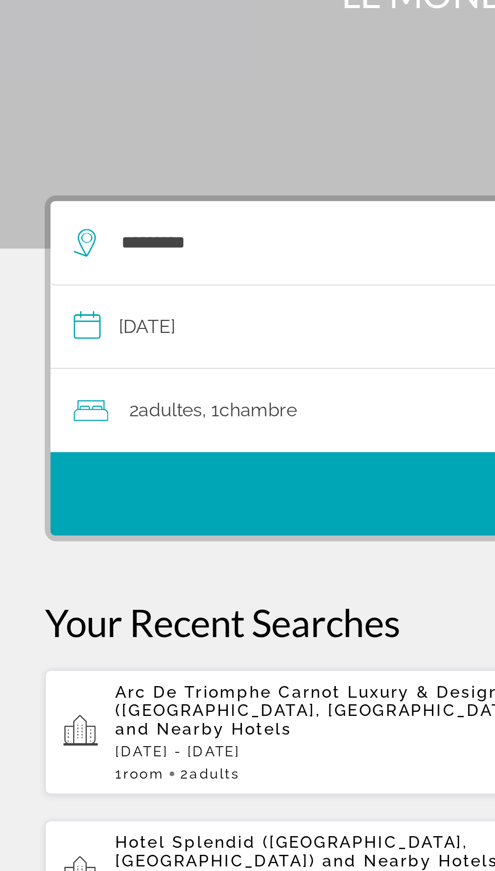
click at [99, 191] on input "**********" at bounding box center [250, 208] width 454 height 39
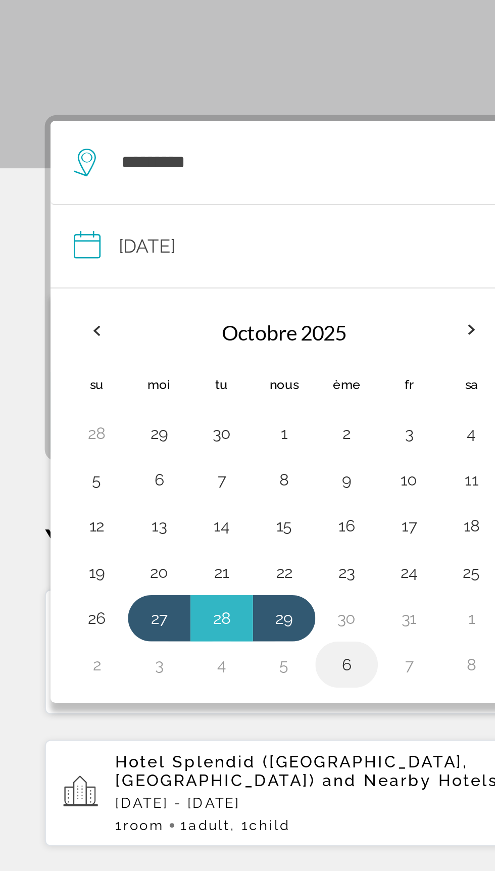
click at [156, 383] on button "6" at bounding box center [152, 390] width 16 height 14
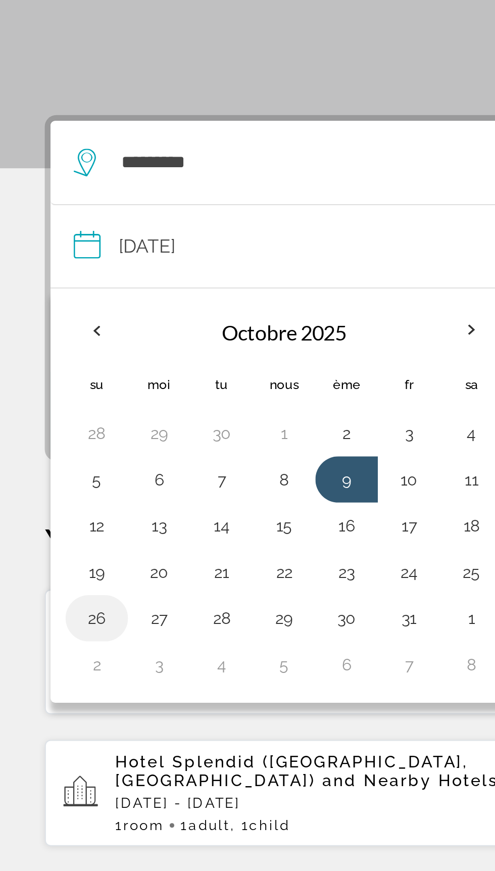
click at [45, 363] on button "26" at bounding box center [43, 370] width 16 height 14
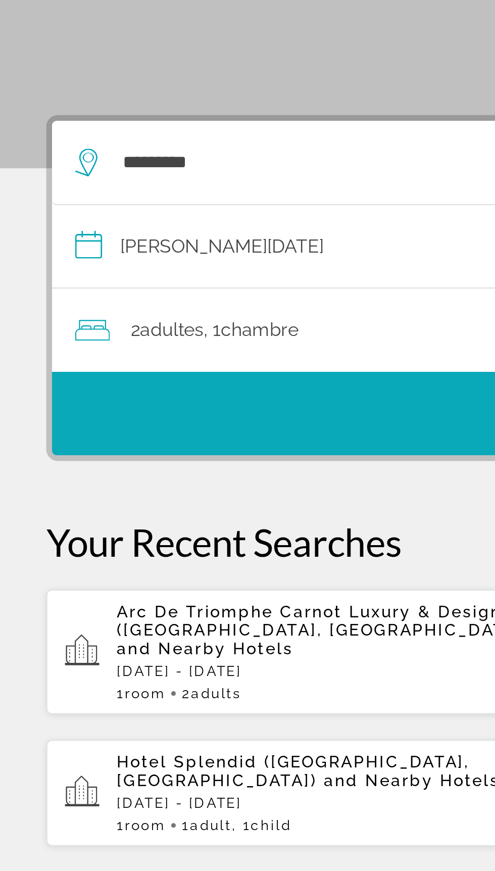
click at [141, 268] on span "Recherche" at bounding box center [248, 280] width 450 height 24
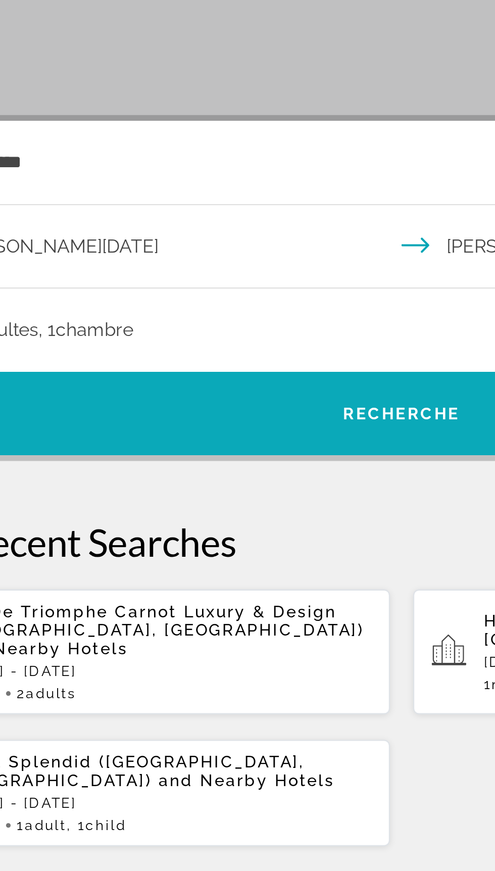
click at [238, 268] on span "Recherche" at bounding box center [248, 280] width 450 height 24
click at [242, 276] on font "Recherche" at bounding box center [247, 280] width 51 height 8
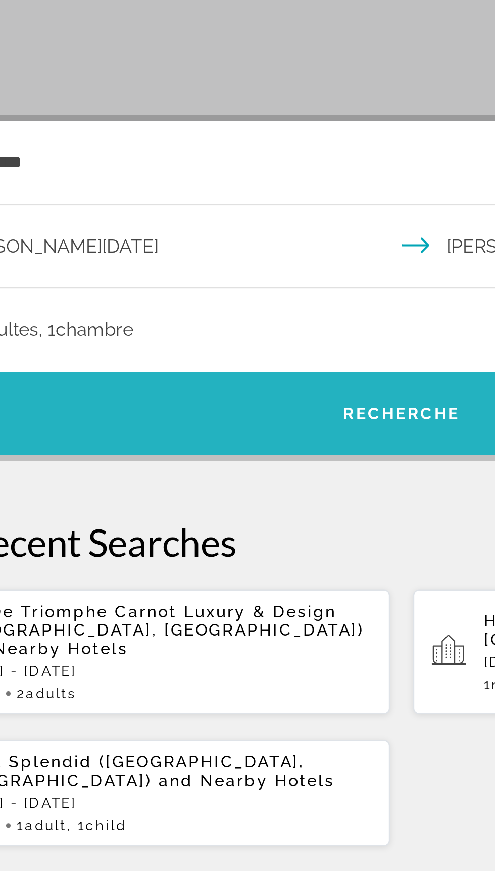
scroll to position [0, 0]
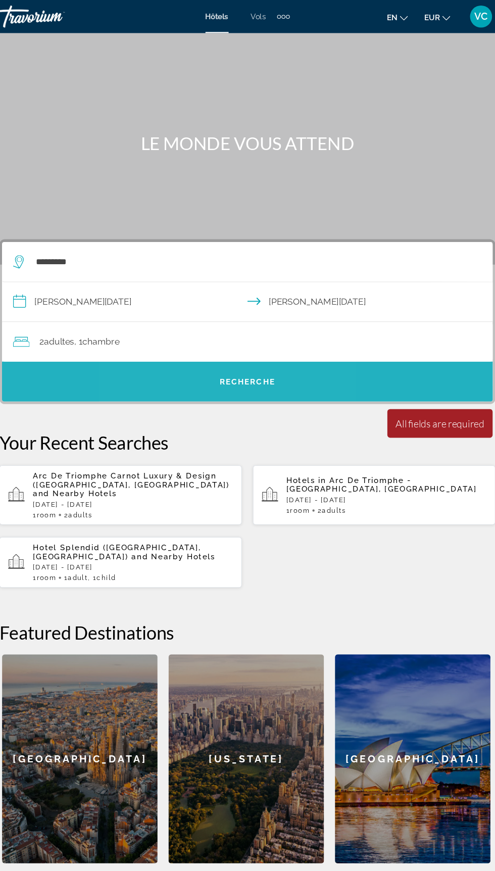
click at [359, 361] on span "Recherche" at bounding box center [248, 350] width 450 height 24
click at [295, 354] on span "Recherche" at bounding box center [248, 350] width 450 height 24
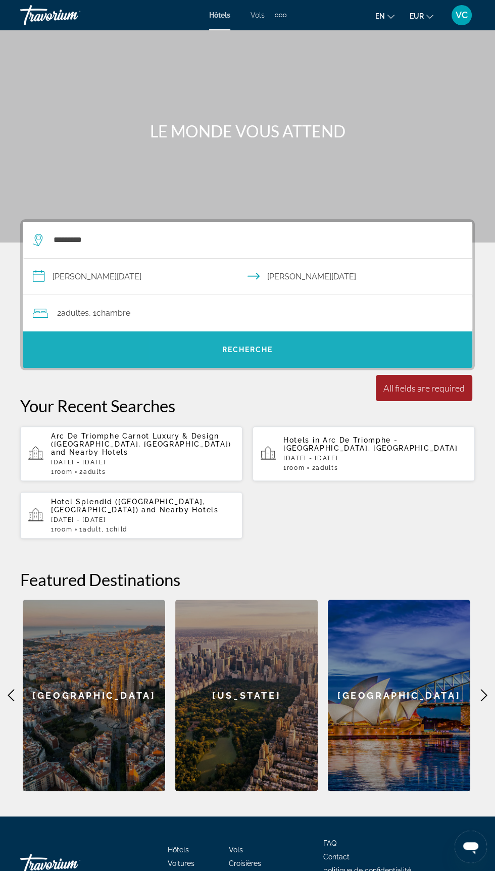
click at [311, 404] on p "Your Recent Searches" at bounding box center [247, 406] width 455 height 20
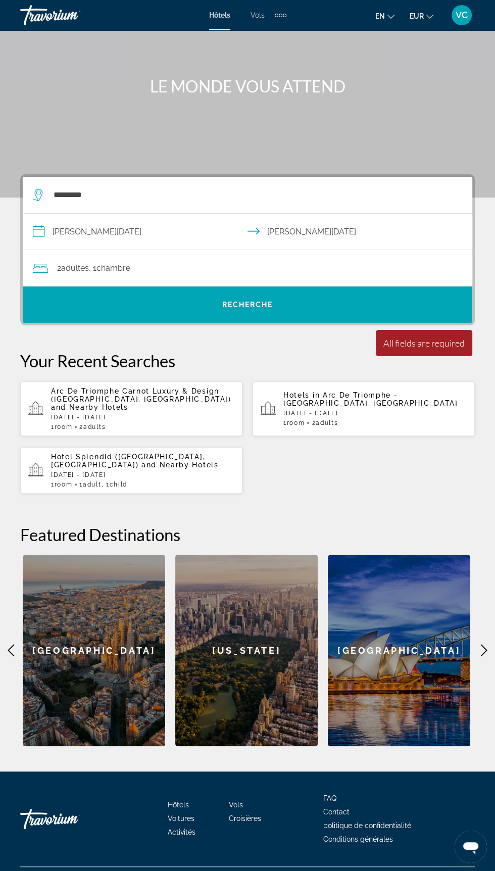
scroll to position [51, 0]
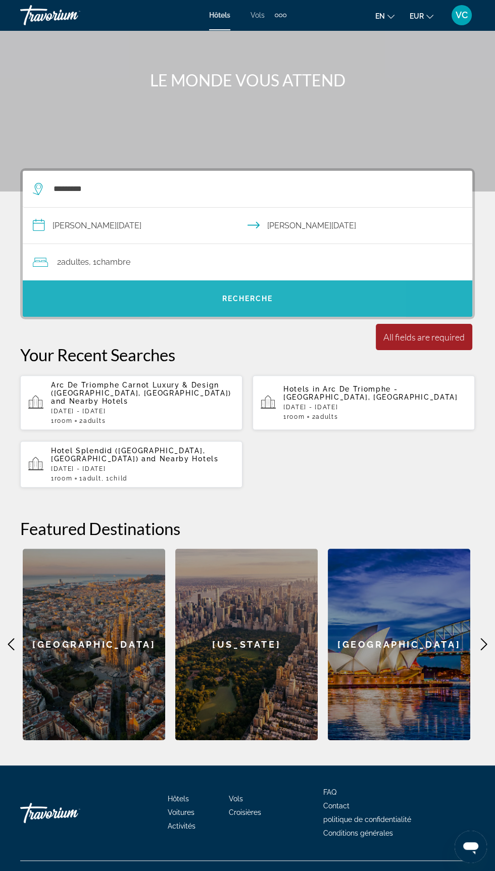
click at [257, 311] on span "Recherche" at bounding box center [248, 298] width 450 height 36
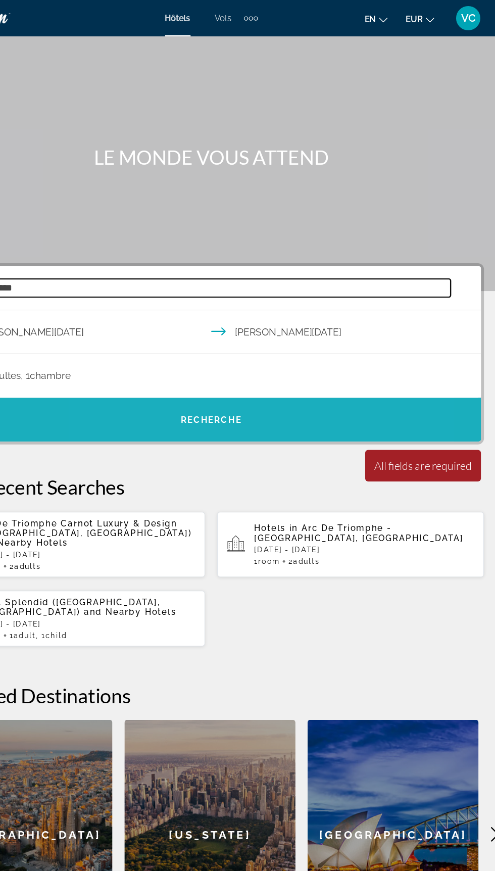
click at [309, 241] on input "*********" at bounding box center [250, 239] width 395 height 15
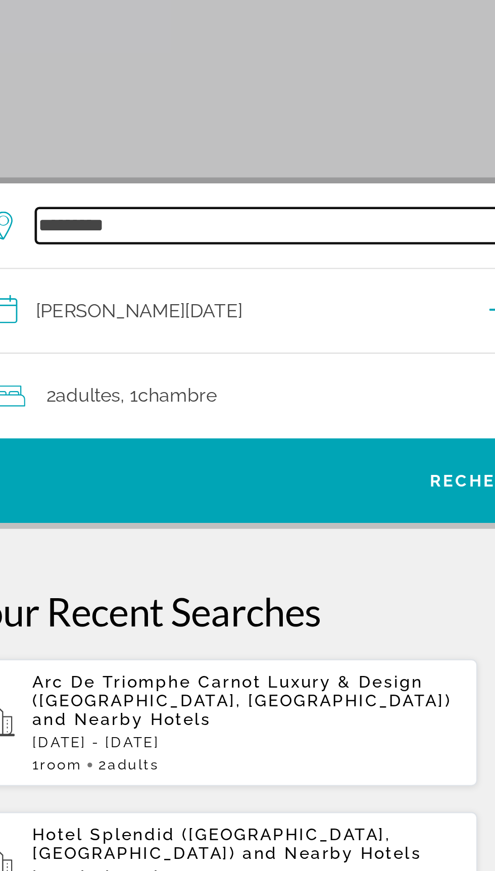
scroll to position [41, 0]
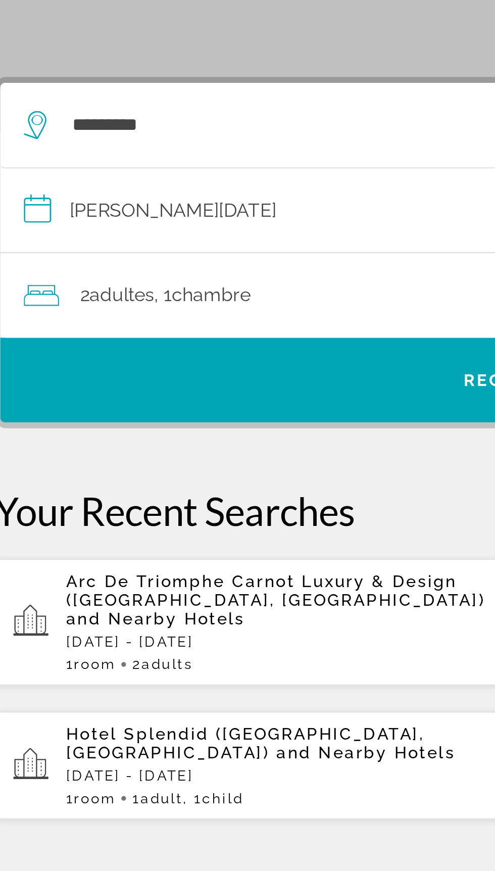
click at [89, 237] on input "**********" at bounding box center [250, 237] width 454 height 39
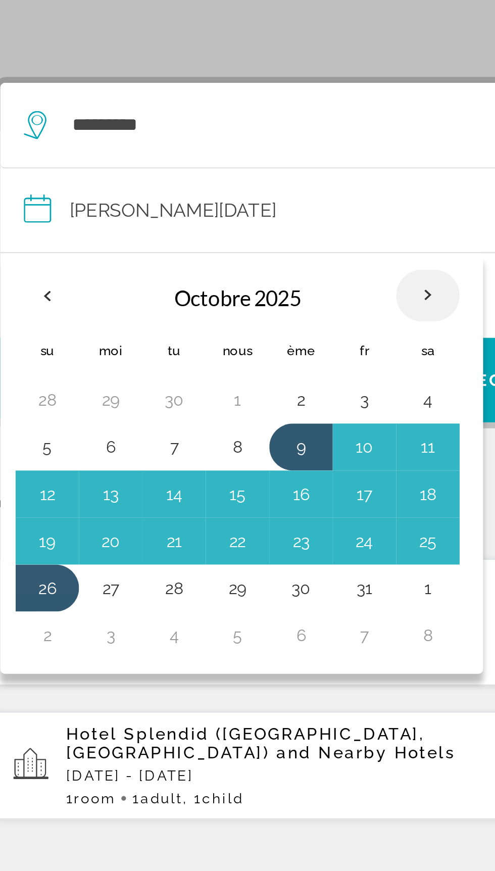
click at [210, 272] on th "Mois prochain" at bounding box center [206, 272] width 27 height 22
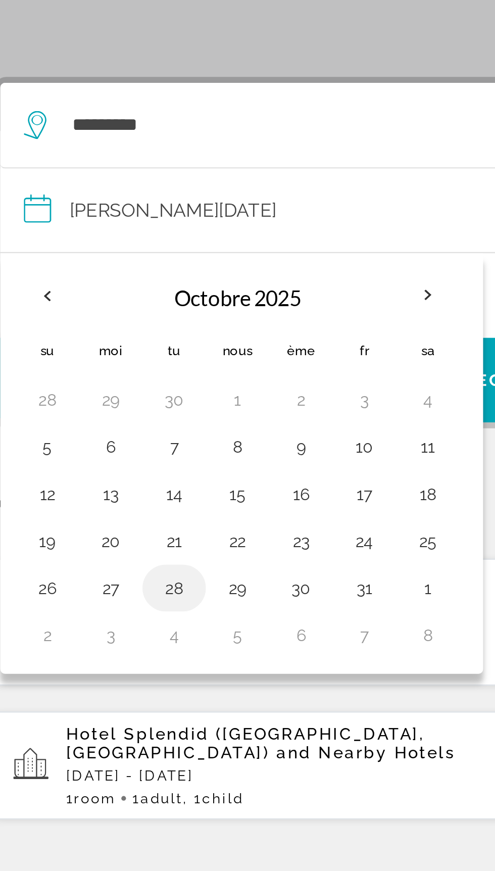
click at [102, 399] on button "28" at bounding box center [97, 398] width 16 height 14
click at [184, 398] on button "31" at bounding box center [179, 398] width 16 height 14
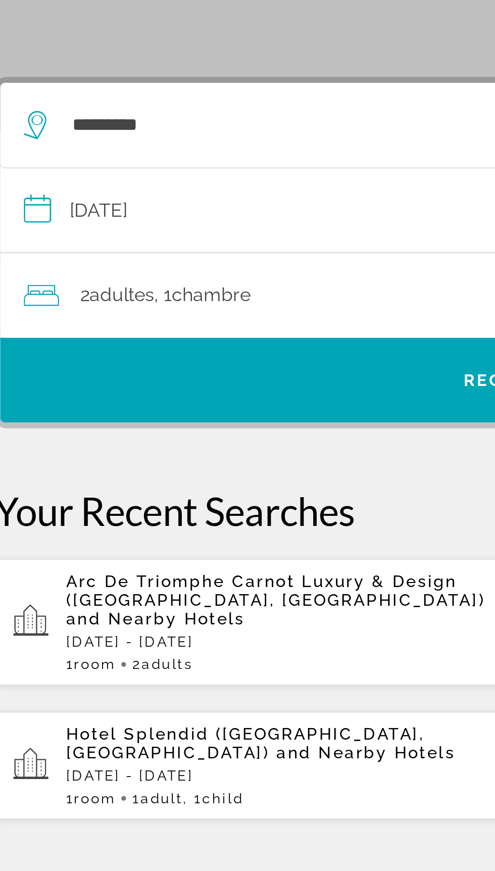
click at [45, 232] on input "**********" at bounding box center [250, 237] width 454 height 39
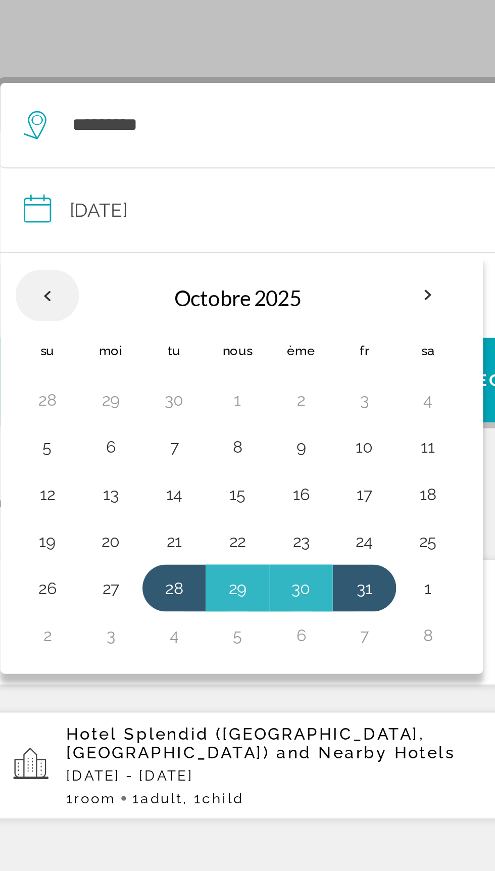
click at [45, 269] on th "Previous month" at bounding box center [42, 272] width 27 height 22
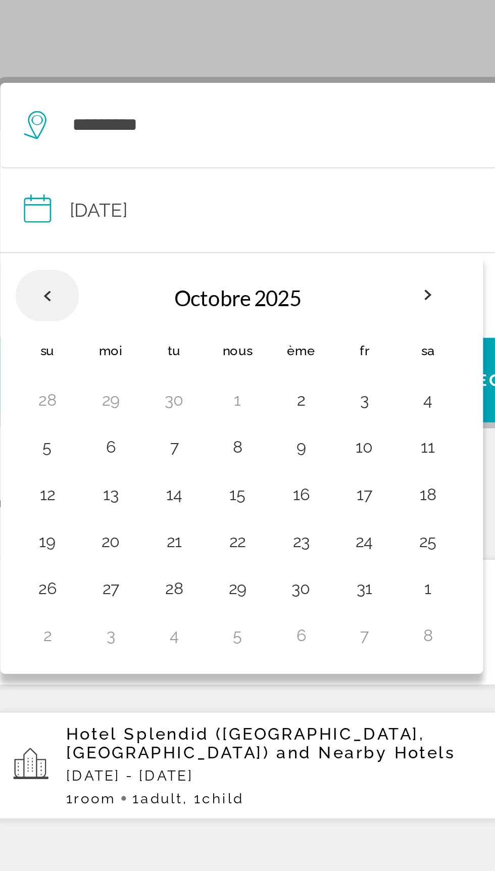
click at [43, 271] on th "Previous month" at bounding box center [42, 272] width 27 height 22
click at [46, 273] on th "Previous month" at bounding box center [42, 272] width 27 height 22
click at [125, 376] on button "22" at bounding box center [125, 378] width 16 height 14
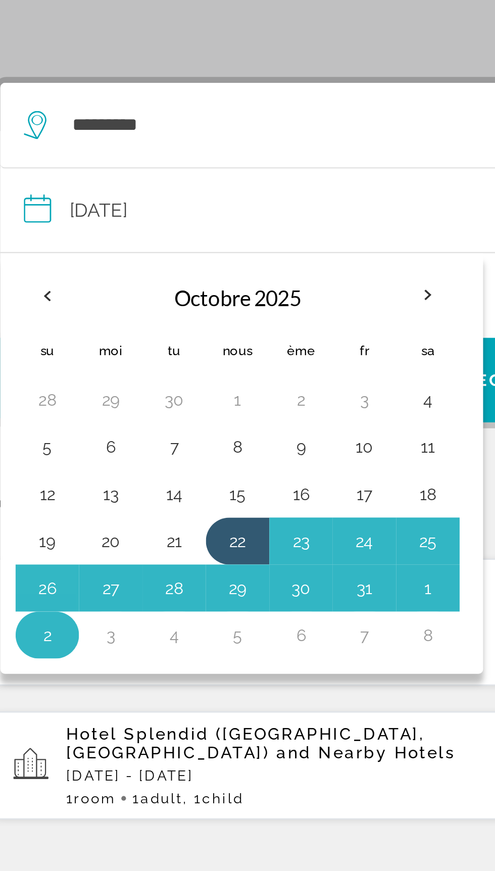
click at [49, 416] on button "2" at bounding box center [43, 418] width 16 height 14
type input "**********"
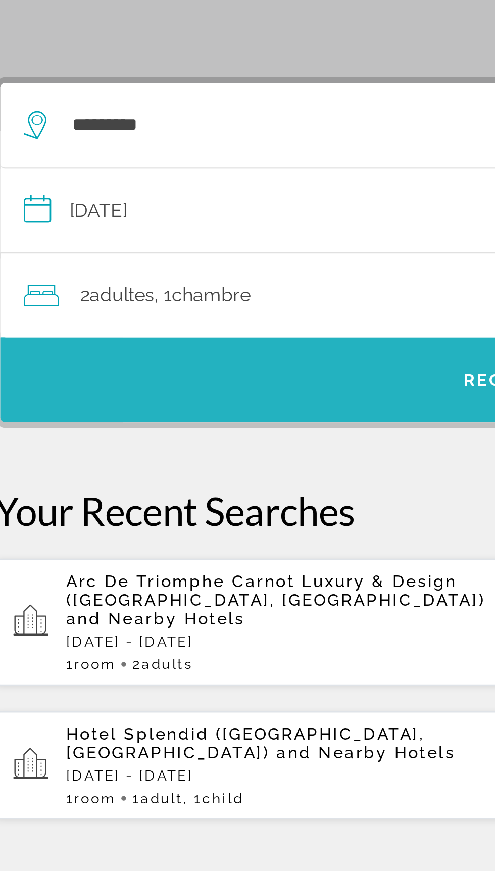
click at [164, 303] on span "Recherche" at bounding box center [248, 309] width 450 height 24
click at [218, 307] on span "Recherche" at bounding box center [248, 309] width 450 height 24
